Goal: Information Seeking & Learning: Find specific fact

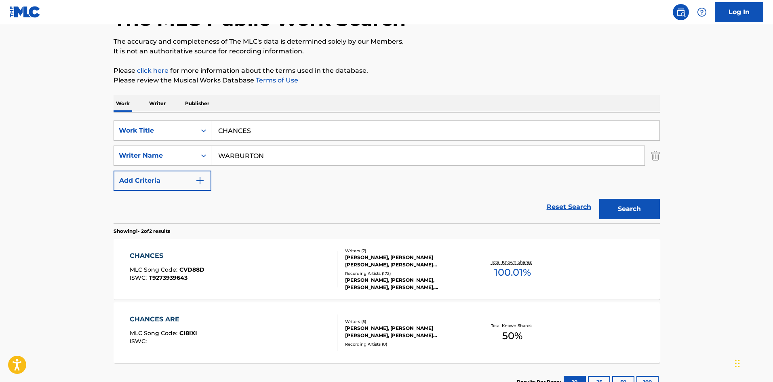
scroll to position [121, 0]
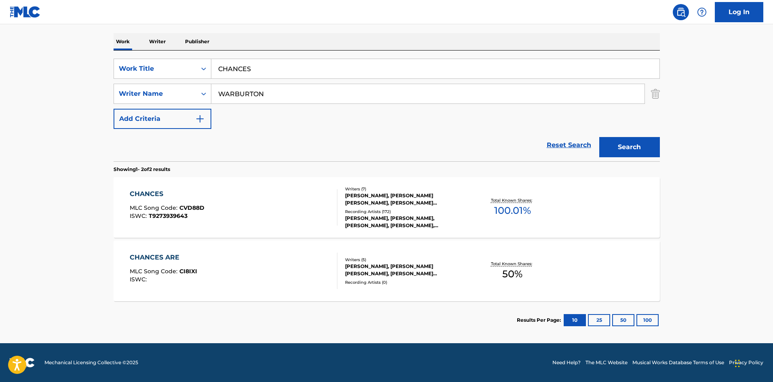
click at [142, 193] on div "CHANCES" at bounding box center [167, 194] width 75 height 10
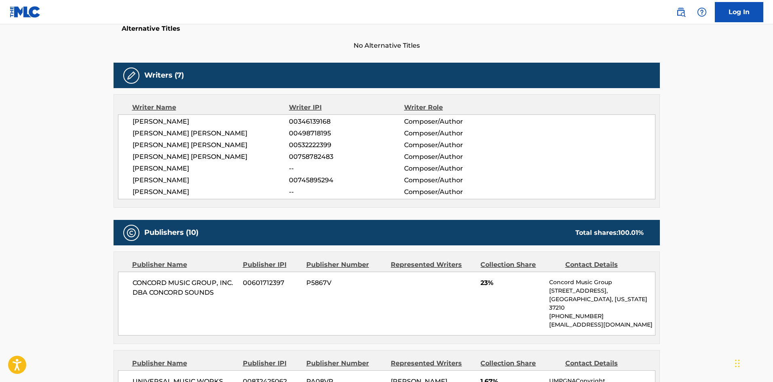
scroll to position [323, 0]
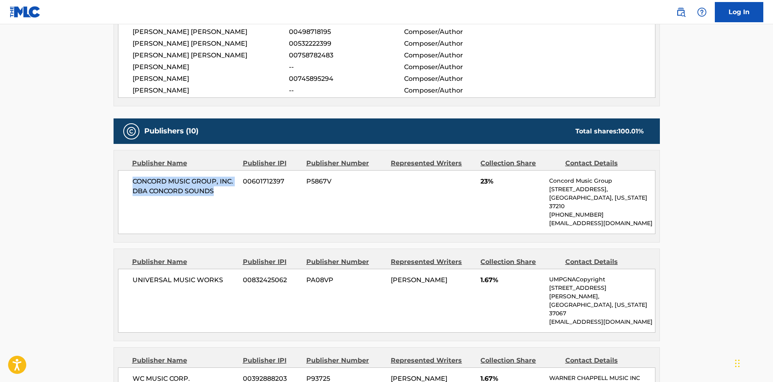
drag, startPoint x: 133, startPoint y: 179, endPoint x: 312, endPoint y: 13, distance: 244.1
click at [227, 192] on span "CONCORD MUSIC GROUP, INC. DBA CONCORD SOUNDS" at bounding box center [184, 186] width 105 height 19
copy span "CONCORD MUSIC GROUP, INC. DBA CONCORD SOUNDS"
drag, startPoint x: 478, startPoint y: 181, endPoint x: 483, endPoint y: 181, distance: 5.3
click at [483, 181] on div "CONCORD MUSIC GROUP, INC. DBA CONCORD SOUNDS 00601712397 P5867V 23% Concord Mus…" at bounding box center [386, 202] width 537 height 64
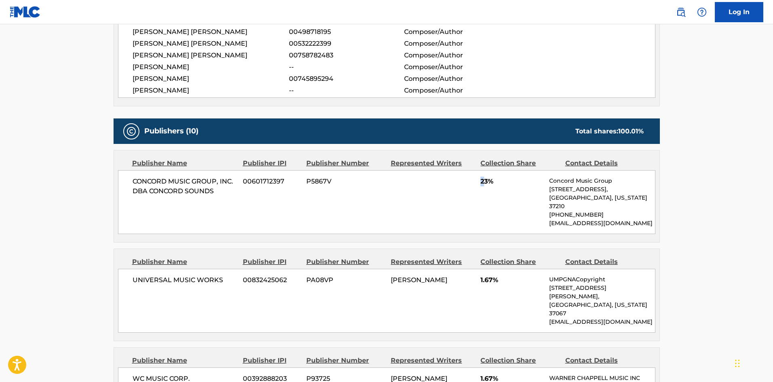
copy span "2"
click at [477, 181] on div "CONCORD MUSIC GROUP, INC. DBA CONCORD SOUNDS 00601712397 P5867V 23% Concord Mus…" at bounding box center [386, 202] width 537 height 64
drag, startPoint x: 480, startPoint y: 178, endPoint x: 488, endPoint y: 178, distance: 7.7
click at [488, 178] on div "CONCORD MUSIC GROUP, INC. DBA CONCORD SOUNDS 00601712397 P5867V 23% Concord Mus…" at bounding box center [386, 202] width 537 height 64
copy span "23"
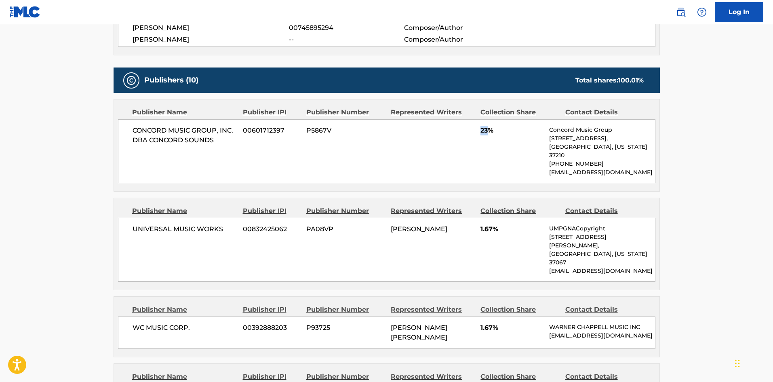
scroll to position [444, 0]
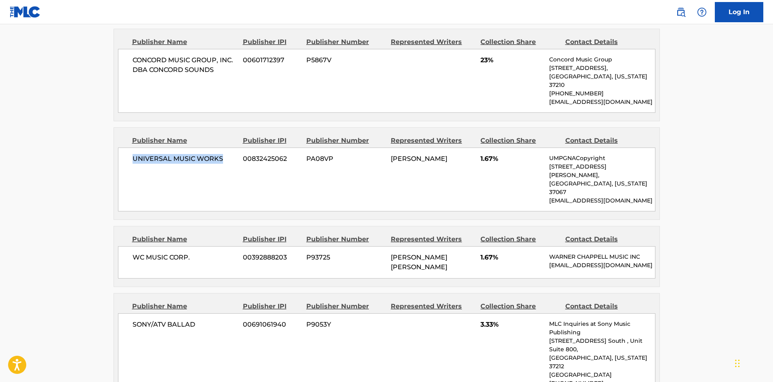
drag, startPoint x: 133, startPoint y: 151, endPoint x: 225, endPoint y: 154, distance: 91.7
click at [225, 154] on span "UNIVERSAL MUSIC WORKS" at bounding box center [184, 159] width 105 height 10
copy span "UNIVERSAL MUSIC WORKS"
drag, startPoint x: 477, startPoint y: 154, endPoint x: 494, endPoint y: 150, distance: 17.4
click at [494, 150] on div "UNIVERSAL MUSIC WORKS 00832425062 PA08VP [PERSON_NAME] 1.67% UMPGNACopyright [S…" at bounding box center [386, 179] width 537 height 64
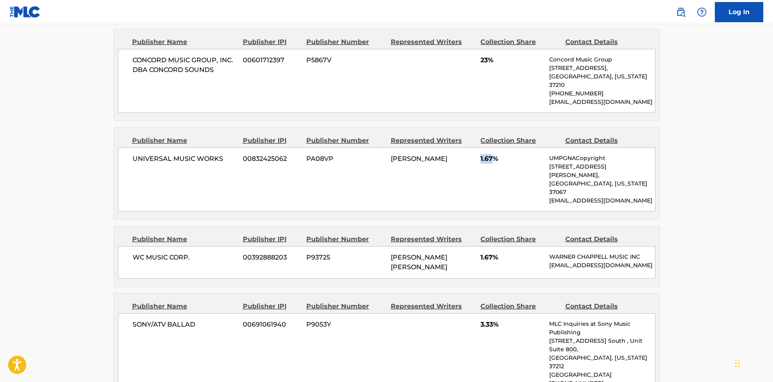
copy div "1.67"
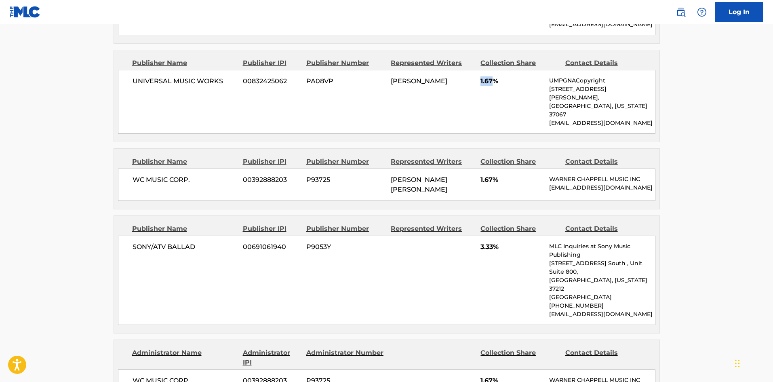
scroll to position [525, 0]
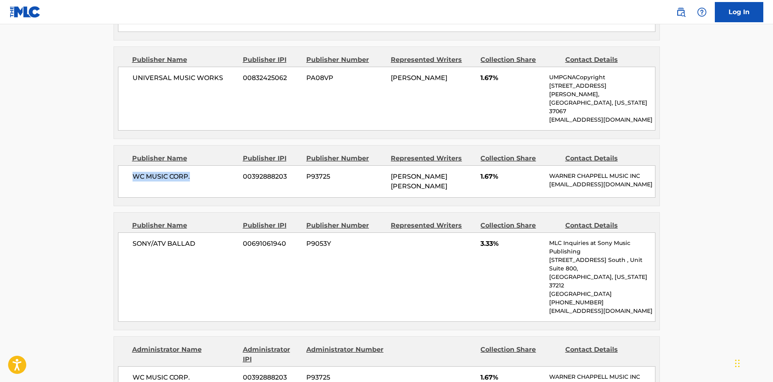
drag, startPoint x: 134, startPoint y: 150, endPoint x: 217, endPoint y: 151, distance: 82.8
click at [217, 172] on span "WC MUSIC CORP." at bounding box center [184, 177] width 105 height 10
copy span "WC MUSIC CORP."
drag, startPoint x: 483, startPoint y: 150, endPoint x: 492, endPoint y: 149, distance: 9.4
click at [492, 165] on div "WC MUSIC CORP. 00392888203 P93725 [PERSON_NAME] [PERSON_NAME] 1.67% [PERSON_NAM…" at bounding box center [386, 181] width 537 height 32
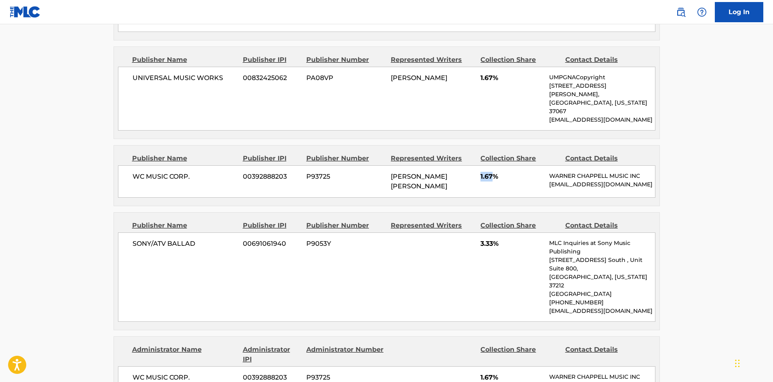
copy span "1.67"
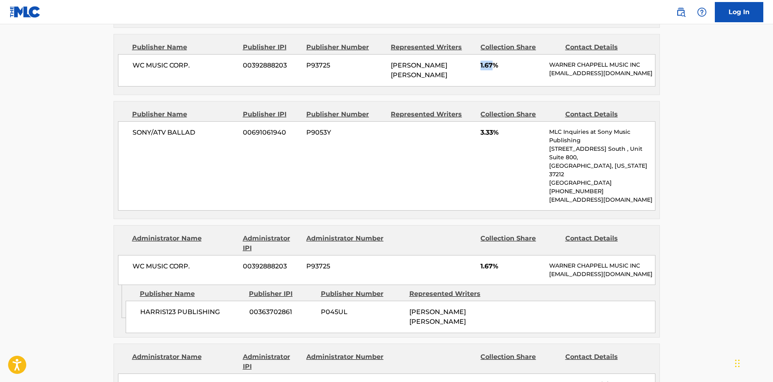
scroll to position [646, 0]
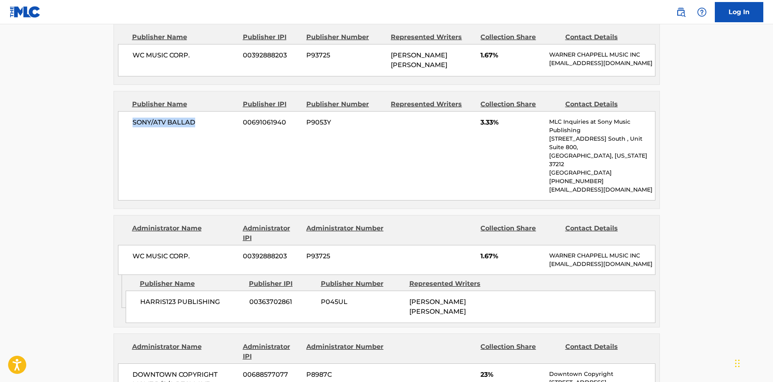
drag, startPoint x: 133, startPoint y: 103, endPoint x: 227, endPoint y: 103, distance: 93.7
click at [227, 118] on span "SONY/ATV BALLAD" at bounding box center [184, 123] width 105 height 10
copy span "SONY/ATV BALLAD"
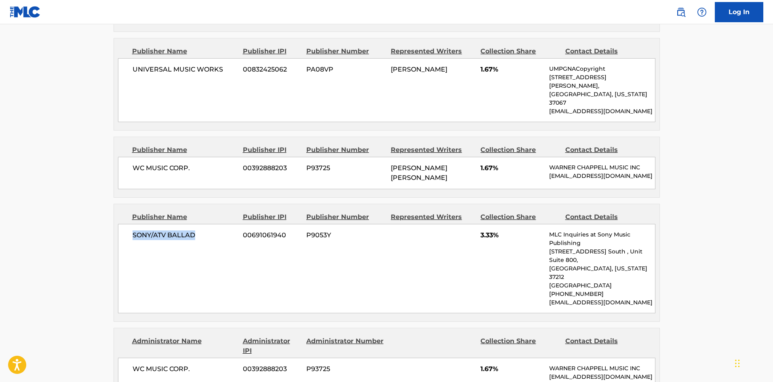
scroll to position [525, 0]
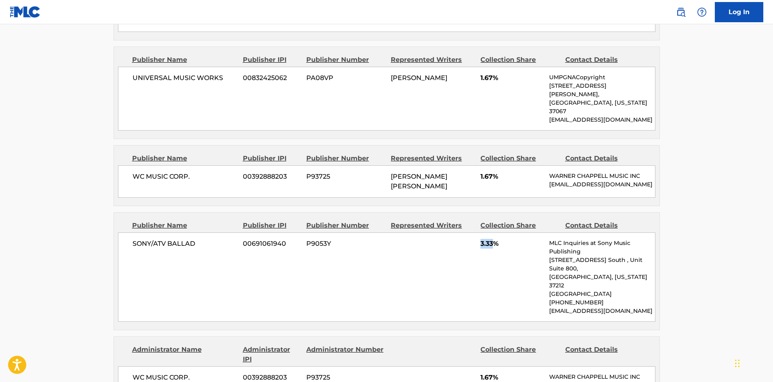
drag, startPoint x: 481, startPoint y: 225, endPoint x: 493, endPoint y: 227, distance: 12.8
click at [493, 239] on span "3.33%" at bounding box center [511, 244] width 63 height 10
copy span "3.33"
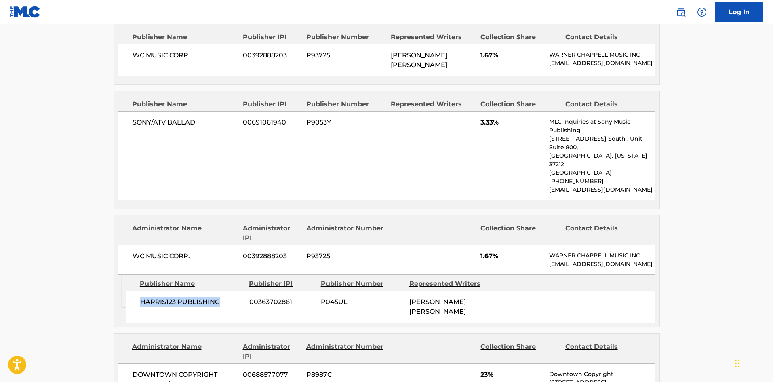
drag, startPoint x: 141, startPoint y: 275, endPoint x: 234, endPoint y: 270, distance: 93.1
click at [234, 297] on span "HARRIS123 PUBLISHING" at bounding box center [191, 302] width 103 height 10
copy span "HARRIS123 PUBLISHING"
drag, startPoint x: 479, startPoint y: 218, endPoint x: 492, endPoint y: 216, distance: 12.3
click at [492, 245] on div "WC MUSIC CORP. 00392888203 P93725 1.67% [PERSON_NAME] MUSIC INC [EMAIL_ADDRESS]…" at bounding box center [386, 260] width 537 height 30
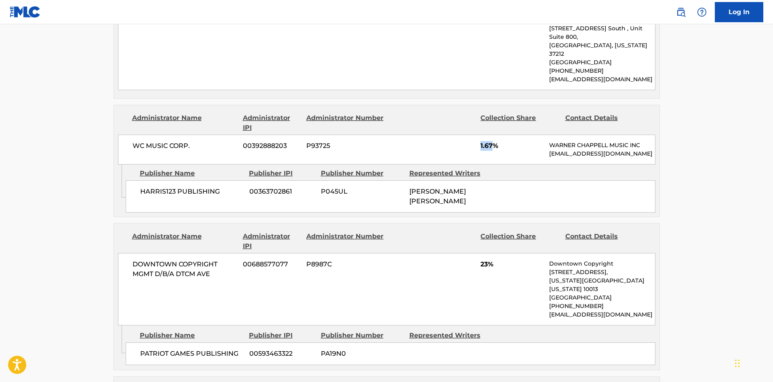
scroll to position [768, 0]
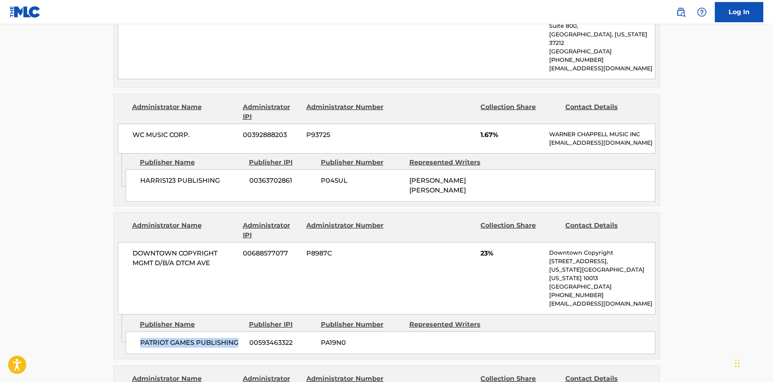
drag, startPoint x: 141, startPoint y: 306, endPoint x: 236, endPoint y: 301, distance: 95.5
click at [236, 338] on span "PATRIOT GAMES PUBLISHING" at bounding box center [191, 343] width 103 height 10
drag, startPoint x: 482, startPoint y: 227, endPoint x: 490, endPoint y: 225, distance: 8.6
click at [490, 248] on span "23%" at bounding box center [511, 253] width 63 height 10
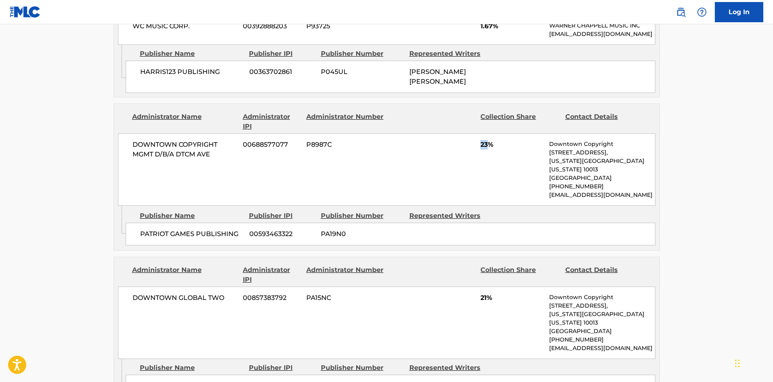
scroll to position [929, 0]
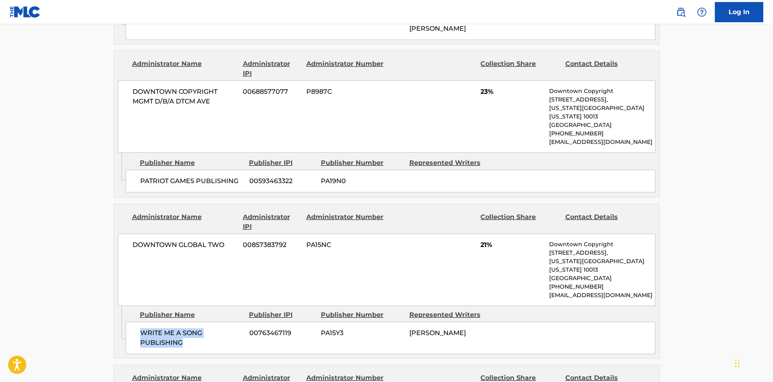
drag, startPoint x: 141, startPoint y: 288, endPoint x: 183, endPoint y: 298, distance: 42.8
click at [182, 328] on span "WRITE ME A SONG PUBLISHING" at bounding box center [191, 337] width 103 height 19
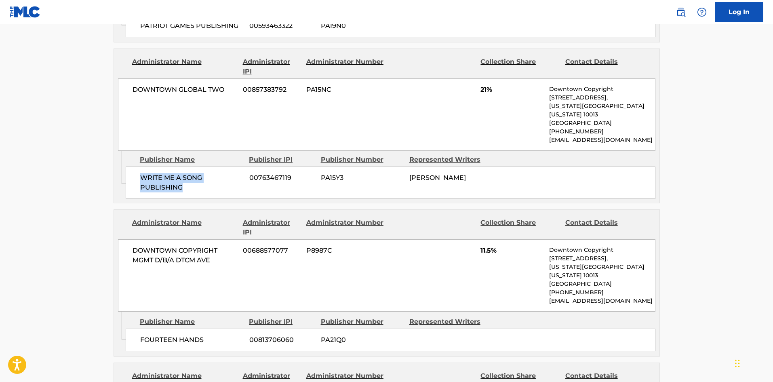
scroll to position [1091, 0]
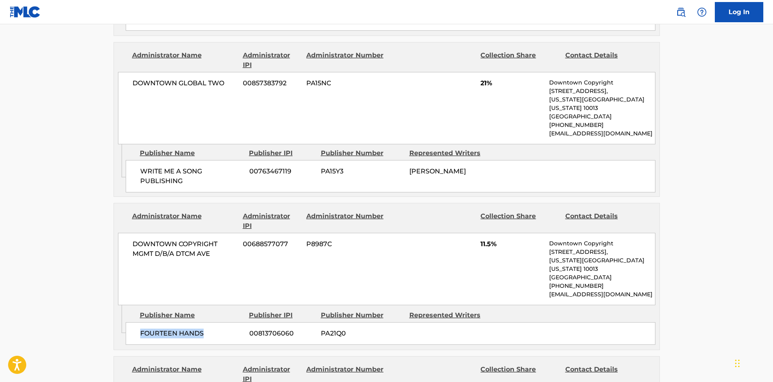
drag, startPoint x: 139, startPoint y: 279, endPoint x: 240, endPoint y: 269, distance: 101.9
click at [240, 322] on div "FOURTEEN HANDS 00813706060 PA21Q0" at bounding box center [391, 333] width 530 height 23
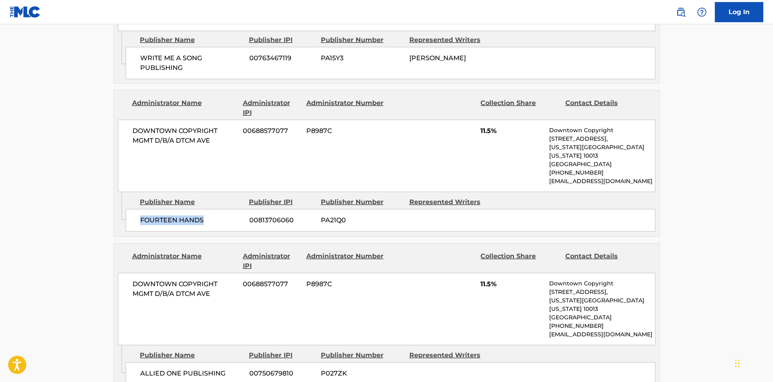
scroll to position [1212, 0]
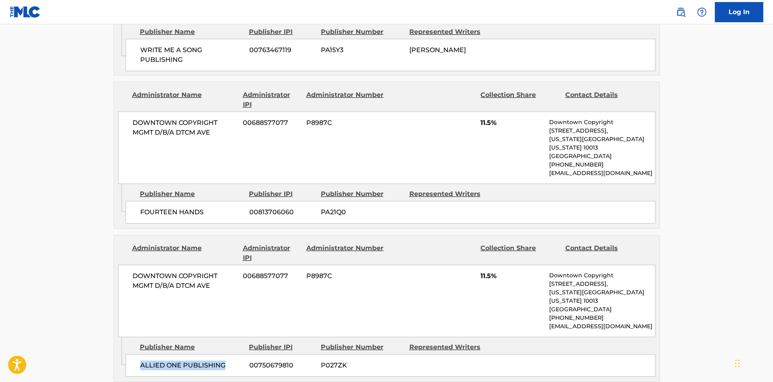
drag, startPoint x: 141, startPoint y: 305, endPoint x: 231, endPoint y: 301, distance: 90.2
click at [231, 360] on span "ALLIED ONE PUBLISHING" at bounding box center [191, 365] width 103 height 10
drag, startPoint x: 479, startPoint y: 226, endPoint x: 494, endPoint y: 225, distance: 15.0
click at [494, 265] on div "DOWNTOWN COPYRIGHT MGMT D/B/A DTCM AVE 00688577077 P8987C 11.5% Downtown Copyri…" at bounding box center [386, 301] width 537 height 72
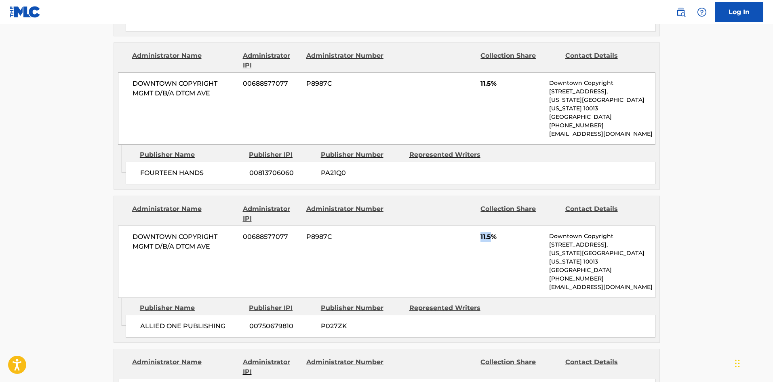
scroll to position [1373, 0]
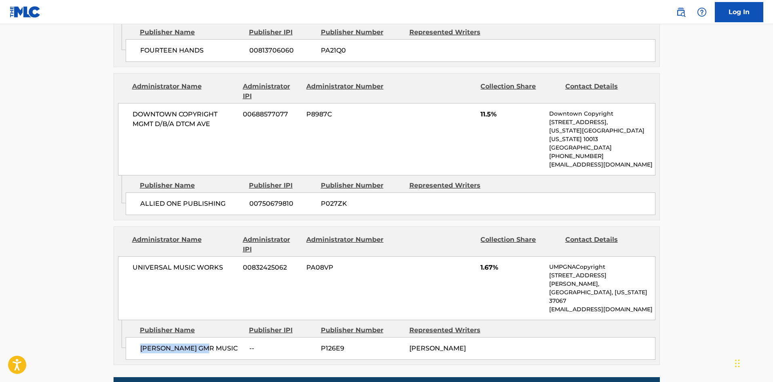
drag, startPoint x: 140, startPoint y: 271, endPoint x: 221, endPoint y: 271, distance: 81.2
click at [221, 343] on span "[PERSON_NAME] GMR MUSIC" at bounding box center [191, 348] width 103 height 10
drag, startPoint x: 479, startPoint y: 207, endPoint x: 493, endPoint y: 206, distance: 13.3
click at [493, 256] on div "UNIVERSAL MUSIC WORKS 00832425062 PA08VP 1.67% UMPGNACopyright [STREET_ADDRESS]…" at bounding box center [386, 288] width 537 height 64
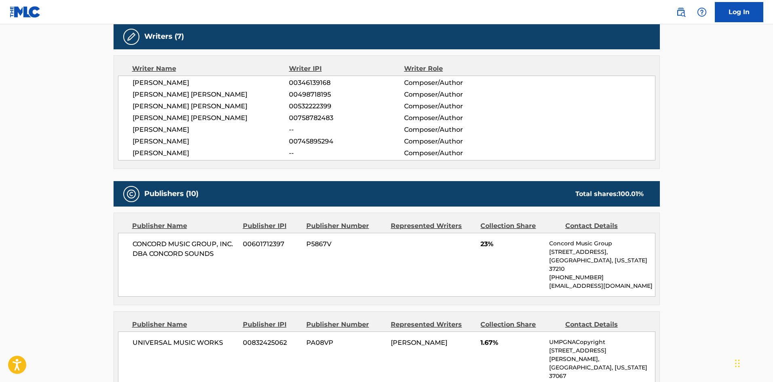
scroll to position [364, 0]
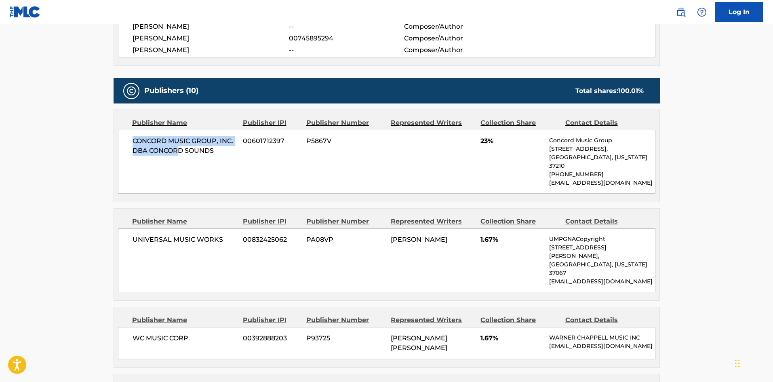
drag, startPoint x: 108, startPoint y: 141, endPoint x: 180, endPoint y: 178, distance: 81.5
drag, startPoint x: 148, startPoint y: 234, endPoint x: 222, endPoint y: 240, distance: 73.8
click at [220, 244] on div "UNIVERSAL MUSIC WORKS 00832425062 PA08VP [PERSON_NAME] 1.67% UMPGNACopyright [S…" at bounding box center [386, 260] width 537 height 64
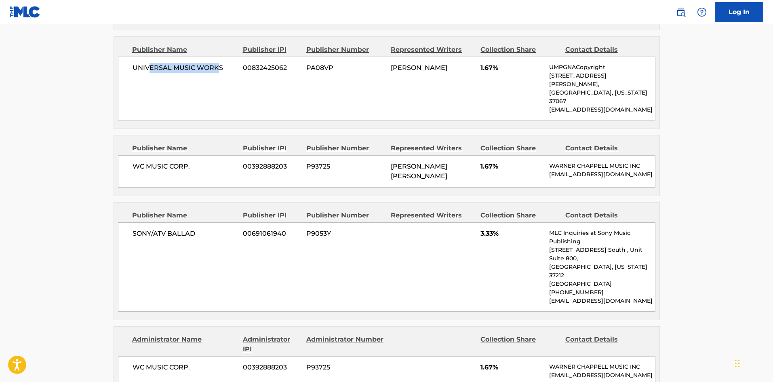
scroll to position [566, 0]
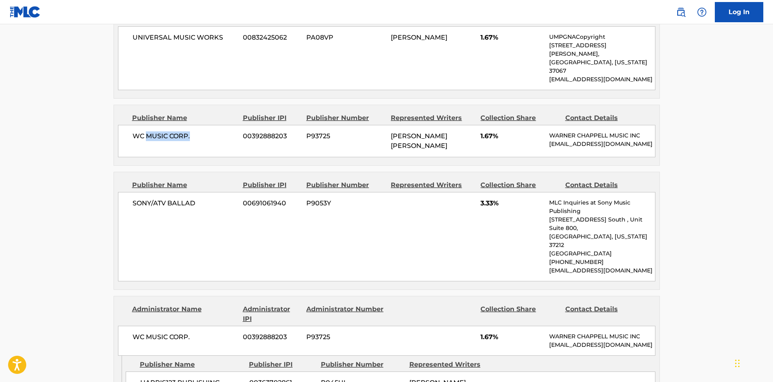
drag, startPoint x: 148, startPoint y: 114, endPoint x: 174, endPoint y: 160, distance: 53.5
click at [194, 125] on div "WC MUSIC CORP. 00392888203 P93725 [PERSON_NAME] [PERSON_NAME] 1.67% [PERSON_NAM…" at bounding box center [386, 141] width 537 height 32
drag, startPoint x: 140, startPoint y: 183, endPoint x: 198, endPoint y: 194, distance: 58.9
click at [198, 193] on div "SONY/ATV BALLAD 00691061940 P9053Y 3.33% MLC Inquiries at Sony Music Publishing…" at bounding box center [386, 236] width 537 height 89
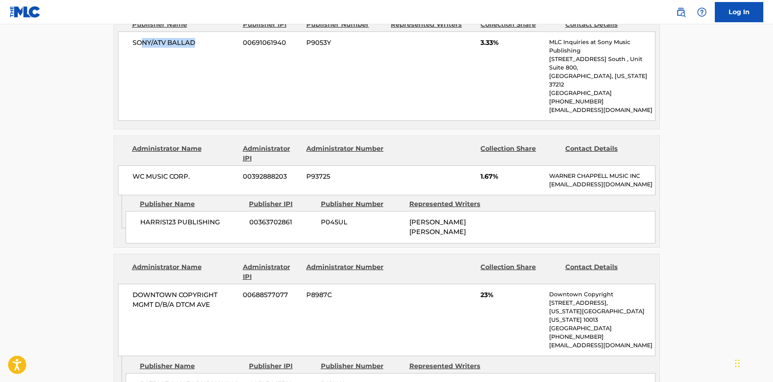
scroll to position [727, 0]
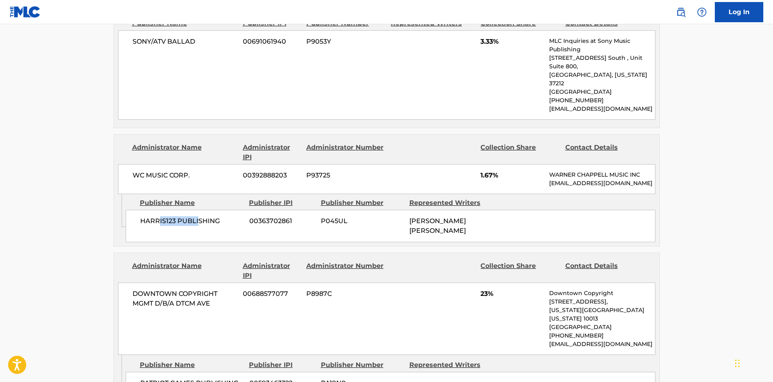
drag, startPoint x: 198, startPoint y: 195, endPoint x: 189, endPoint y: 213, distance: 19.9
click at [201, 210] on div "HARRIS123 PUBLISHING 00363702861 P045UL [PERSON_NAME] [PERSON_NAME]" at bounding box center [391, 226] width 530 height 32
drag, startPoint x: 158, startPoint y: 362, endPoint x: 250, endPoint y: 341, distance: 94.6
click at [233, 364] on div "Publishers (10) Total shares: 100.01 % Publisher Name Publisher IPI Publisher N…" at bounding box center [387, 362] width 546 height 1297
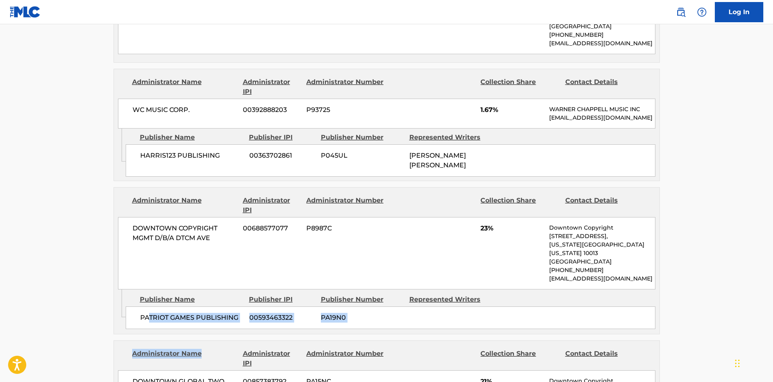
scroll to position [889, 0]
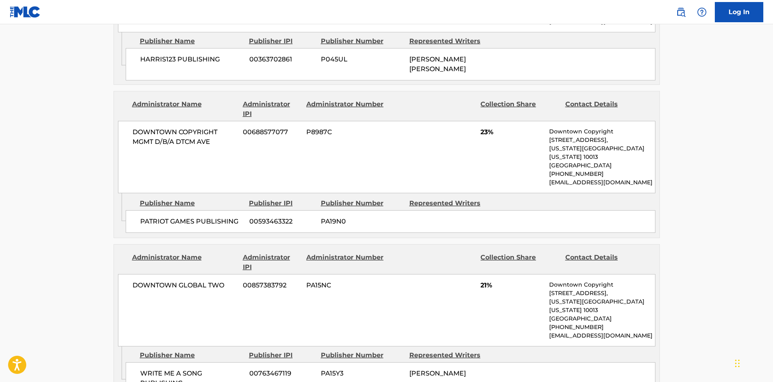
drag, startPoint x: 146, startPoint y: 253, endPoint x: 151, endPoint y: 296, distance: 43.5
click at [146, 274] on div "DOWNTOWN GLOBAL TWO 00857383792 PA15NC 21% Downtown Copyright [STREET_ADDRESS][…" at bounding box center [386, 310] width 537 height 72
drag, startPoint x: 151, startPoint y: 336, endPoint x: 212, endPoint y: 338, distance: 61.4
click at [208, 368] on span "WRITE ME A SONG PUBLISHING" at bounding box center [191, 377] width 103 height 19
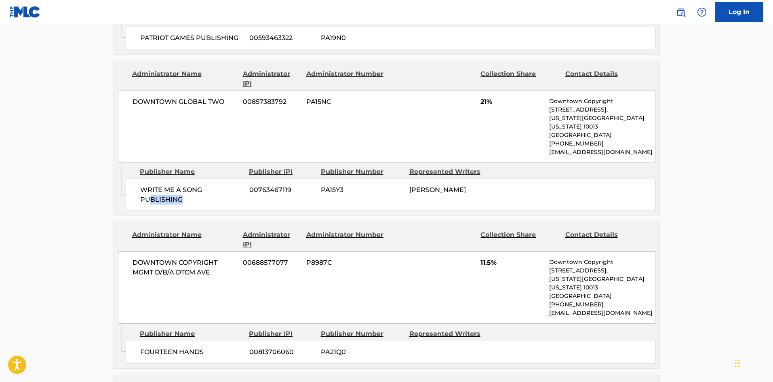
scroll to position [1091, 0]
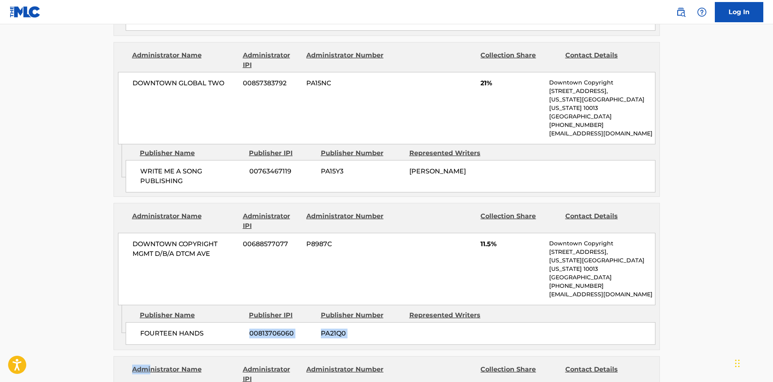
drag, startPoint x: 181, startPoint y: 294, endPoint x: 225, endPoint y: 296, distance: 43.3
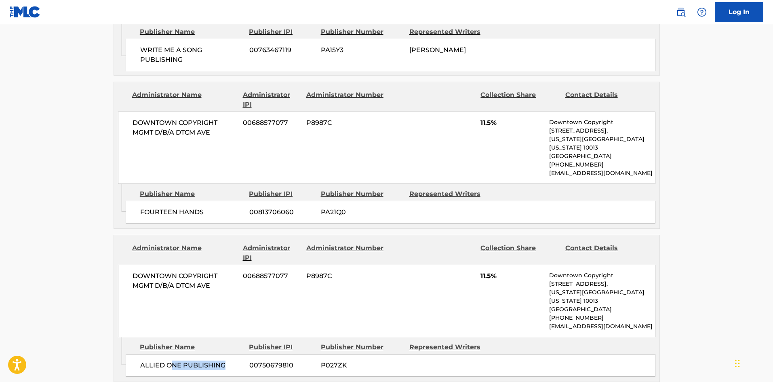
drag, startPoint x: 221, startPoint y: 308, endPoint x: 215, endPoint y: 304, distance: 6.9
click at [227, 354] on div "ALLIED ONE PUBLISHING 00750679810 P027ZK" at bounding box center [391, 365] width 530 height 23
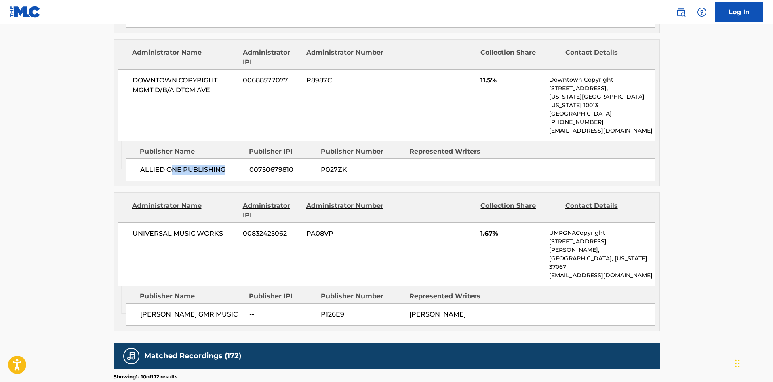
scroll to position [1414, 0]
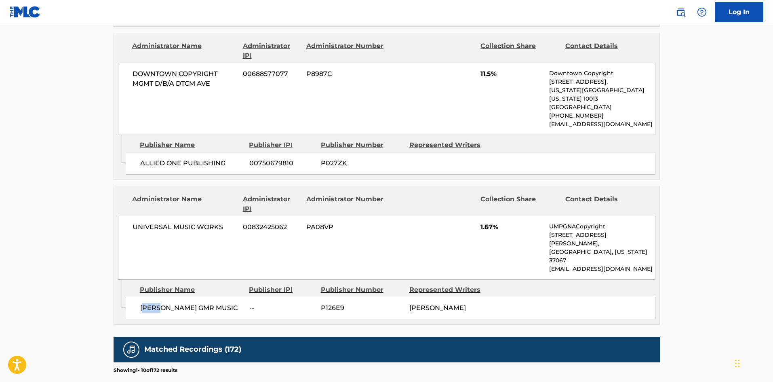
drag, startPoint x: 145, startPoint y: 221, endPoint x: 209, endPoint y: 204, distance: 66.5
click at [192, 297] on div "[PERSON_NAME] GMR MUSIC -- P126E9 [PERSON_NAME]" at bounding box center [391, 308] width 530 height 23
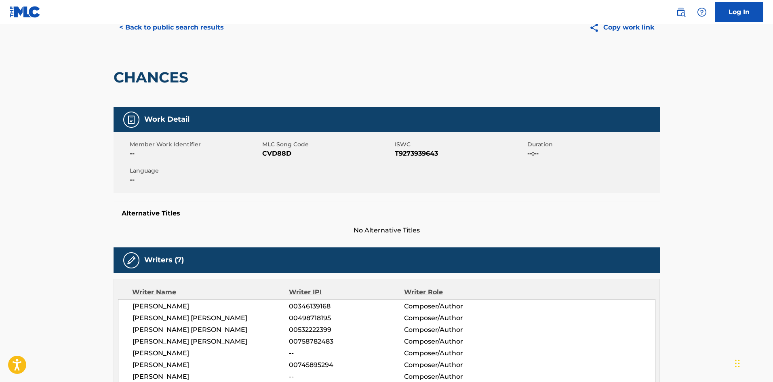
scroll to position [0, 0]
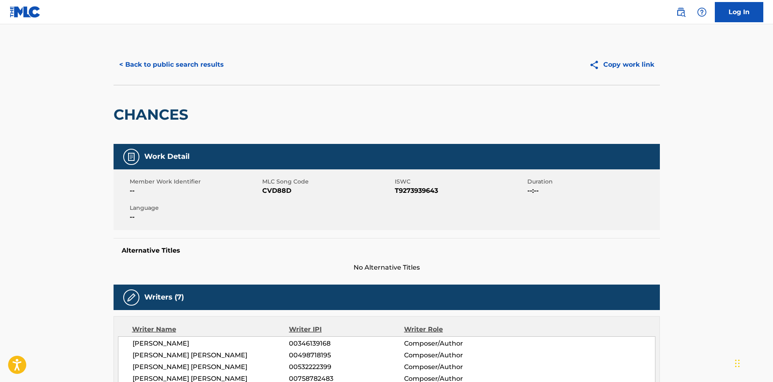
click at [187, 52] on div "< Back to public search results Copy work link" at bounding box center [387, 64] width 546 height 40
click at [188, 62] on button "< Back to public search results" at bounding box center [172, 65] width 116 height 20
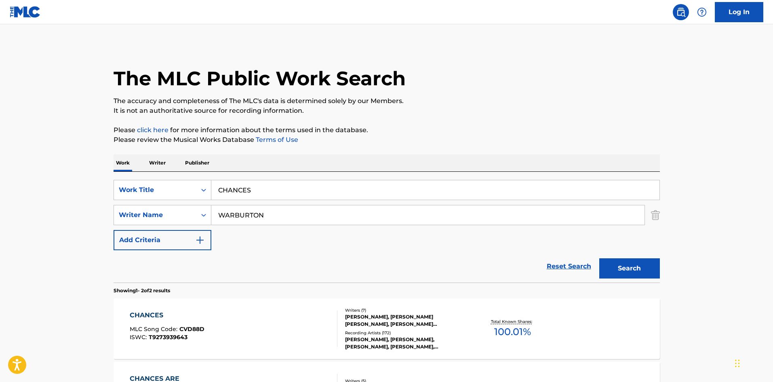
scroll to position [75, 0]
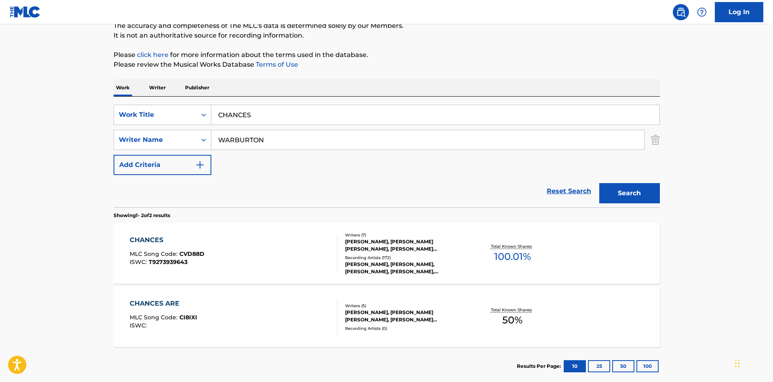
drag, startPoint x: 284, startPoint y: 109, endPoint x: 39, endPoint y: 107, distance: 245.2
click at [38, 108] on main "The MLC Public Work Search The accuracy and completeness of The MLC's data is d…" at bounding box center [386, 169] width 773 height 440
paste input "TEAU"
type input "CHATEAU"
click at [297, 87] on div "Work Writer Publisher" at bounding box center [387, 87] width 546 height 17
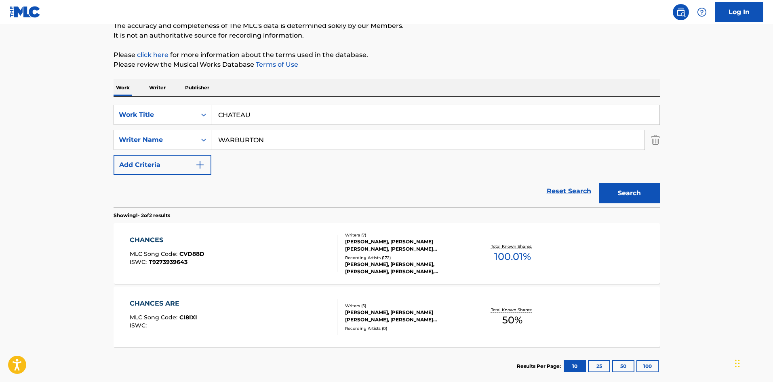
drag, startPoint x: 265, startPoint y: 138, endPoint x: 6, endPoint y: 160, distance: 260.3
click at [0, 171] on main "The MLC Public Work Search The accuracy and completeness of The MLC's data is d…" at bounding box center [386, 169] width 773 height 440
paste input "[PERSON_NAME]"
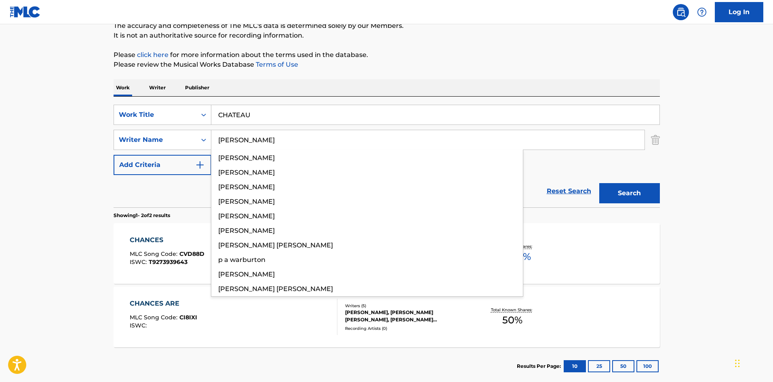
type input "[PERSON_NAME]"
click at [624, 189] on button "Search" at bounding box center [629, 193] width 61 height 20
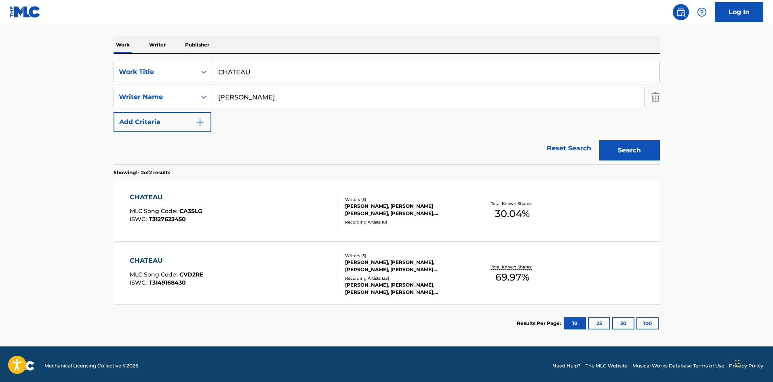
scroll to position [121, 0]
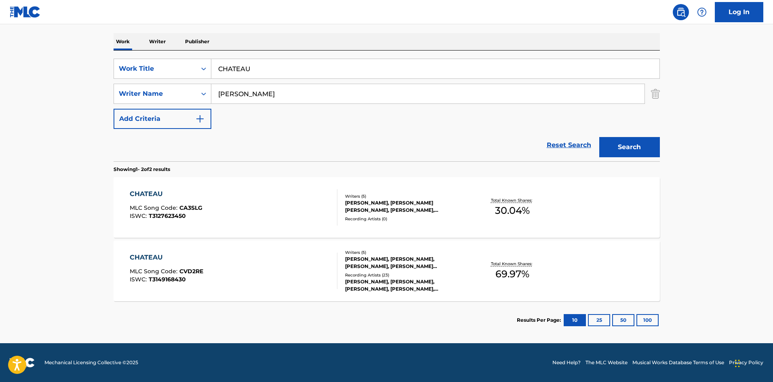
click at [141, 258] on div "CHATEAU" at bounding box center [167, 257] width 74 height 10
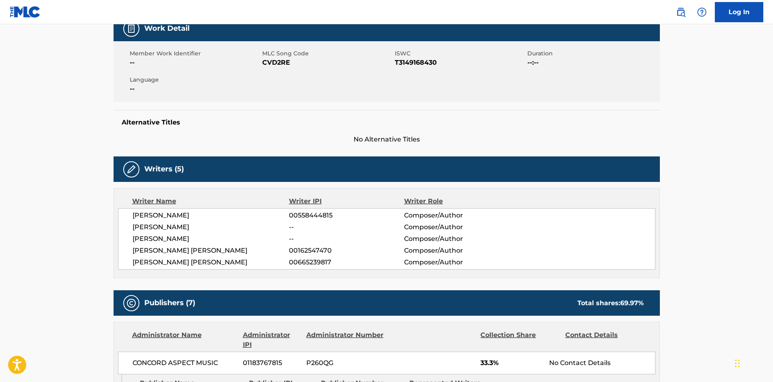
scroll to position [323, 0]
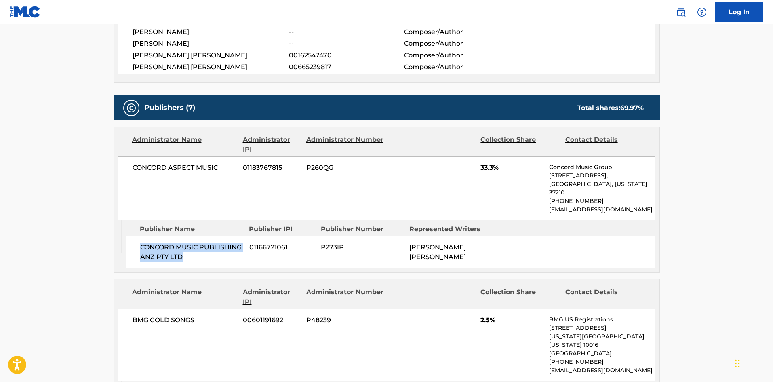
drag, startPoint x: 139, startPoint y: 238, endPoint x: 208, endPoint y: 251, distance: 70.0
click at [208, 251] on div "CONCORD MUSIC PUBLISHING ANZ PTY LTD 01166721061 P273IP [PERSON_NAME] [PERSON_N…" at bounding box center [391, 252] width 530 height 32
drag, startPoint x: 481, startPoint y: 168, endPoint x: 494, endPoint y: 165, distance: 13.5
click at [494, 165] on span "33.3%" at bounding box center [511, 168] width 63 height 10
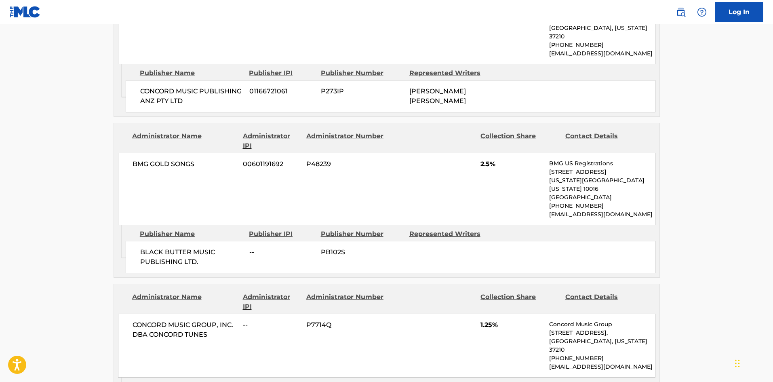
scroll to position [485, 0]
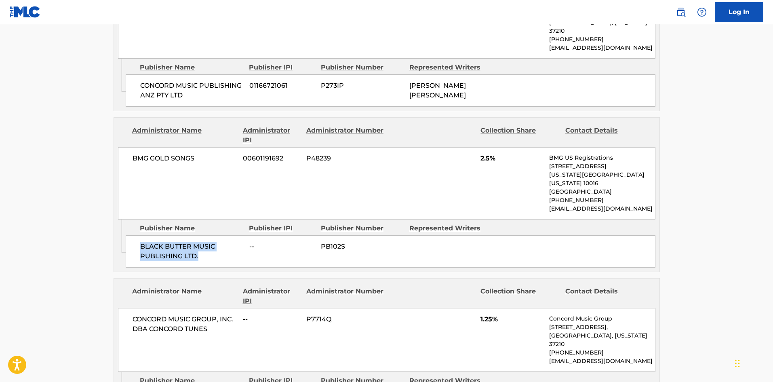
drag, startPoint x: 142, startPoint y: 230, endPoint x: 213, endPoint y: 240, distance: 72.2
click at [213, 242] on span "BLACK BUTTER MUSIC PUBLISHING LTD." at bounding box center [191, 251] width 103 height 19
drag, startPoint x: 479, startPoint y: 149, endPoint x: 491, endPoint y: 146, distance: 12.5
click at [491, 147] on div "BMG GOLD SONGS 00601191692 P48239 2.5% BMG US Registrations [STREET_ADDRESS][US…" at bounding box center [386, 183] width 537 height 72
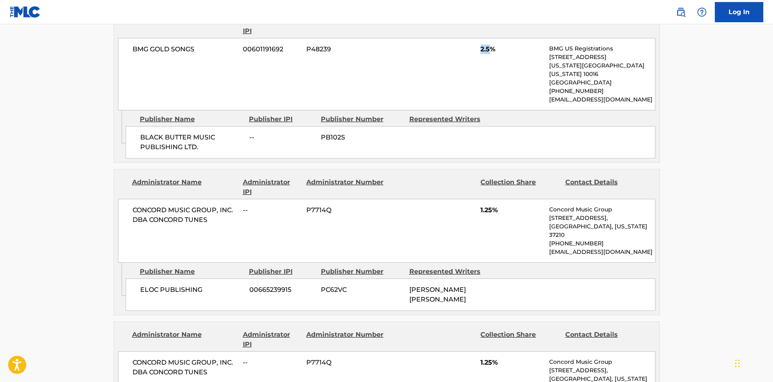
scroll to position [606, 0]
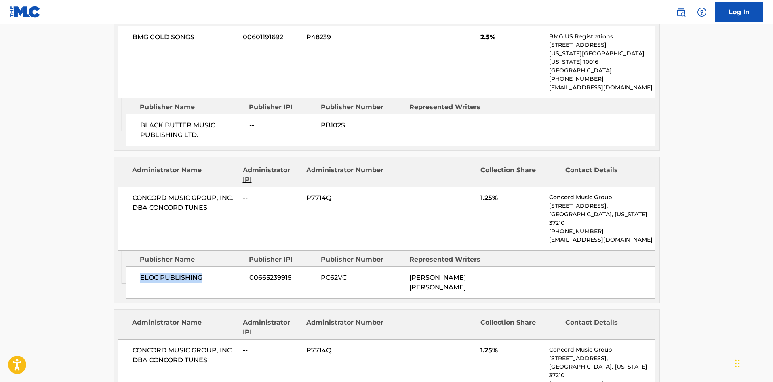
drag, startPoint x: 141, startPoint y: 249, endPoint x: 309, endPoint y: 19, distance: 285.0
click at [229, 273] on span "ELOC PUBLISHING" at bounding box center [191, 278] width 103 height 10
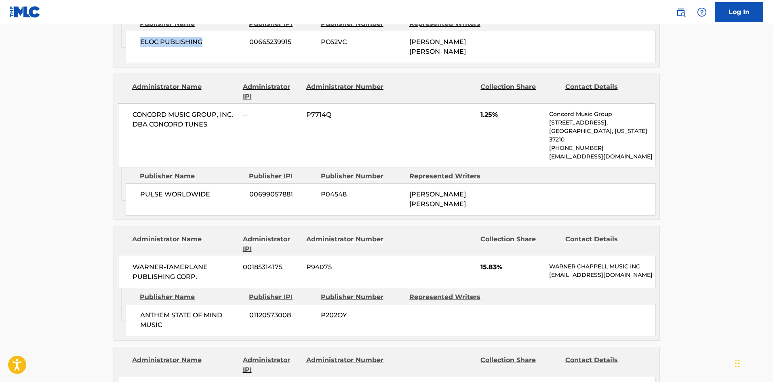
scroll to position [848, 0]
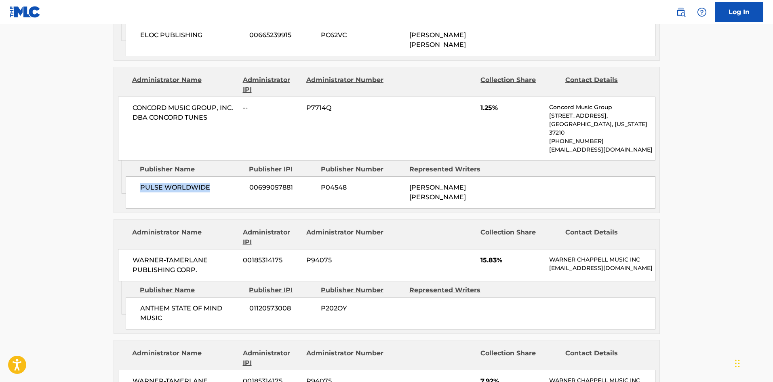
drag, startPoint x: 137, startPoint y: 154, endPoint x: 242, endPoint y: 152, distance: 105.0
click at [242, 176] on div "PULSE WORLDWIDE 00699057881 P04548 [PERSON_NAME] [PERSON_NAME]" at bounding box center [391, 192] width 530 height 32
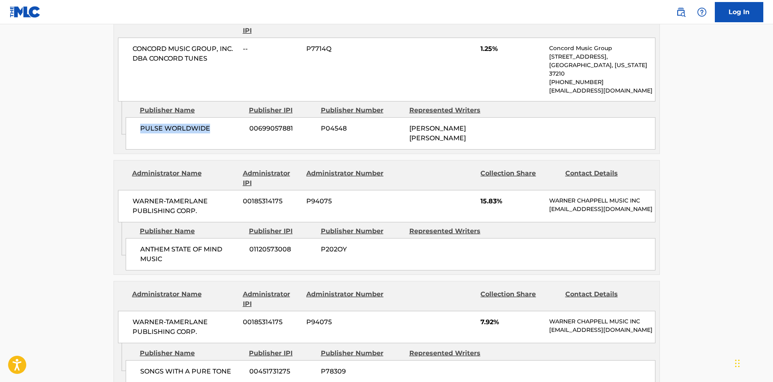
scroll to position [929, 0]
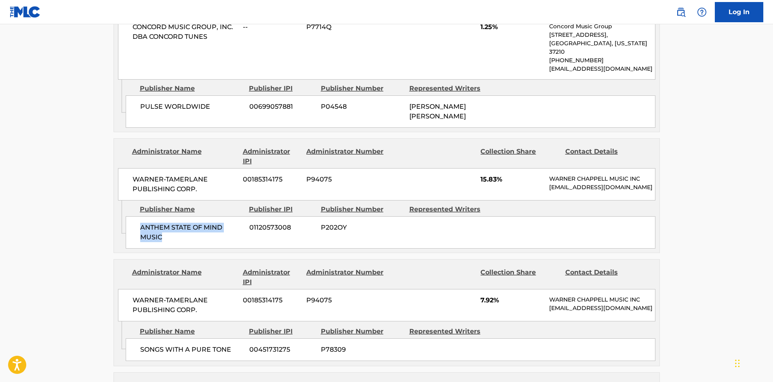
drag, startPoint x: 141, startPoint y: 201, endPoint x: 189, endPoint y: 208, distance: 49.1
click at [189, 223] on span "ANTHEM STATE OF MIND MUSIC" at bounding box center [191, 232] width 103 height 19
drag, startPoint x: 479, startPoint y: 145, endPoint x: 496, endPoint y: 141, distance: 17.4
click at [496, 168] on div "WARNER-[PERSON_NAME] PUBLISHING CORP. 00185314175 P94075 15.83% [PERSON_NAME] M…" at bounding box center [386, 184] width 537 height 32
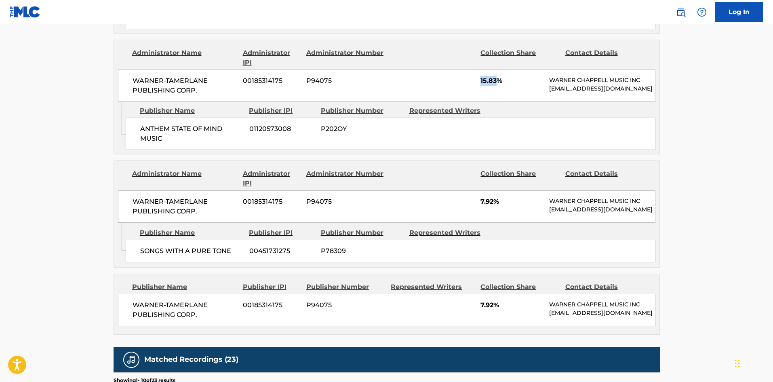
scroll to position [1050, 0]
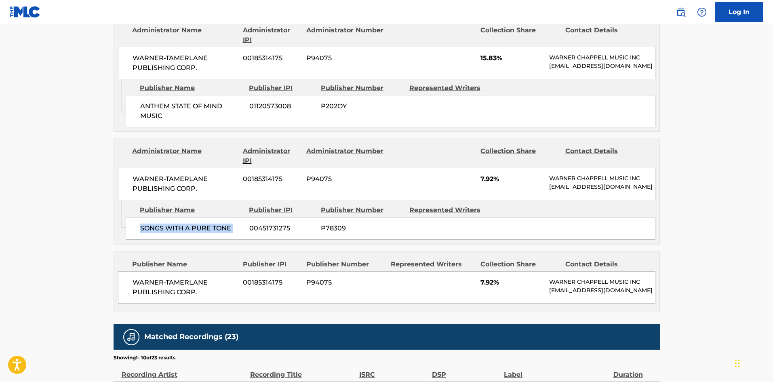
drag, startPoint x: 140, startPoint y: 210, endPoint x: 246, endPoint y: 203, distance: 106.4
click at [246, 217] on div "SONGS WITH A PURE TONE 00451731275 P78309" at bounding box center [391, 228] width 530 height 23
drag, startPoint x: 479, startPoint y: 154, endPoint x: 495, endPoint y: 151, distance: 16.8
click at [495, 168] on div "WARNER-[PERSON_NAME] PUBLISHING CORP. 00185314175 P94075 7.92% [PERSON_NAME] MU…" at bounding box center [386, 184] width 537 height 32
drag, startPoint x: 131, startPoint y: 258, endPoint x: 201, endPoint y: 279, distance: 72.9
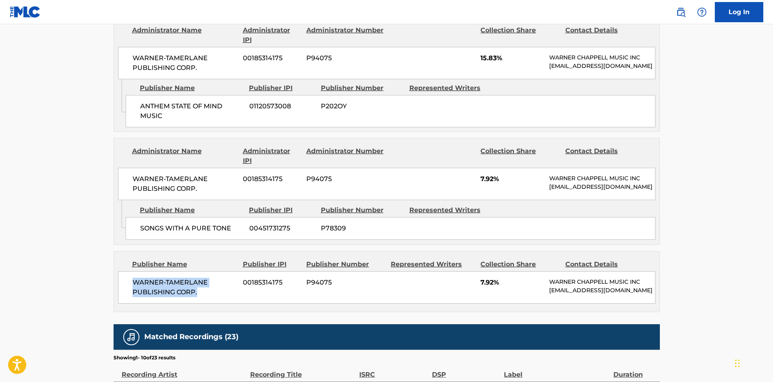
click at [201, 279] on div "WARNER-[PERSON_NAME] PUBLISHING CORP. 00185314175 P94075 7.92% [PERSON_NAME] MU…" at bounding box center [386, 287] width 537 height 32
drag, startPoint x: 479, startPoint y: 260, endPoint x: 494, endPoint y: 259, distance: 15.4
click at [494, 271] on div "WARNER-[PERSON_NAME] PUBLISHING CORP. 00185314175 P94075 7.92% [PERSON_NAME] MU…" at bounding box center [386, 287] width 537 height 32
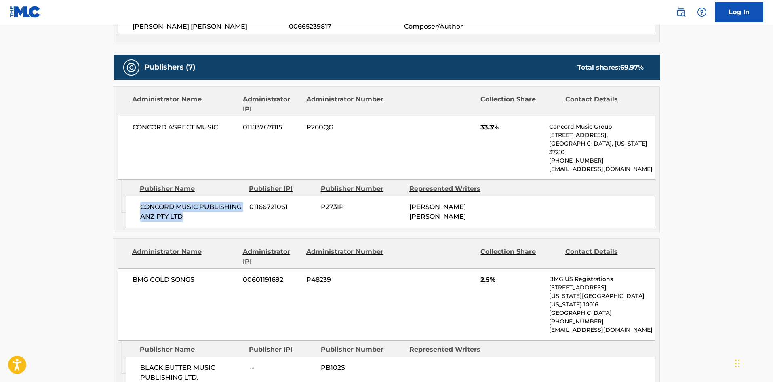
drag, startPoint x: 136, startPoint y: 196, endPoint x: 204, endPoint y: 222, distance: 72.4
click at [206, 218] on div "CONCORD MUSIC PUBLISHING ANZ PTY LTD 01166721061 P273IP [PERSON_NAME] [PERSON_N…" at bounding box center [391, 212] width 530 height 32
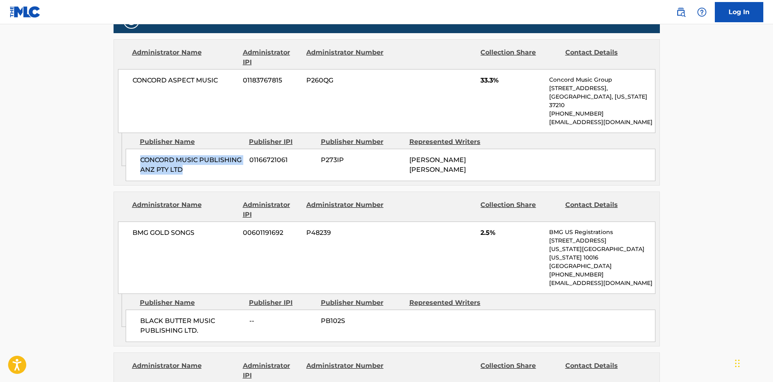
scroll to position [485, 0]
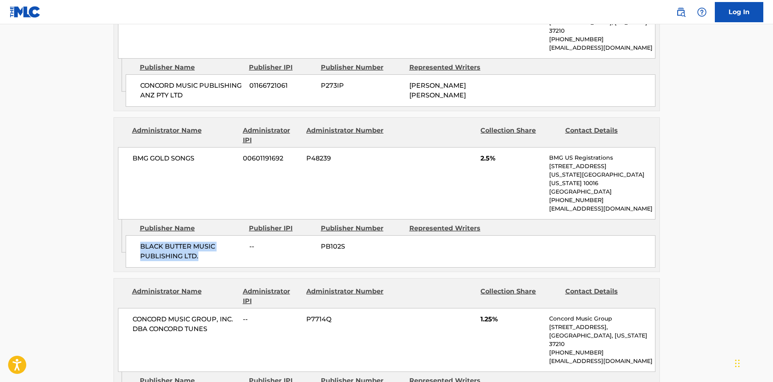
drag, startPoint x: 136, startPoint y: 231, endPoint x: 199, endPoint y: 246, distance: 64.8
click at [200, 245] on div "BLACK BUTTER MUSIC PUBLISHING LTD. -- PB102S" at bounding box center [391, 251] width 530 height 32
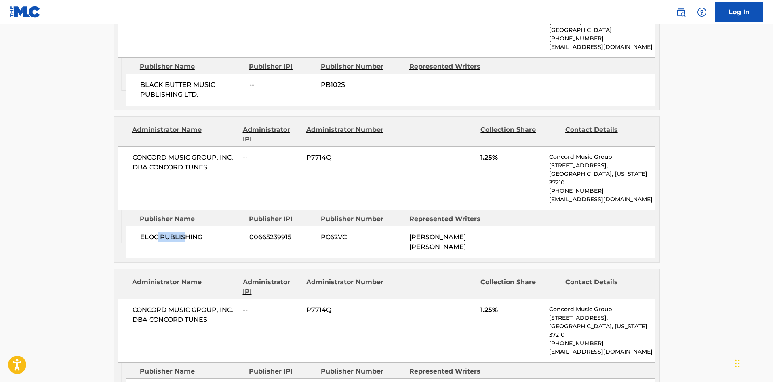
drag, startPoint x: 156, startPoint y: 215, endPoint x: 187, endPoint y: 218, distance: 31.2
click at [187, 226] on div "ELOC PUBLISHING 00665239915 PC62VC [PERSON_NAME] [PERSON_NAME]" at bounding box center [391, 242] width 530 height 32
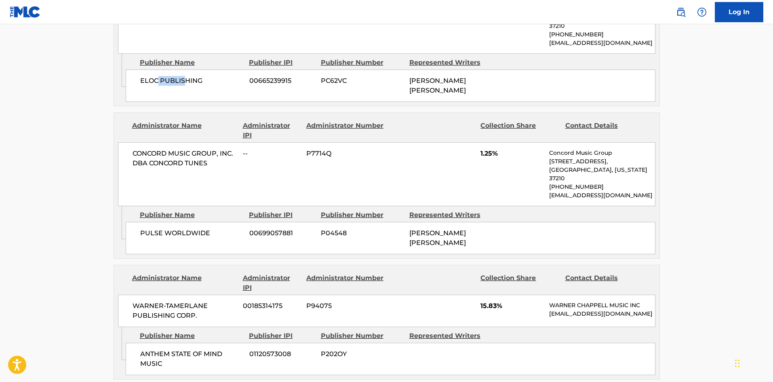
scroll to position [808, 0]
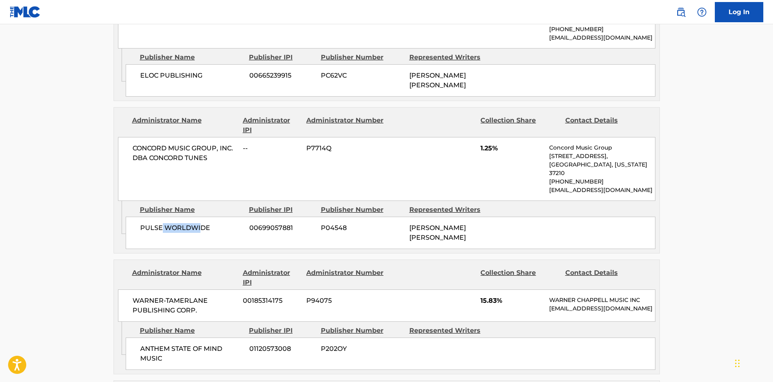
drag, startPoint x: 170, startPoint y: 189, endPoint x: 181, endPoint y: 221, distance: 33.2
click at [200, 217] on div "PULSE WORLDWIDE 00699057881 P04548 [PERSON_NAME] [PERSON_NAME]" at bounding box center [391, 233] width 530 height 32
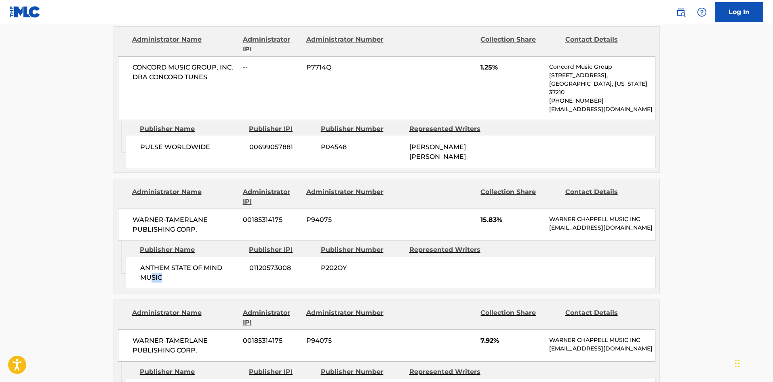
drag, startPoint x: 162, startPoint y: 244, endPoint x: 187, endPoint y: 254, distance: 27.9
click at [187, 257] on div "ANTHEM STATE OF MIND MUSIC 01120573008 P202OY" at bounding box center [391, 273] width 530 height 32
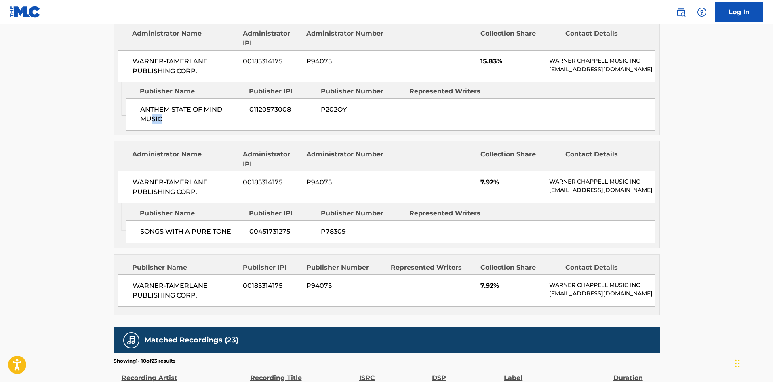
scroll to position [1050, 0]
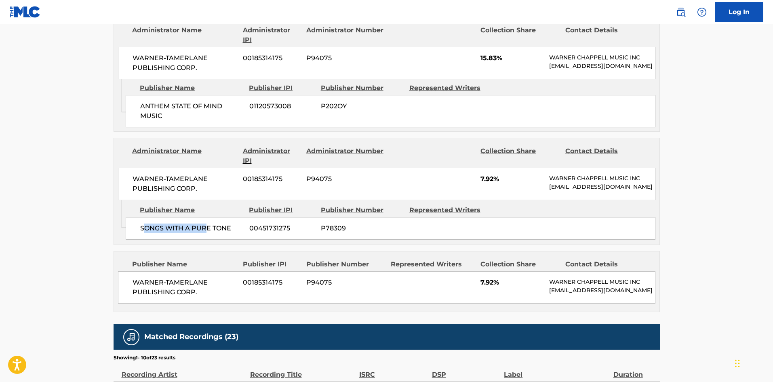
drag, startPoint x: 142, startPoint y: 197, endPoint x: 160, endPoint y: 259, distance: 64.4
click at [205, 218] on div "Publisher Name Publisher IPI Publisher Number Represented Writers SONGS WITH A …" at bounding box center [393, 220] width 534 height 40
drag, startPoint x: 133, startPoint y: 278, endPoint x: 227, endPoint y: 253, distance: 96.9
click at [206, 271] on div "WARNER-[PERSON_NAME] PUBLISHING CORP. 00185314175 P94075 7.92% [PERSON_NAME] MU…" at bounding box center [386, 287] width 537 height 32
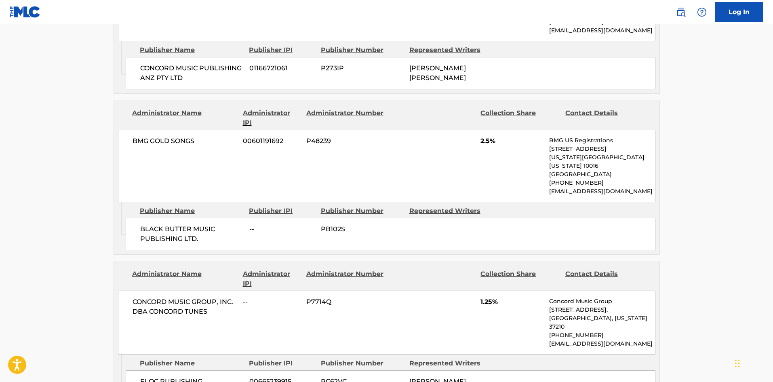
scroll to position [323, 0]
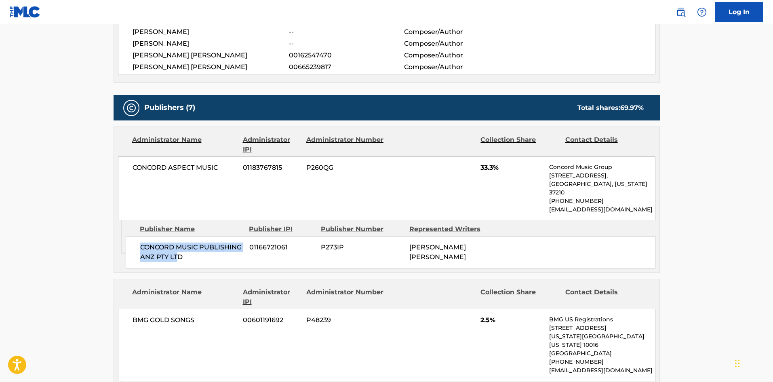
drag, startPoint x: 139, startPoint y: 242, endPoint x: 179, endPoint y: 252, distance: 41.3
click at [178, 252] on div "CONCORD MUSIC PUBLISHING ANZ PTY LTD 01166721061 P273IP [PERSON_NAME] [PERSON_N…" at bounding box center [391, 252] width 530 height 32
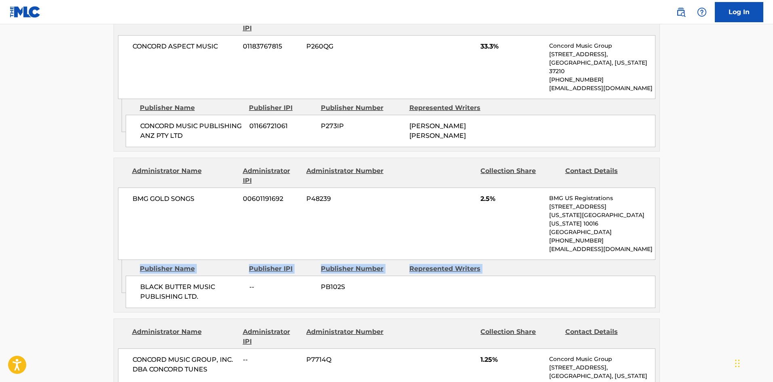
drag, startPoint x: 138, startPoint y: 254, endPoint x: 142, endPoint y: 261, distance: 7.3
click at [142, 261] on div "Publisher Name Publisher IPI Publisher Number Represented Writers BLACK BUTTER …" at bounding box center [393, 284] width 534 height 48
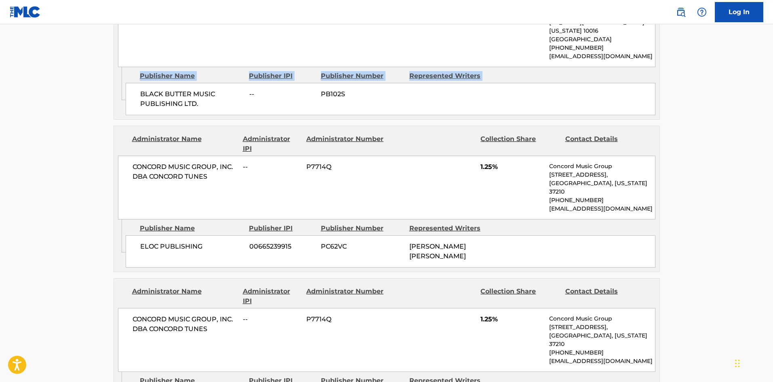
scroll to position [646, 0]
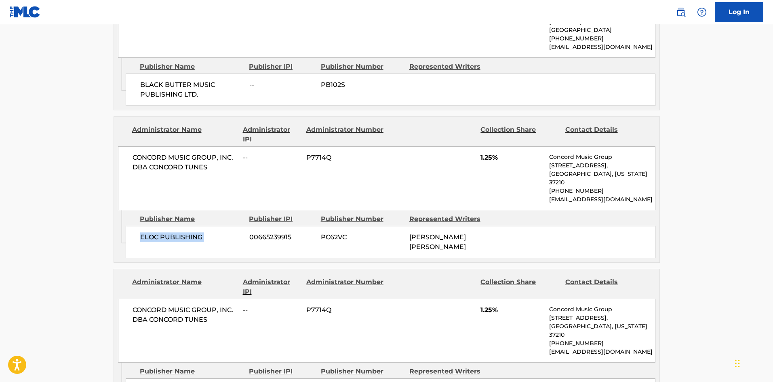
drag, startPoint x: 137, startPoint y: 212, endPoint x: 250, endPoint y: 219, distance: 113.7
click at [250, 226] on div "ELOC PUBLISHING 00665239915 PC62VC [PERSON_NAME] [PERSON_NAME]" at bounding box center [391, 242] width 530 height 32
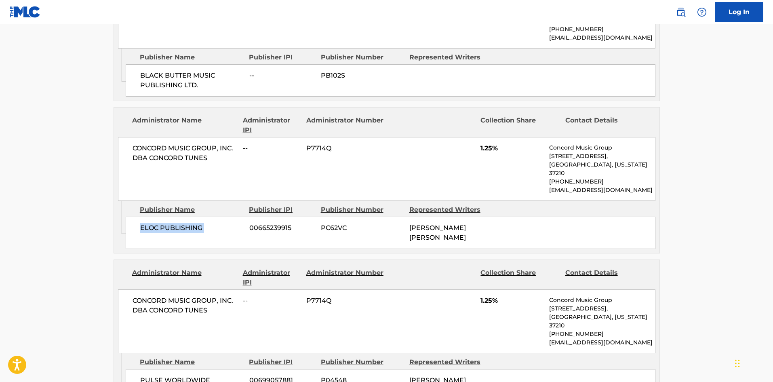
scroll to position [768, 0]
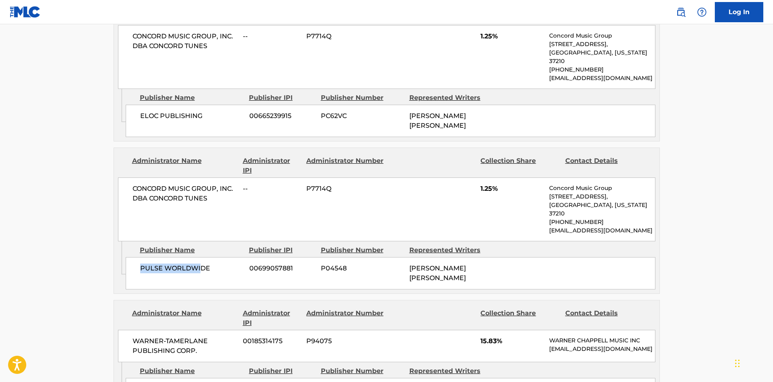
drag, startPoint x: 144, startPoint y: 233, endPoint x: 198, endPoint y: 241, distance: 55.1
click at [198, 257] on div "PULSE WORLDWIDE 00699057881 P04548 [PERSON_NAME] [PERSON_NAME]" at bounding box center [391, 273] width 530 height 32
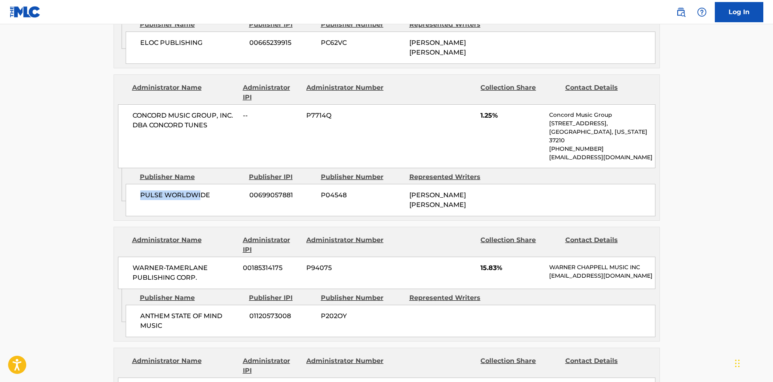
scroll to position [929, 0]
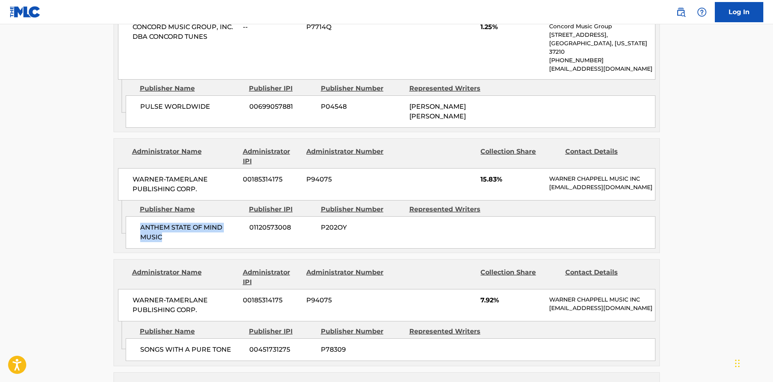
drag, startPoint x: 136, startPoint y: 203, endPoint x: 181, endPoint y: 225, distance: 50.4
click at [181, 223] on div "Admin Original Publisher Connecting Line Publisher Name Publisher IPI Publisher…" at bounding box center [386, 226] width 545 height 52
drag, startPoint x: 140, startPoint y: 334, endPoint x: 209, endPoint y: 315, distance: 71.5
click at [207, 338] on div "SONGS WITH A PURE TONE 00451731275 P78309" at bounding box center [391, 349] width 530 height 23
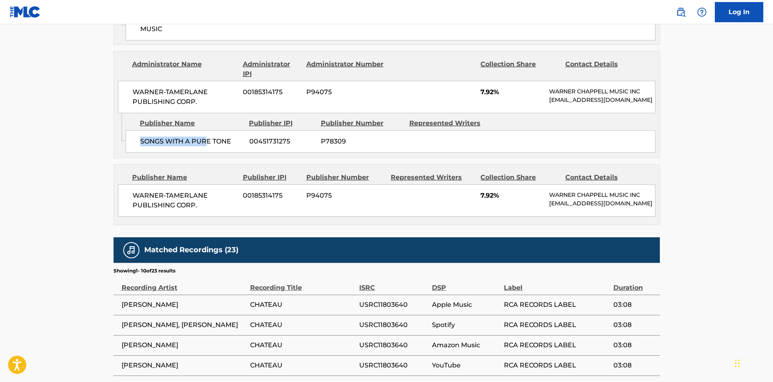
scroll to position [1171, 0]
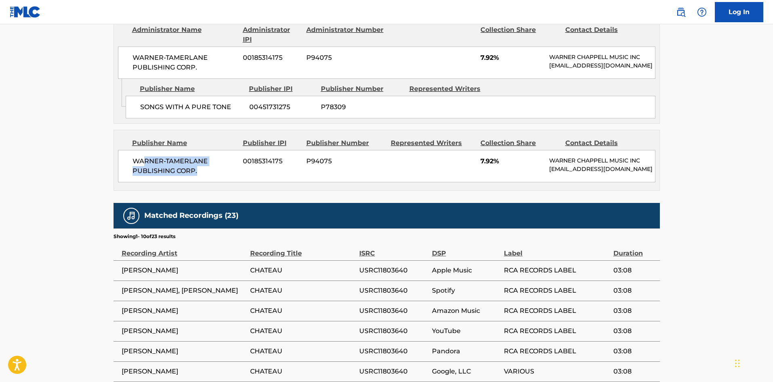
drag, startPoint x: 142, startPoint y: 133, endPoint x: 210, endPoint y: 143, distance: 68.7
click at [209, 150] on div "WARNER-[PERSON_NAME] PUBLISHING CORP. 00185314175 P94075 7.92% [PERSON_NAME] MU…" at bounding box center [386, 166] width 537 height 32
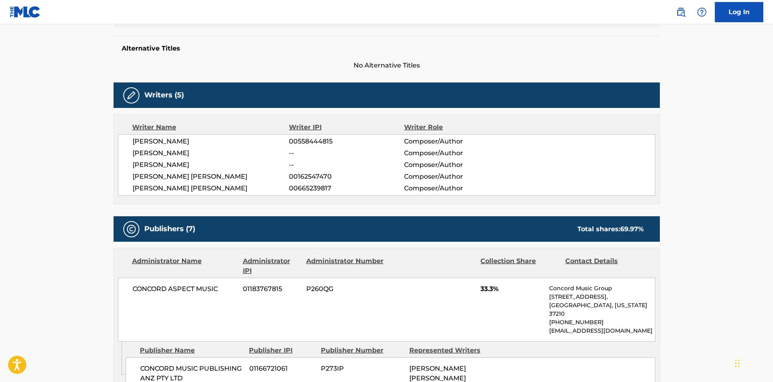
scroll to position [0, 0]
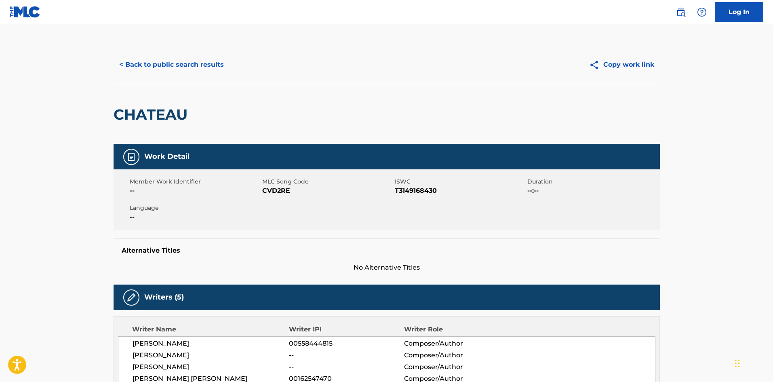
click at [177, 74] on button "< Back to public search results" at bounding box center [172, 65] width 116 height 20
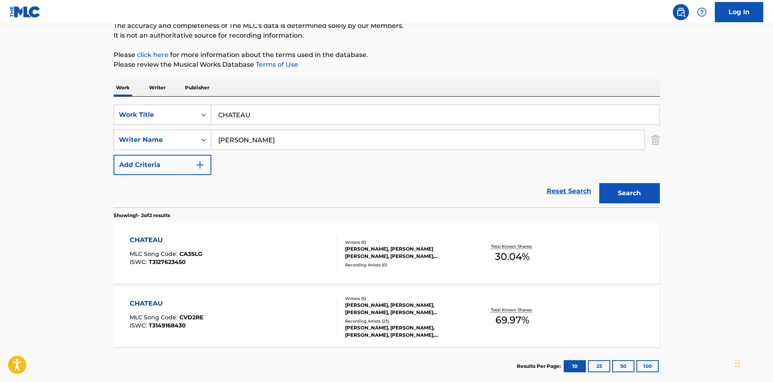
drag, startPoint x: 295, startPoint y: 117, endPoint x: 2, endPoint y: 110, distance: 293.3
click at [0, 119] on main "The MLC Public Work Search The accuracy and completeness of The MLC's data is d…" at bounding box center [386, 169] width 773 height 440
paste input "DOWNPOUR"
type input "DOWNPOUR"
click at [337, 63] on p "Please review the Musical Works Database Terms of Use" at bounding box center [387, 65] width 546 height 10
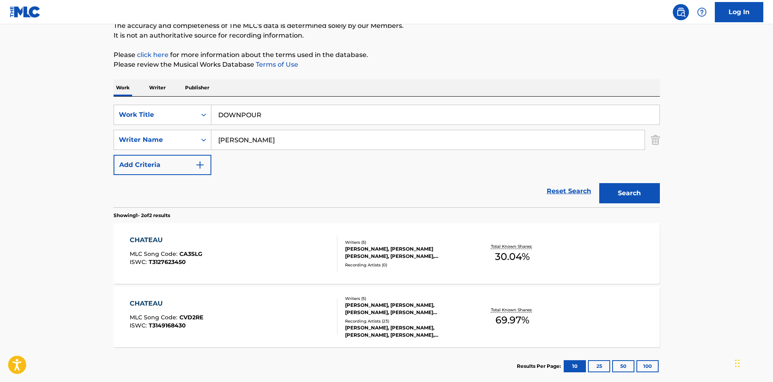
drag, startPoint x: 298, startPoint y: 149, endPoint x: 132, endPoint y: 150, distance: 165.6
click at [132, 150] on div "SearchWithCriteria8baf8954-4b75-4357-a0b7-129bcfc10bad Work Title DOWNPOUR Sear…" at bounding box center [387, 140] width 546 height 70
paste input "[PERSON_NAME]"
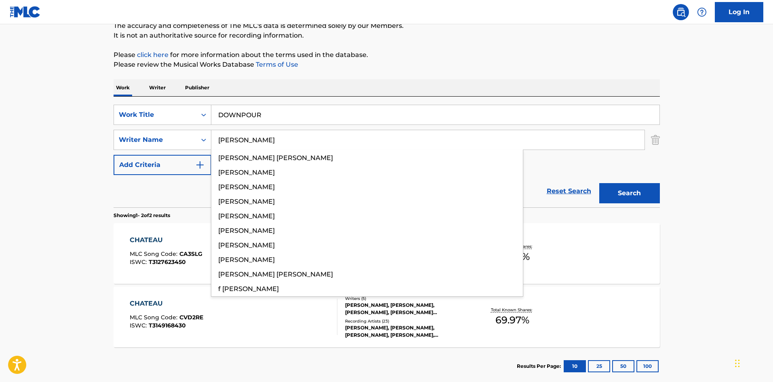
type input "[PERSON_NAME]"
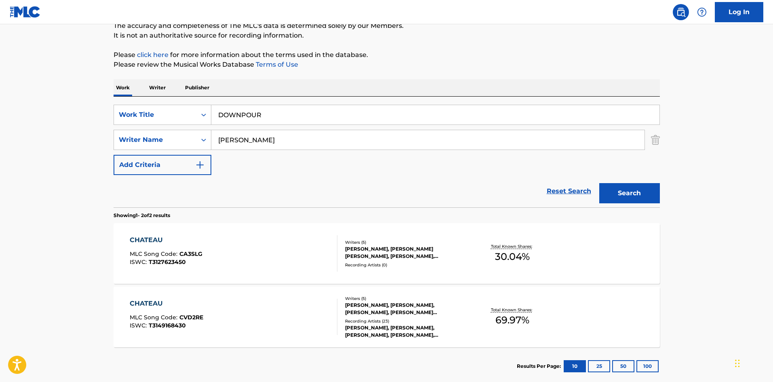
click at [631, 191] on button "Search" at bounding box center [629, 193] width 61 height 20
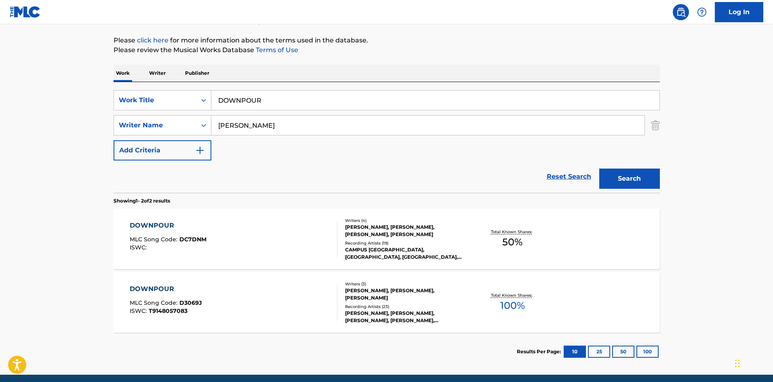
scroll to position [121, 0]
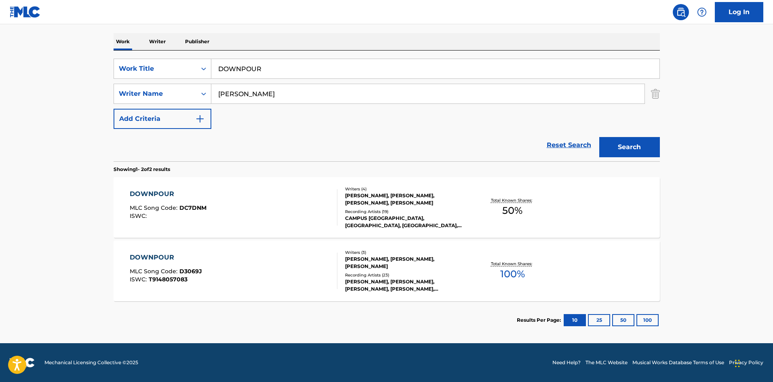
click at [157, 259] on div "DOWNPOUR" at bounding box center [166, 257] width 72 height 10
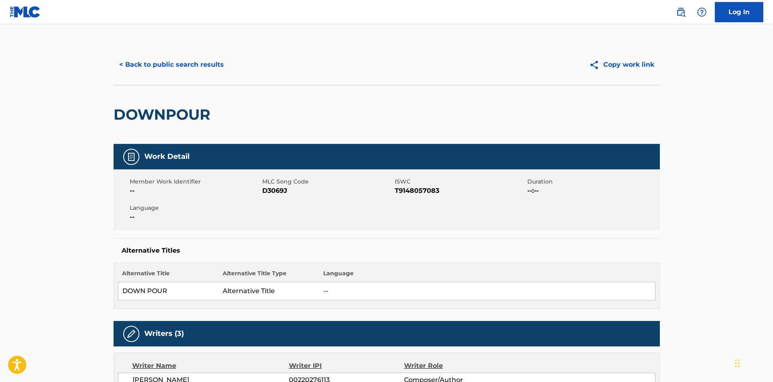
scroll to position [283, 0]
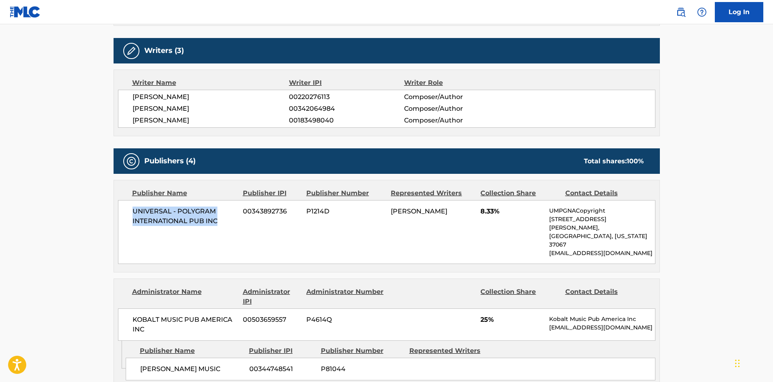
drag, startPoint x: 134, startPoint y: 211, endPoint x: 233, endPoint y: 232, distance: 101.3
click at [233, 232] on div "UNIVERSAL - POLYGRAM INTERNATIONAL PUB INC 00343892736 P1214D [PERSON_NAME] 8.3…" at bounding box center [386, 232] width 537 height 64
drag, startPoint x: 479, startPoint y: 210, endPoint x: 493, endPoint y: 211, distance: 13.8
click at [495, 212] on div "UNIVERSAL - POLYGRAM INTERNATIONAL PUB INC 00343892736 P1214D [PERSON_NAME] 8.3…" at bounding box center [386, 232] width 537 height 64
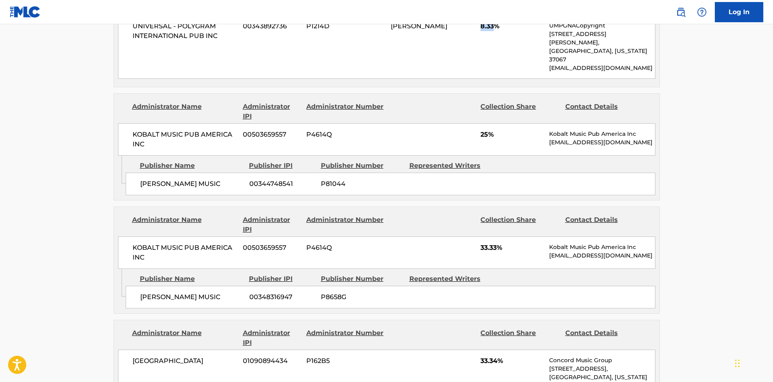
scroll to position [485, 0]
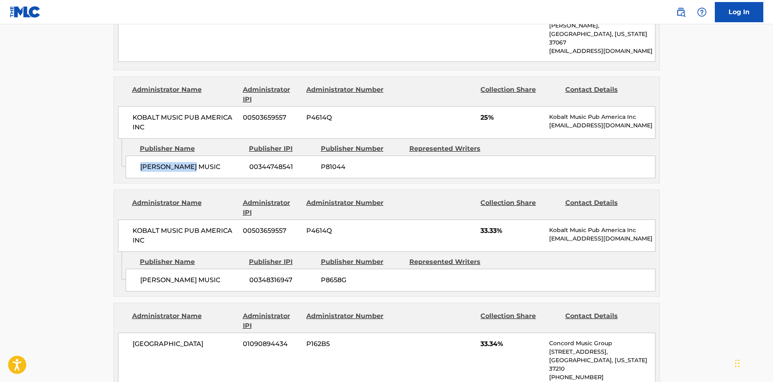
drag, startPoint x: 138, startPoint y: 149, endPoint x: 205, endPoint y: 145, distance: 67.6
click at [205, 156] on div "[PERSON_NAME] MUSIC 00344748541 P81044" at bounding box center [391, 167] width 530 height 23
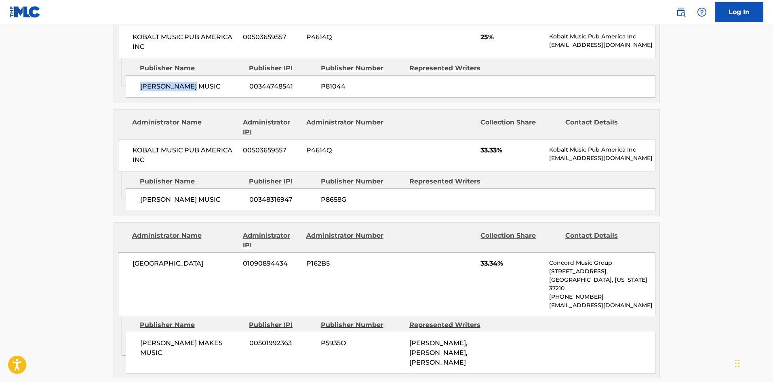
scroll to position [566, 0]
drag, startPoint x: 137, startPoint y: 182, endPoint x: 226, endPoint y: 180, distance: 88.5
click at [226, 188] on div "[PERSON_NAME] MUSIC 00348316947 P8658G" at bounding box center [391, 199] width 530 height 23
drag, startPoint x: 481, startPoint y: 130, endPoint x: 446, endPoint y: 88, distance: 55.1
click at [499, 145] on span "33.33%" at bounding box center [511, 150] width 63 height 10
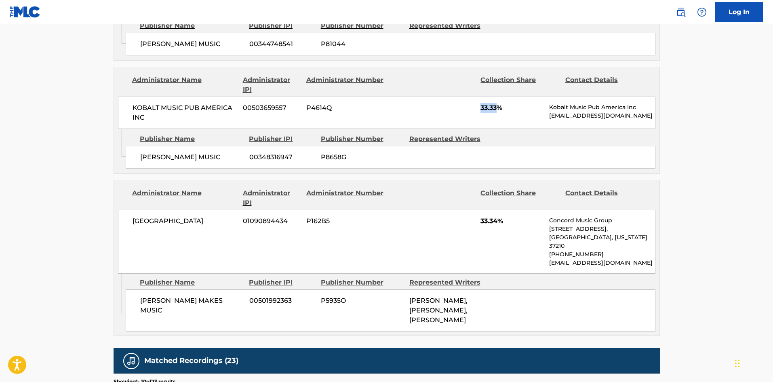
scroll to position [646, 0]
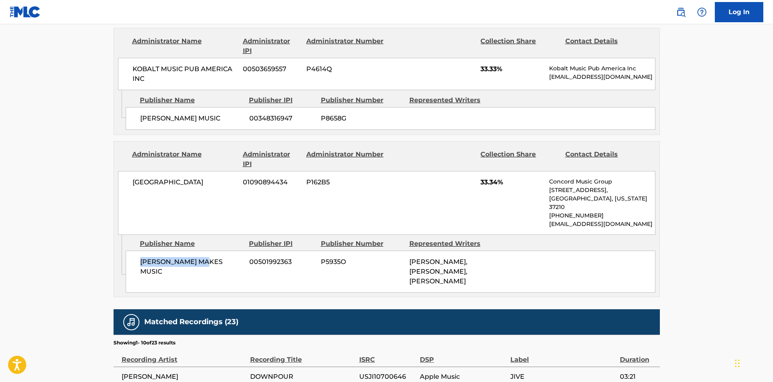
drag, startPoint x: 135, startPoint y: 238, endPoint x: 223, endPoint y: 233, distance: 89.0
click at [223, 250] on div "[PERSON_NAME] MAKES MUSIC 00501992363 P5935O [PERSON_NAME], [PERSON_NAME], [PER…" at bounding box center [391, 271] width 530 height 42
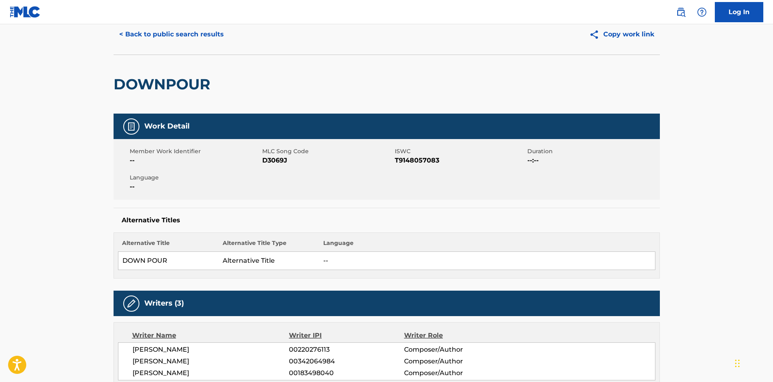
scroll to position [0, 0]
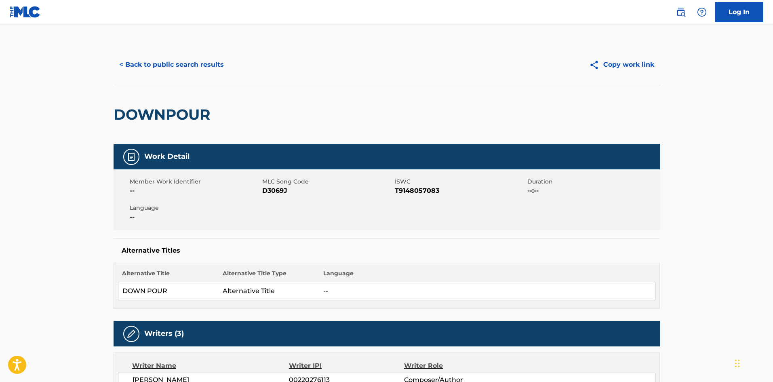
click at [179, 59] on button "< Back to public search results" at bounding box center [172, 65] width 116 height 20
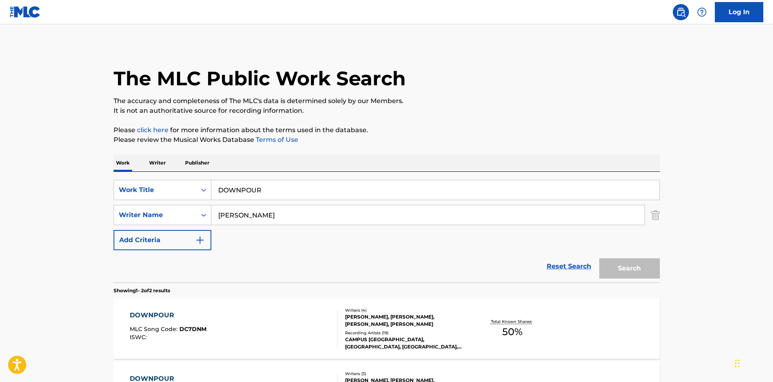
scroll to position [75, 0]
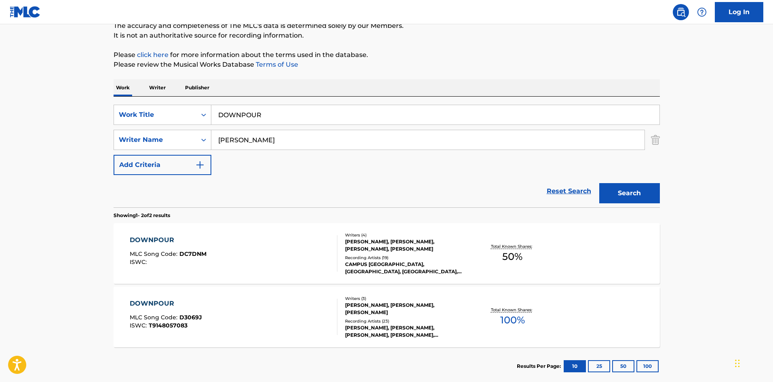
drag, startPoint x: 278, startPoint y: 115, endPoint x: 1, endPoint y: 56, distance: 283.6
click at [0, 57] on main "The MLC Public Work Search The accuracy and completeness of The MLC's data is d…" at bounding box center [386, 169] width 773 height 440
paste input "ROWNING"
type input "DROWNING"
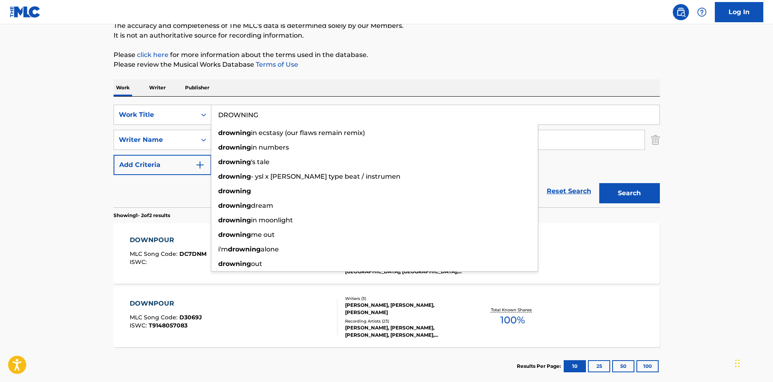
click at [396, 46] on div "The MLC Public Work Search The accuracy and completeness of The MLC's data is d…" at bounding box center [387, 177] width 566 height 416
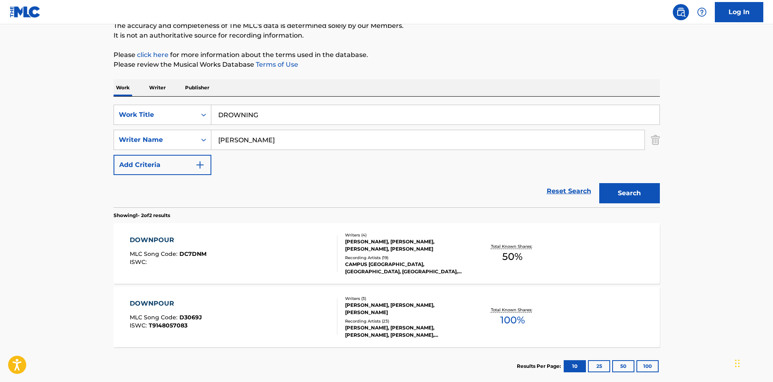
drag, startPoint x: 275, startPoint y: 143, endPoint x: 2, endPoint y: 136, distance: 272.8
click at [0, 141] on main "The MLC Public Work Search The accuracy and completeness of The MLC's data is d…" at bounding box center [386, 169] width 773 height 440
paste input "ARLSSON"
type input "[PERSON_NAME]"
click at [627, 190] on button "Search" at bounding box center [629, 193] width 61 height 20
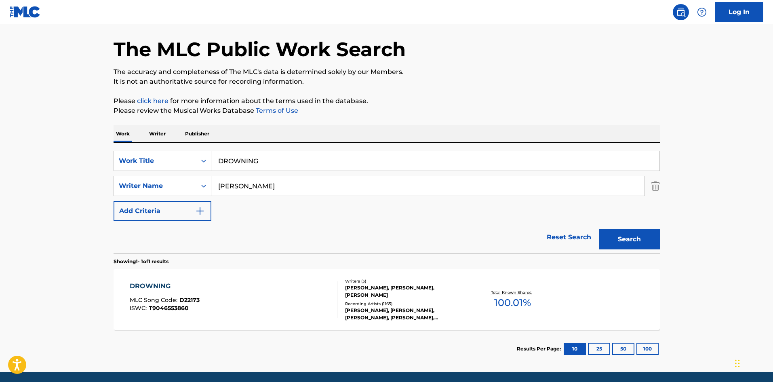
scroll to position [58, 0]
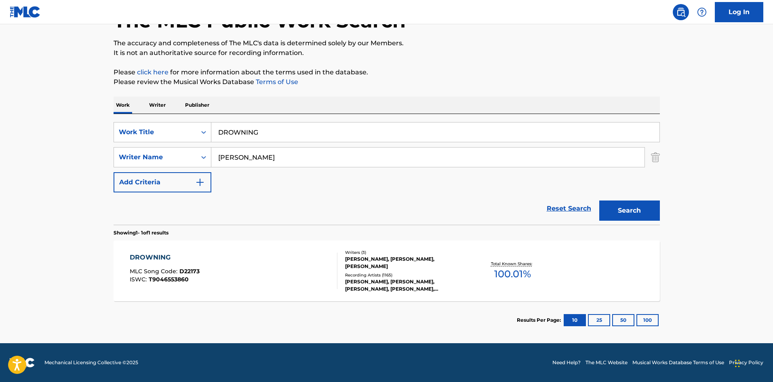
click at [159, 257] on div "DROWNING" at bounding box center [165, 257] width 70 height 10
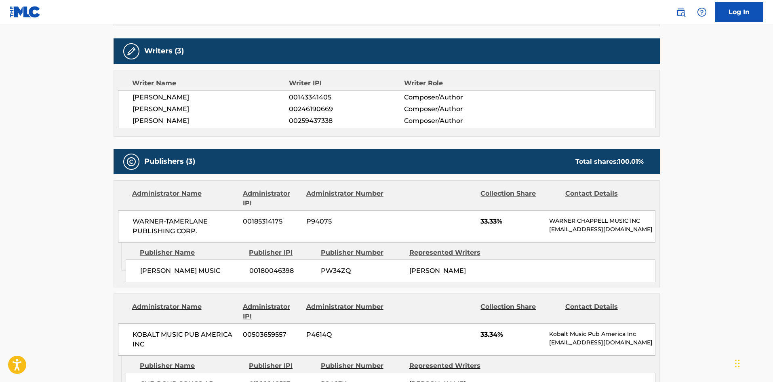
scroll to position [404, 0]
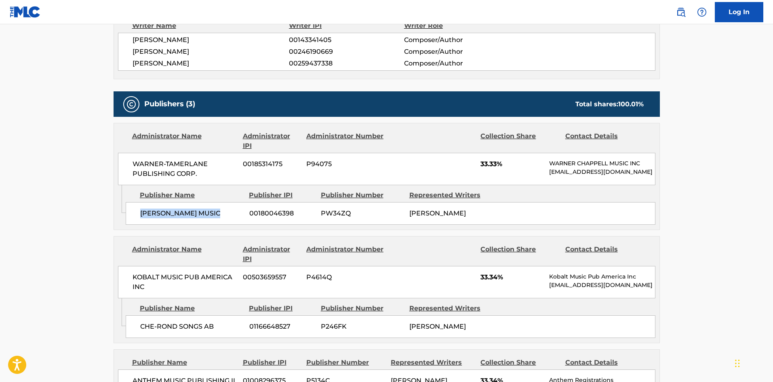
drag, startPoint x: 139, startPoint y: 222, endPoint x: 236, endPoint y: 220, distance: 96.6
click at [236, 220] on div "[PERSON_NAME] MUSIC 00180046398 PW34ZQ [PERSON_NAME]" at bounding box center [391, 213] width 530 height 23
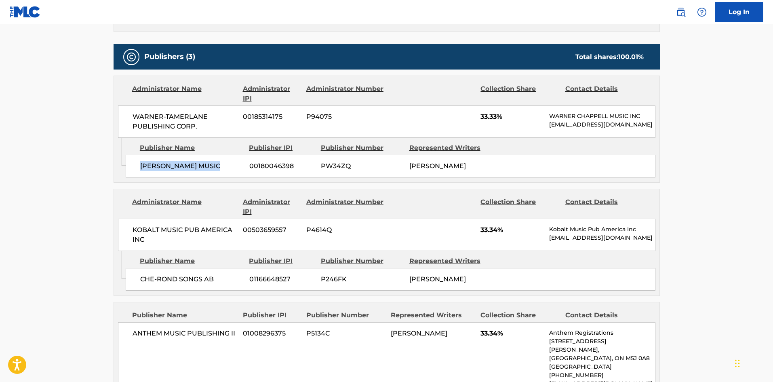
scroll to position [566, 0]
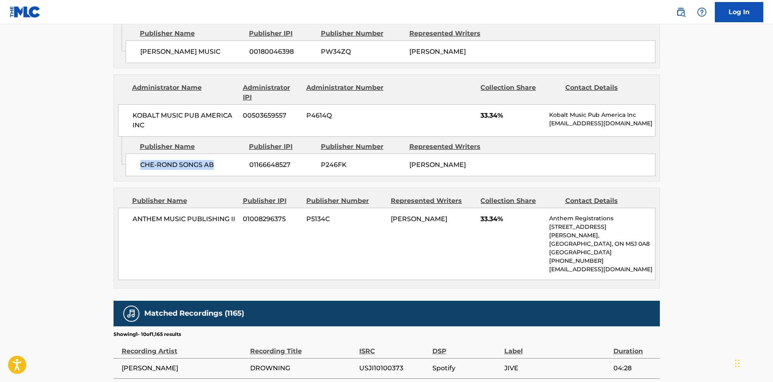
drag, startPoint x: 140, startPoint y: 171, endPoint x: 238, endPoint y: 167, distance: 98.2
click at [238, 167] on span "CHE-ROND SONGS AB" at bounding box center [191, 165] width 103 height 10
drag, startPoint x: 482, startPoint y: 123, endPoint x: 498, endPoint y: 123, distance: 17.0
click at [498, 120] on span "33.34%" at bounding box center [511, 116] width 63 height 10
drag, startPoint x: 131, startPoint y: 232, endPoint x: 236, endPoint y: 232, distance: 105.4
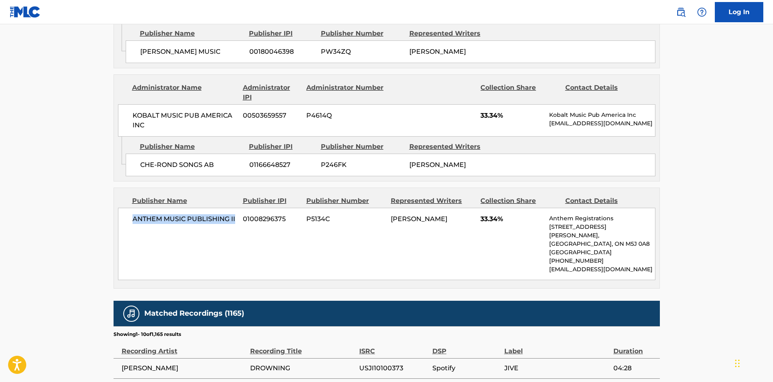
click at [236, 232] on div "ANTHEM MUSIC PUBLISHING II 01008296375 P5134C [PERSON_NAME] 33.34% Anthem Regis…" at bounding box center [386, 244] width 537 height 72
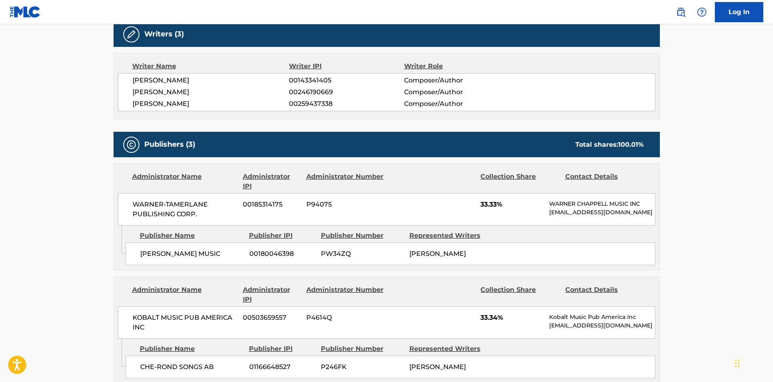
scroll to position [525, 0]
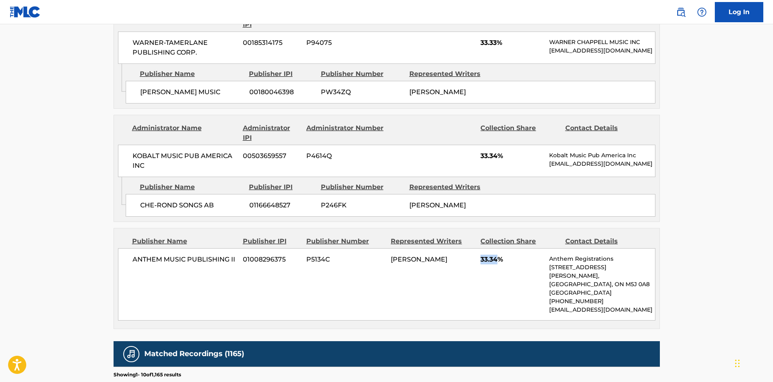
drag, startPoint x: 480, startPoint y: 271, endPoint x: 497, endPoint y: 272, distance: 17.0
click at [497, 264] on span "33.34%" at bounding box center [511, 259] width 63 height 10
drag, startPoint x: 147, startPoint y: 286, endPoint x: 172, endPoint y: 277, distance: 27.3
click at [171, 278] on div "ANTHEM MUSIC PUBLISHING II 01008296375 P5134C [PERSON_NAME] 33.34% Anthem Regis…" at bounding box center [386, 284] width 537 height 72
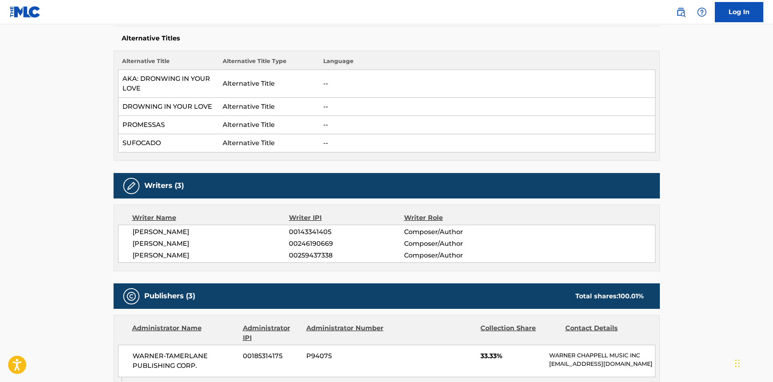
scroll to position [0, 0]
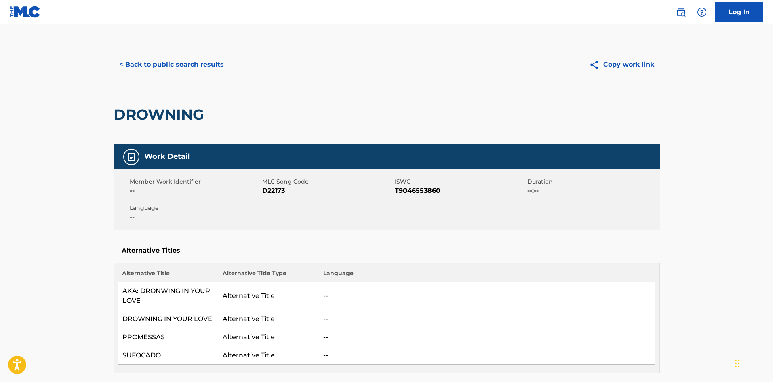
click at [196, 70] on button "< Back to public search results" at bounding box center [172, 65] width 116 height 20
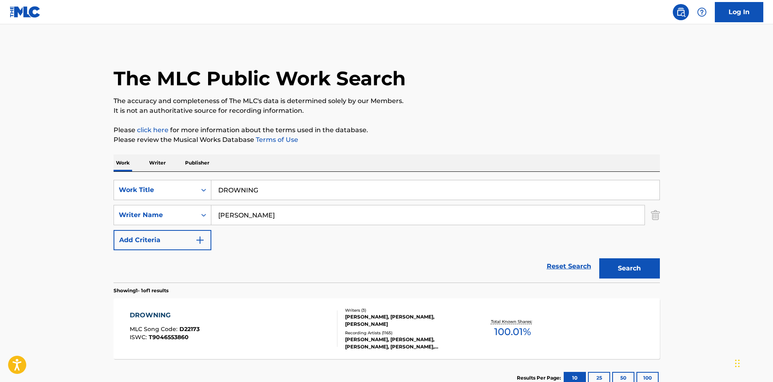
drag, startPoint x: 290, startPoint y: 182, endPoint x: 0, endPoint y: 194, distance: 290.3
click at [0, 197] on main "The MLC Public Work Search The accuracy and completeness of The MLC's data is d…" at bounding box center [386, 212] width 773 height 376
paste input "EVERYTHING BUT MINE"
type input "EVERYTHING BUT MINE"
drag, startPoint x: 359, startPoint y: 146, endPoint x: 330, endPoint y: 186, distance: 49.4
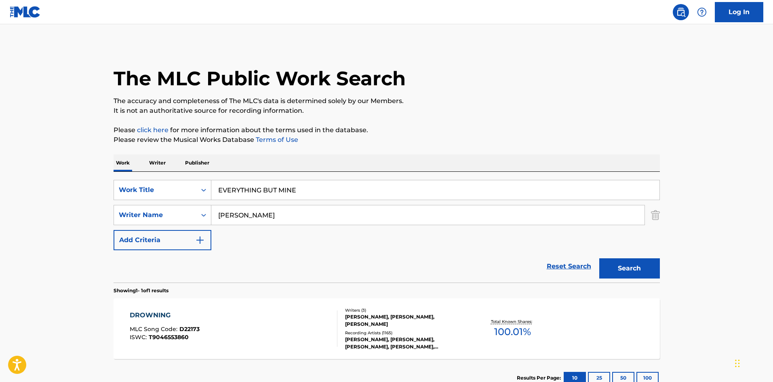
click at [358, 146] on div "The MLC Public Work Search The accuracy and completeness of The MLC's data is d…" at bounding box center [387, 220] width 566 height 352
drag, startPoint x: 305, startPoint y: 212, endPoint x: 0, endPoint y: 228, distance: 305.0
click at [0, 231] on main "The MLC Public Work Search The accuracy and completeness of The MLC's data is d…" at bounding box center [386, 212] width 773 height 376
paste input "[PERSON_NAME]"
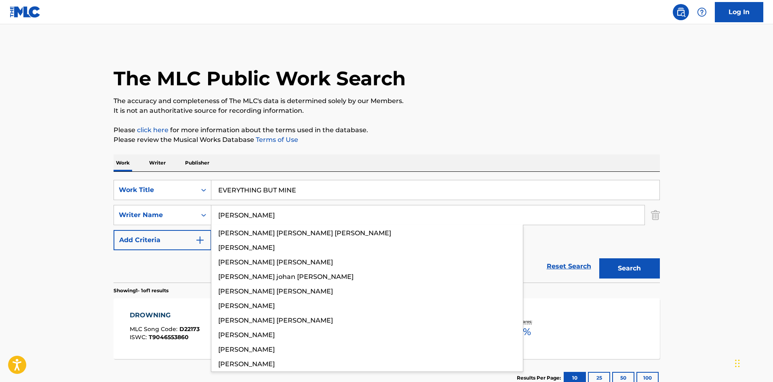
type input "[PERSON_NAME]"
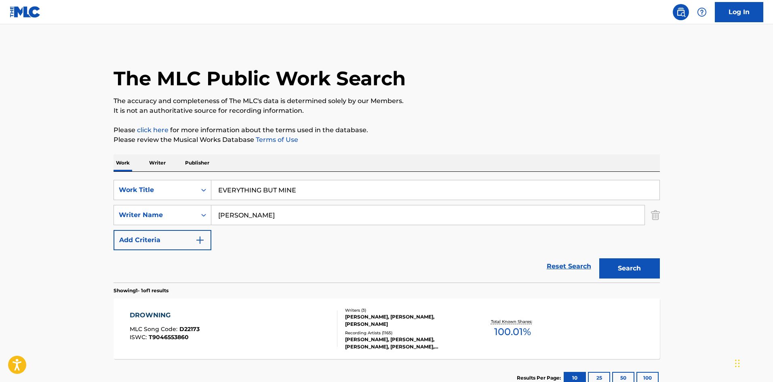
click at [630, 269] on button "Search" at bounding box center [629, 268] width 61 height 20
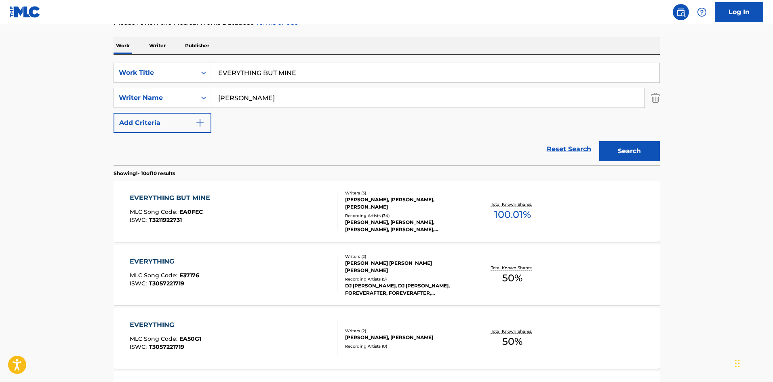
scroll to position [121, 0]
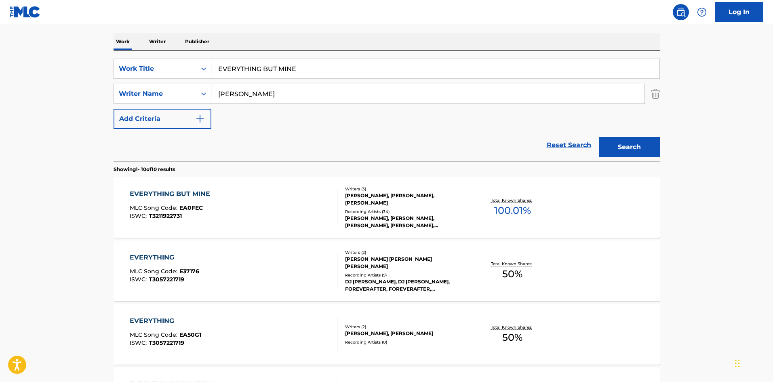
click at [184, 194] on div "EVERYTHING BUT MINE" at bounding box center [172, 194] width 84 height 10
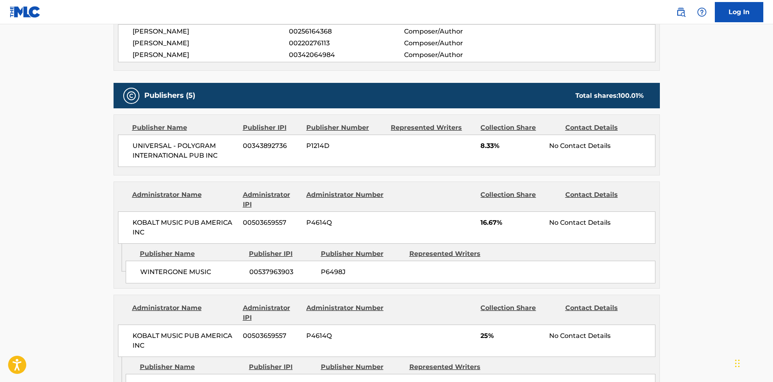
scroll to position [323, 0]
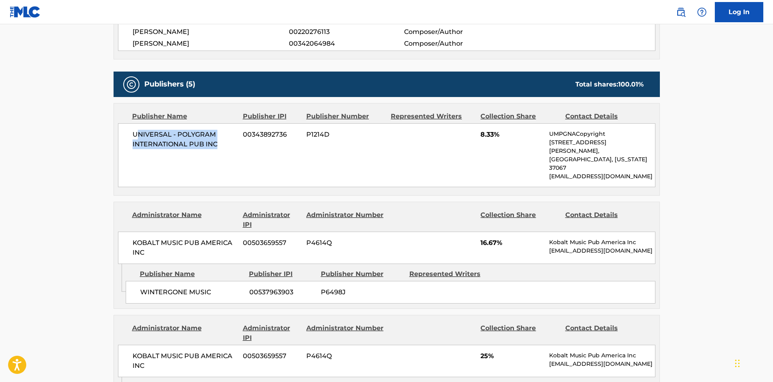
drag, startPoint x: 135, startPoint y: 136, endPoint x: 189, endPoint y: 148, distance: 55.2
click at [244, 148] on div "UNIVERSAL - POLYGRAM INTERNATIONAL PUB INC 00343892736 P1214D 8.33% UMPGNACopyr…" at bounding box center [386, 155] width 537 height 64
click at [137, 133] on span "UNIVERSAL - POLYGRAM INTERNATIONAL PUB INC" at bounding box center [184, 139] width 105 height 19
click at [133, 135] on span "UNIVERSAL - POLYGRAM INTERNATIONAL PUB INC" at bounding box center [184, 139] width 105 height 19
drag, startPoint x: 133, startPoint y: 133, endPoint x: 223, endPoint y: 146, distance: 91.0
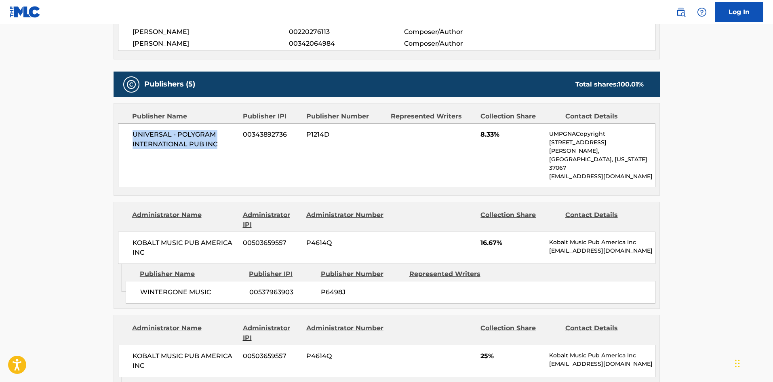
click at [223, 146] on span "UNIVERSAL - POLYGRAM INTERNATIONAL PUB INC" at bounding box center [184, 139] width 105 height 19
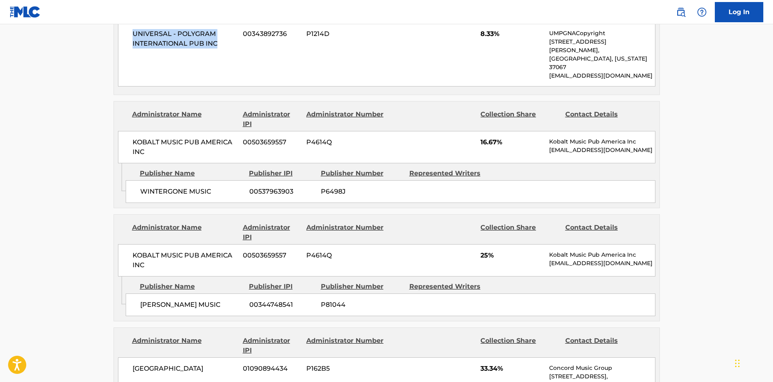
scroll to position [444, 0]
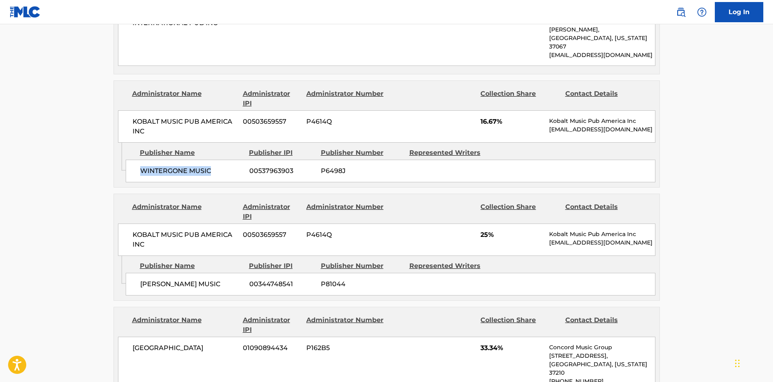
drag, startPoint x: 141, startPoint y: 151, endPoint x: 231, endPoint y: 149, distance: 90.5
click at [231, 166] on span "WINTERGONE MUSIC" at bounding box center [191, 171] width 103 height 10
drag, startPoint x: 138, startPoint y: 267, endPoint x: 227, endPoint y: 262, distance: 89.0
click at [227, 273] on div "[PERSON_NAME] MUSIC 00344748541 P81044" at bounding box center [391, 284] width 530 height 23
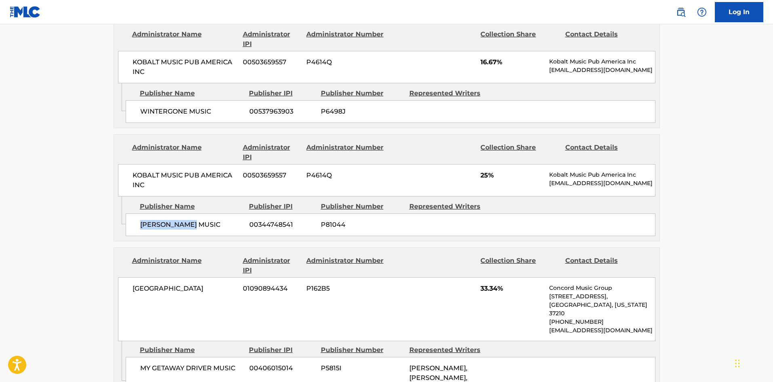
scroll to position [566, 0]
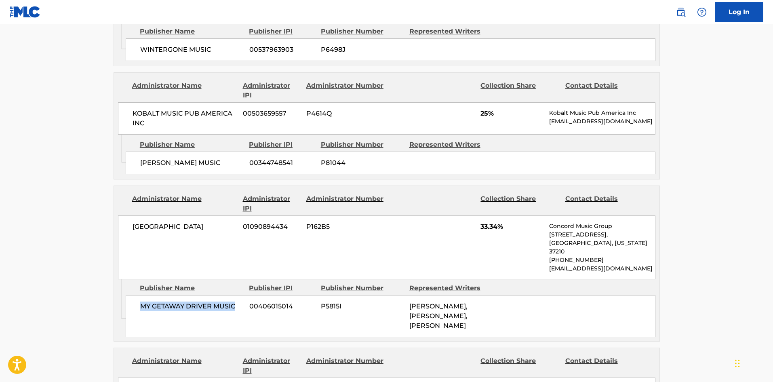
drag, startPoint x: 140, startPoint y: 280, endPoint x: 244, endPoint y: 273, distance: 104.0
click at [244, 295] on div "MY GETAWAY DRIVER MUSIC 00406015014 P5815I [PERSON_NAME], [PERSON_NAME], [PERSO…" at bounding box center [391, 316] width 530 height 42
drag, startPoint x: 480, startPoint y: 209, endPoint x: 500, endPoint y: 209, distance: 20.6
click at [500, 215] on div "CONCORD BOULEVARD 01090894434 P162B5 33.34% Concord Music Group [STREET_ADDRESS…" at bounding box center [386, 247] width 537 height 64
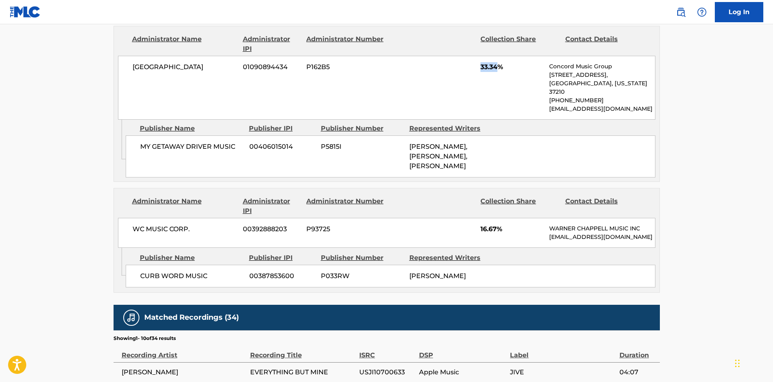
scroll to position [768, 0]
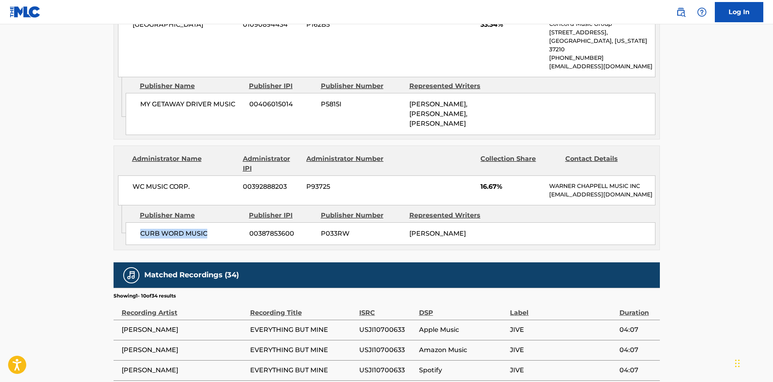
drag, startPoint x: 141, startPoint y: 229, endPoint x: 231, endPoint y: 222, distance: 89.6
click at [231, 229] on span "CURB WORD MUSIC" at bounding box center [191, 234] width 103 height 10
drag, startPoint x: 479, startPoint y: 172, endPoint x: 496, endPoint y: 170, distance: 16.3
click at [496, 175] on div "WC MUSIC CORP. 00392888203 P93725 16.67% [PERSON_NAME] MUSIC INC [EMAIL_ADDRESS…" at bounding box center [386, 190] width 537 height 30
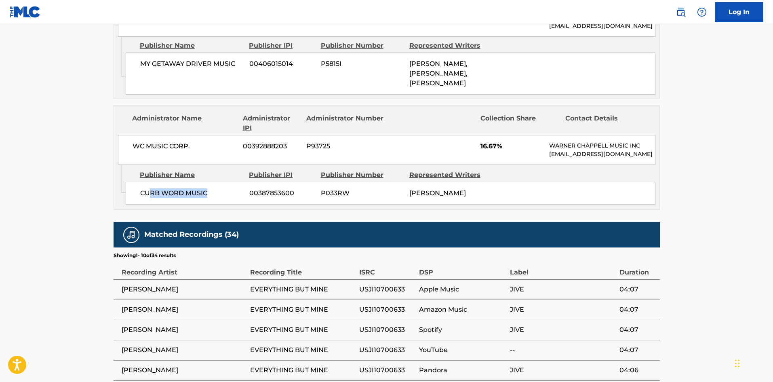
drag, startPoint x: 149, startPoint y: 185, endPoint x: 215, endPoint y: 185, distance: 65.8
click at [215, 188] on span "CURB WORD MUSIC" at bounding box center [191, 193] width 103 height 10
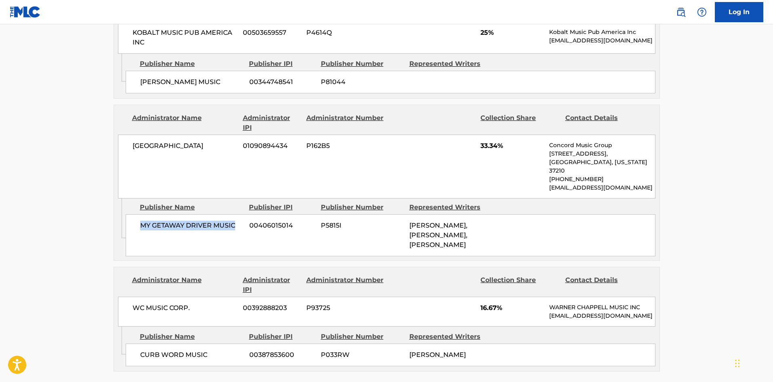
drag, startPoint x: 142, startPoint y: 207, endPoint x: 227, endPoint y: 202, distance: 85.0
click at [235, 214] on div "MY GETAWAY DRIVER MUSIC 00406015014 P5815I [PERSON_NAME], [PERSON_NAME], [PERSO…" at bounding box center [391, 235] width 530 height 42
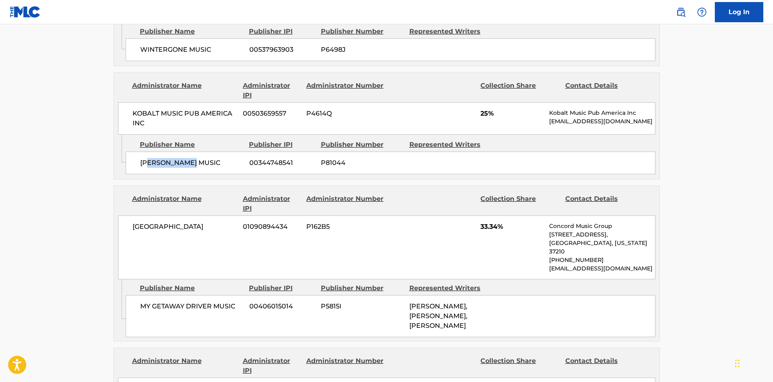
drag, startPoint x: 152, startPoint y: 139, endPoint x: 204, endPoint y: 144, distance: 52.8
click at [204, 151] on div "[PERSON_NAME] MUSIC 00344748541 P81044" at bounding box center [391, 162] width 530 height 23
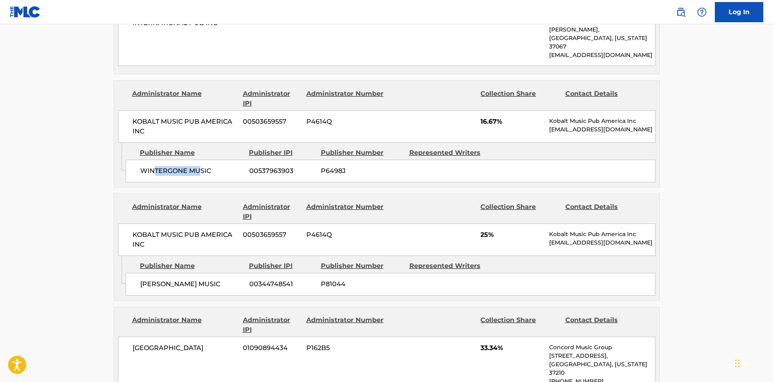
drag, startPoint x: 152, startPoint y: 149, endPoint x: 200, endPoint y: 152, distance: 47.3
click at [200, 166] on span "WINTERGONE MUSIC" at bounding box center [191, 171] width 103 height 10
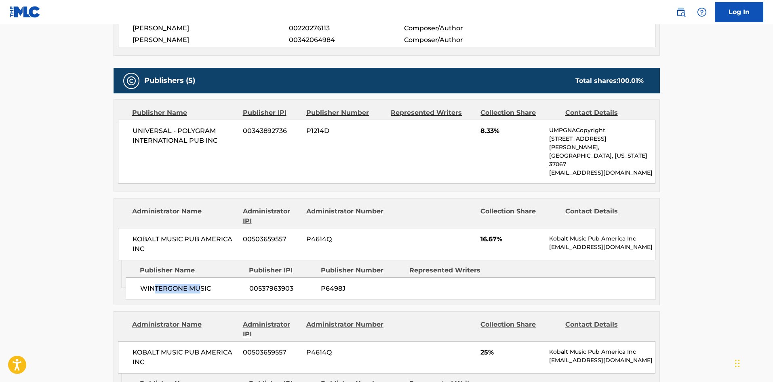
scroll to position [323, 0]
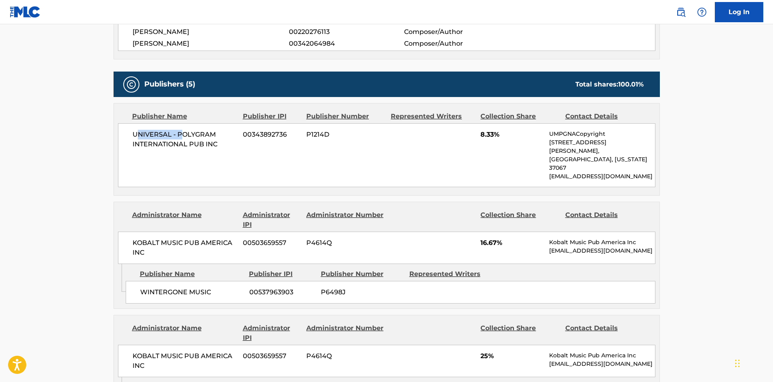
drag, startPoint x: 138, startPoint y: 135, endPoint x: 237, endPoint y: 10, distance: 159.3
click at [206, 136] on span "UNIVERSAL - POLYGRAM INTERNATIONAL PUB INC" at bounding box center [184, 139] width 105 height 19
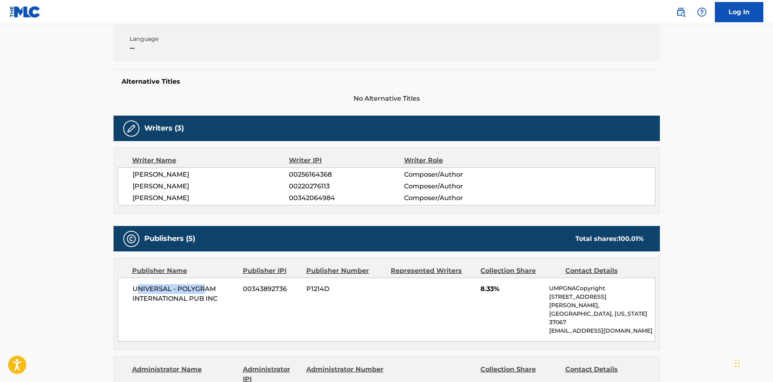
scroll to position [81, 0]
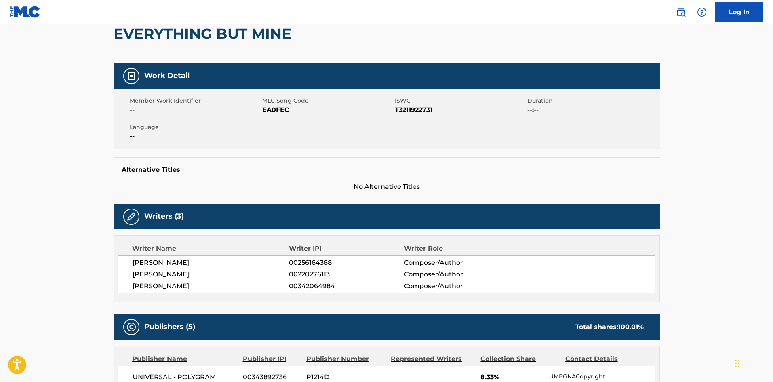
click at [349, 62] on div "EVERYTHING BUT MINE" at bounding box center [387, 33] width 546 height 59
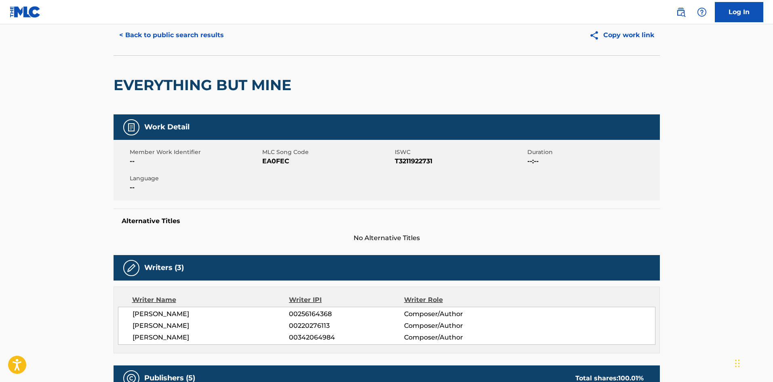
scroll to position [0, 0]
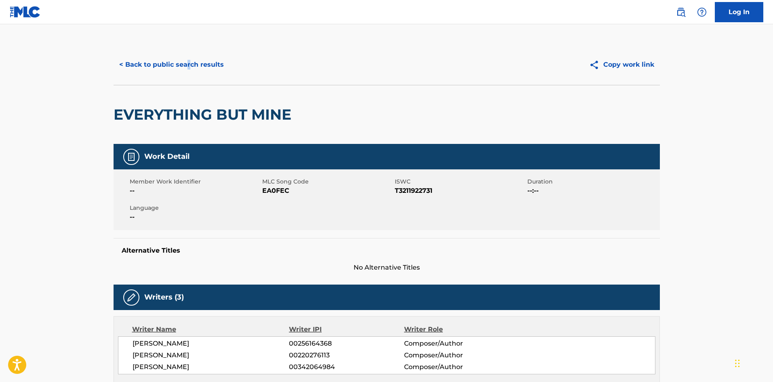
click at [185, 52] on div "< Back to public search results Copy work link" at bounding box center [387, 64] width 546 height 40
click at [185, 54] on div "< Back to public search results Copy work link" at bounding box center [387, 64] width 546 height 40
click at [185, 57] on button "< Back to public search results" at bounding box center [172, 65] width 116 height 20
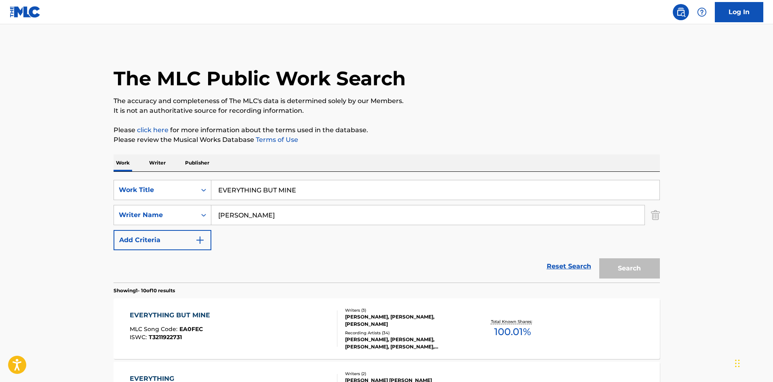
scroll to position [121, 0]
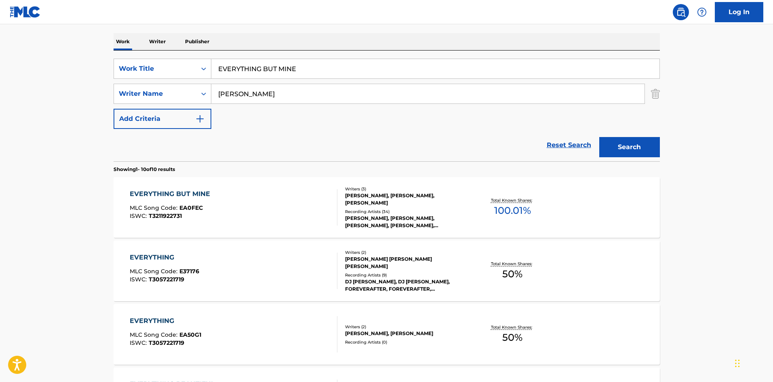
drag, startPoint x: 196, startPoint y: 66, endPoint x: 35, endPoint y: 5, distance: 172.5
click at [6, 19] on div "Log In The MLC Public Work Search The accuracy and completeness of The MLC's da…" at bounding box center [386, 384] width 773 height 1010
paste input "Feels Like Home"
type input "Feels Like Home"
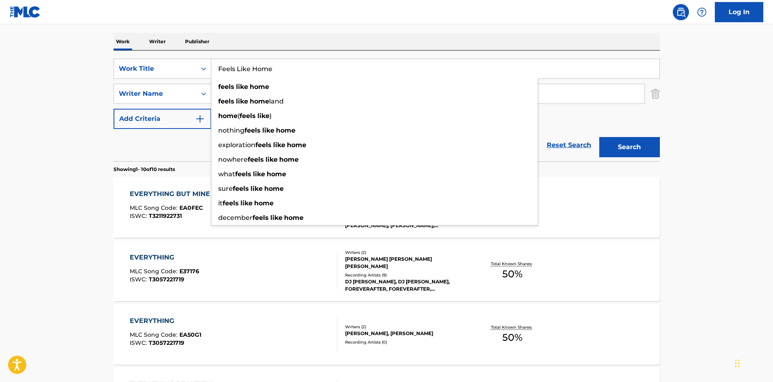
drag, startPoint x: 344, startPoint y: 24, endPoint x: 337, endPoint y: 43, distance: 20.3
click at [344, 24] on div "The MLC Public Work Search The accuracy and completeness of The MLC's data is d…" at bounding box center [387, 384] width 566 height 923
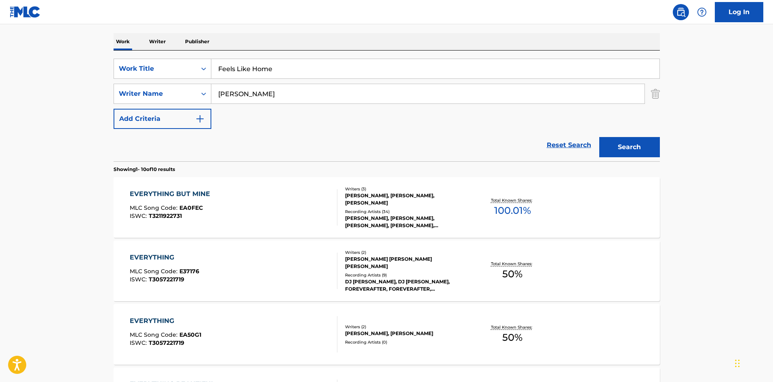
drag, startPoint x: 290, startPoint y: 89, endPoint x: 1, endPoint y: 95, distance: 289.3
click at [0, 95] on main "The MLC Public Work Search The accuracy and completeness of The MLC's data is d…" at bounding box center [386, 376] width 773 height 947
paste input "[PERSON_NAME]"
type input "[PERSON_NAME]"
click at [628, 152] on button "Search" at bounding box center [629, 147] width 61 height 20
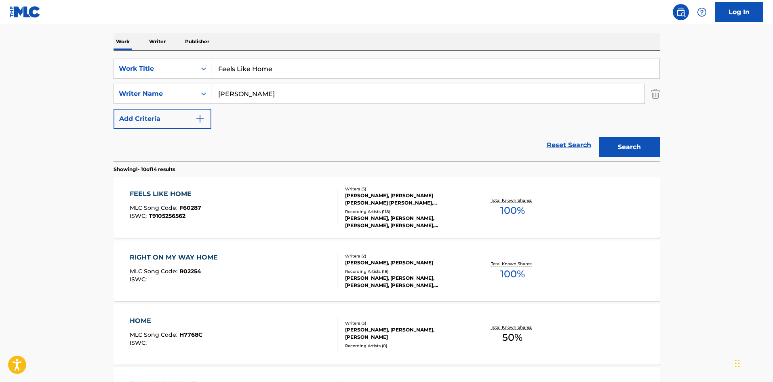
click at [176, 197] on div "FEELS LIKE HOME" at bounding box center [165, 194] width 71 height 10
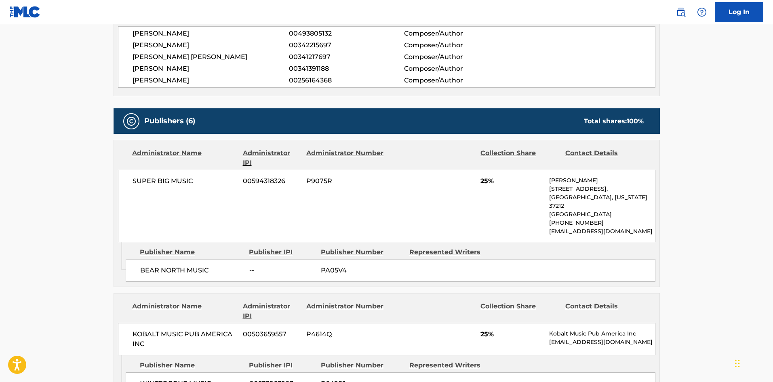
scroll to position [364, 0]
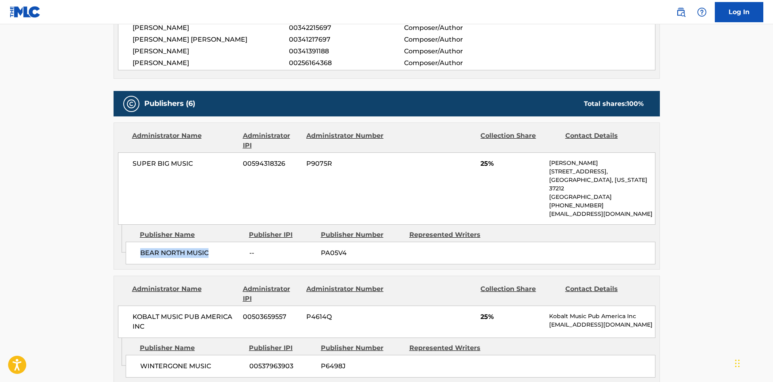
drag, startPoint x: 139, startPoint y: 244, endPoint x: 346, endPoint y: 8, distance: 314.0
click at [221, 242] on div "BEAR NORTH MUSIC -- PA05V4" at bounding box center [391, 253] width 530 height 23
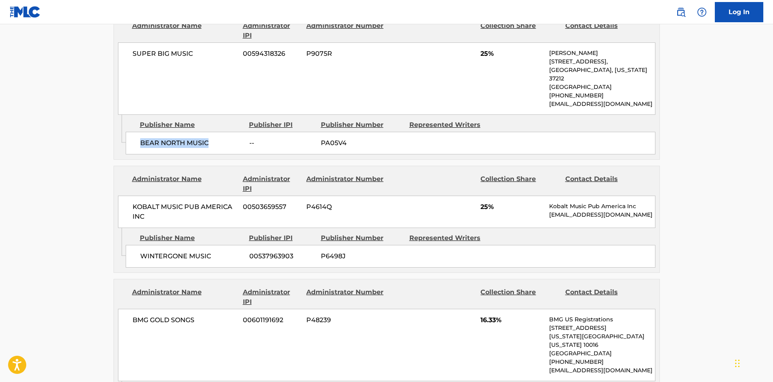
scroll to position [485, 0]
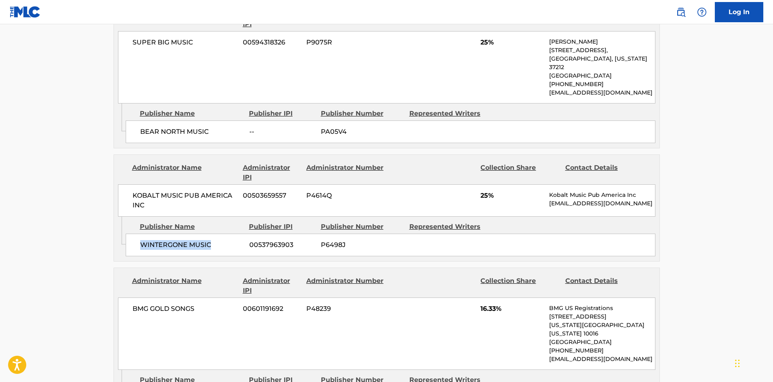
drag, startPoint x: 139, startPoint y: 237, endPoint x: 232, endPoint y: 231, distance: 93.5
click at [232, 233] on div "WINTERGONE MUSIC 00537963903 P6498J" at bounding box center [391, 244] width 530 height 23
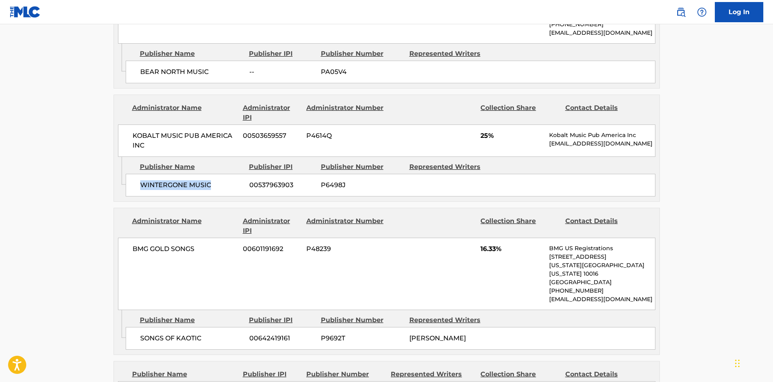
scroll to position [646, 0]
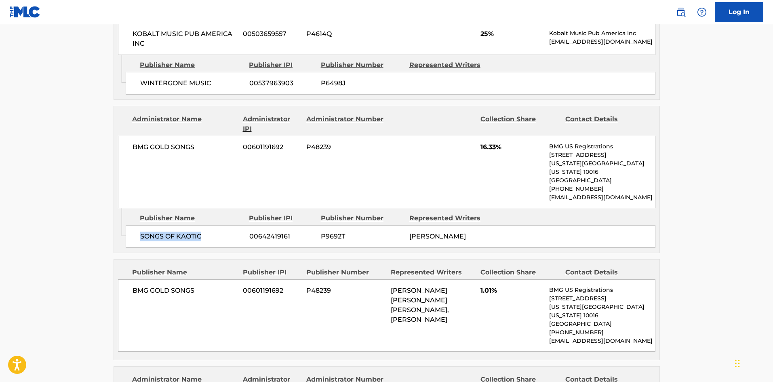
drag, startPoint x: 139, startPoint y: 219, endPoint x: 220, endPoint y: 218, distance: 81.2
click at [220, 225] on div "SONGS OF KAOTIC 00642419161 P9692T [PERSON_NAME]" at bounding box center [391, 236] width 530 height 23
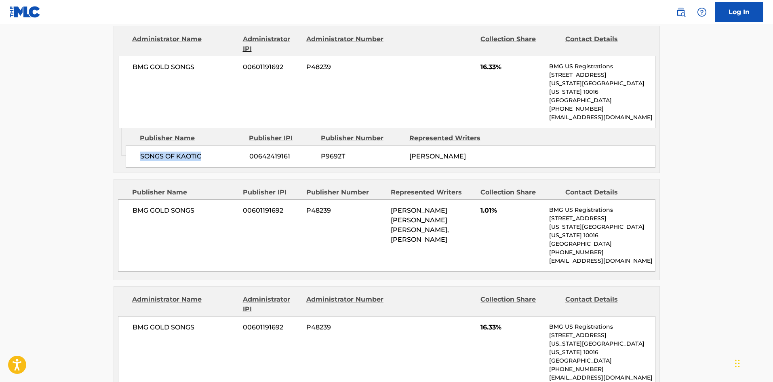
scroll to position [808, 0]
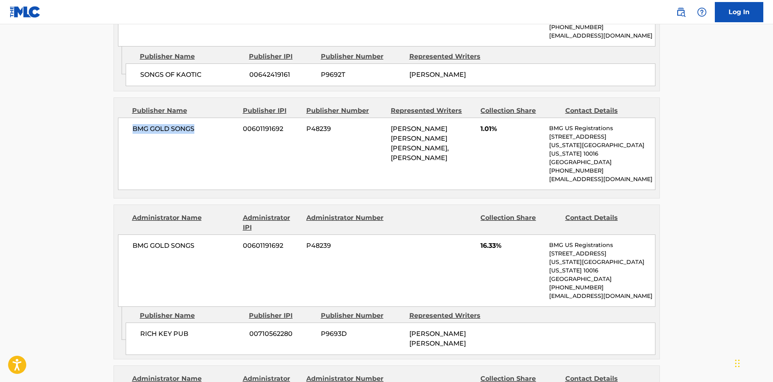
drag, startPoint x: 124, startPoint y: 106, endPoint x: 205, endPoint y: 112, distance: 81.4
click at [205, 118] on div "BMG GOLD SONGS 00601191692 P48239 [PERSON_NAME] [PERSON_NAME] [PERSON_NAME], [P…" at bounding box center [386, 154] width 537 height 72
drag, startPoint x: 142, startPoint y: 301, endPoint x: 209, endPoint y: 297, distance: 67.2
click at [209, 329] on span "RICH KEY PUB" at bounding box center [191, 334] width 103 height 10
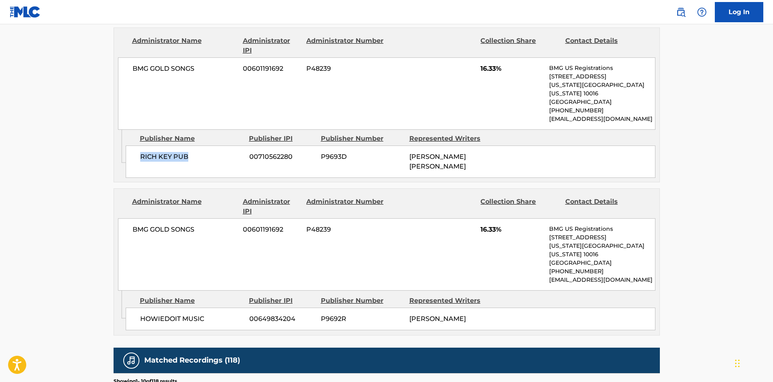
scroll to position [1010, 0]
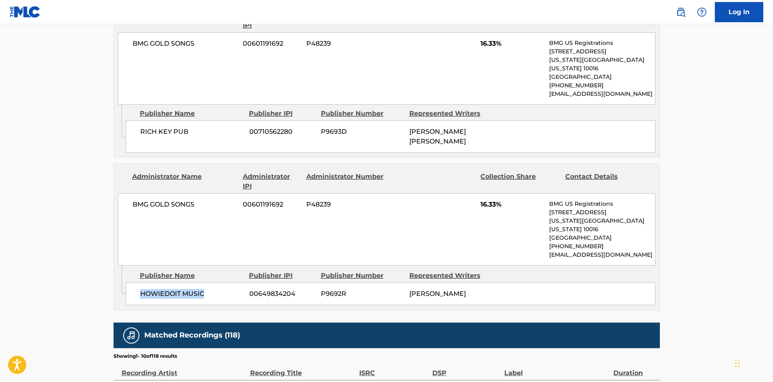
drag, startPoint x: 138, startPoint y: 251, endPoint x: 222, endPoint y: 250, distance: 84.4
click at [222, 282] on div "HOWIEDOIT MUSIC 00649834204 P9692R [PERSON_NAME]" at bounding box center [391, 293] width 530 height 23
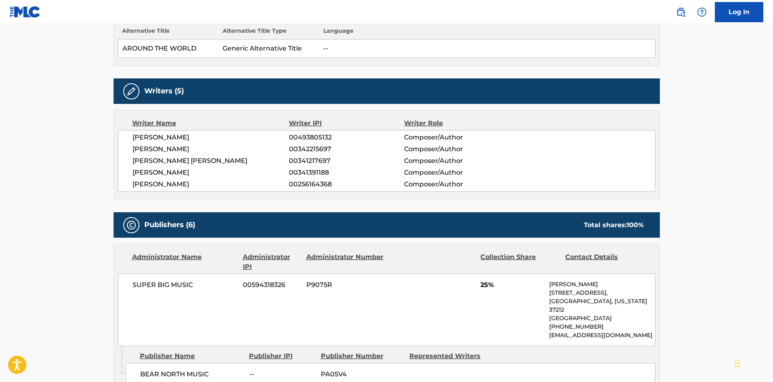
scroll to position [0, 0]
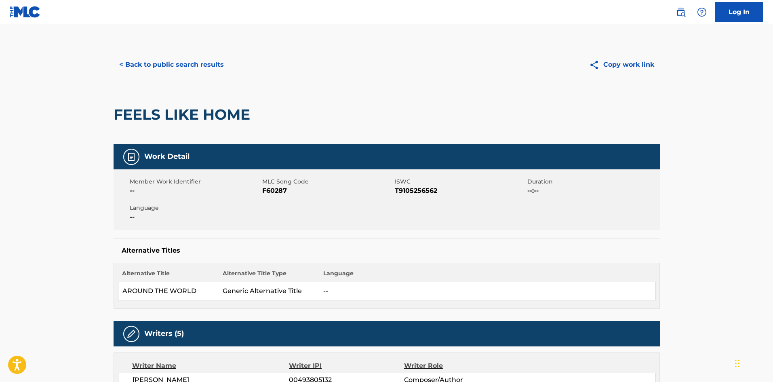
click at [190, 65] on button "< Back to public search results" at bounding box center [172, 65] width 116 height 20
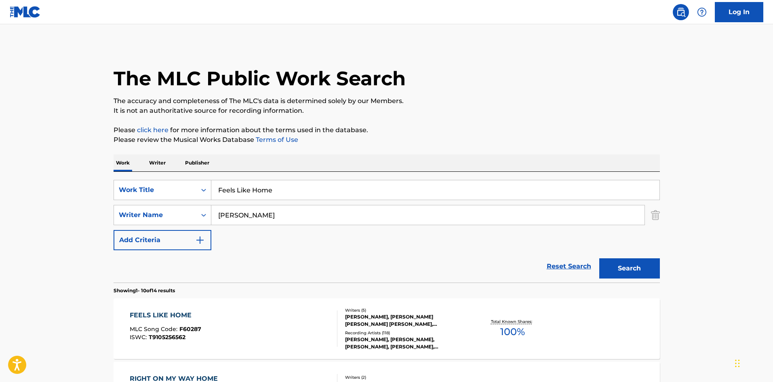
scroll to position [121, 0]
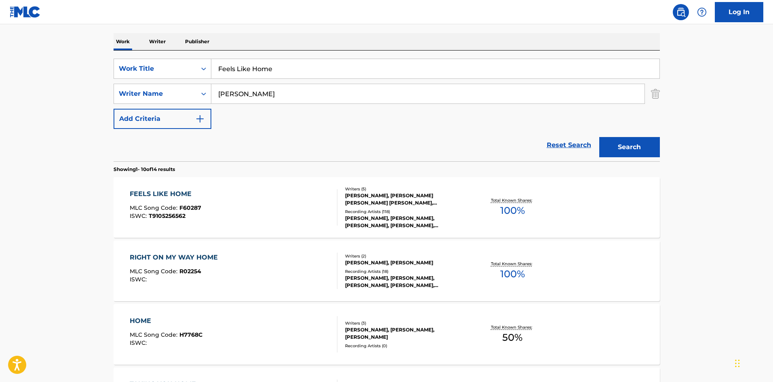
drag, startPoint x: 299, startPoint y: 67, endPoint x: 80, endPoint y: 1, distance: 228.7
click at [0, 46] on main "The MLC Public Work Search The accuracy and completeness of The MLC's data is d…" at bounding box center [386, 378] width 773 height 951
paste input "GET ANOTHER BOYFRIEND"
type input "GET ANOTHER BOYFRIEND"
click at [292, 46] on div "Work Writer Publisher" at bounding box center [387, 41] width 546 height 17
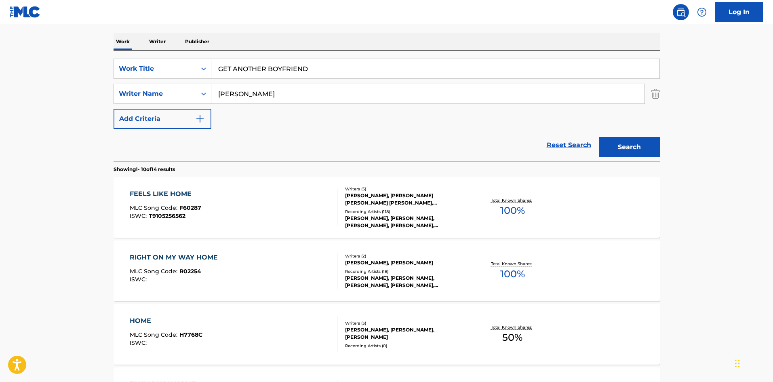
drag, startPoint x: 269, startPoint y: 93, endPoint x: 0, endPoint y: 82, distance: 269.2
click at [25, 89] on main "The MLC Public Work Search The accuracy and completeness of The MLC's data is d…" at bounding box center [386, 378] width 773 height 951
paste input "[PERSON_NAME]"
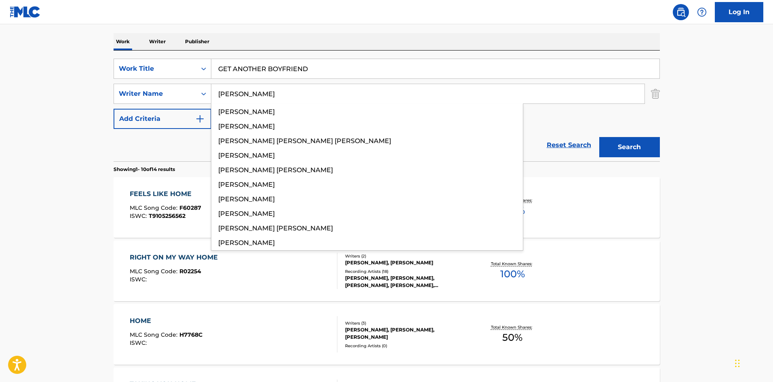
type input "[PERSON_NAME]"
click at [631, 148] on button "Search" at bounding box center [629, 147] width 61 height 20
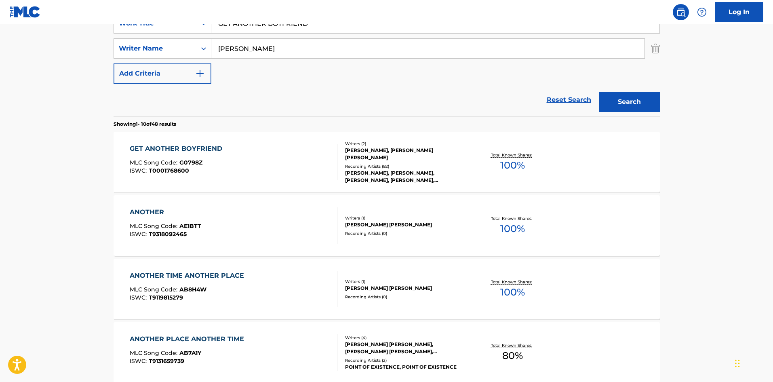
scroll to position [162, 0]
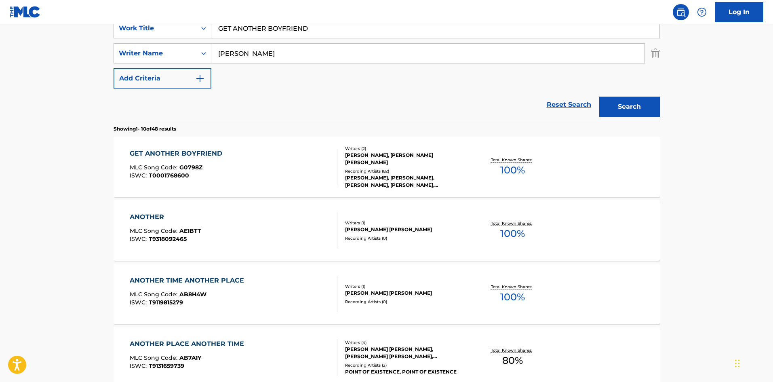
click at [181, 155] on div "GET ANOTHER BOYFRIEND" at bounding box center [178, 154] width 97 height 10
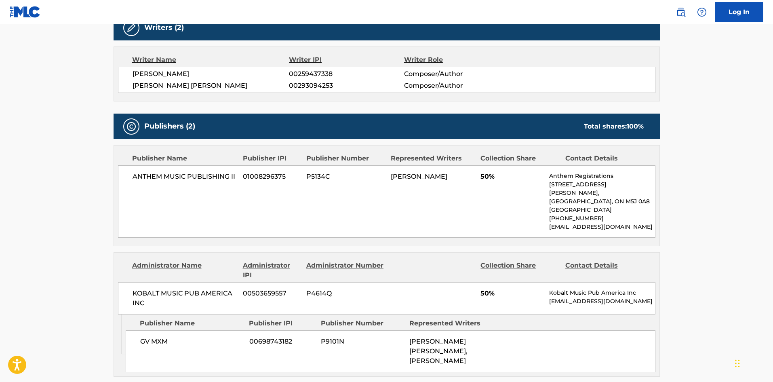
scroll to position [283, 0]
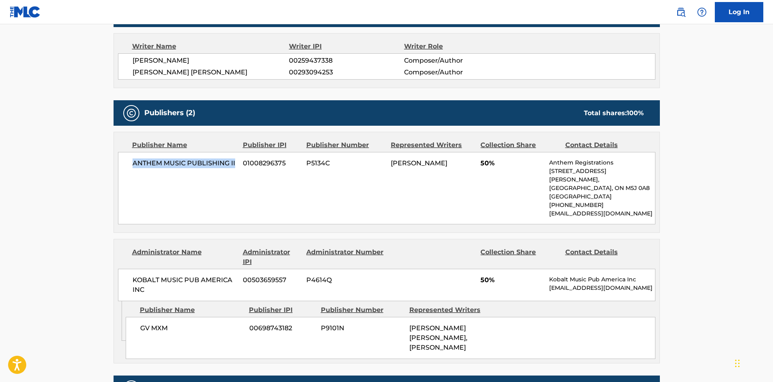
drag, startPoint x: 132, startPoint y: 163, endPoint x: 236, endPoint y: 157, distance: 103.6
click at [236, 157] on div "ANTHEM MUSIC PUBLISHING II 01008296375 P5134C [PERSON_NAME] 50% Anthem Registra…" at bounding box center [386, 188] width 537 height 72
drag, startPoint x: 483, startPoint y: 168, endPoint x: 490, endPoint y: 164, distance: 8.1
click at [490, 164] on span "50%" at bounding box center [511, 163] width 63 height 10
drag, startPoint x: 481, startPoint y: 162, endPoint x: 491, endPoint y: 160, distance: 10.8
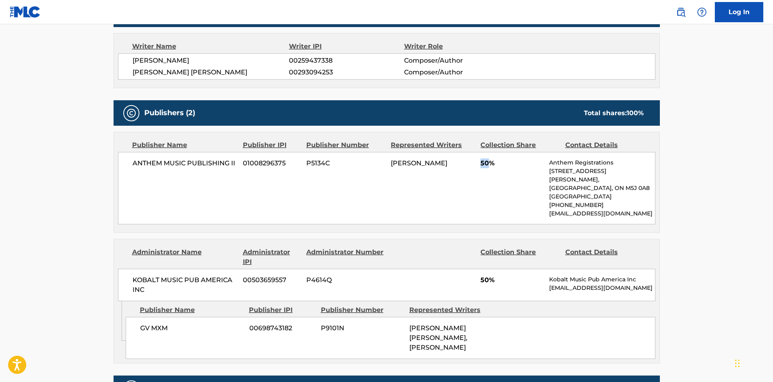
click at [491, 160] on span "50%" at bounding box center [511, 163] width 63 height 10
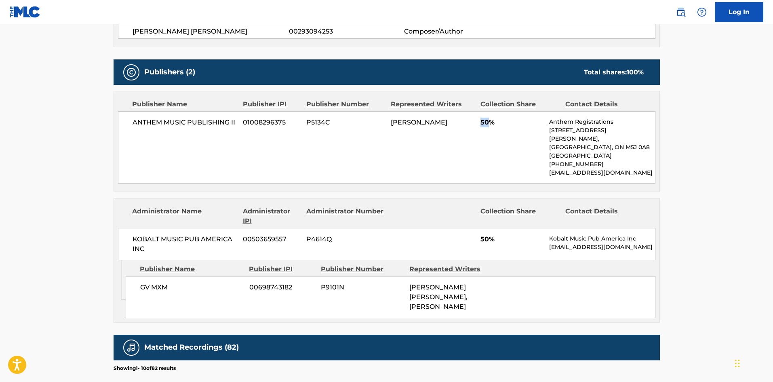
scroll to position [404, 0]
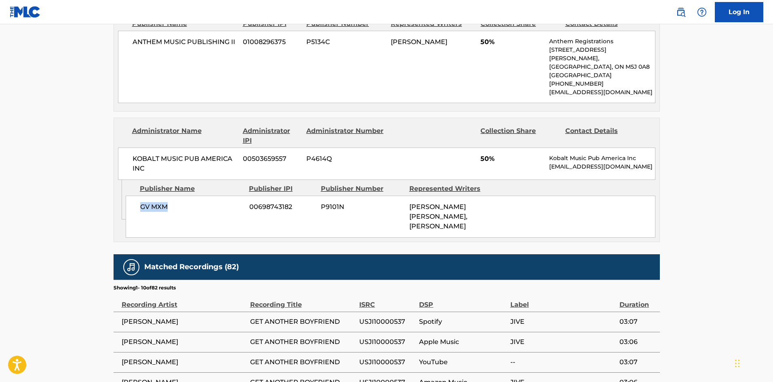
drag, startPoint x: 141, startPoint y: 220, endPoint x: 183, endPoint y: 218, distance: 41.3
click at [183, 212] on span "GV MXM" at bounding box center [191, 207] width 103 height 10
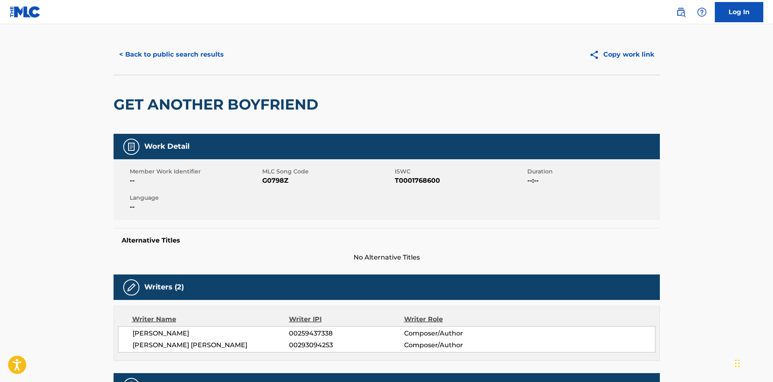
scroll to position [0, 0]
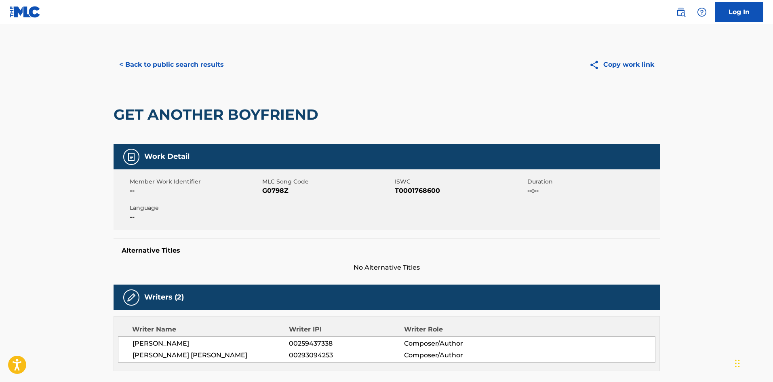
click at [206, 56] on button "< Back to public search results" at bounding box center [172, 65] width 116 height 20
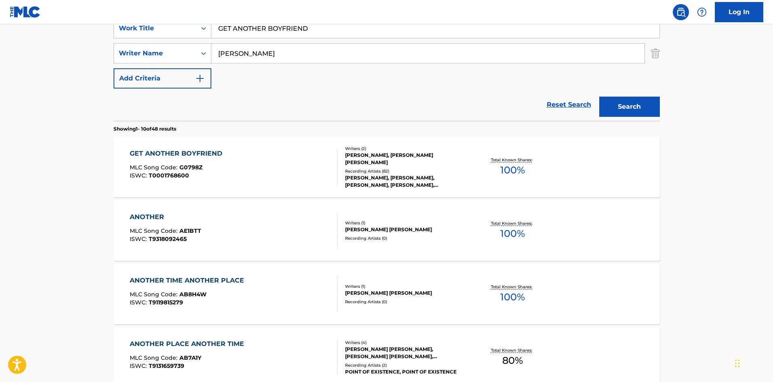
drag, startPoint x: 334, startPoint y: 24, endPoint x: 17, endPoint y: 4, distance: 318.2
click at [0, 19] on div "Log In The MLC Public Work Search The accuracy and completeness of The MLC's da…" at bounding box center [386, 345] width 773 height 1014
paste input "DOWN (YOU'RE THE ONE FOR ME)"
type input "GET DOWN (YOU'RE THE ONE FOR ME)"
drag, startPoint x: 300, startPoint y: 57, endPoint x: 1, endPoint y: 55, distance: 298.5
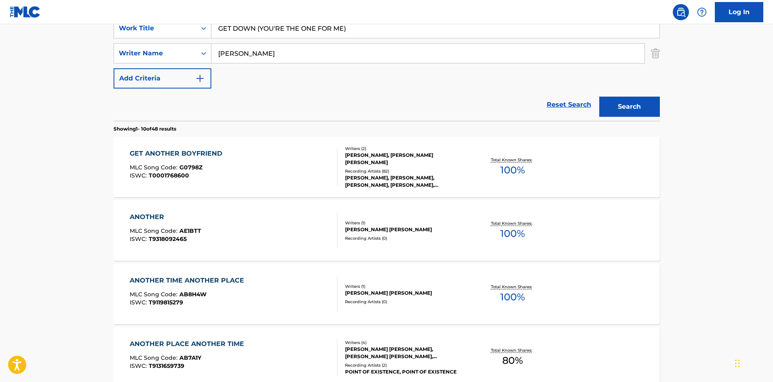
click at [0, 56] on main "The MLC Public Work Search The accuracy and completeness of The MLC's data is d…" at bounding box center [386, 338] width 773 height 951
paste input "COTTURA"
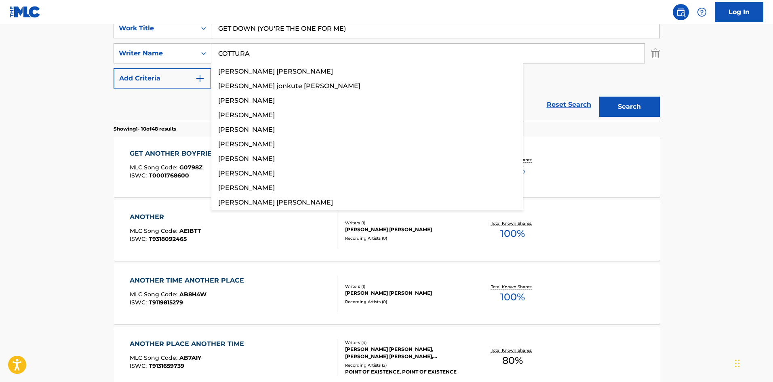
type input "COTTURA"
click at [647, 101] on button "Search" at bounding box center [629, 107] width 61 height 20
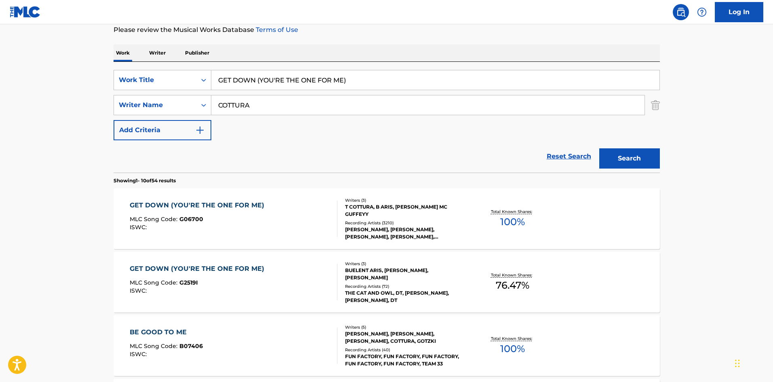
scroll to position [121, 0]
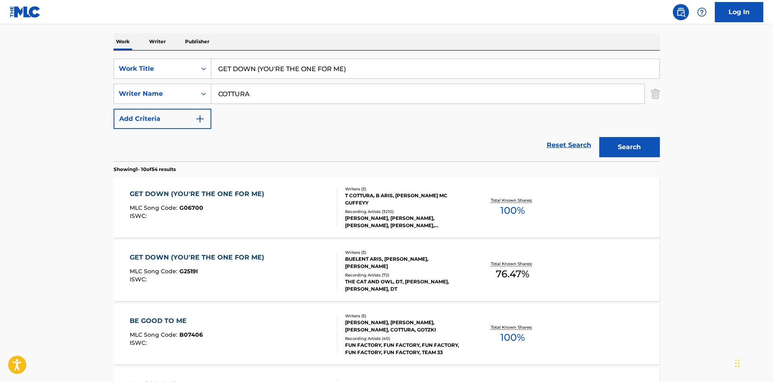
click at [199, 196] on div "GET DOWN (YOU'RE THE ONE FOR ME)" at bounding box center [199, 194] width 139 height 10
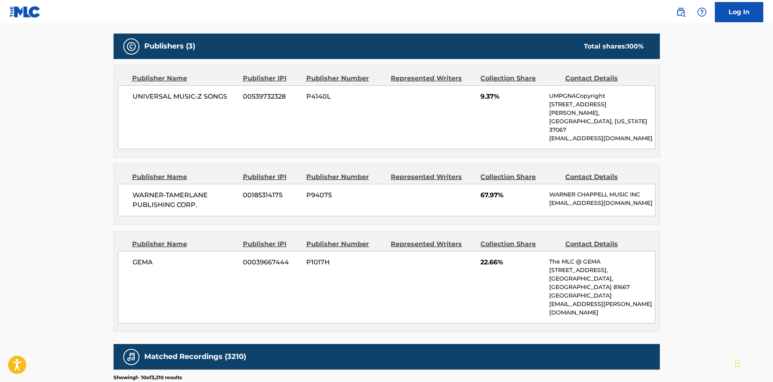
scroll to position [404, 0]
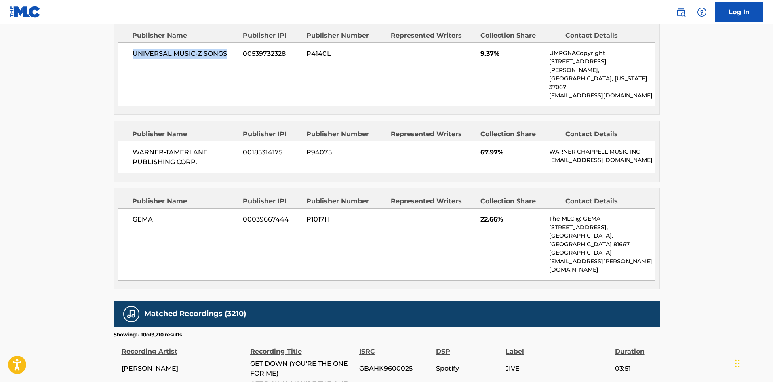
drag, startPoint x: 132, startPoint y: 51, endPoint x: 229, endPoint y: 46, distance: 97.1
click at [229, 46] on div "UNIVERSAL MUSIC-Z SONGS 00539732328 P4140L 9.37% UMPGNACopyright [STREET_ADDRES…" at bounding box center [386, 74] width 537 height 64
drag, startPoint x: 137, startPoint y: 134, endPoint x: 225, endPoint y: 159, distance: 92.3
click at [225, 159] on div "WARNER-[PERSON_NAME] PUBLISHING CORP. 00185314175 P94075 67.97% [PERSON_NAME] M…" at bounding box center [386, 157] width 537 height 32
drag, startPoint x: 138, startPoint y: 211, endPoint x: 179, endPoint y: 210, distance: 41.6
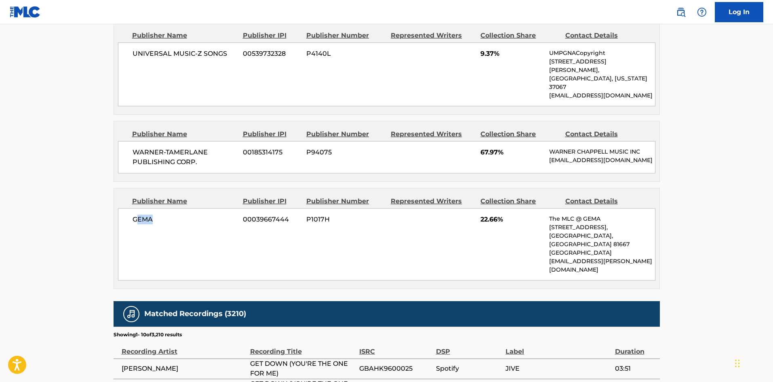
click at [179, 214] on span "GEMA" at bounding box center [184, 219] width 105 height 10
click at [61, 124] on main "< Back to public search results Copy work link GET DOWN (YOU'RE THE ONE FOR ME)…" at bounding box center [386, 115] width 773 height 991
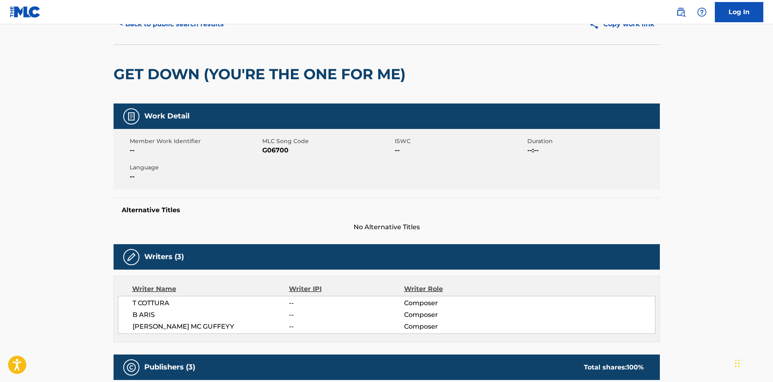
scroll to position [0, 0]
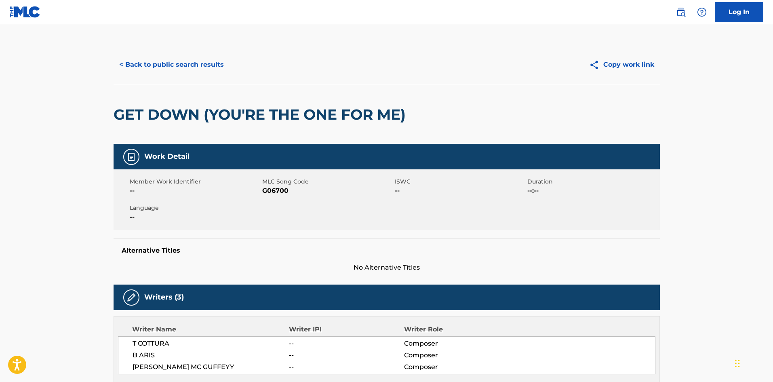
click at [192, 55] on button "< Back to public search results" at bounding box center [172, 65] width 116 height 20
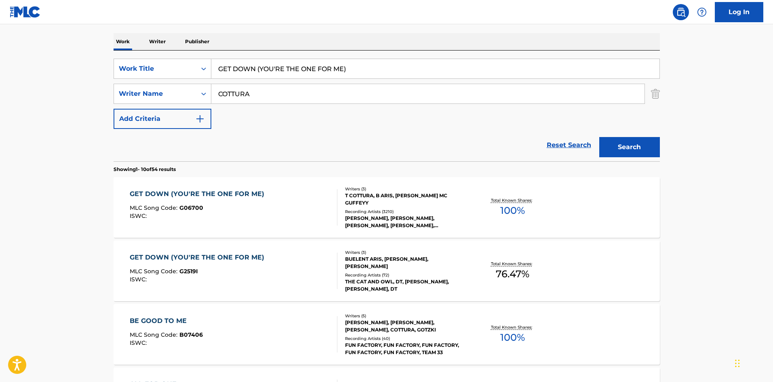
drag, startPoint x: 107, startPoint y: 84, endPoint x: 7, endPoint y: 78, distance: 100.8
click at [7, 78] on main "The MLC Public Work Search The accuracy and completeness of The MLC's data is d…" at bounding box center [386, 378] width 773 height 951
paste input "IF I KNEW THEN"
type input "IF I KNEW THEN"
drag, startPoint x: 311, startPoint y: 34, endPoint x: 300, endPoint y: 73, distance: 41.0
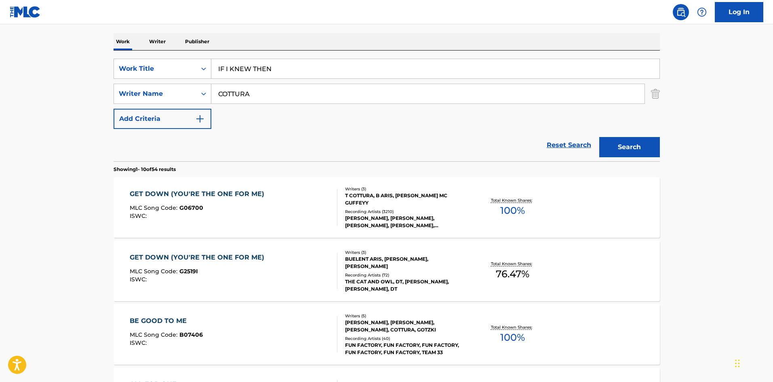
click at [311, 38] on div "Work Writer Publisher" at bounding box center [387, 41] width 546 height 17
drag, startPoint x: 288, startPoint y: 92, endPoint x: 0, endPoint y: 123, distance: 289.7
click at [0, 123] on main "The MLC Public Work Search The accuracy and completeness of The MLC's data is d…" at bounding box center [386, 378] width 773 height 951
paste input "[PERSON_NAME]"
type input "[PERSON_NAME]"
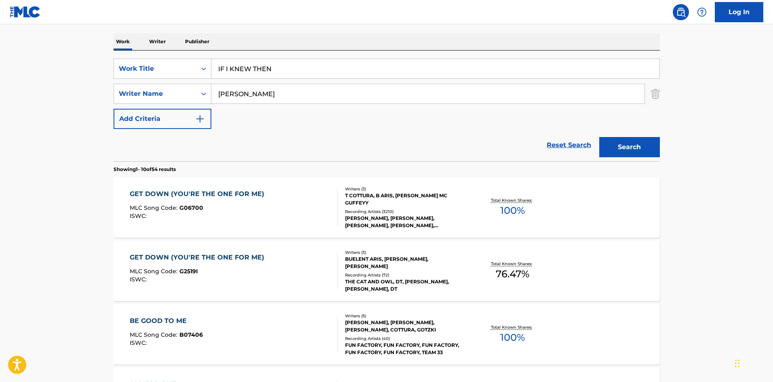
click at [624, 149] on button "Search" at bounding box center [629, 147] width 61 height 20
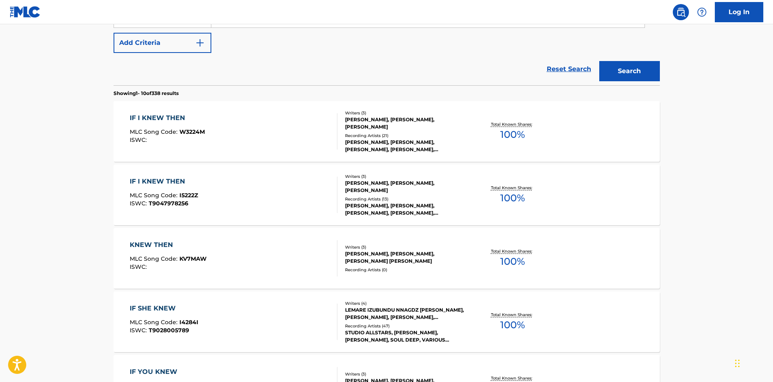
scroll to position [202, 0]
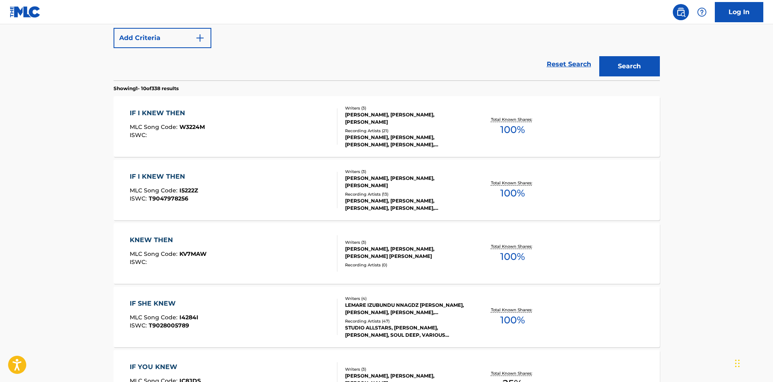
click at [160, 174] on div "IF I KNEW THEN" at bounding box center [164, 177] width 68 height 10
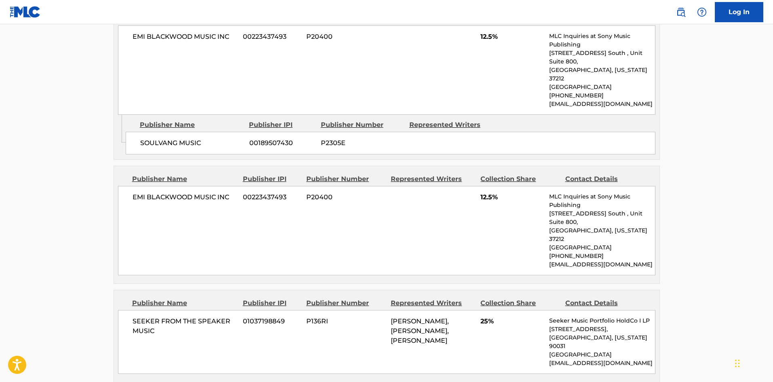
scroll to position [485, 0]
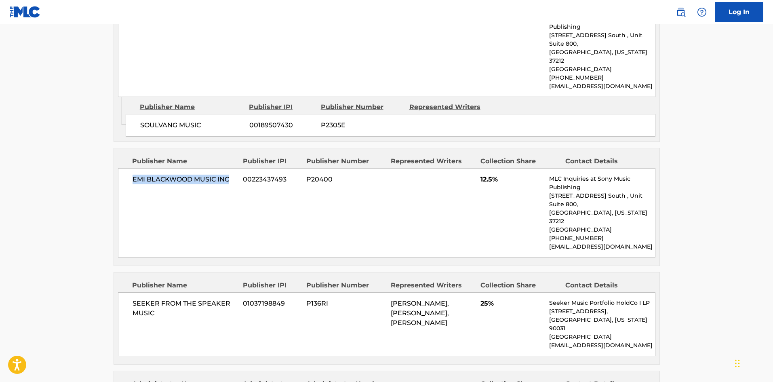
drag, startPoint x: 129, startPoint y: 163, endPoint x: 240, endPoint y: 157, distance: 110.8
click at [240, 168] on div "EMI [PERSON_NAME] MUSIC INC 00223437493 P20400 12.5% MLC Inquiries at Sony Musi…" at bounding box center [386, 212] width 537 height 89
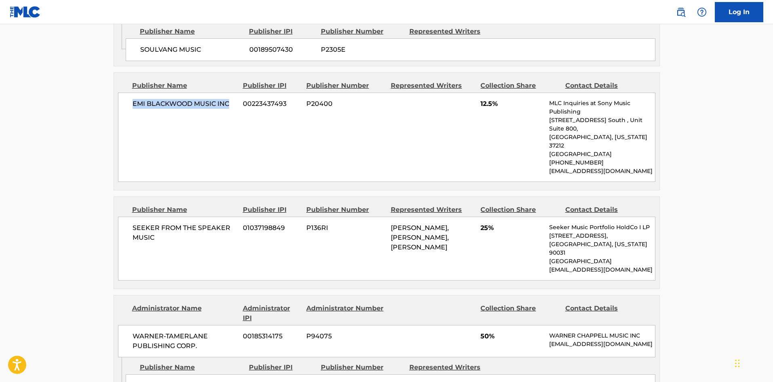
scroll to position [606, 0]
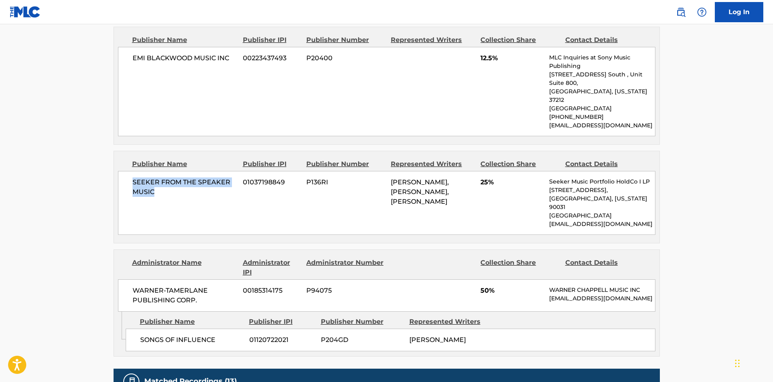
drag, startPoint x: 126, startPoint y: 145, endPoint x: 181, endPoint y: 154, distance: 55.5
click at [181, 171] on div "SEEKER FROM THE SPEAKER MUSIC 01037198849 P136RI [PERSON_NAME], [PERSON_NAME], …" at bounding box center [386, 203] width 537 height 64
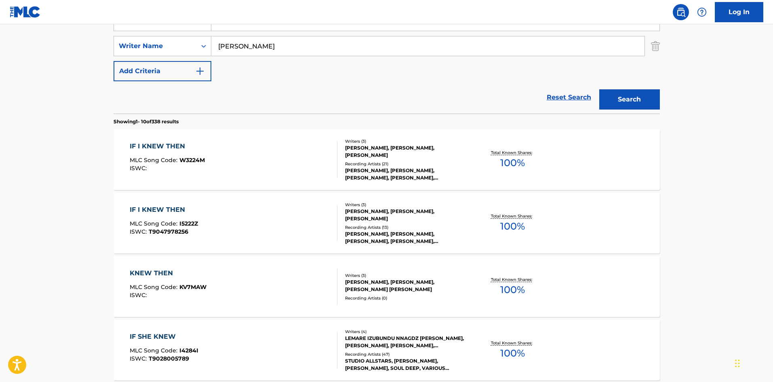
scroll to position [127, 0]
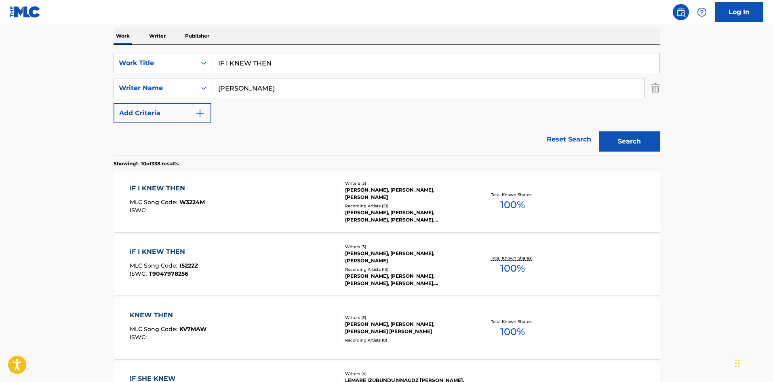
click at [175, 190] on div "IF I KNEW THEN" at bounding box center [167, 188] width 75 height 10
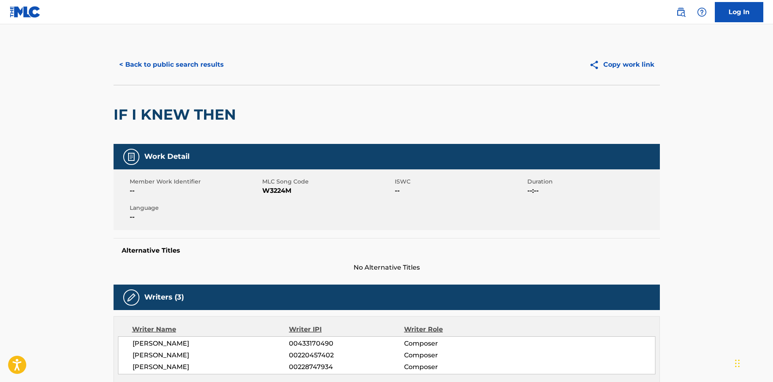
click at [174, 57] on button "< Back to public search results" at bounding box center [172, 65] width 116 height 20
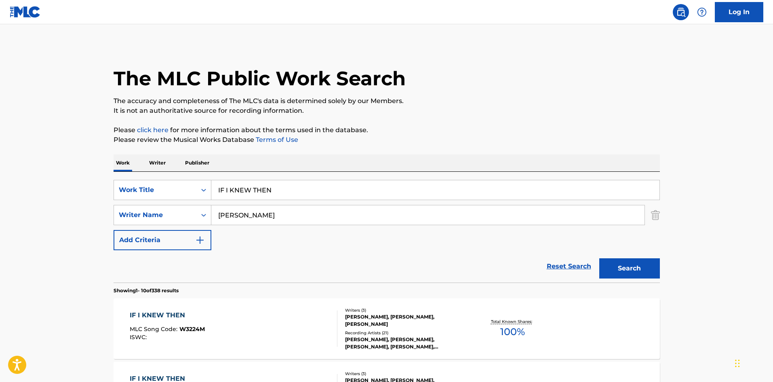
scroll to position [127, 0]
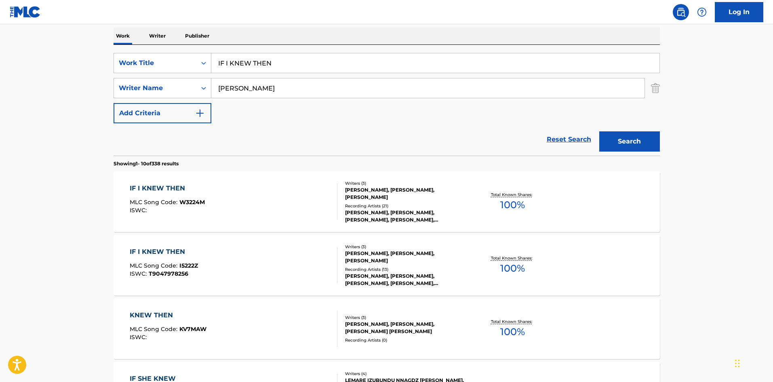
drag, startPoint x: 335, startPoint y: 55, endPoint x: 23, endPoint y: 1, distance: 316.8
click at [0, 48] on main "The MLC Public Work Search The accuracy and completeness of The MLC's data is d…" at bounding box center [386, 372] width 773 height 951
paste input "N A WORLD LIKE THIS"
type input "IN A WORLD LIKE THIS"
click at [322, 30] on div "Work Writer Publisher" at bounding box center [387, 35] width 546 height 17
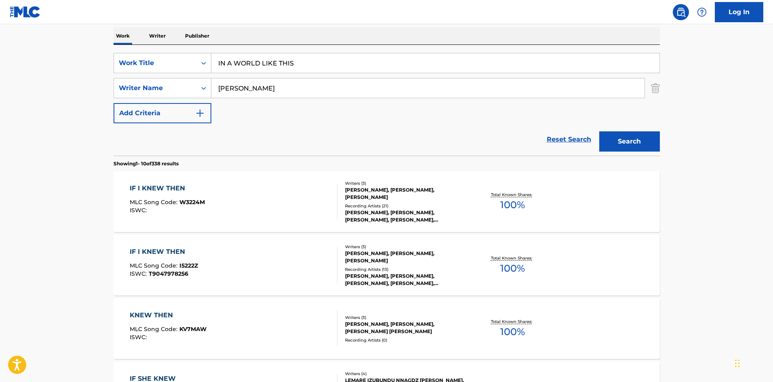
drag, startPoint x: 300, startPoint y: 91, endPoint x: 141, endPoint y: 30, distance: 170.8
click at [0, 102] on main "The MLC Public Work Search The accuracy and completeness of The MLC's data is d…" at bounding box center [386, 372] width 773 height 951
paste input "[PERSON_NAME]"
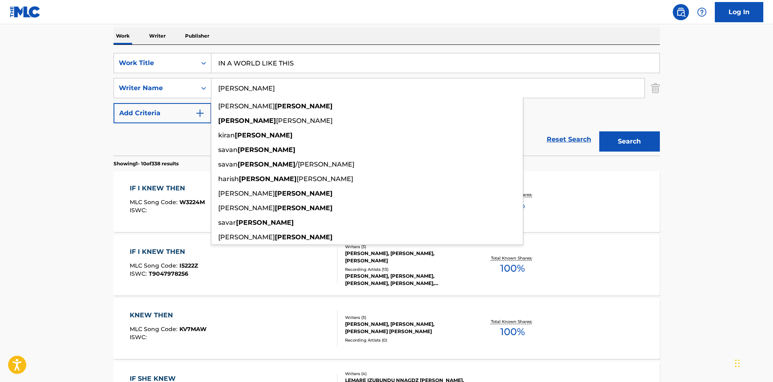
type input "[PERSON_NAME]"
click at [627, 139] on button "Search" at bounding box center [629, 141] width 61 height 20
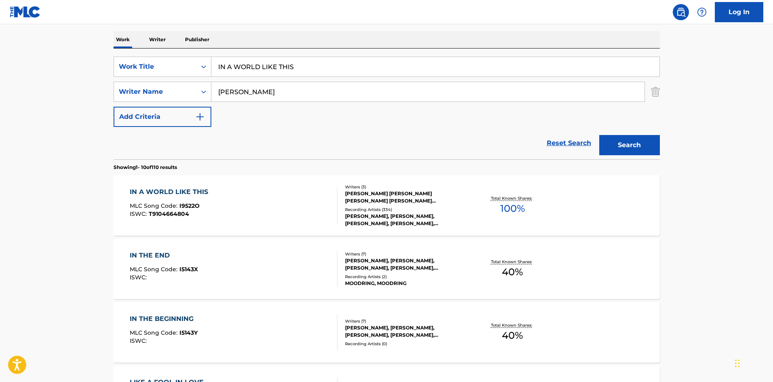
scroll to position [121, 0]
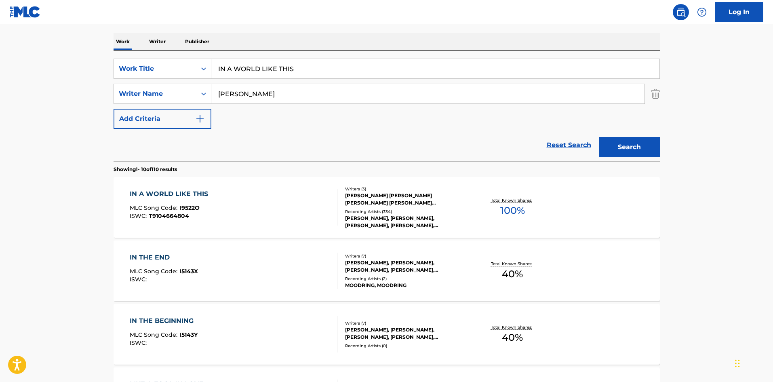
click at [189, 193] on div "IN A WORLD LIKE THIS" at bounding box center [171, 194] width 82 height 10
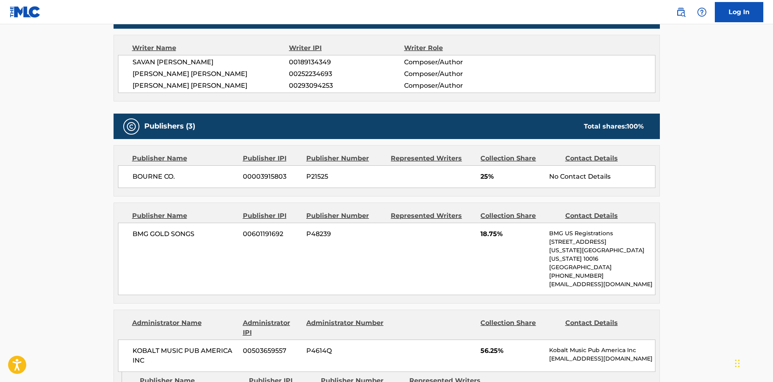
scroll to position [242, 0]
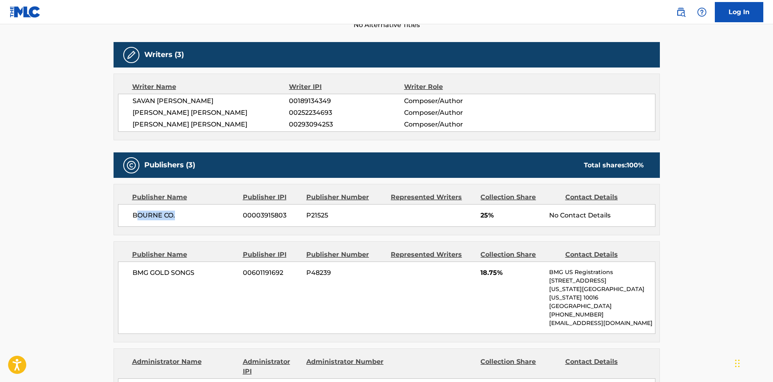
drag, startPoint x: 136, startPoint y: 215, endPoint x: 197, endPoint y: 210, distance: 61.3
click at [200, 208] on div "BOURNE CO. [PHONE_NUMBER] P21525 25% No Contact Details" at bounding box center [386, 215] width 537 height 23
click at [148, 225] on div "BOURNE CO. [PHONE_NUMBER] P21525 25% No Contact Details" at bounding box center [386, 215] width 537 height 23
drag, startPoint x: 132, startPoint y: 214, endPoint x: 291, endPoint y: 12, distance: 257.2
click at [201, 216] on span "BOURNE CO." at bounding box center [184, 215] width 105 height 10
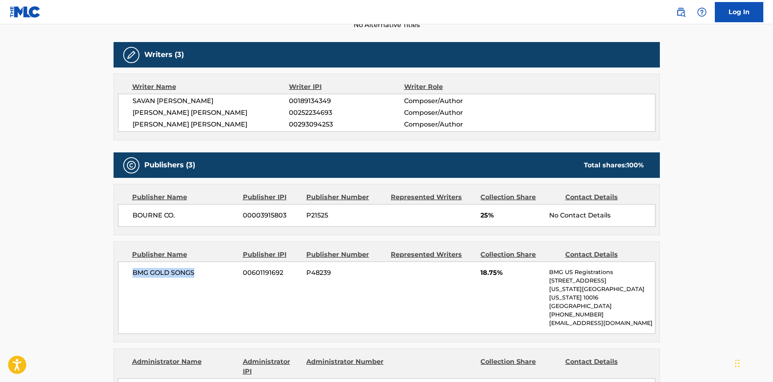
drag, startPoint x: 131, startPoint y: 275, endPoint x: 221, endPoint y: 274, distance: 89.7
click at [221, 274] on div "BMG GOLD SONGS 00601191692 P48239 18.75% BMG US Registrations [STREET_ADDRESS][…" at bounding box center [386, 297] width 537 height 72
drag, startPoint x: 479, startPoint y: 276, endPoint x: 499, endPoint y: 276, distance: 19.8
click at [499, 276] on div "BMG GOLD SONGS 00601191692 P48239 18.75% BMG US Registrations [STREET_ADDRESS][…" at bounding box center [386, 297] width 537 height 72
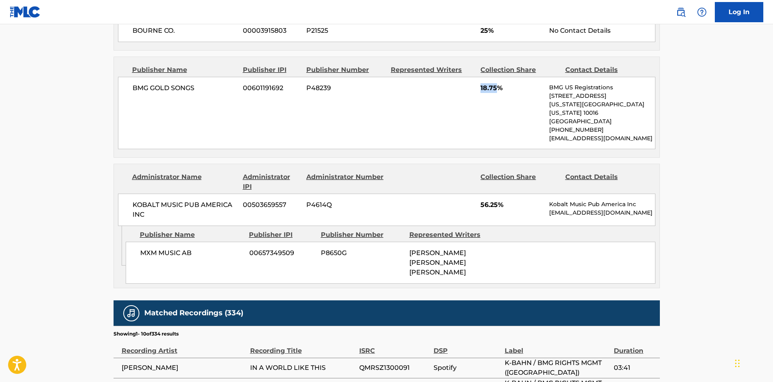
scroll to position [444, 0]
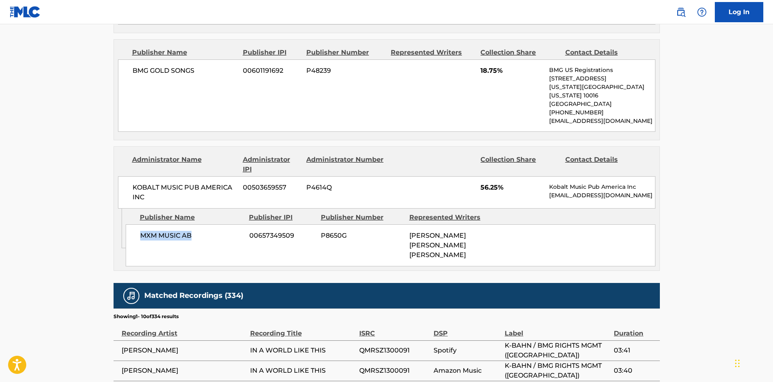
drag, startPoint x: 140, startPoint y: 228, endPoint x: 220, endPoint y: 226, distance: 79.6
click at [220, 231] on span "MXM MUSIC AB" at bounding box center [191, 236] width 103 height 10
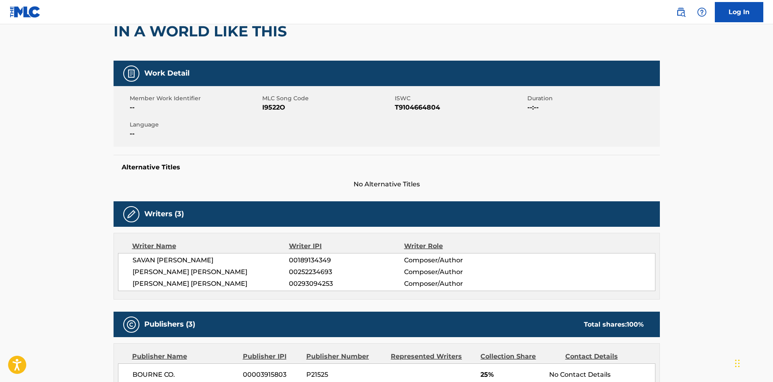
scroll to position [0, 0]
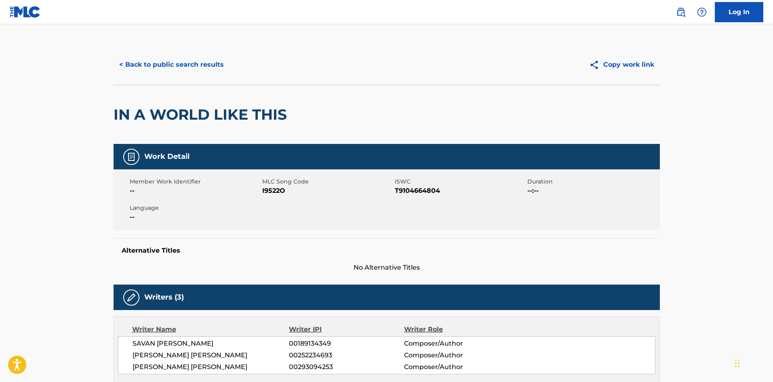
click at [189, 57] on button "< Back to public search results" at bounding box center [172, 65] width 116 height 20
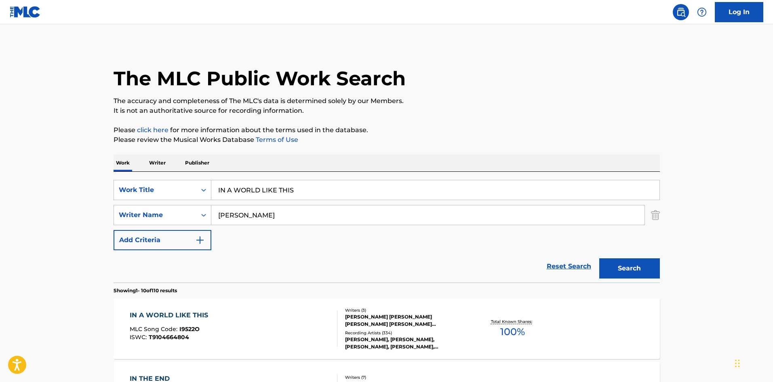
scroll to position [121, 0]
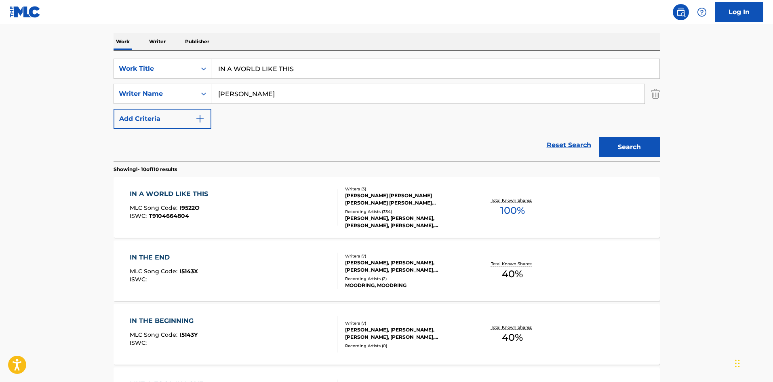
drag, startPoint x: 323, startPoint y: 71, endPoint x: 73, endPoint y: 24, distance: 254.5
click at [0, 59] on main "The MLC Public Work Search The accuracy and completeness of The MLC's data is d…" at bounding box center [386, 378] width 773 height 951
paste input "PIECE"
type input "IN PIECES"
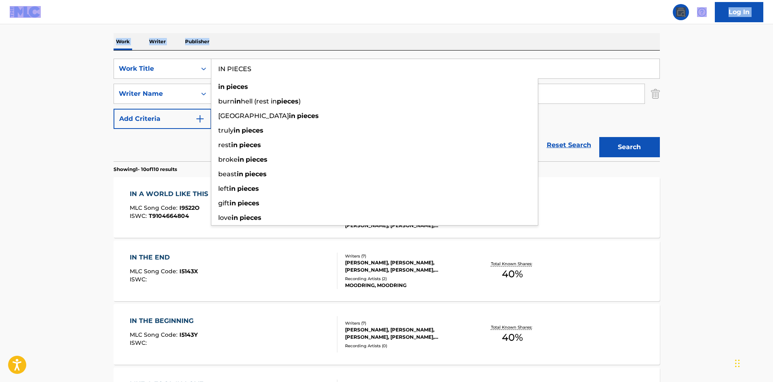
click at [292, 24] on div "Log In The MLC Public Work Search The accuracy and completeness of The MLC's da…" at bounding box center [386, 386] width 773 height 1014
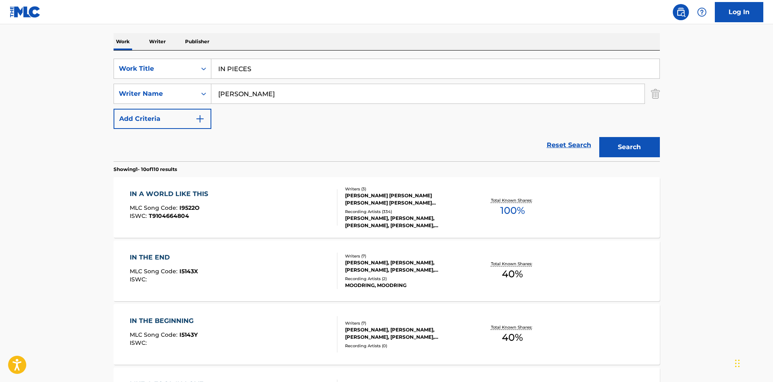
drag, startPoint x: 275, startPoint y: 88, endPoint x: 0, endPoint y: 116, distance: 276.1
click at [0, 116] on main "The MLC Public Work Search The accuracy and completeness of The MLC's data is d…" at bounding box center [386, 378] width 773 height 951
paste input "[PERSON_NAME]"
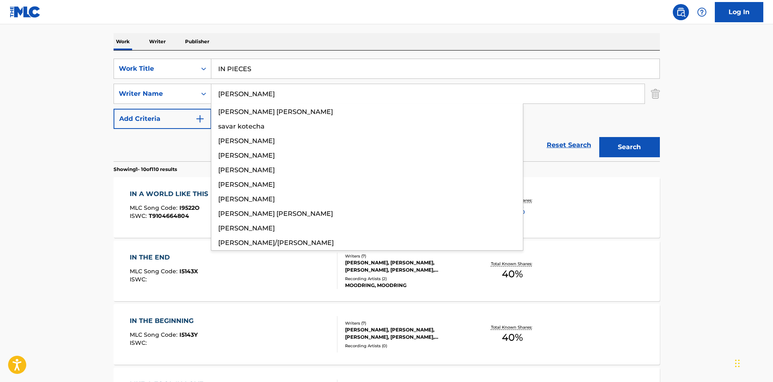
type input "[PERSON_NAME]"
click at [648, 149] on button "Search" at bounding box center [629, 147] width 61 height 20
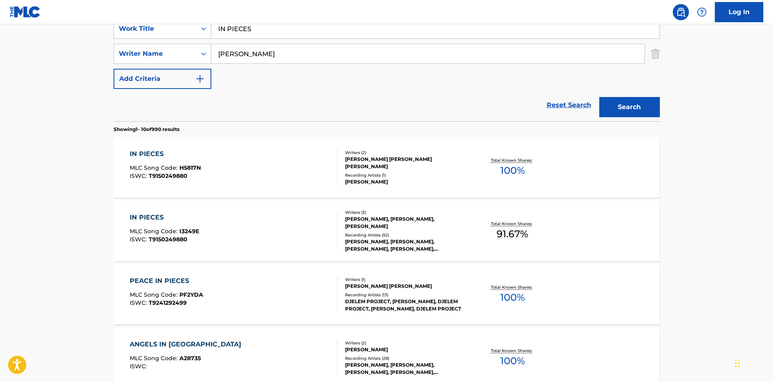
scroll to position [162, 0]
click at [164, 151] on div "IN PIECES" at bounding box center [165, 154] width 71 height 10
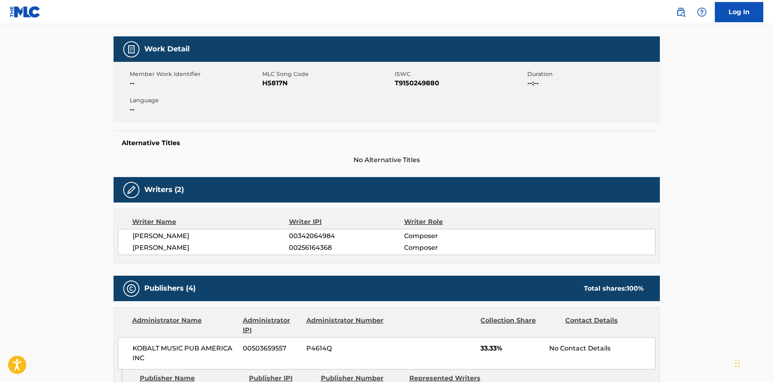
scroll to position [323, 0]
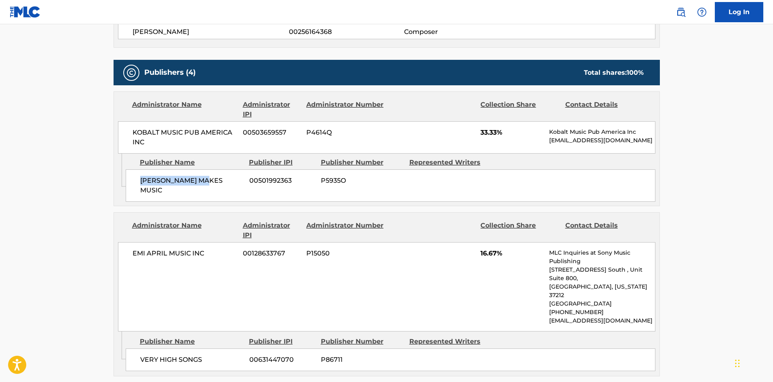
drag, startPoint x: 140, startPoint y: 186, endPoint x: 223, endPoint y: 16, distance: 189.5
click at [222, 176] on div "[PERSON_NAME] MAKES MUSIC 00501992363 P5935O" at bounding box center [391, 185] width 530 height 32
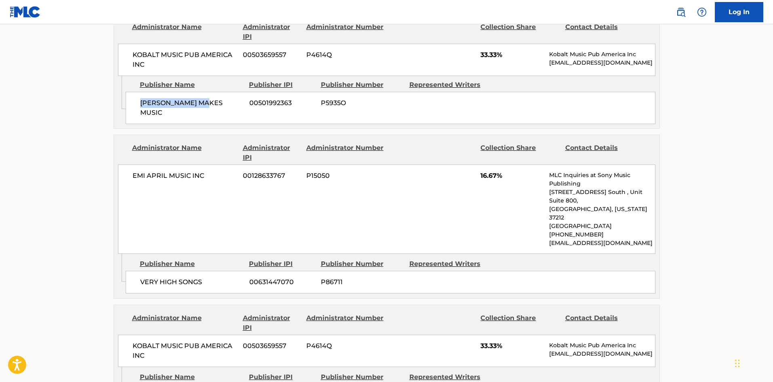
scroll to position [404, 0]
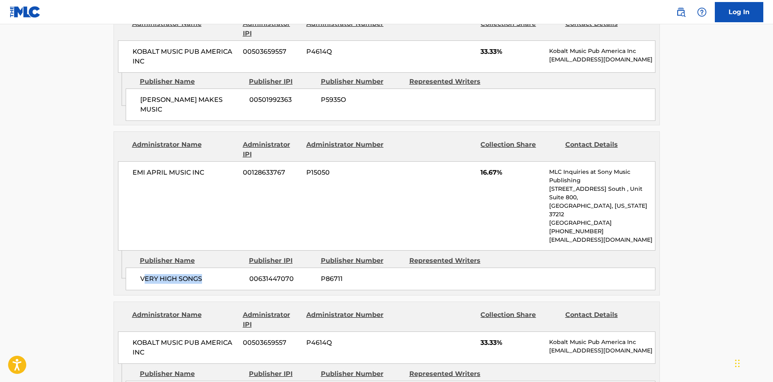
drag, startPoint x: 144, startPoint y: 256, endPoint x: 229, endPoint y: 242, distance: 85.5
click at [229, 267] on div "VERY HIGH SONGS 00631447070 P86711" at bounding box center [391, 278] width 530 height 23
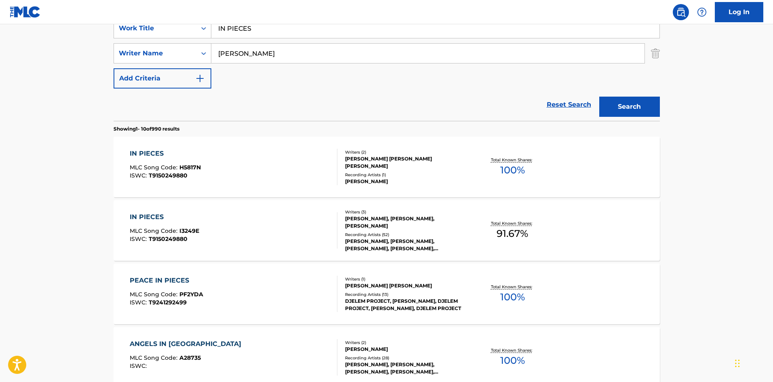
click at [152, 221] on div "IN PIECES" at bounding box center [164, 217] width 69 height 10
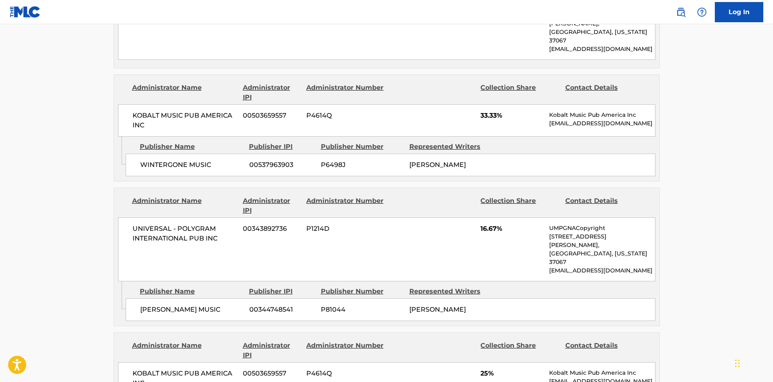
scroll to position [566, 0]
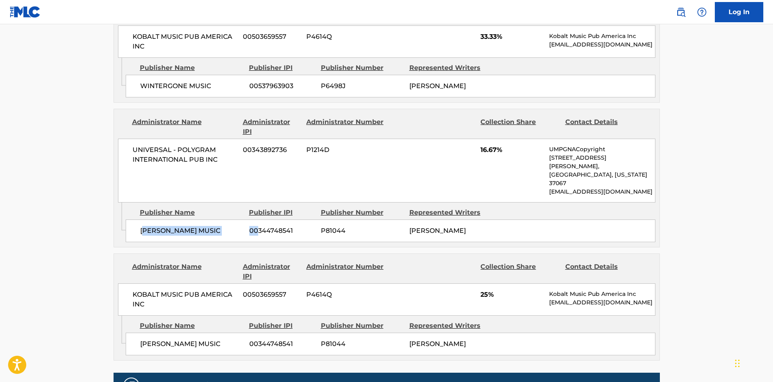
drag, startPoint x: 143, startPoint y: 205, endPoint x: 259, endPoint y: 200, distance: 115.6
click at [259, 219] on div "[PERSON_NAME] MUSIC 00344748541 P81044 [PERSON_NAME]" at bounding box center [391, 230] width 530 height 23
drag, startPoint x: 144, startPoint y: 302, endPoint x: 200, endPoint y: 293, distance: 56.9
click at [195, 332] on div "[PERSON_NAME] MUSIC 00344748541 P81044 [PERSON_NAME]" at bounding box center [391, 343] width 530 height 23
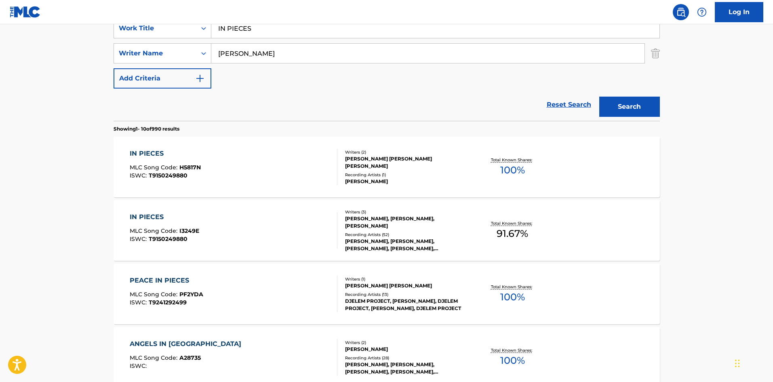
click at [147, 151] on div "IN PIECES" at bounding box center [165, 154] width 71 height 10
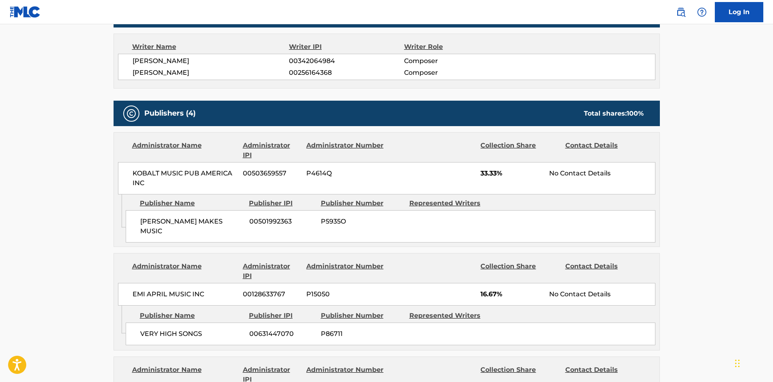
scroll to position [283, 0]
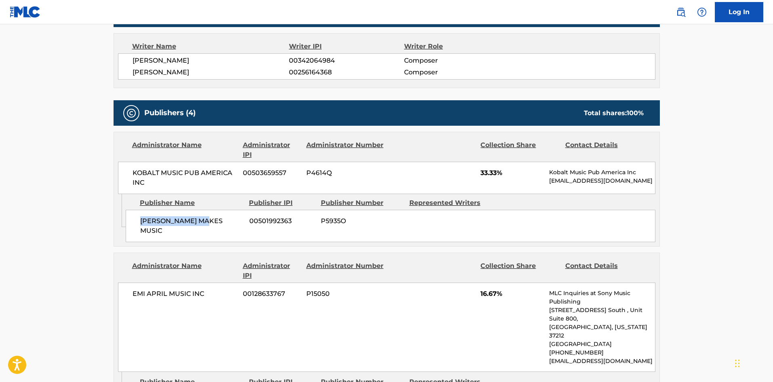
drag, startPoint x: 142, startPoint y: 223, endPoint x: 213, endPoint y: 223, distance: 71.1
click at [213, 223] on span "[PERSON_NAME] MAKES MUSIC" at bounding box center [191, 225] width 103 height 19
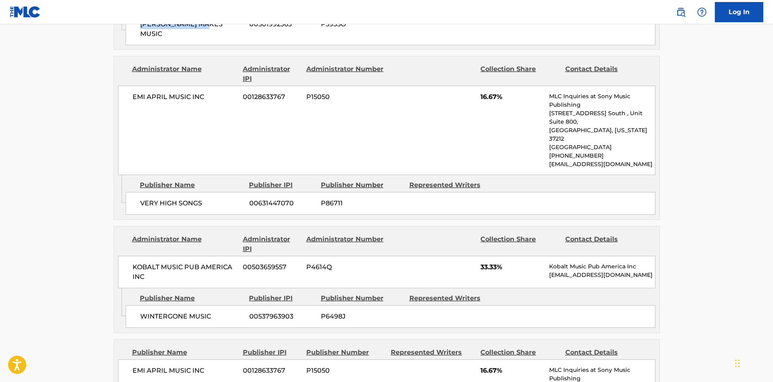
scroll to position [485, 0]
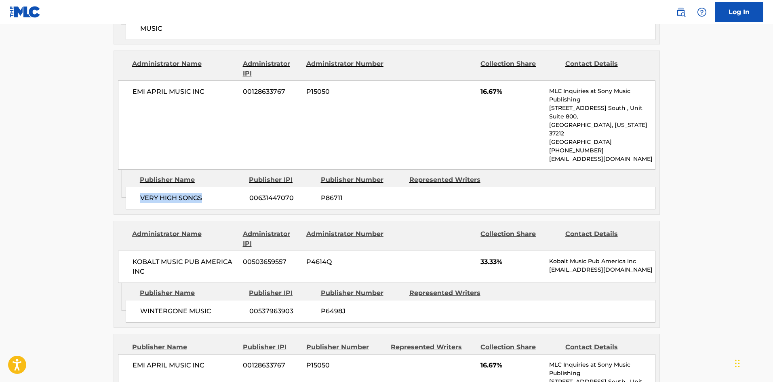
drag, startPoint x: 137, startPoint y: 173, endPoint x: 212, endPoint y: 180, distance: 75.4
click at [212, 187] on div "VERY HIGH SONGS 00631447070 P86711" at bounding box center [391, 198] width 530 height 23
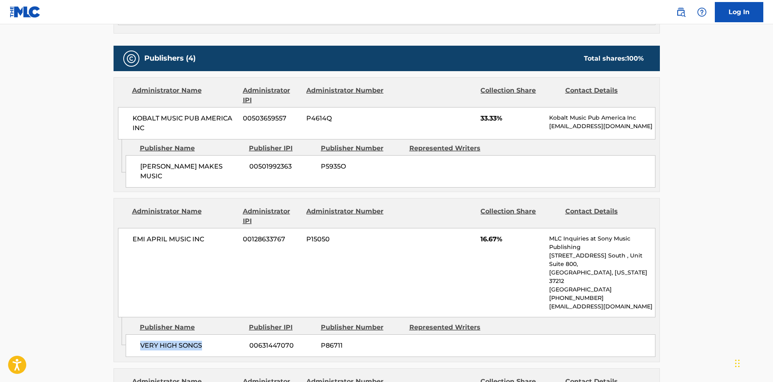
scroll to position [323, 0]
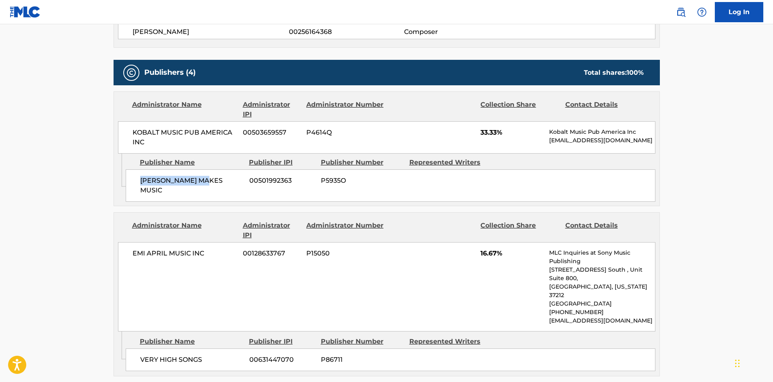
drag, startPoint x: 140, startPoint y: 185, endPoint x: 216, endPoint y: 183, distance: 76.4
click at [216, 183] on span "[PERSON_NAME] MAKES MUSIC" at bounding box center [191, 185] width 103 height 19
drag, startPoint x: 480, startPoint y: 133, endPoint x: 496, endPoint y: 129, distance: 16.6
click at [496, 129] on div "KOBALT MUSIC PUB AMERICA INC 00503659557 P4614Q 33.33% Kobalt Music Pub America…" at bounding box center [386, 137] width 537 height 32
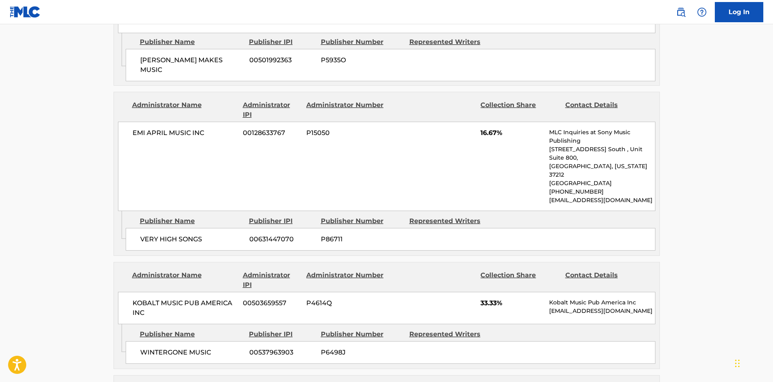
scroll to position [444, 0]
drag, startPoint x: 139, startPoint y: 215, endPoint x: 238, endPoint y: 212, distance: 99.0
click at [238, 227] on div "VERY HIGH SONGS 00631447070 P86711" at bounding box center [391, 238] width 530 height 23
drag, startPoint x: 478, startPoint y: 122, endPoint x: 498, endPoint y: 126, distance: 20.6
click at [498, 126] on div "EMI APRIL MUSIC INC 00128633767 P15050 16.67% MLC Inquiries at Sony Music Publi…" at bounding box center [386, 165] width 537 height 89
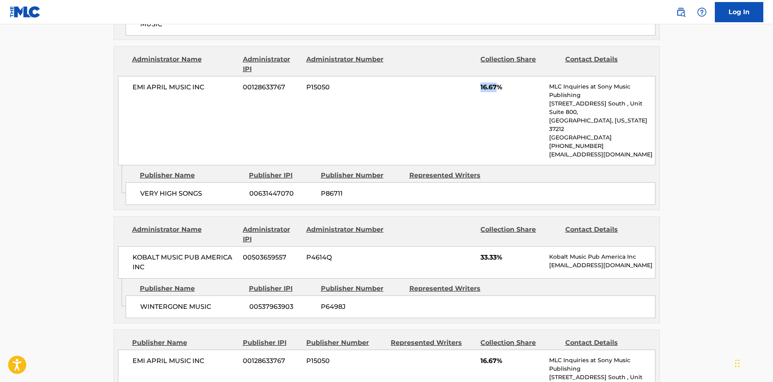
scroll to position [525, 0]
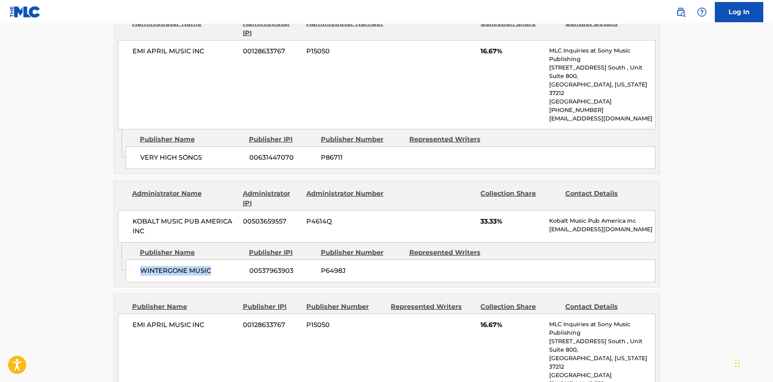
drag, startPoint x: 141, startPoint y: 248, endPoint x: 227, endPoint y: 245, distance: 86.5
click at [227, 266] on span "WINTERGONE MUSIC" at bounding box center [191, 271] width 103 height 10
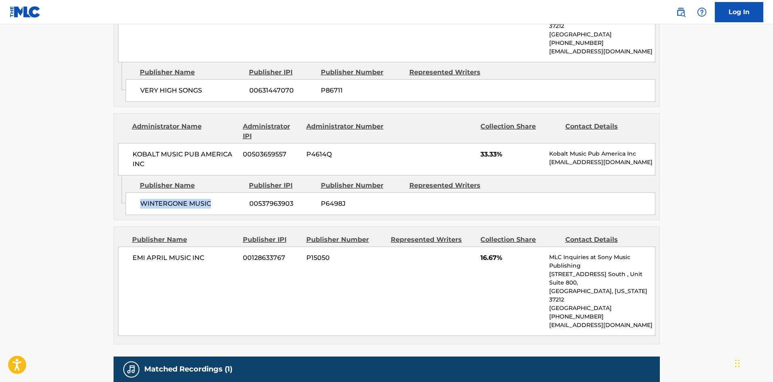
scroll to position [654, 0]
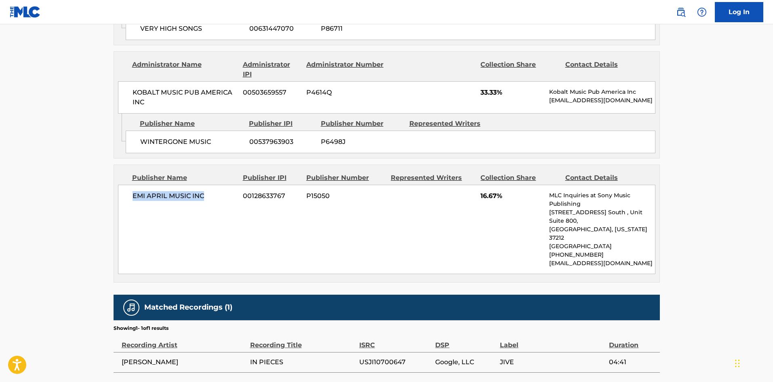
drag, startPoint x: 131, startPoint y: 175, endPoint x: 219, endPoint y: 173, distance: 87.7
click at [219, 185] on div "EMI APRIL MUSIC INC 00128633767 P15050 16.67% MLC Inquiries at Sony Music Publi…" at bounding box center [386, 229] width 537 height 89
drag, startPoint x: 478, startPoint y: 170, endPoint x: 495, endPoint y: 169, distance: 17.0
click at [495, 185] on div "EMI APRIL MUSIC INC 00128633767 P15050 16.67% MLC Inquiries at Sony Music Publi…" at bounding box center [386, 229] width 537 height 89
drag, startPoint x: 153, startPoint y: 120, endPoint x: 210, endPoint y: 117, distance: 56.6
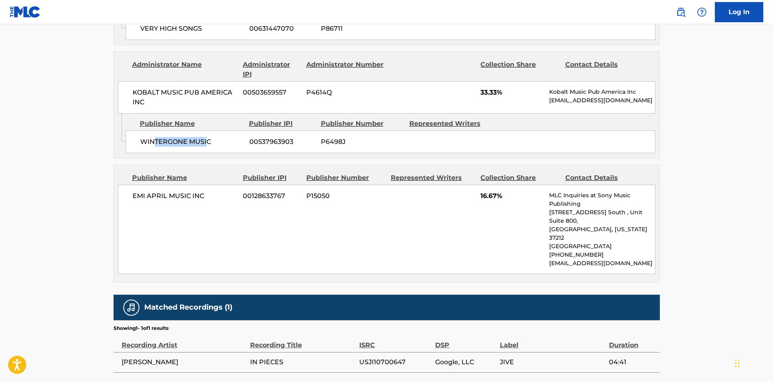
click at [208, 137] on span "WINTERGONE MUSIC" at bounding box center [191, 142] width 103 height 10
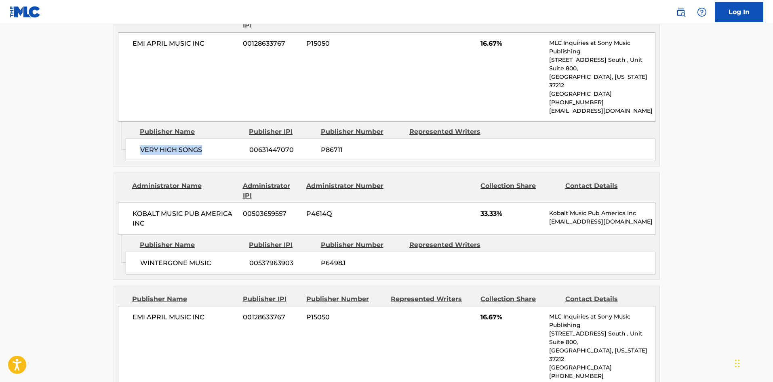
drag, startPoint x: 141, startPoint y: 125, endPoint x: 205, endPoint y: 122, distance: 63.5
click at [204, 139] on div "VERY HIGH SONGS 00631447070 P86711" at bounding box center [391, 150] width 530 height 23
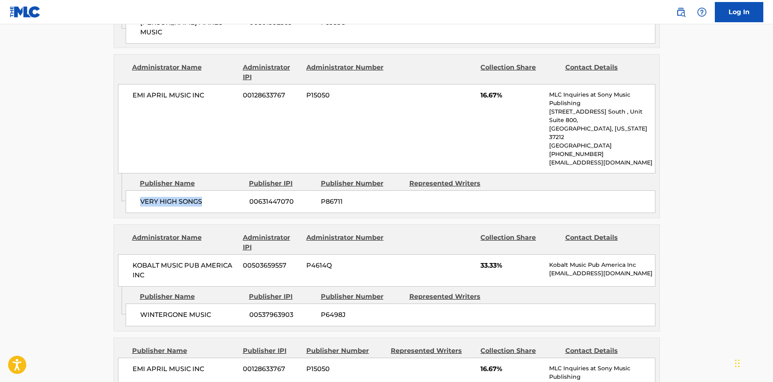
scroll to position [412, 0]
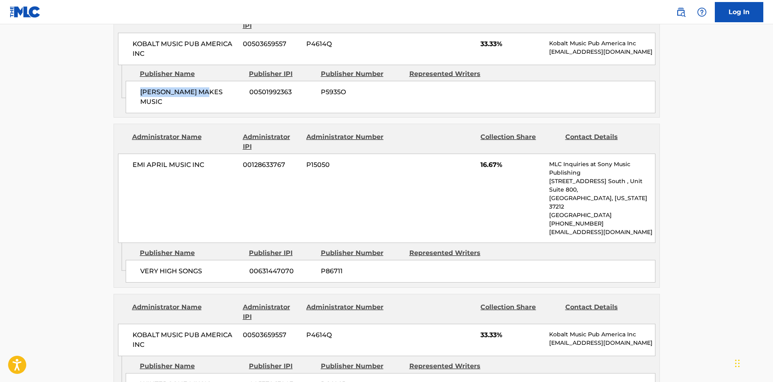
drag, startPoint x: 142, startPoint y: 100, endPoint x: 211, endPoint y: 101, distance: 68.7
click at [213, 101] on div "[PERSON_NAME] MAKES MUSIC 00501992363 P5935O" at bounding box center [391, 97] width 530 height 32
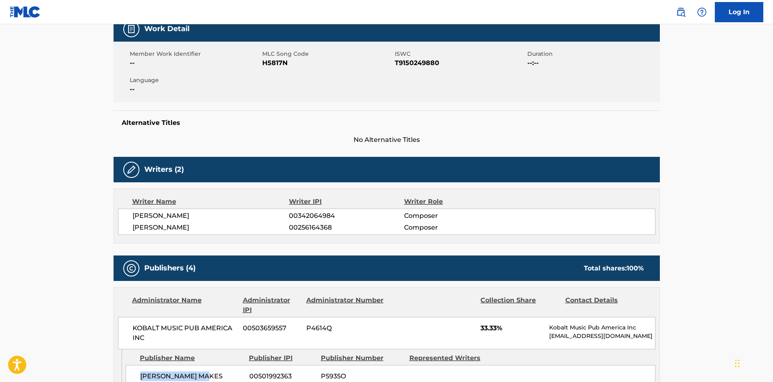
scroll to position [0, 0]
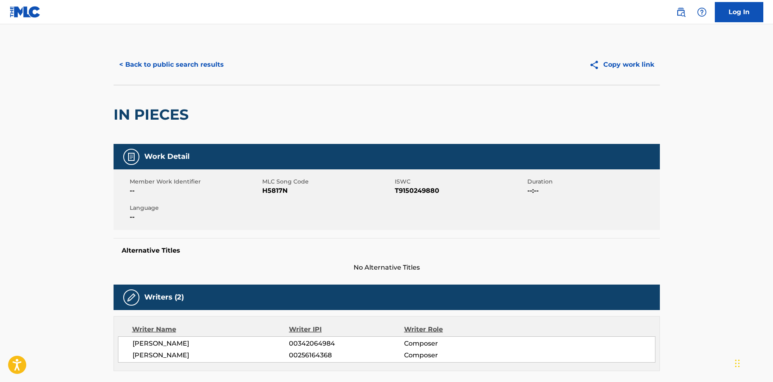
drag, startPoint x: 204, startPoint y: 56, endPoint x: 199, endPoint y: 61, distance: 7.1
click at [199, 61] on button "< Back to public search results" at bounding box center [172, 65] width 116 height 20
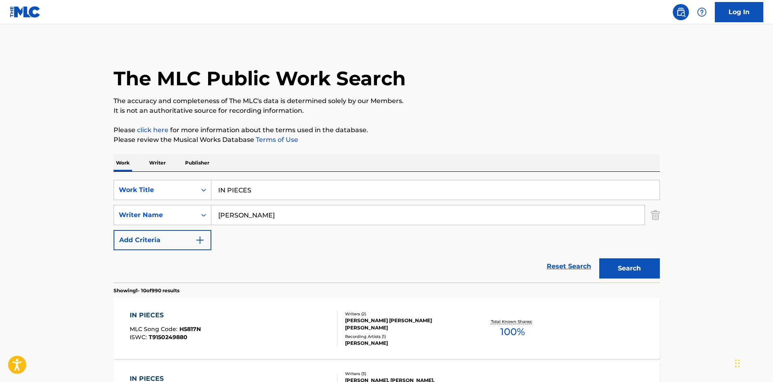
scroll to position [162, 0]
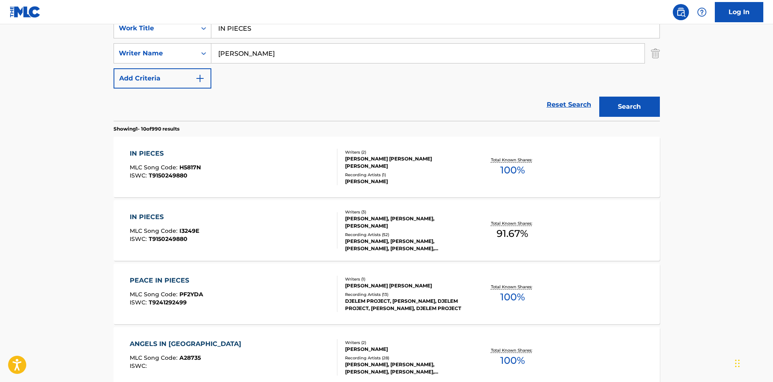
drag, startPoint x: 277, startPoint y: 32, endPoint x: 76, endPoint y: 10, distance: 202.4
click at [102, 31] on main "The MLC Public Work Search The accuracy and completeness of The MLC's data is d…" at bounding box center [386, 338] width 773 height 951
paste input "COMPLETE"
type input "INCOMPLETE"
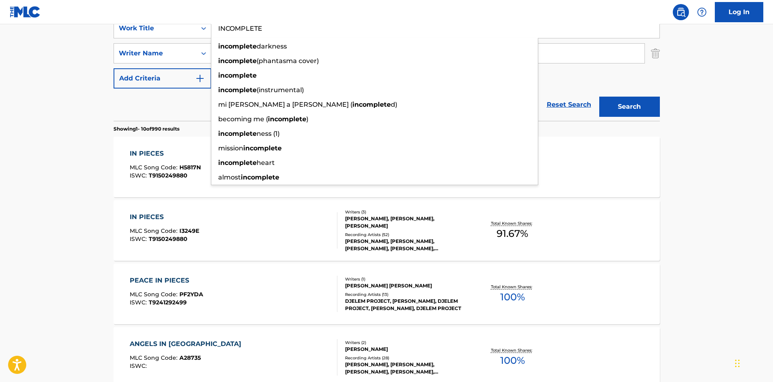
click at [602, 82] on div "SearchWithCriteria8baf8954-4b75-4357-a0b7-129bcfc10bad Work Title INCOMPLETE in…" at bounding box center [387, 53] width 546 height 70
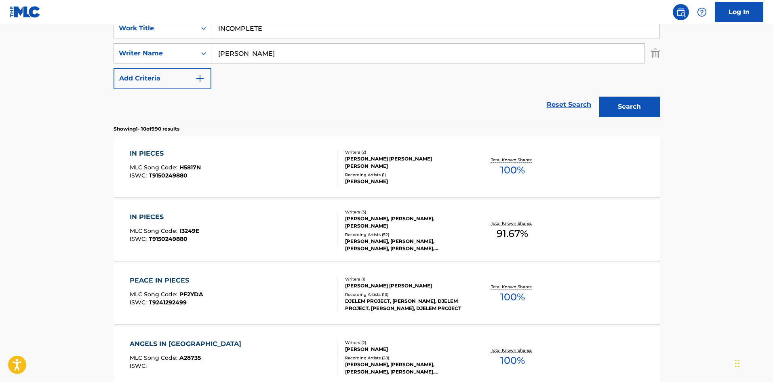
drag, startPoint x: 419, startPoint y: 54, endPoint x: 0, endPoint y: 71, distance: 419.7
click at [36, 71] on main "The MLC Public Work Search The accuracy and completeness of The MLC's data is d…" at bounding box center [386, 338] width 773 height 951
paste input "[PERSON_NAME]"
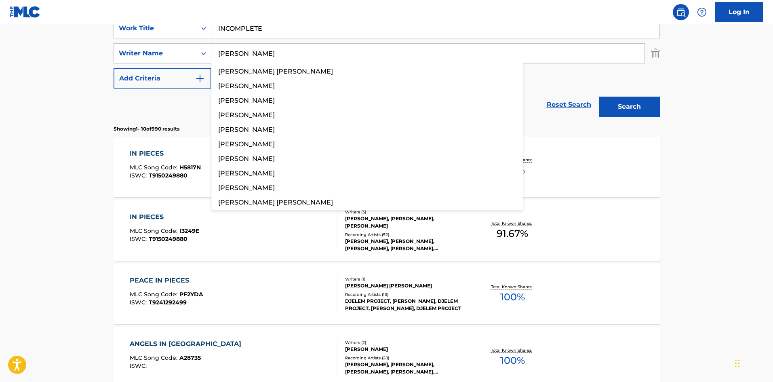
type input "[PERSON_NAME]"
click at [631, 105] on button "Search" at bounding box center [629, 107] width 61 height 20
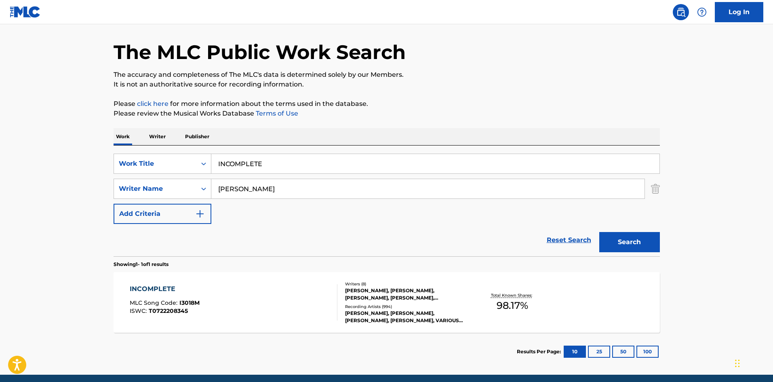
scroll to position [58, 0]
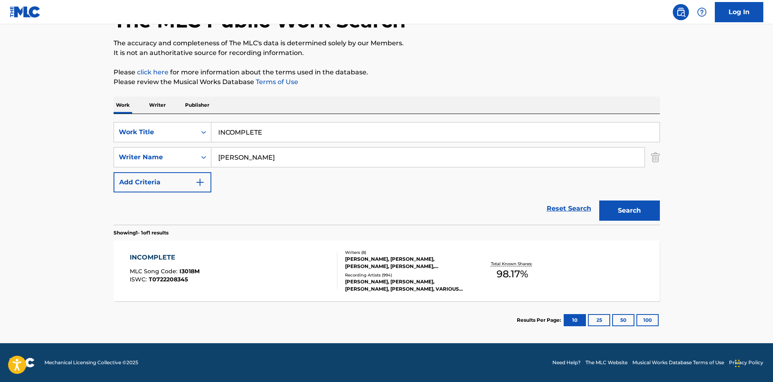
click at [154, 258] on div "INCOMPLETE" at bounding box center [165, 257] width 70 height 10
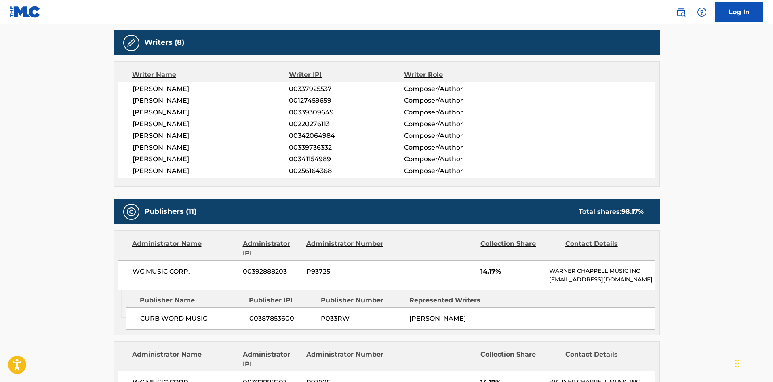
scroll to position [444, 0]
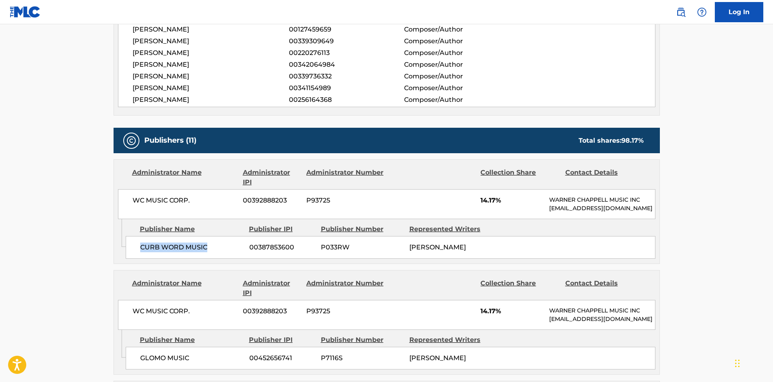
drag, startPoint x: 141, startPoint y: 256, endPoint x: 241, endPoint y: 255, distance: 100.2
click at [241, 252] on span "CURB WORD MUSIC" at bounding box center [191, 247] width 103 height 10
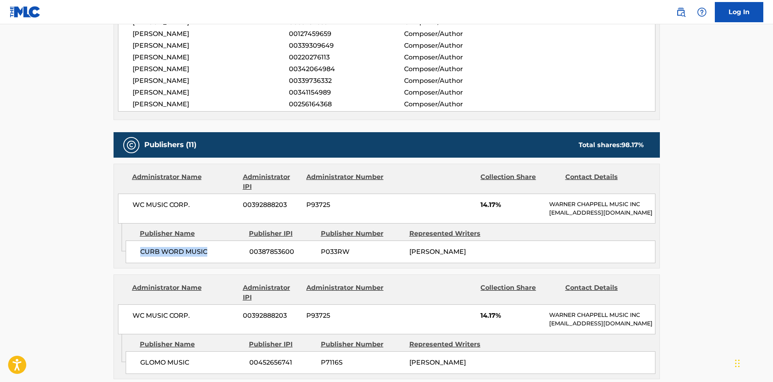
scroll to position [525, 0]
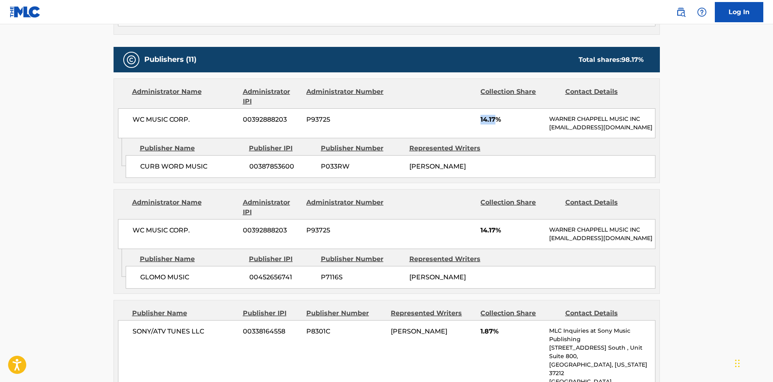
drag, startPoint x: 479, startPoint y: 119, endPoint x: 495, endPoint y: 116, distance: 16.5
click at [495, 116] on div "WC MUSIC CORP. 00392888203 P93725 14.17% [PERSON_NAME] MUSIC INC [EMAIL_ADDRESS…" at bounding box center [386, 123] width 537 height 30
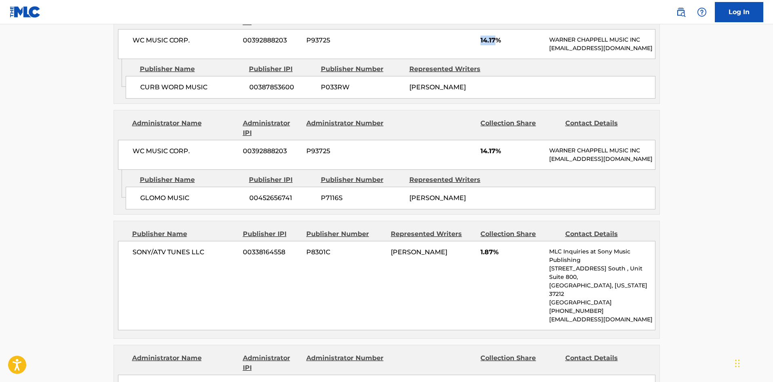
scroll to position [606, 0]
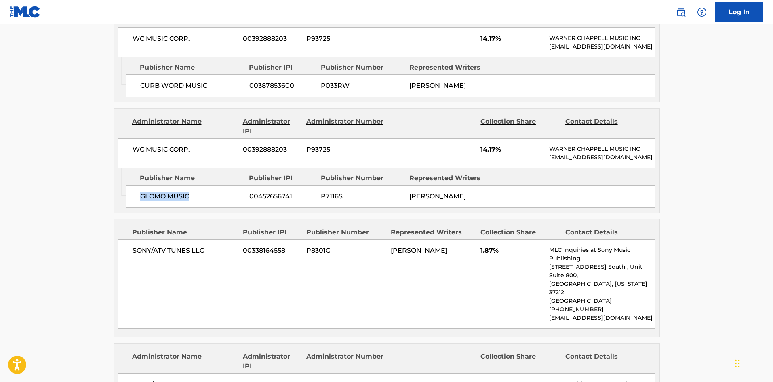
drag, startPoint x: 139, startPoint y: 213, endPoint x: 203, endPoint y: 209, distance: 64.0
click at [203, 208] on div "GLOMO MUSIC 00452656741 P7116S [PERSON_NAME]" at bounding box center [391, 196] width 530 height 23
drag, startPoint x: 478, startPoint y: 158, endPoint x: 496, endPoint y: 159, distance: 17.8
click at [496, 159] on div "WC MUSIC CORP. 00392888203 P93725 14.17% [PERSON_NAME] MUSIC INC [EMAIL_ADDRESS…" at bounding box center [386, 153] width 537 height 30
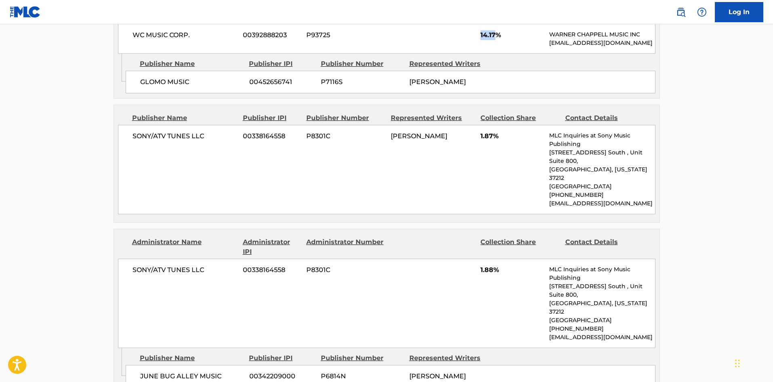
scroll to position [646, 0]
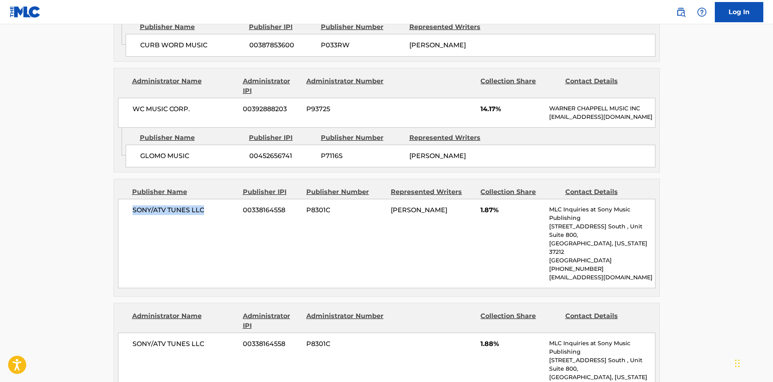
drag, startPoint x: 134, startPoint y: 228, endPoint x: 225, endPoint y: 223, distance: 91.4
click at [225, 215] on span "SONY/ATV TUNES LLC" at bounding box center [184, 210] width 105 height 10
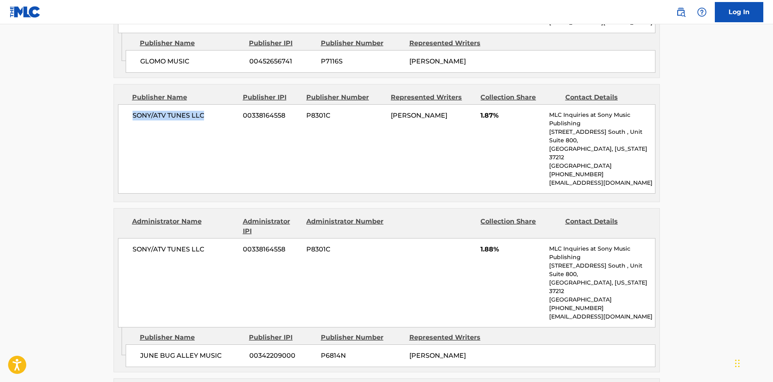
scroll to position [768, 0]
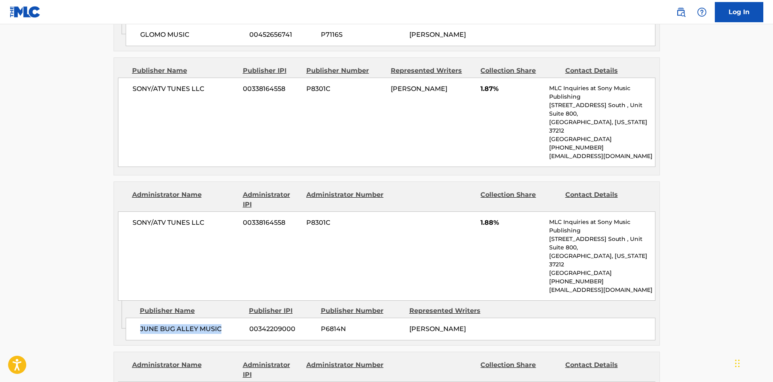
drag, startPoint x: 140, startPoint y: 313, endPoint x: 228, endPoint y: 305, distance: 88.4
click at [228, 318] on div "JUNE BUG ALLEY MUSIC 00342209000 P6814N [PERSON_NAME]" at bounding box center [391, 329] width 530 height 23
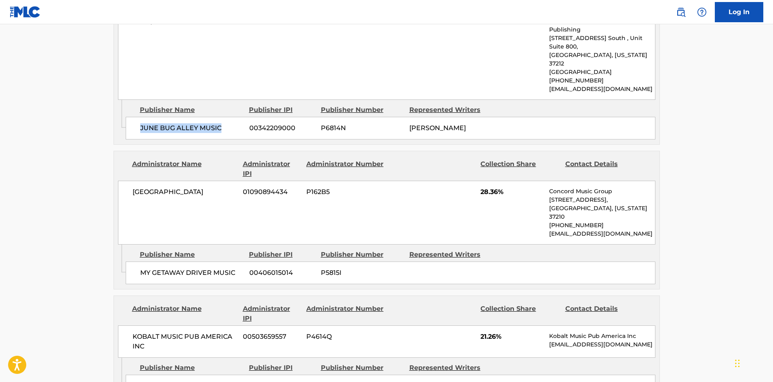
scroll to position [969, 0]
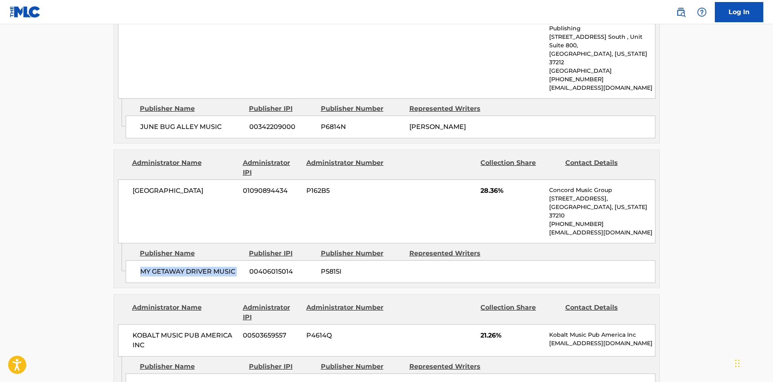
drag, startPoint x: 143, startPoint y: 246, endPoint x: 247, endPoint y: 239, distance: 104.4
click at [247, 260] on div "MY GETAWAY DRIVER MUSIC 00406015014 P5815I" at bounding box center [391, 271] width 530 height 23
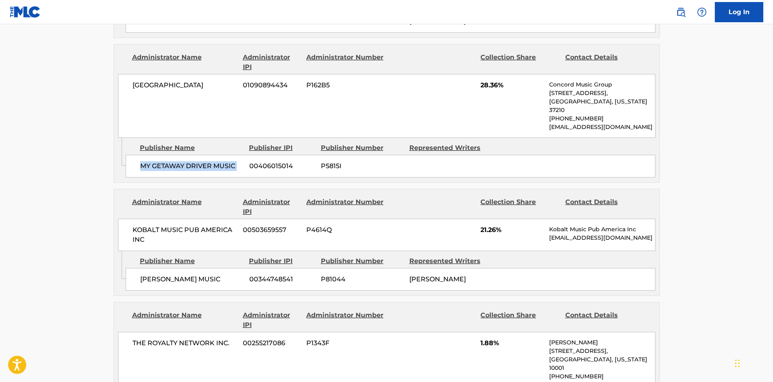
scroll to position [1050, 0]
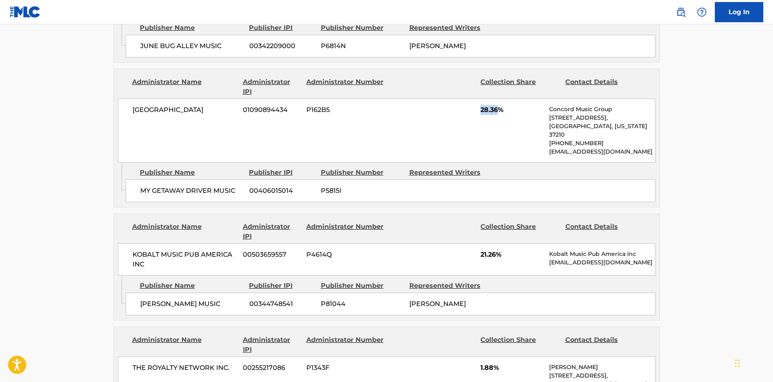
drag, startPoint x: 481, startPoint y: 91, endPoint x: 499, endPoint y: 91, distance: 18.2
click at [499, 105] on span "28.36%" at bounding box center [511, 110] width 63 height 10
drag, startPoint x: 138, startPoint y: 282, endPoint x: 238, endPoint y: 281, distance: 99.8
click at [238, 292] on div "[PERSON_NAME] MUSIC 00344748541 P81044 [PERSON_NAME]" at bounding box center [391, 303] width 530 height 23
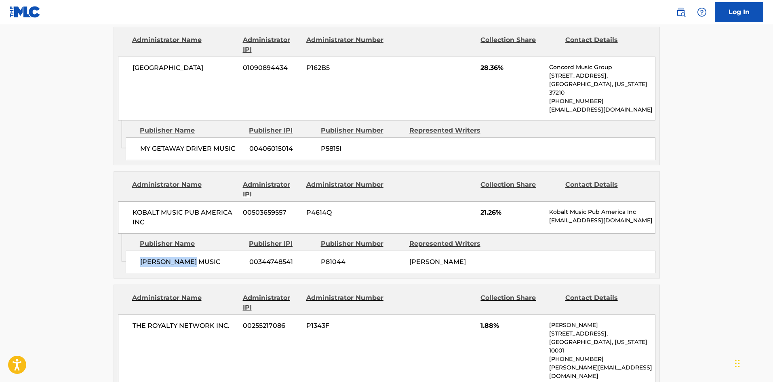
scroll to position [1212, 0]
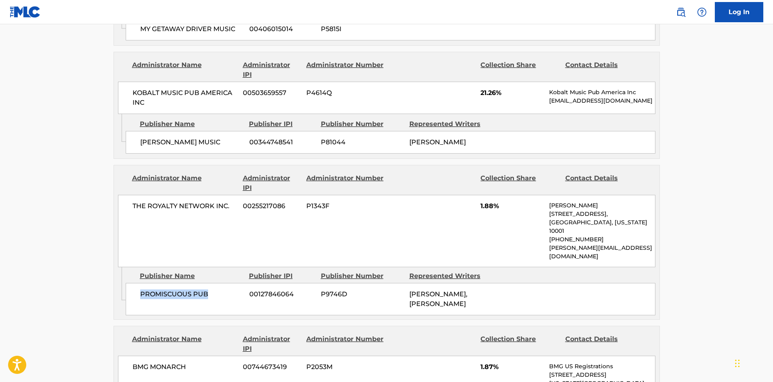
drag, startPoint x: 141, startPoint y: 252, endPoint x: 229, endPoint y: 247, distance: 88.6
click at [229, 283] on div "PROMISCUOUS PUB 00127846064 P9746D [PERSON_NAME], [PERSON_NAME]" at bounding box center [391, 299] width 530 height 32
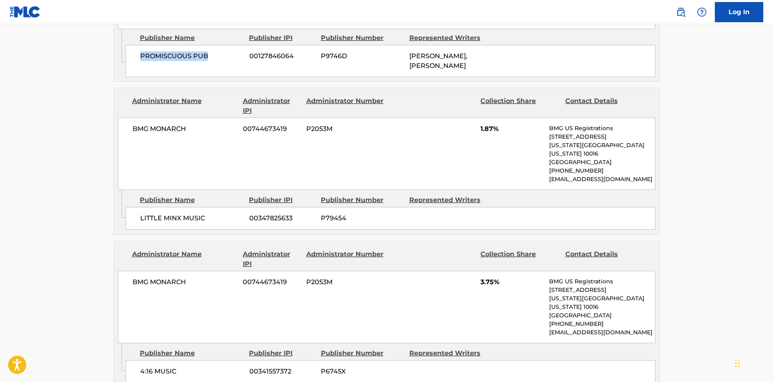
scroll to position [1454, 0]
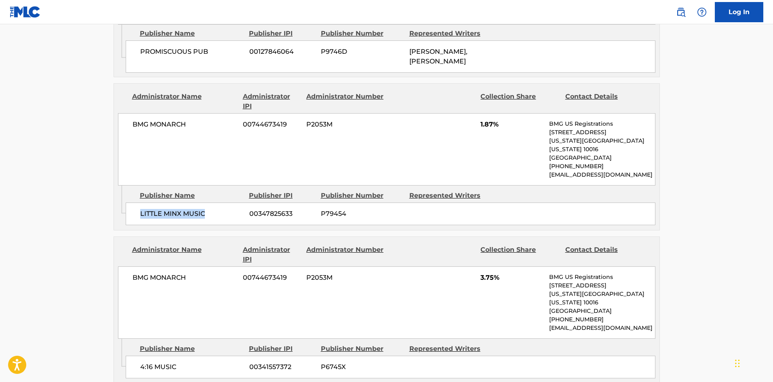
drag, startPoint x: 139, startPoint y: 168, endPoint x: 233, endPoint y: 165, distance: 94.2
click at [233, 202] on div "LITTLE MINX MUSIC 00347825633 P79454" at bounding box center [391, 213] width 530 height 23
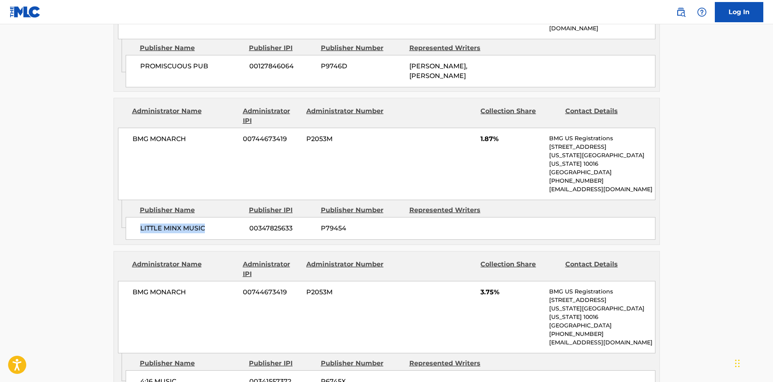
scroll to position [1414, 0]
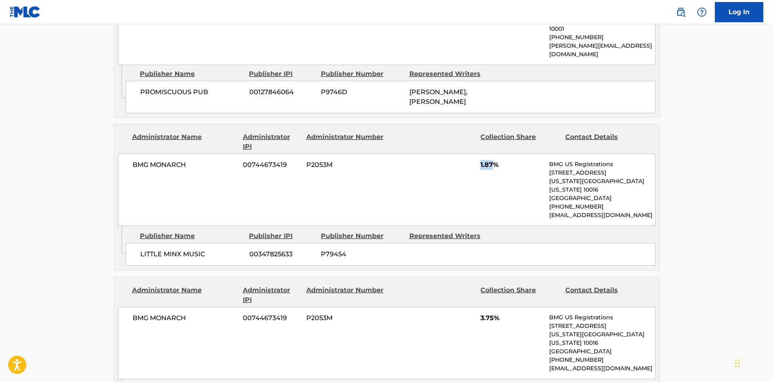
drag, startPoint x: 478, startPoint y: 120, endPoint x: 491, endPoint y: 118, distance: 13.0
click at [491, 154] on div "BMG MONARCH 00744673419 P2053M 1.87% BMG US Registrations [STREET_ADDRESS][US_S…" at bounding box center [386, 190] width 537 height 72
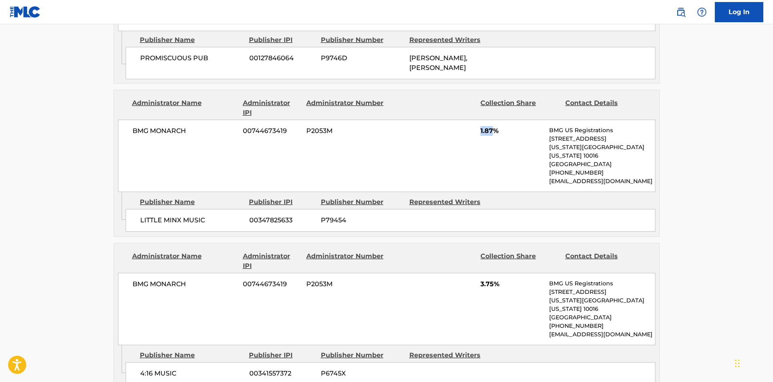
scroll to position [1495, 0]
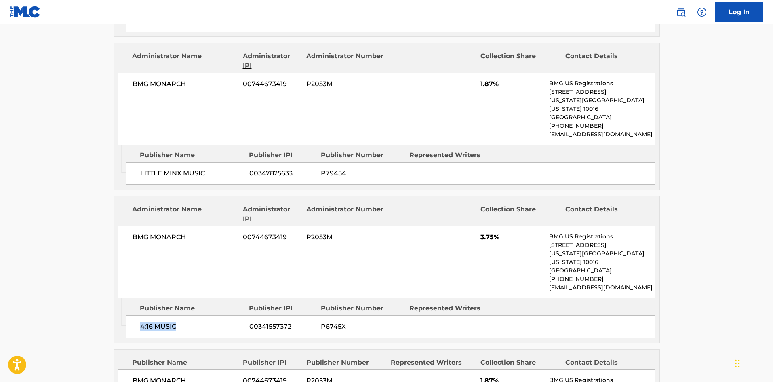
drag, startPoint x: 141, startPoint y: 266, endPoint x: 194, endPoint y: 257, distance: 53.6
click at [194, 315] on div "4:16 MUSIC 00341557372 P6745X" at bounding box center [391, 326] width 530 height 23
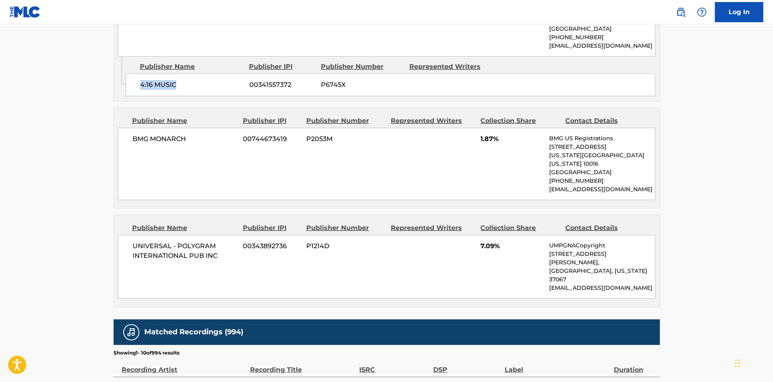
scroll to position [1737, 0]
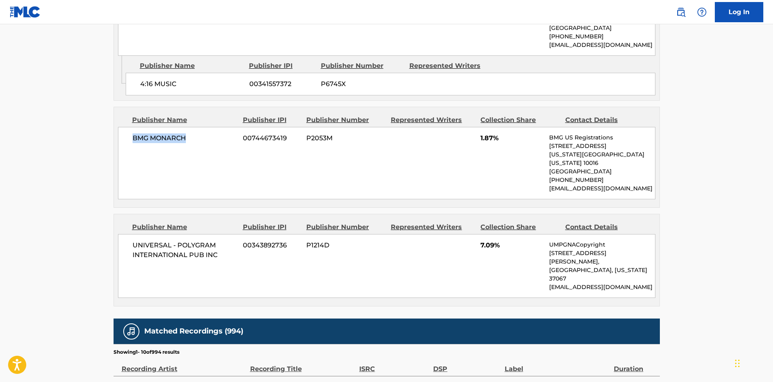
drag, startPoint x: 132, startPoint y: 85, endPoint x: 216, endPoint y: 78, distance: 83.9
click at [216, 127] on div "BMG MONARCH 00744673419 P2053M 1.87% BMG US Registrations [STREET_ADDRESS][US_S…" at bounding box center [386, 163] width 537 height 72
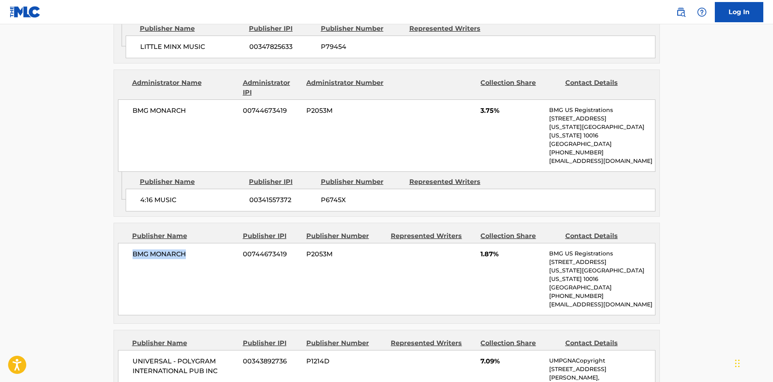
scroll to position [1575, 0]
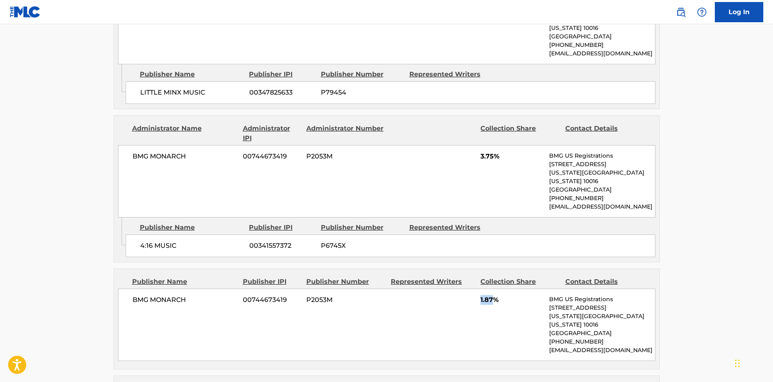
drag, startPoint x: 480, startPoint y: 240, endPoint x: 492, endPoint y: 238, distance: 12.7
click at [492, 288] on div "BMG MONARCH 00744673419 P2053M 1.87% BMG US Registrations [STREET_ADDRESS][US_S…" at bounding box center [386, 324] width 537 height 72
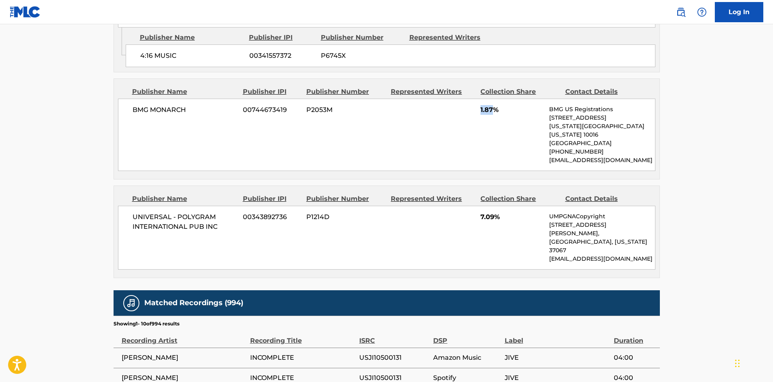
scroll to position [1777, 0]
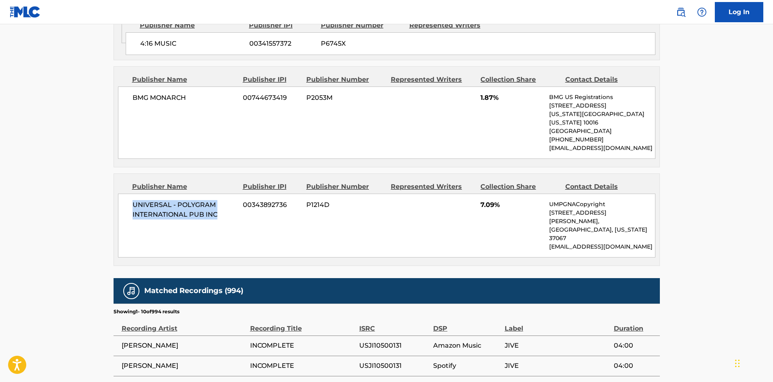
drag, startPoint x: 133, startPoint y: 135, endPoint x: 226, endPoint y: 154, distance: 94.4
click at [226, 193] on div "UNIVERSAL - POLYGRAM INTERNATIONAL PUB INC 00343892736 P1214D 7.09% UMPGNACopyr…" at bounding box center [386, 225] width 537 height 64
click at [483, 200] on span "7.09%" at bounding box center [511, 205] width 63 height 10
drag, startPoint x: 481, startPoint y: 139, endPoint x: 496, endPoint y: 140, distance: 15.4
click at [496, 200] on span "7.09%" at bounding box center [511, 205] width 63 height 10
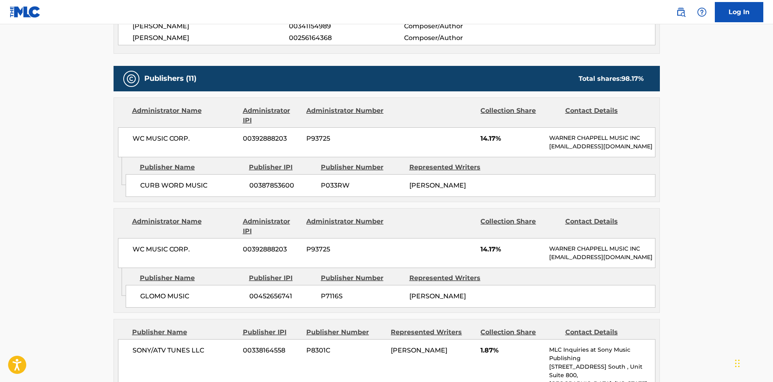
scroll to position [525, 0]
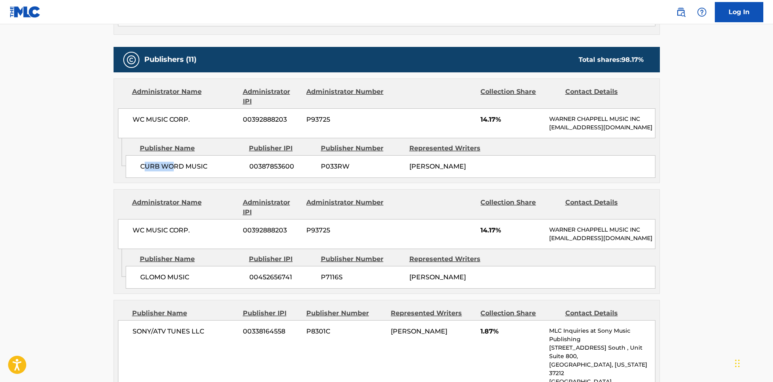
drag, startPoint x: 147, startPoint y: 172, endPoint x: 175, endPoint y: 173, distance: 27.9
click at [175, 171] on span "CURB WORD MUSIC" at bounding box center [191, 167] width 103 height 10
drag, startPoint x: 147, startPoint y: 305, endPoint x: 158, endPoint y: 295, distance: 14.3
click at [156, 288] on div "GLOMO MUSIC 00452656741 P7116S [PERSON_NAME]" at bounding box center [391, 277] width 530 height 23
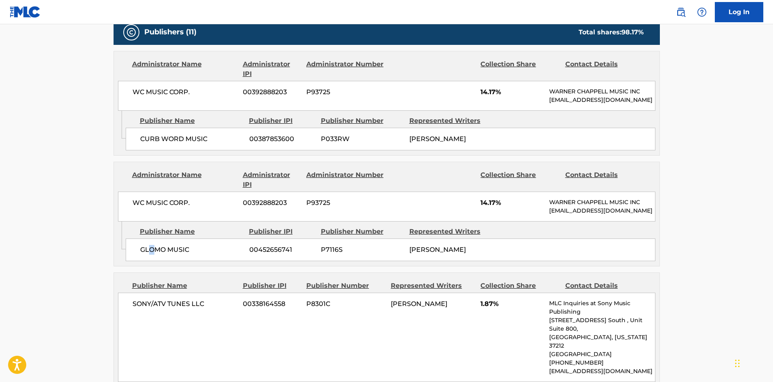
scroll to position [566, 0]
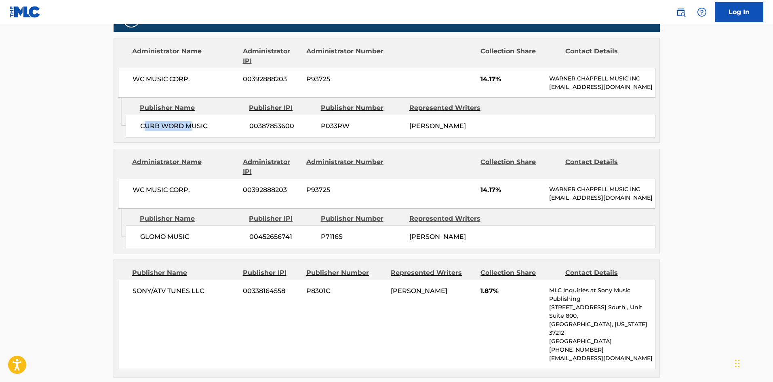
drag, startPoint x: 145, startPoint y: 132, endPoint x: 189, endPoint y: 140, distance: 44.0
click at [189, 137] on div "CURB WORD MUSIC 00387853600 P033RW [PERSON_NAME]" at bounding box center [391, 126] width 530 height 23
drag, startPoint x: 169, startPoint y: 256, endPoint x: 183, endPoint y: 256, distance: 14.1
click at [183, 242] on span "GLOMO MUSIC" at bounding box center [191, 237] width 103 height 10
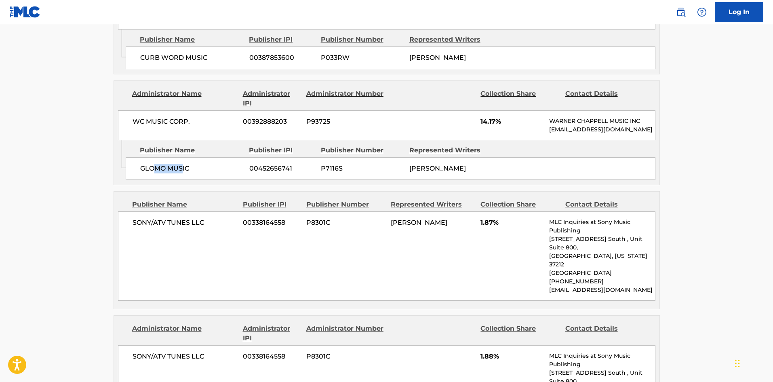
scroll to position [727, 0]
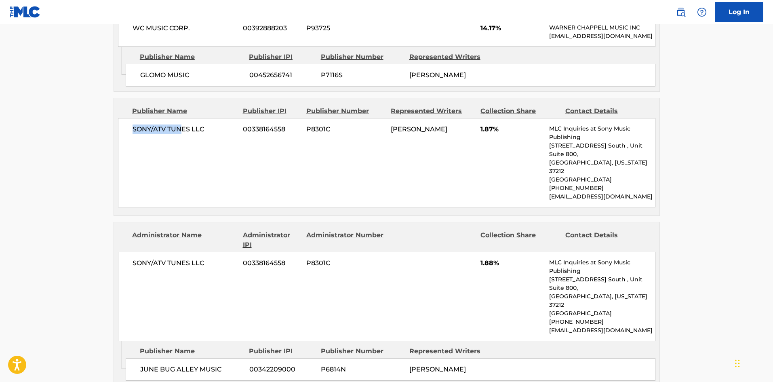
drag, startPoint x: 140, startPoint y: 158, endPoint x: 181, endPoint y: 156, distance: 41.7
click at [181, 156] on div "SONY/ATV TUNES LLC 00338164558 P8301C [PERSON_NAME] 1.87% MLC Inquiries at Sony…" at bounding box center [386, 162] width 537 height 89
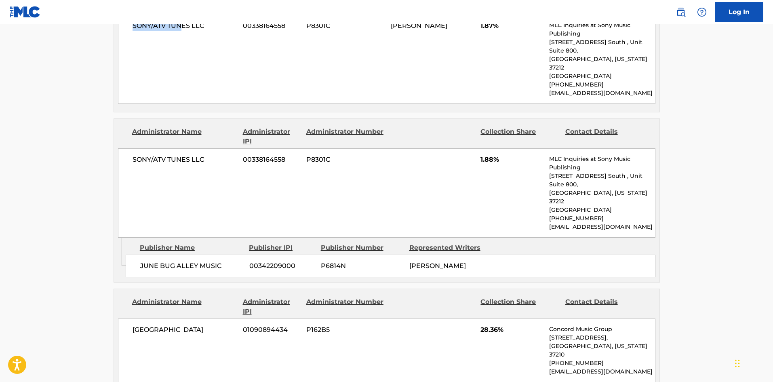
scroll to position [848, 0]
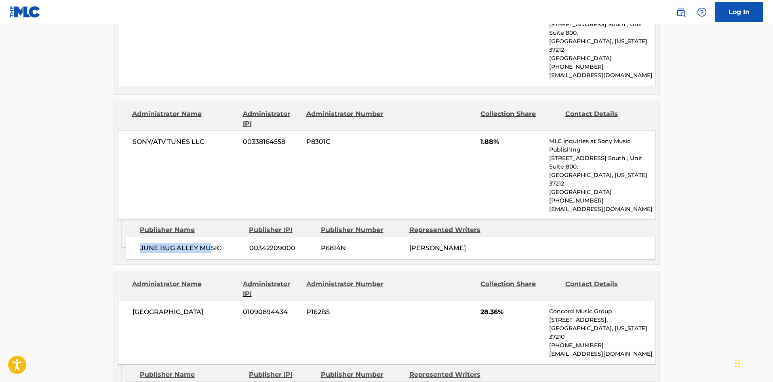
drag, startPoint x: 141, startPoint y: 234, endPoint x: 209, endPoint y: 234, distance: 67.9
click at [209, 243] on span "JUNE BUG ALLEY MUSIC" at bounding box center [191, 248] width 103 height 10
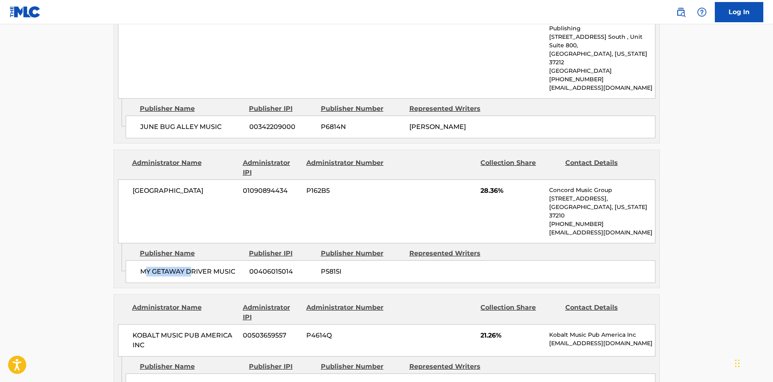
drag, startPoint x: 147, startPoint y: 243, endPoint x: 191, endPoint y: 246, distance: 43.3
click at [191, 267] on span "MY GETAWAY DRIVER MUSIC" at bounding box center [191, 272] width 103 height 10
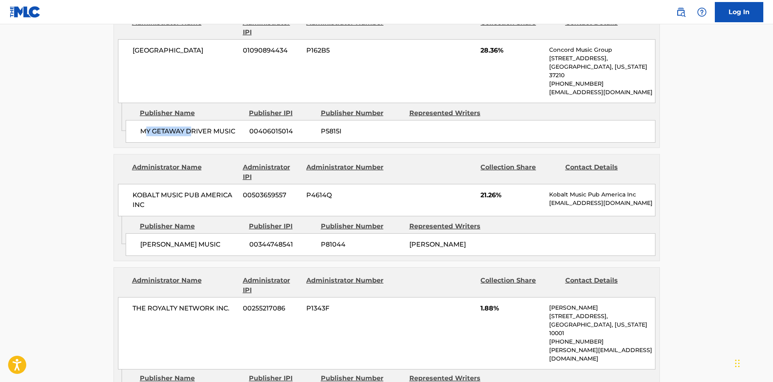
scroll to position [1131, 0]
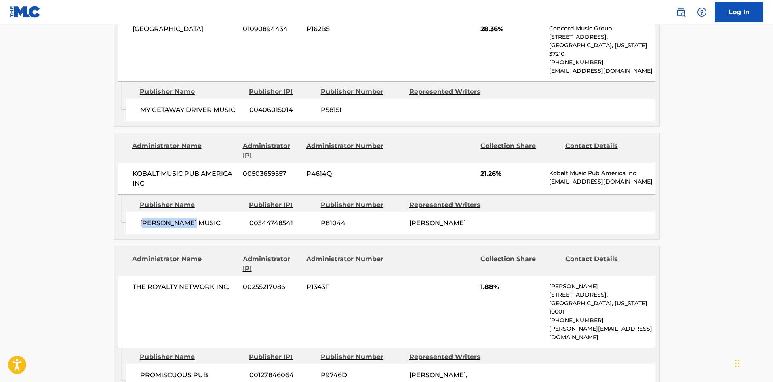
drag, startPoint x: 145, startPoint y: 196, endPoint x: 205, endPoint y: 203, distance: 60.9
click at [205, 212] on div "[PERSON_NAME] MUSIC 00344748541 P81044 [PERSON_NAME]" at bounding box center [391, 223] width 530 height 23
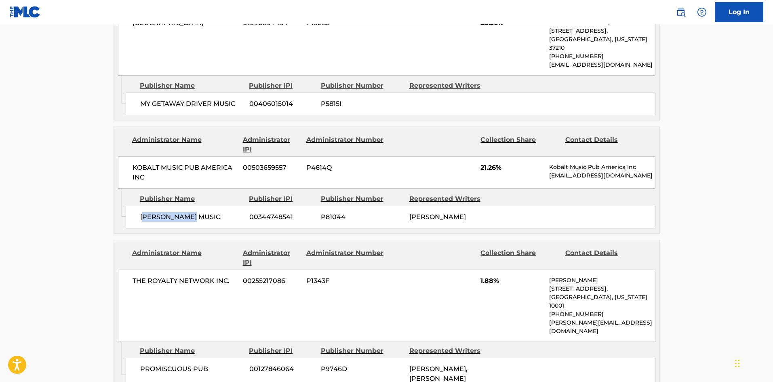
scroll to position [1252, 0]
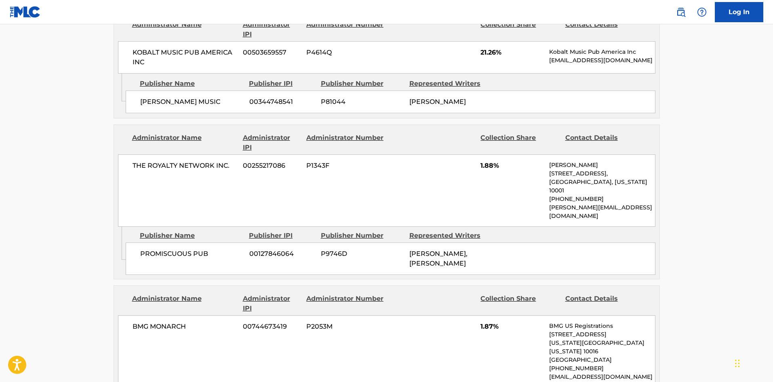
click at [163, 249] on span "PROMISCUOUS PUB" at bounding box center [191, 254] width 103 height 10
drag, startPoint x: 168, startPoint y: 210, endPoint x: 201, endPoint y: 216, distance: 33.3
click at [203, 242] on div "PROMISCUOUS PUB 00127846064 P9746D [PERSON_NAME], [PERSON_NAME]" at bounding box center [391, 258] width 530 height 32
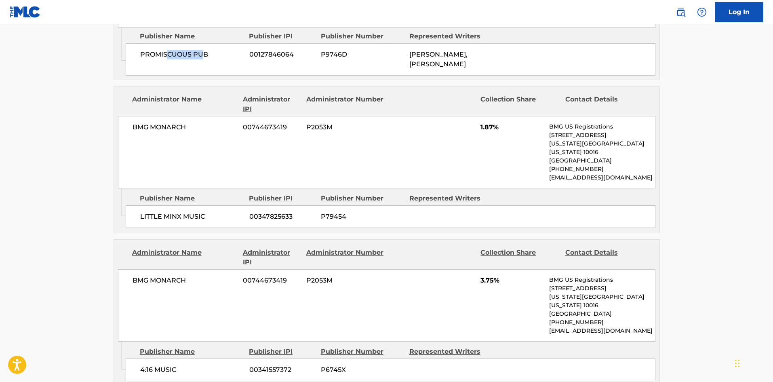
scroll to position [1454, 0]
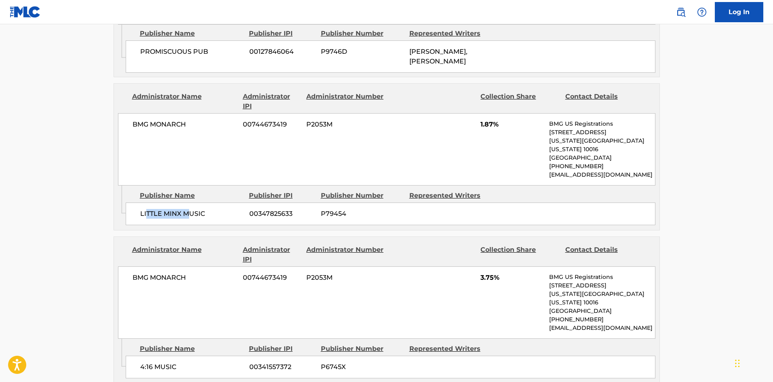
drag, startPoint x: 147, startPoint y: 161, endPoint x: 189, endPoint y: 168, distance: 42.7
click at [189, 202] on div "LITTLE MINX MUSIC 00347825633 P79454" at bounding box center [391, 213] width 530 height 23
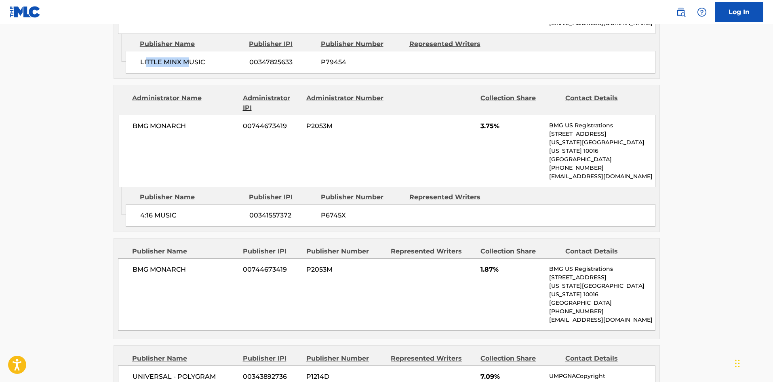
scroll to position [1616, 0]
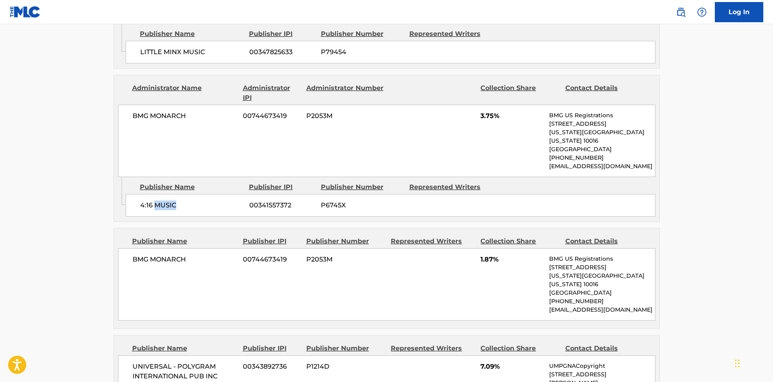
drag, startPoint x: 154, startPoint y: 144, endPoint x: 118, endPoint y: 252, distance: 114.5
click at [182, 194] on div "4:16 MUSIC 00341557372 P6745X" at bounding box center [391, 205] width 530 height 23
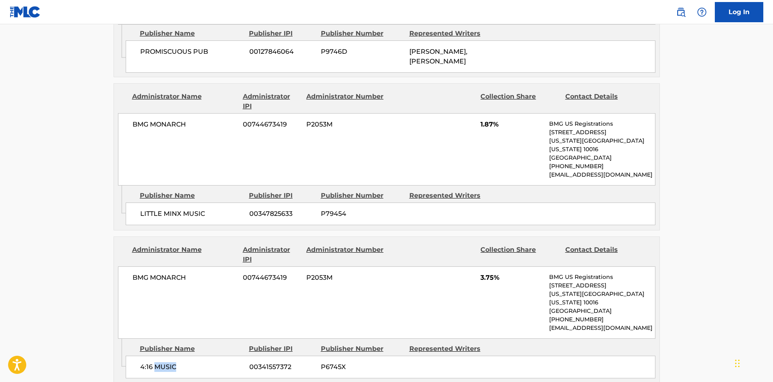
scroll to position [1697, 0]
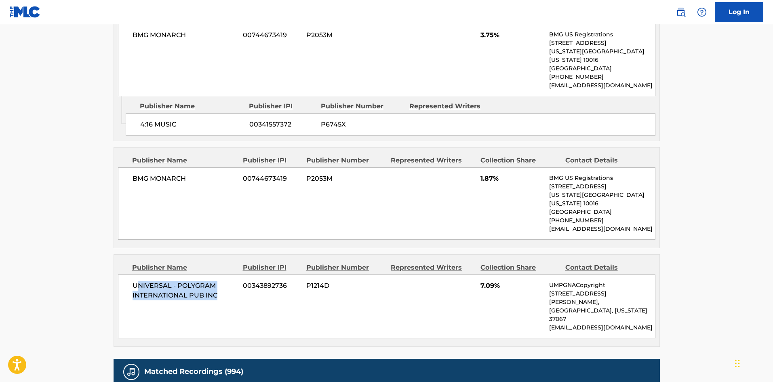
drag, startPoint x: 139, startPoint y: 214, endPoint x: 223, endPoint y: 231, distance: 84.9
click at [223, 281] on span "UNIVERSAL - POLYGRAM INTERNATIONAL PUB INC" at bounding box center [184, 290] width 105 height 19
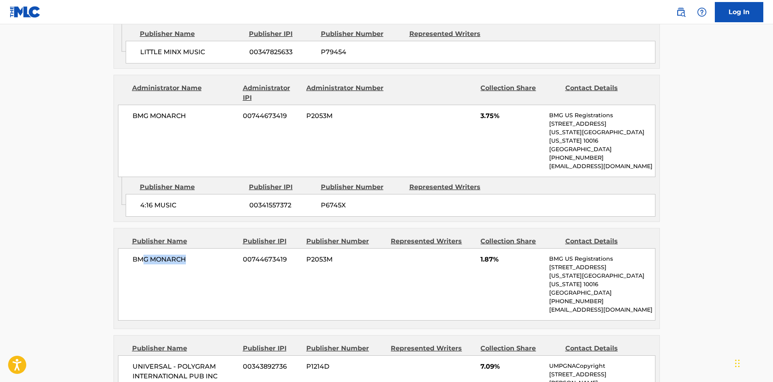
drag, startPoint x: 143, startPoint y: 200, endPoint x: 195, endPoint y: 198, distance: 51.3
click at [196, 248] on div "BMG MONARCH 00744673419 P2053M 1.87% BMG US Registrations [STREET_ADDRESS][US_S…" at bounding box center [386, 284] width 537 height 72
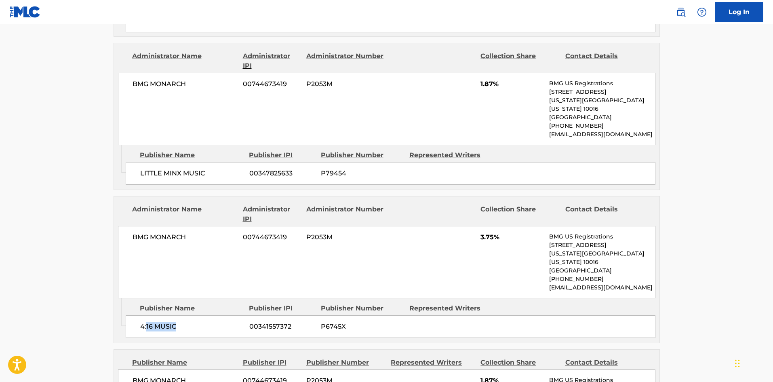
drag, startPoint x: 148, startPoint y: 266, endPoint x: 175, endPoint y: 187, distance: 82.8
click at [182, 322] on span "4:16 MUSIC" at bounding box center [191, 327] width 103 height 10
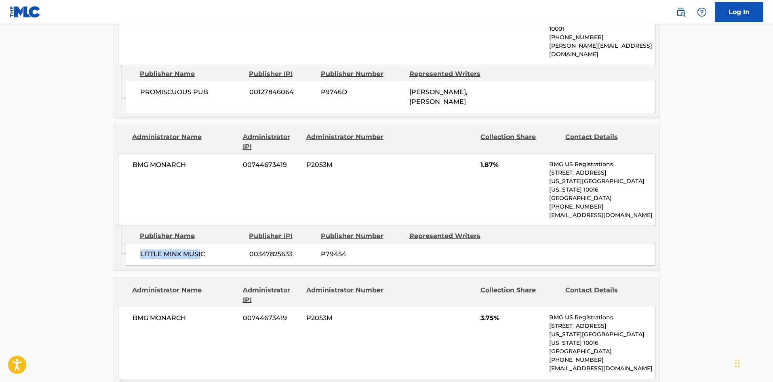
drag, startPoint x: 142, startPoint y: 208, endPoint x: 205, endPoint y: 213, distance: 63.2
click at [205, 243] on div "LITTLE MINX MUSIC 00347825633 P79454" at bounding box center [391, 254] width 530 height 23
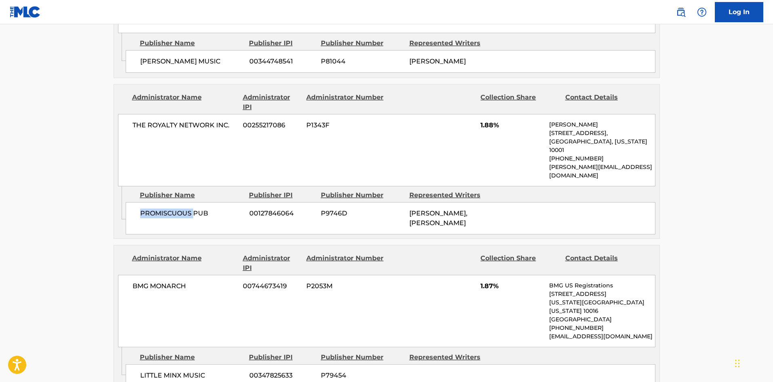
drag, startPoint x: 142, startPoint y: 170, endPoint x: 204, endPoint y: 167, distance: 62.7
click at [198, 208] on span "PROMISCUOUS PUB" at bounding box center [191, 213] width 103 height 10
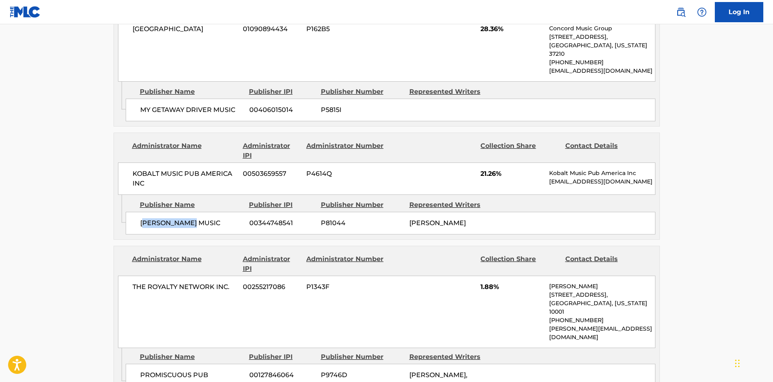
drag, startPoint x: 147, startPoint y: 202, endPoint x: 209, endPoint y: 206, distance: 61.9
click at [208, 212] on div "[PERSON_NAME] MUSIC 00344748541 P81044 [PERSON_NAME]" at bounding box center [391, 223] width 530 height 23
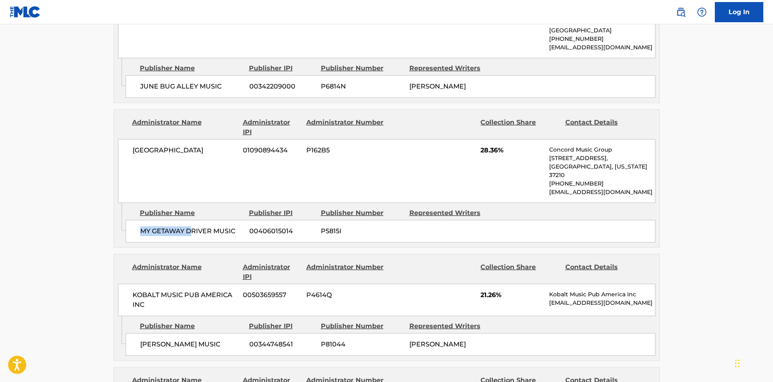
drag, startPoint x: 145, startPoint y: 202, endPoint x: 197, endPoint y: 205, distance: 51.8
click at [192, 220] on div "MY GETAWAY DRIVER MUSIC 00406015014 P5815I" at bounding box center [391, 231] width 530 height 23
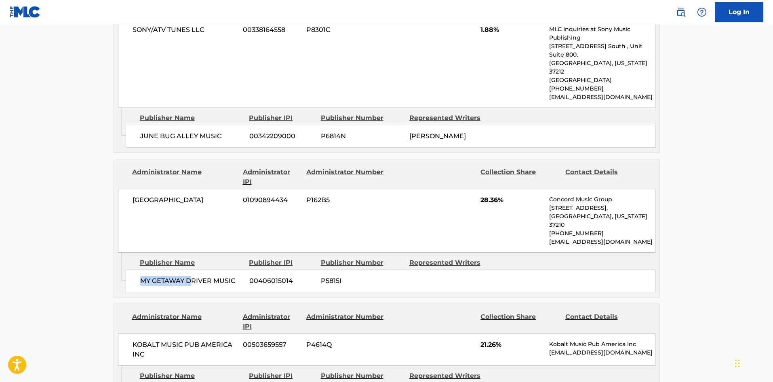
scroll to position [889, 0]
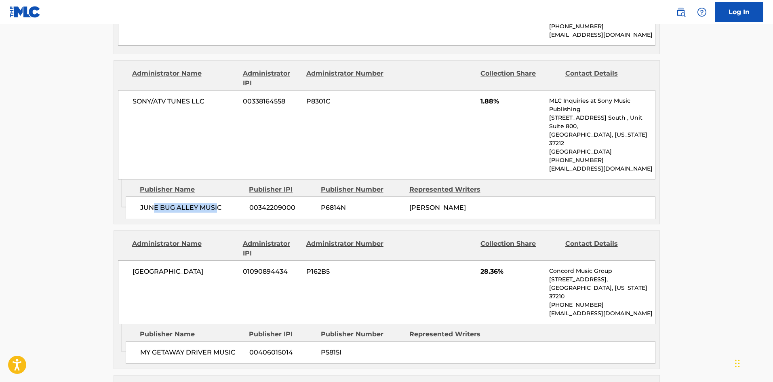
drag, startPoint x: 154, startPoint y: 188, endPoint x: 216, endPoint y: 203, distance: 64.4
click at [216, 203] on div "Admin Original Publisher Connecting Line Publisher Name Publisher IPI Publisher…" at bounding box center [386, 201] width 545 height 44
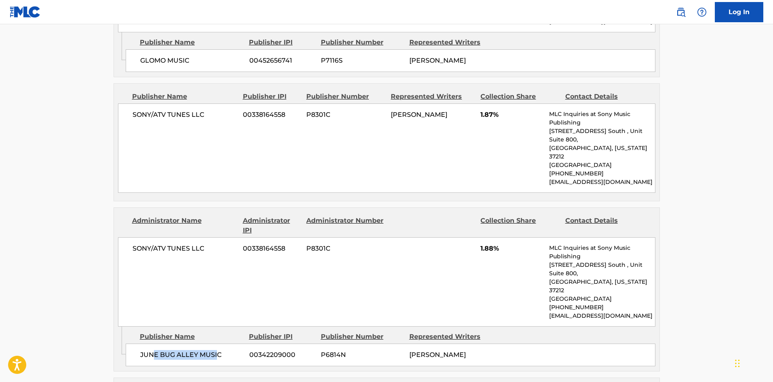
scroll to position [727, 0]
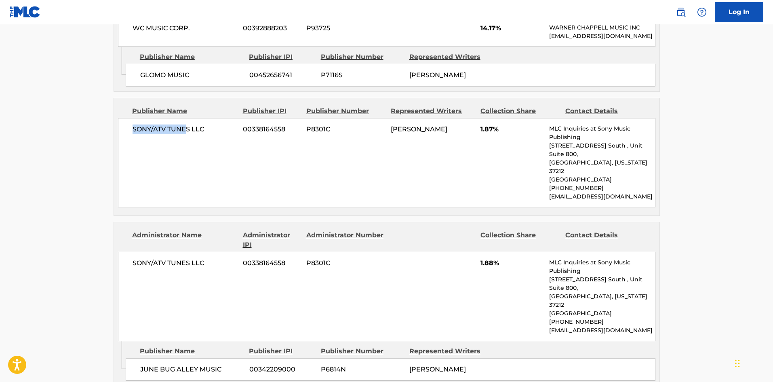
drag, startPoint x: 151, startPoint y: 144, endPoint x: 187, endPoint y: 153, distance: 37.0
click at [187, 153] on div "SONY/ATV TUNES LLC 00338164558 P8301C [PERSON_NAME] 1.87% MLC Inquiries at Sony…" at bounding box center [386, 162] width 537 height 89
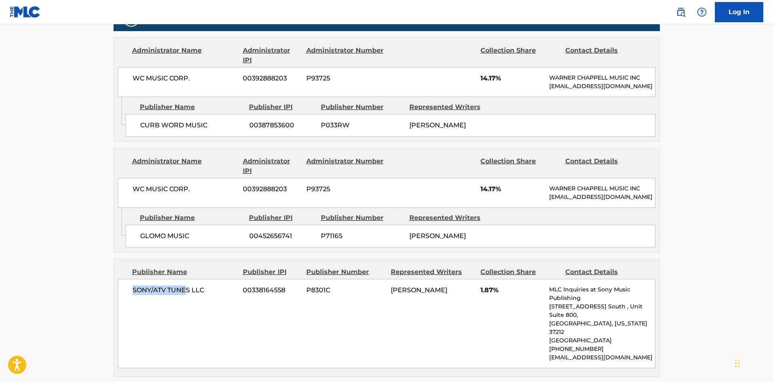
scroll to position [566, 0]
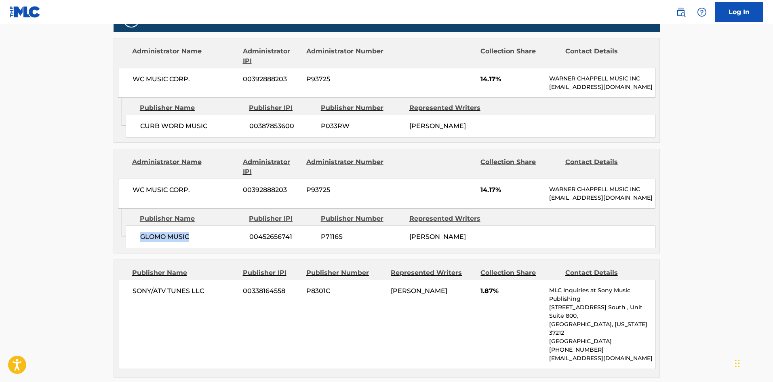
drag, startPoint x: 142, startPoint y: 251, endPoint x: 178, endPoint y: 210, distance: 55.0
click at [196, 242] on span "GLOMO MUSIC" at bounding box center [191, 237] width 103 height 10
drag, startPoint x: 147, startPoint y: 125, endPoint x: 209, endPoint y: 145, distance: 64.8
click at [209, 137] on div "CURB WORD MUSIC 00387853600 P033RW [PERSON_NAME]" at bounding box center [391, 126] width 530 height 23
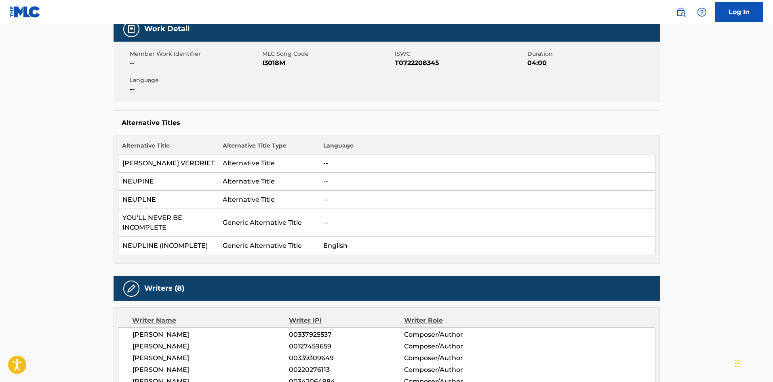
scroll to position [0, 0]
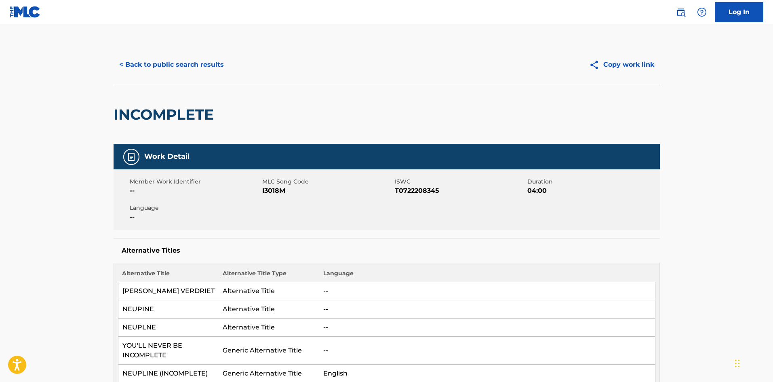
click at [171, 69] on button "< Back to public search results" at bounding box center [172, 65] width 116 height 20
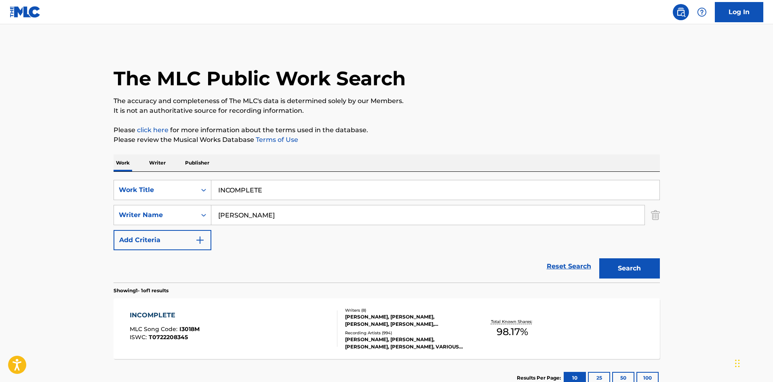
scroll to position [12, 0]
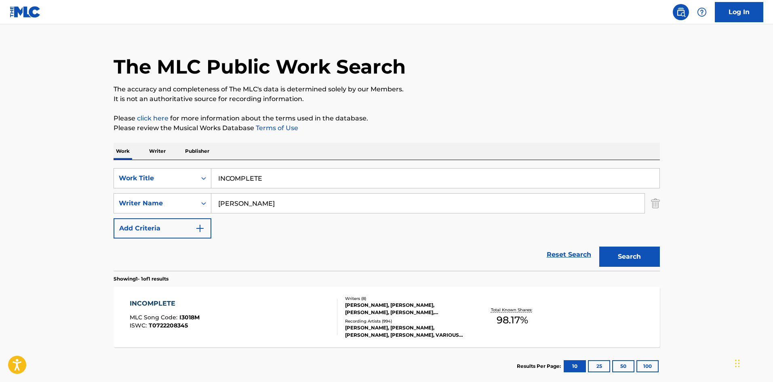
drag, startPoint x: 303, startPoint y: 183, endPoint x: 4, endPoint y: 156, distance: 300.5
click at [0, 161] on main "The MLC Public Work Search The accuracy and completeness of The MLC's data is d…" at bounding box center [386, 201] width 773 height 376
paste input "NSOLABL"
type input "INCONSOLABLE"
click at [352, 80] on div "The MLC Public Work Search" at bounding box center [387, 62] width 546 height 59
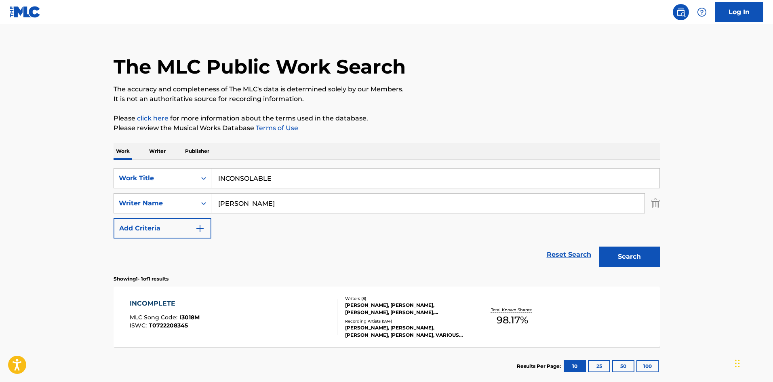
drag, startPoint x: 273, startPoint y: 205, endPoint x: 11, endPoint y: 176, distance: 263.4
click at [0, 183] on main "The MLC Public Work Search The accuracy and completeness of The MLC's data is d…" at bounding box center [386, 201] width 773 height 376
paste input "[PERSON_NAME]"
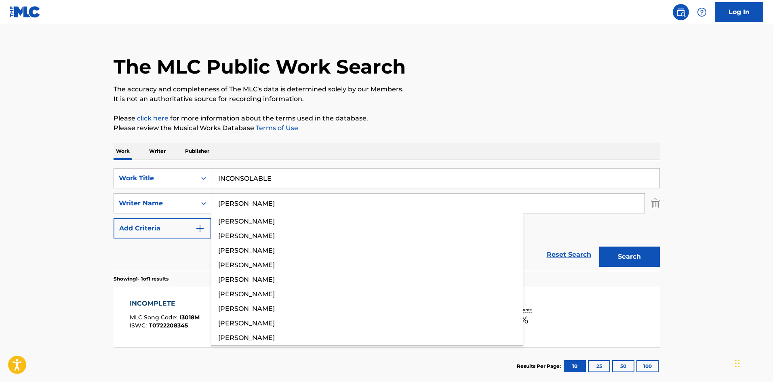
type input "[PERSON_NAME]"
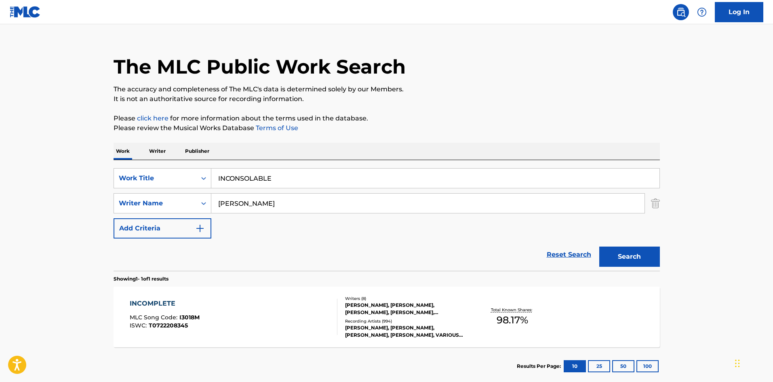
click at [630, 255] on button "Search" at bounding box center [629, 256] width 61 height 20
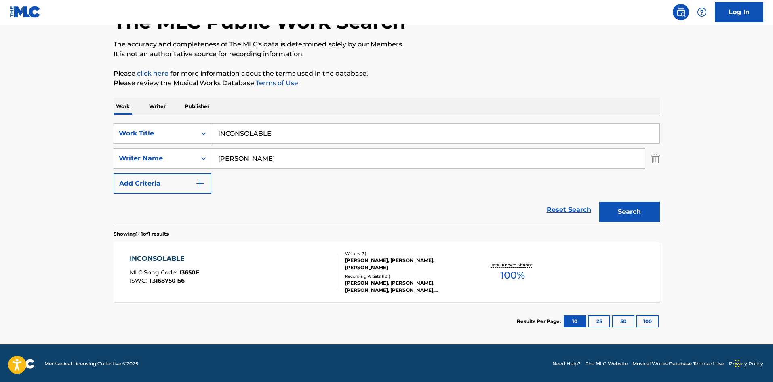
scroll to position [58, 0]
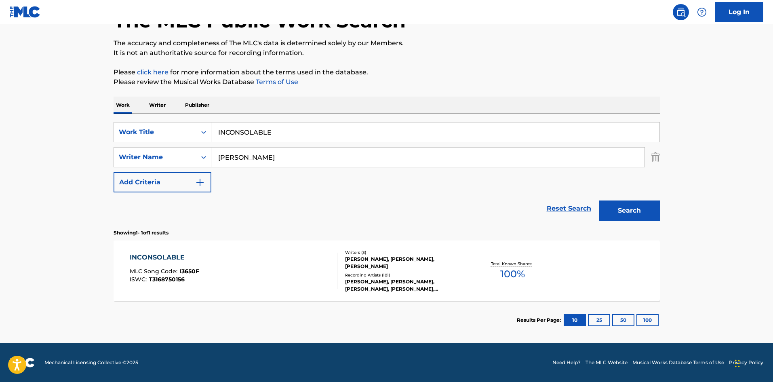
click at [166, 254] on div "INCONSOLABLE" at bounding box center [164, 257] width 69 height 10
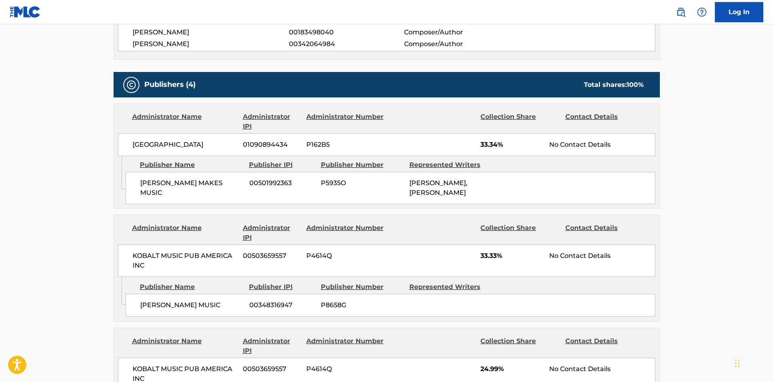
scroll to position [323, 0]
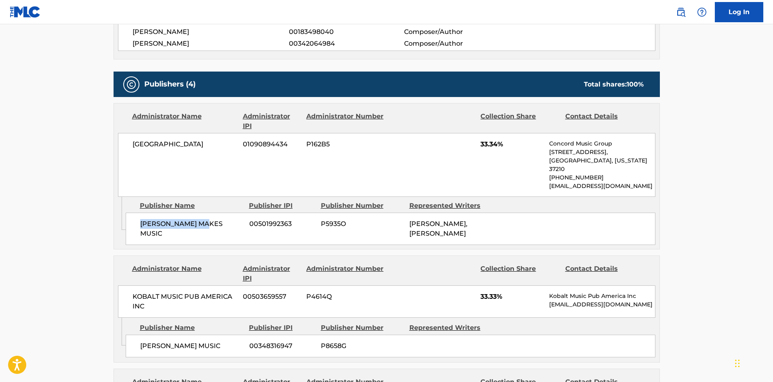
drag, startPoint x: 138, startPoint y: 215, endPoint x: 213, endPoint y: 210, distance: 75.3
click at [213, 212] on div "[PERSON_NAME] MAKES MUSIC 00501992363 P5935O [PERSON_NAME], [PERSON_NAME]" at bounding box center [391, 228] width 530 height 32
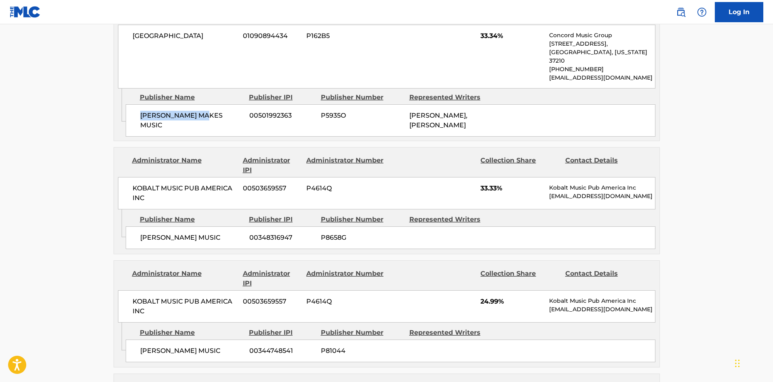
scroll to position [444, 0]
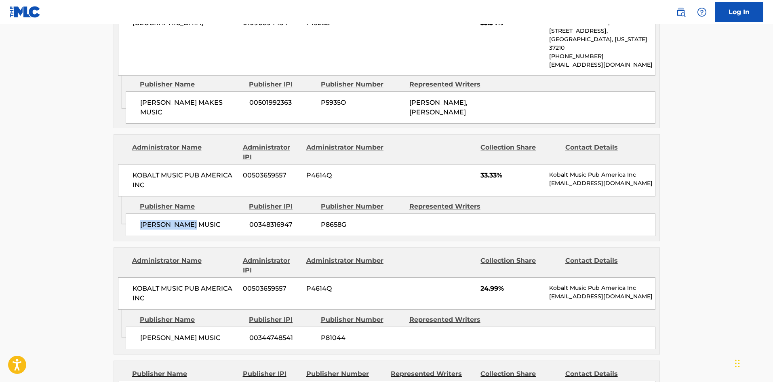
drag, startPoint x: 139, startPoint y: 214, endPoint x: 215, endPoint y: 216, distance: 76.8
click at [215, 216] on div "[PERSON_NAME] MUSIC 00348316947 P8658G" at bounding box center [391, 224] width 530 height 23
drag, startPoint x: 482, startPoint y: 169, endPoint x: 499, endPoint y: 168, distance: 17.4
click at [499, 170] on span "33.33%" at bounding box center [511, 175] width 63 height 10
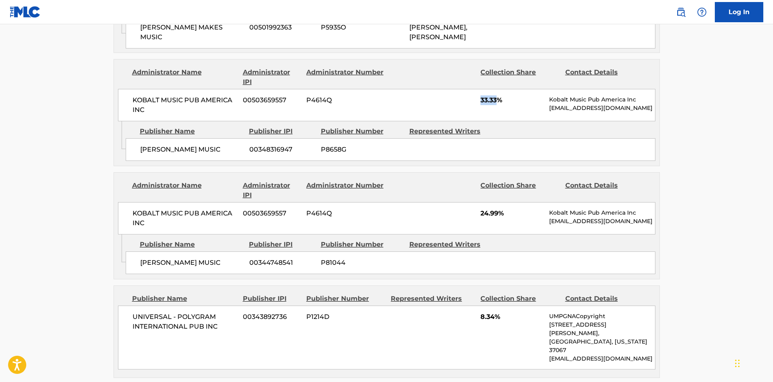
scroll to position [525, 0]
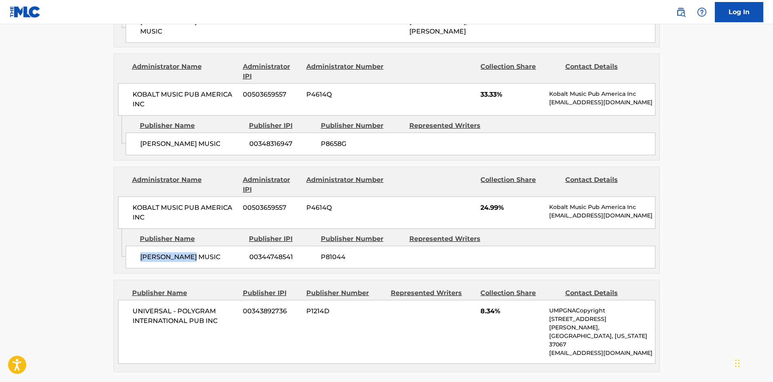
drag, startPoint x: 140, startPoint y: 248, endPoint x: 223, endPoint y: 241, distance: 83.9
click at [223, 246] on div "[PERSON_NAME] MUSIC 00344748541 P81044" at bounding box center [391, 257] width 530 height 23
drag, startPoint x: 481, startPoint y: 198, endPoint x: 498, endPoint y: 197, distance: 17.0
click at [498, 203] on span "24.99%" at bounding box center [511, 208] width 63 height 10
drag, startPoint x: 131, startPoint y: 300, endPoint x: 228, endPoint y: 318, distance: 98.7
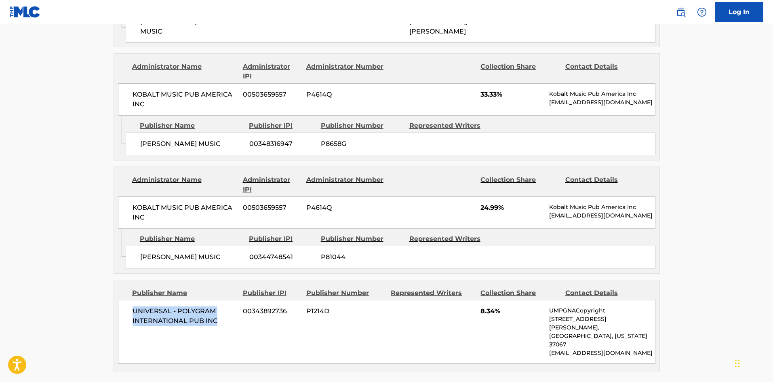
click at [228, 318] on div "UNIVERSAL - POLYGRAM INTERNATIONAL PUB INC 00343892736 P1214D 8.34% UMPGNACopyr…" at bounding box center [386, 332] width 537 height 64
drag, startPoint x: 480, startPoint y: 305, endPoint x: 493, endPoint y: 305, distance: 12.9
click at [493, 305] on div "UNIVERSAL - POLYGRAM INTERNATIONAL PUB INC 00343892736 P1214D 8.34% UMPGNACopyr…" at bounding box center [386, 332] width 537 height 64
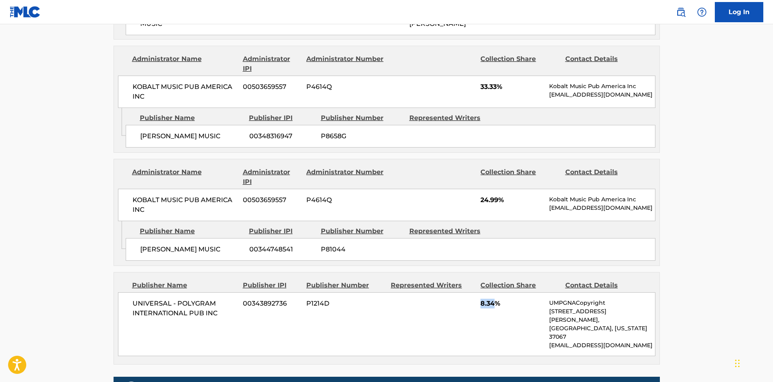
scroll to position [566, 0]
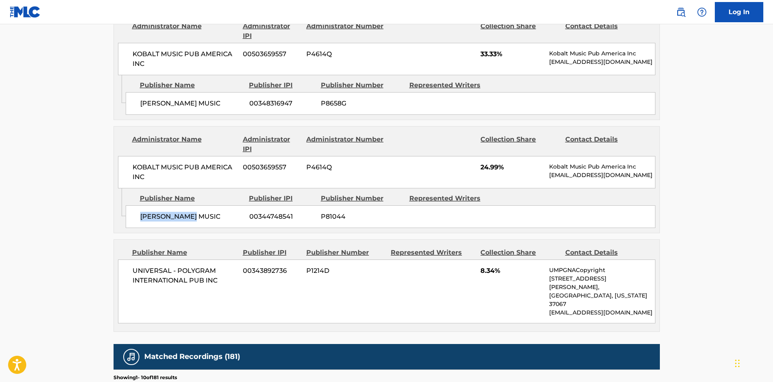
drag, startPoint x: 139, startPoint y: 213, endPoint x: 253, endPoint y: 194, distance: 115.9
click at [252, 205] on div "[PERSON_NAME] MUSIC 00344748541 P81044" at bounding box center [391, 216] width 530 height 23
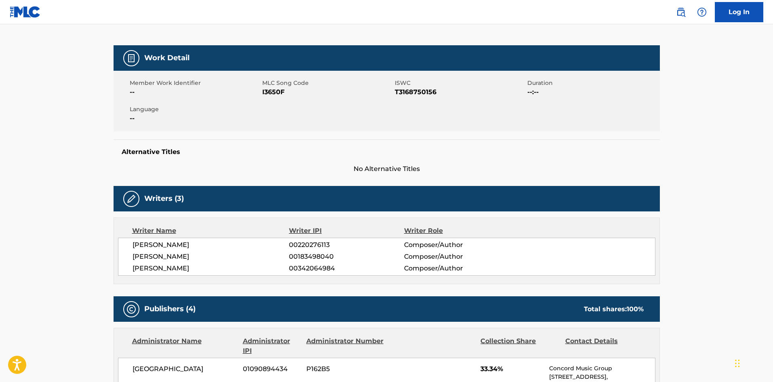
scroll to position [0, 0]
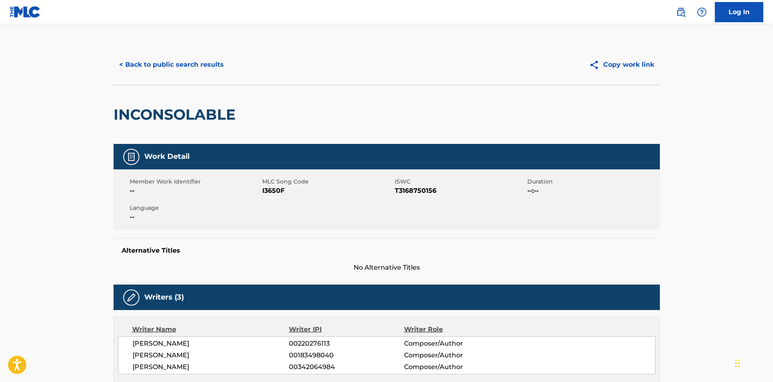
click at [190, 64] on button "< Back to public search results" at bounding box center [172, 65] width 116 height 20
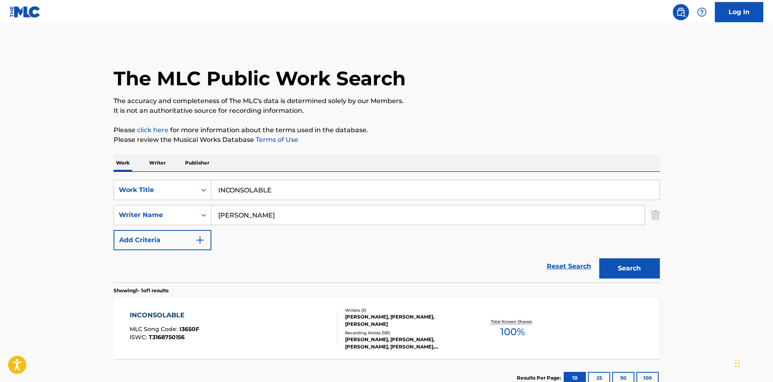
scroll to position [12, 0]
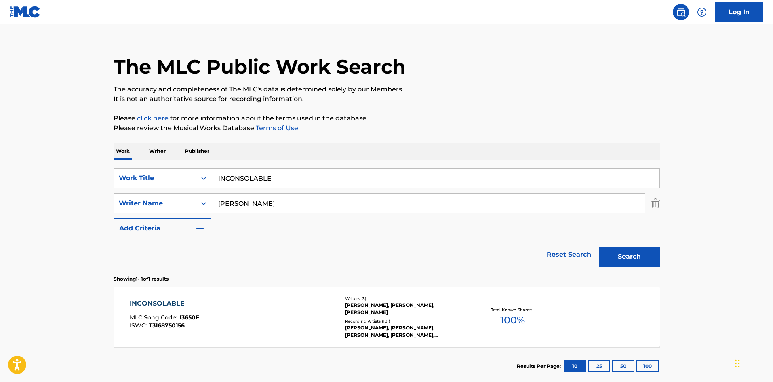
drag, startPoint x: 305, startPoint y: 179, endPoint x: 120, endPoint y: 83, distance: 208.1
click at [0, 132] on main "The MLC Public Work Search The accuracy and completeness of The MLC's data is d…" at bounding box center [386, 201] width 773 height 376
paste input "S IT JUST M"
type input "IS IT JUST ME"
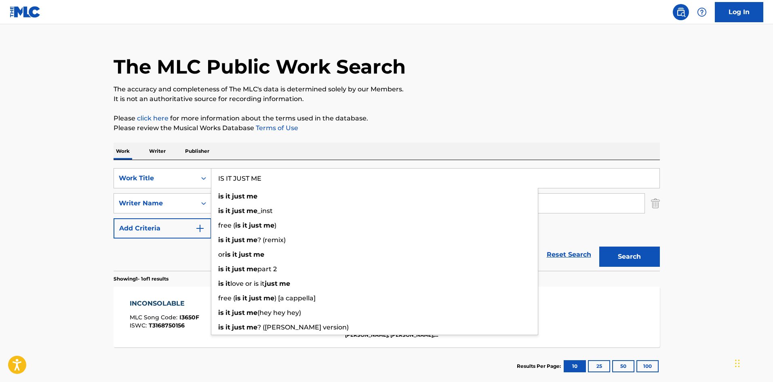
drag, startPoint x: 275, startPoint y: 110, endPoint x: 275, endPoint y: 166, distance: 56.2
click at [275, 112] on div "The MLC Public Work Search The accuracy and completeness of The MLC's data is d…" at bounding box center [387, 209] width 566 height 352
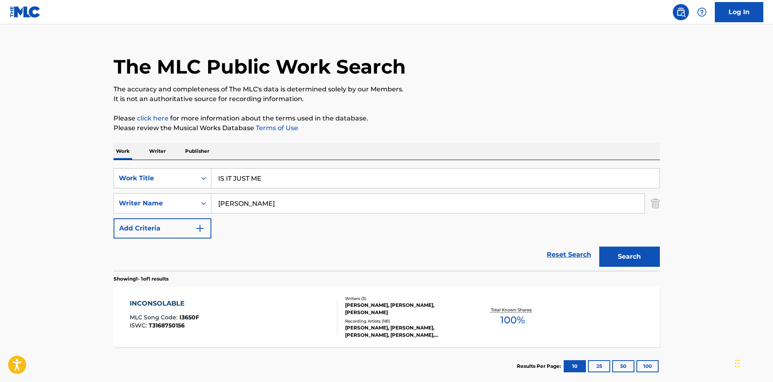
drag, startPoint x: 266, startPoint y: 208, endPoint x: 0, endPoint y: 160, distance: 270.7
click at [0, 161] on main "The MLC Public Work Search The accuracy and completeness of The MLC's data is d…" at bounding box center [386, 201] width 773 height 376
paste input "[PERSON_NAME]"
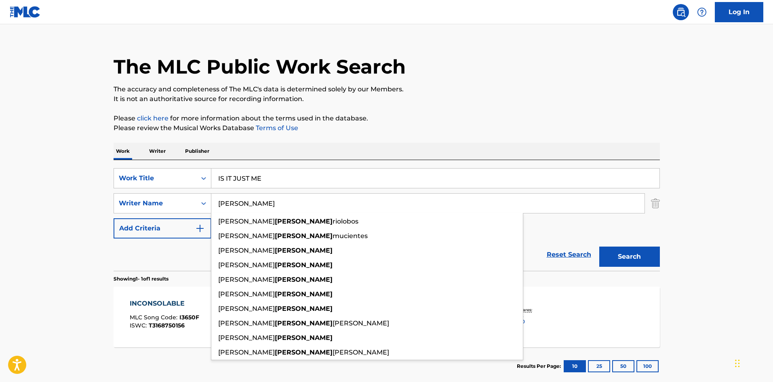
type input "[PERSON_NAME]"
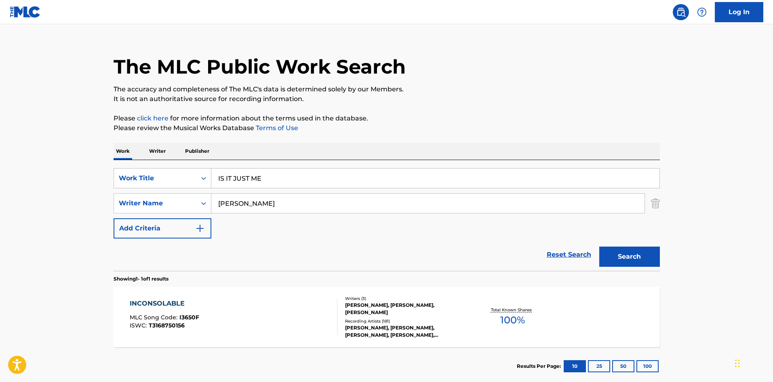
click at [619, 258] on button "Search" at bounding box center [629, 256] width 61 height 20
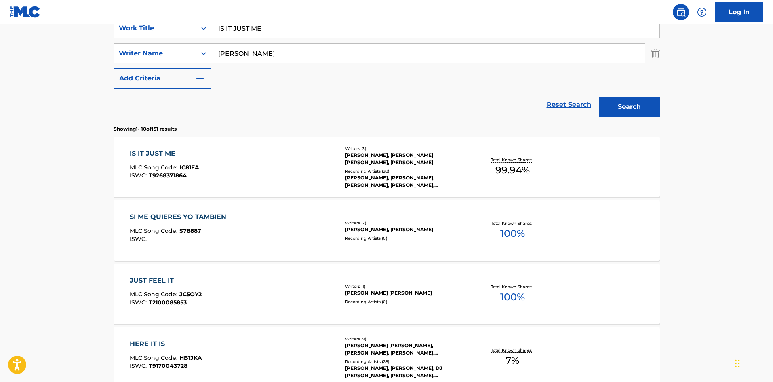
scroll to position [40, 0]
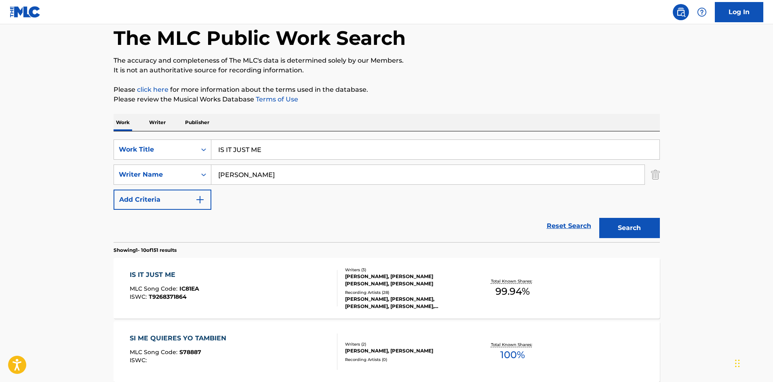
click at [161, 275] on div "IS IT JUST ME" at bounding box center [164, 275] width 69 height 10
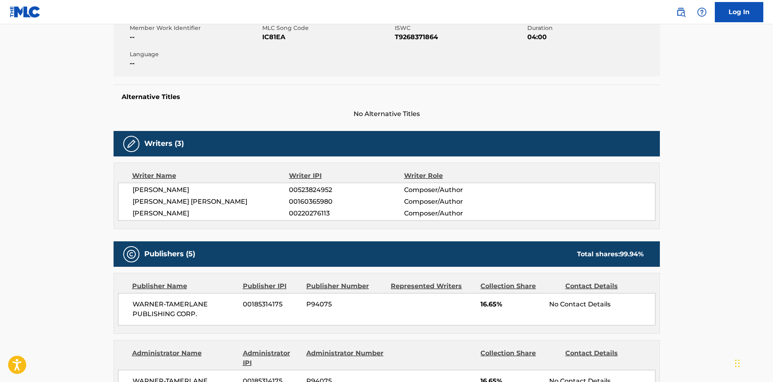
scroll to position [283, 0]
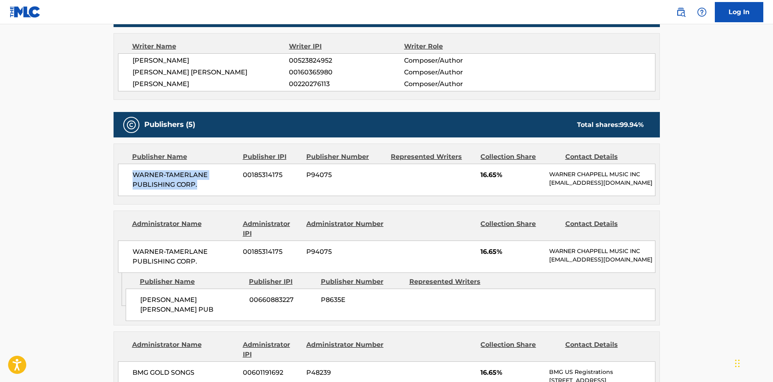
drag, startPoint x: 133, startPoint y: 172, endPoint x: 226, endPoint y: 175, distance: 93.0
click at [204, 191] on div "WARNER-[PERSON_NAME] PUBLISHING CORP. 00185314175 P94075 16.65% [PERSON_NAME] M…" at bounding box center [386, 180] width 537 height 32
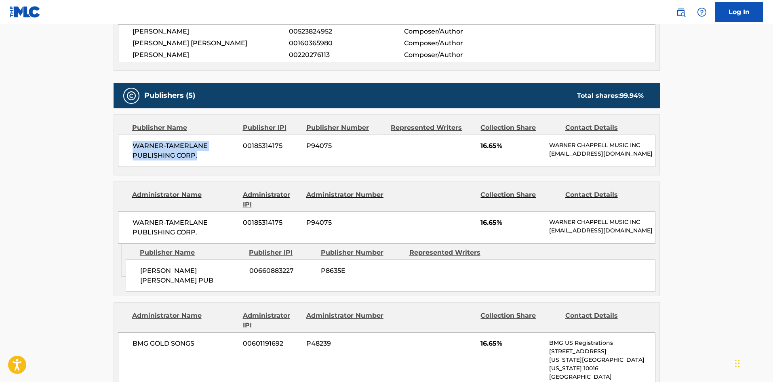
scroll to position [323, 0]
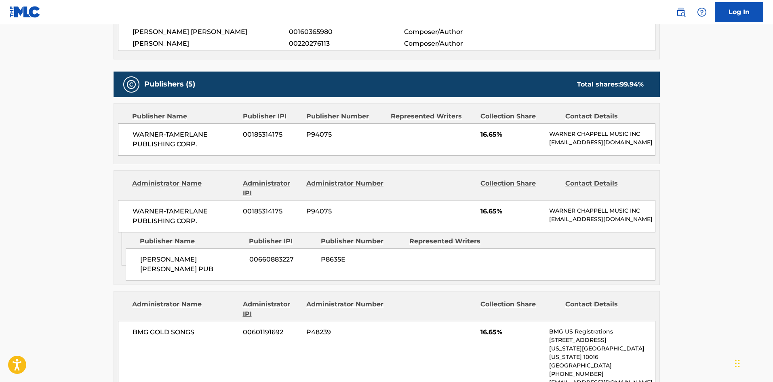
click at [181, 190] on div "Administrator Name" at bounding box center [184, 188] width 105 height 19
drag, startPoint x: 133, startPoint y: 127, endPoint x: 227, endPoint y: 142, distance: 94.4
click at [227, 142] on div "WARNER-[PERSON_NAME] PUBLISHING CORP. 00185314175 P94075 16.65% [PERSON_NAME] M…" at bounding box center [386, 139] width 537 height 32
drag, startPoint x: 481, startPoint y: 135, endPoint x: 498, endPoint y: 135, distance: 17.0
click at [498, 135] on span "16.65%" at bounding box center [511, 135] width 63 height 10
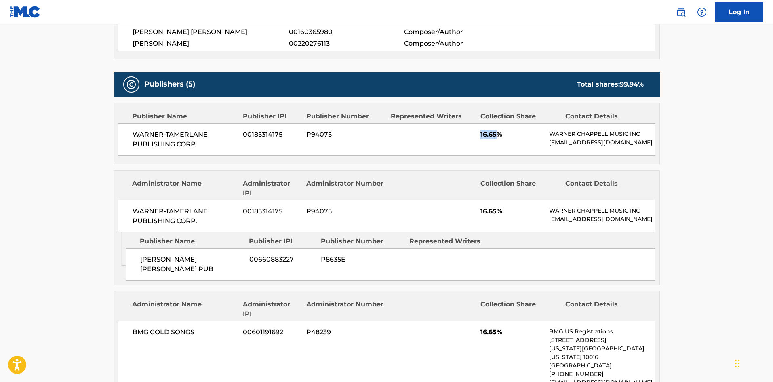
scroll to position [404, 0]
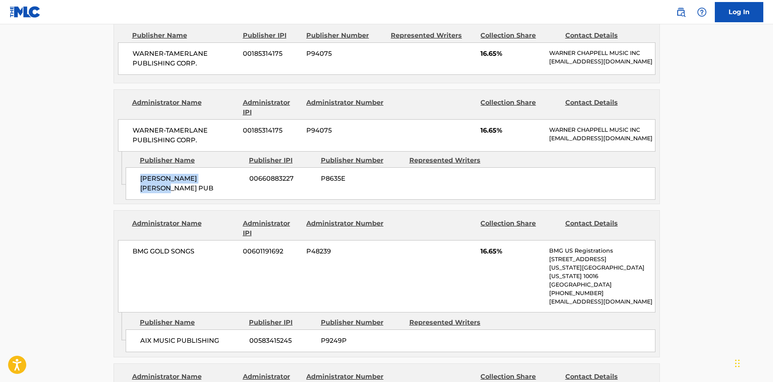
drag, startPoint x: 140, startPoint y: 194, endPoint x: 236, endPoint y: 190, distance: 95.8
click at [236, 190] on span "[PERSON_NAME] [PERSON_NAME] PUB" at bounding box center [191, 183] width 103 height 19
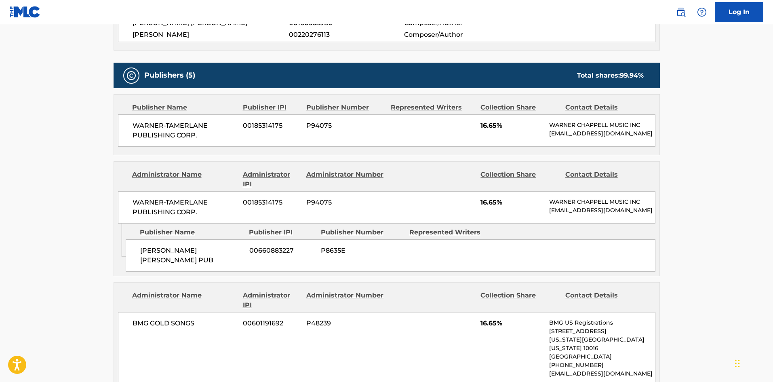
scroll to position [323, 0]
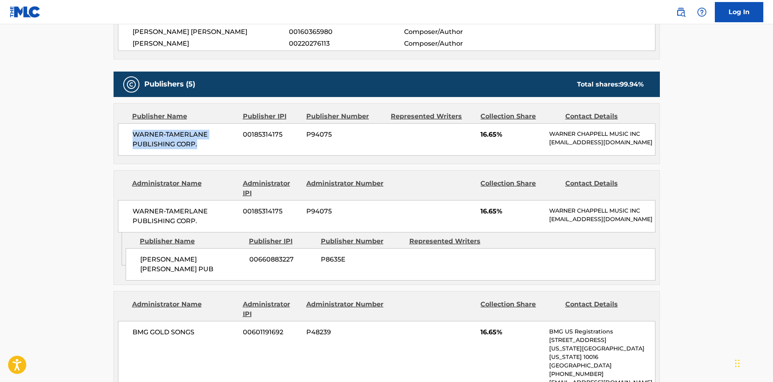
drag, startPoint x: 132, startPoint y: 134, endPoint x: 302, endPoint y: 18, distance: 205.2
click at [209, 143] on span "WARNER-TAMERLANE PUBLISHING CORP." at bounding box center [184, 139] width 105 height 19
drag, startPoint x: 478, startPoint y: 137, endPoint x: 498, endPoint y: 132, distance: 20.8
click at [498, 132] on div "WARNER-[PERSON_NAME] PUBLISHING CORP. 00185314175 P94075 16.65% [PERSON_NAME] M…" at bounding box center [386, 139] width 537 height 32
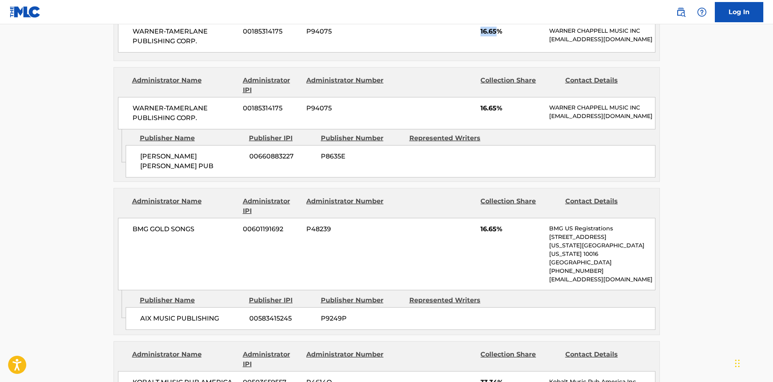
scroll to position [444, 0]
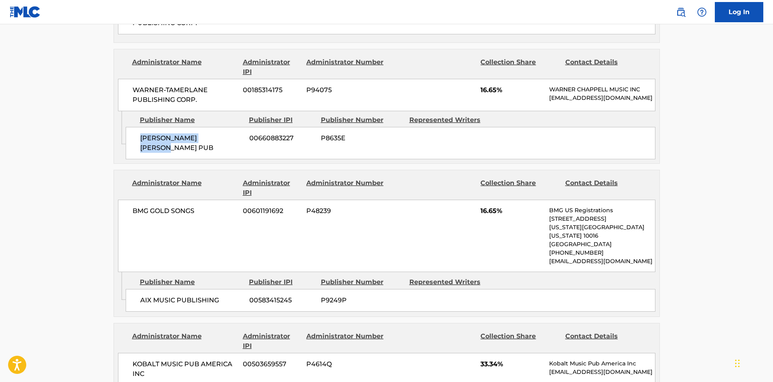
drag, startPoint x: 141, startPoint y: 153, endPoint x: 243, endPoint y: 151, distance: 101.8
click at [243, 151] on div "[PERSON_NAME] [PERSON_NAME] PUB 00660883227 P8635E" at bounding box center [391, 143] width 530 height 32
drag, startPoint x: 481, startPoint y: 95, endPoint x: 499, endPoint y: 97, distance: 18.3
click at [499, 95] on span "16.65%" at bounding box center [511, 90] width 63 height 10
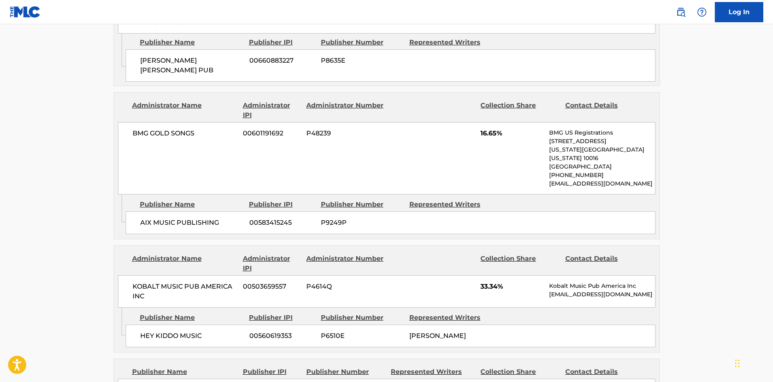
scroll to position [525, 0]
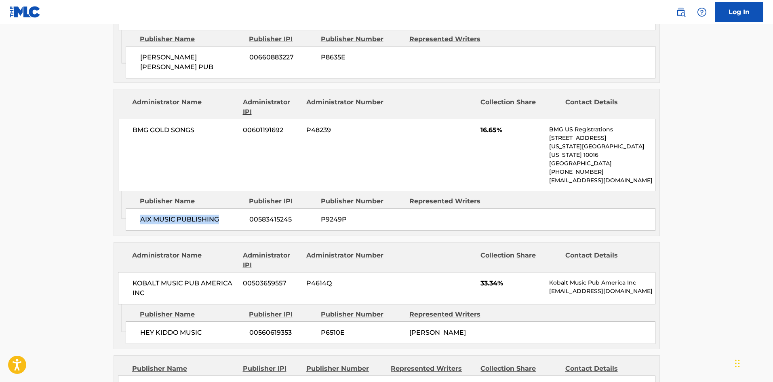
drag, startPoint x: 141, startPoint y: 217, endPoint x: 306, endPoint y: 29, distance: 250.4
click at [235, 217] on span "AIX MUSIC PUBLISHING" at bounding box center [191, 219] width 103 height 10
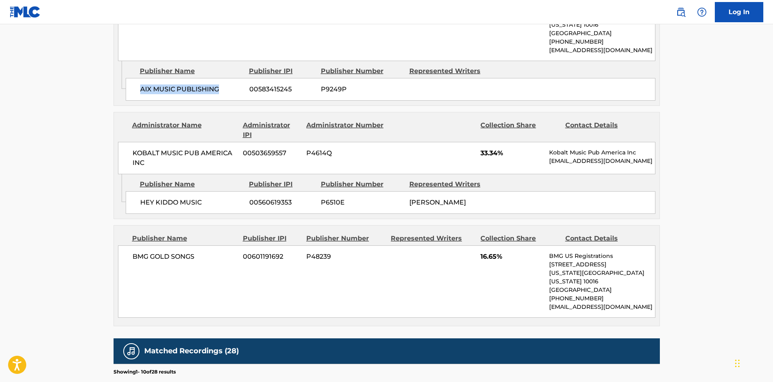
scroll to position [687, 0]
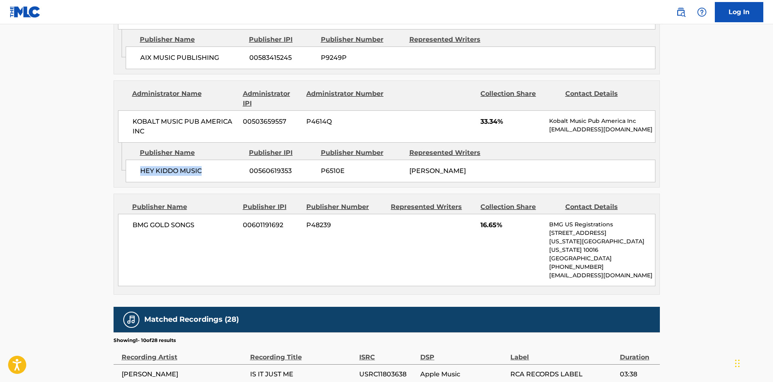
drag, startPoint x: 138, startPoint y: 166, endPoint x: 225, endPoint y: 168, distance: 87.3
click at [225, 168] on div "HEY KIDDO MUSIC 00560619353 P6510E [PERSON_NAME]" at bounding box center [391, 171] width 530 height 23
drag, startPoint x: 132, startPoint y: 222, endPoint x: 220, endPoint y: 220, distance: 87.3
click at [220, 220] on span "BMG GOLD SONGS" at bounding box center [184, 225] width 105 height 10
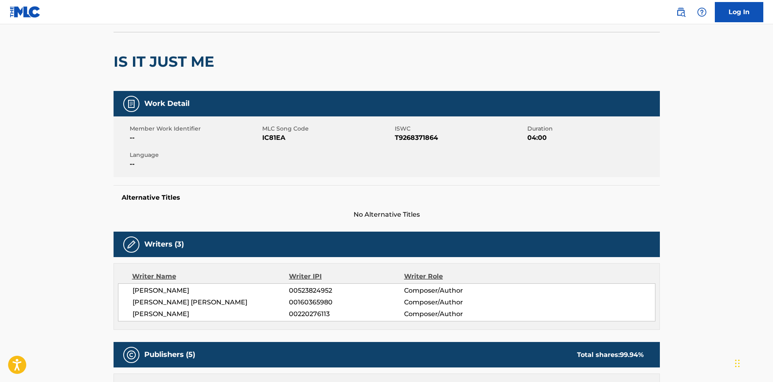
scroll to position [0, 0]
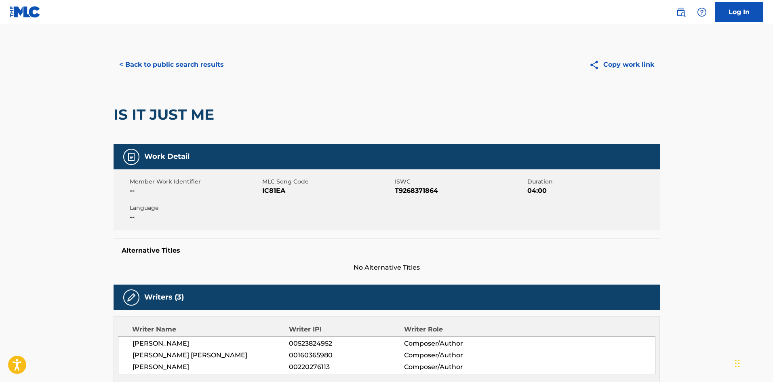
click at [202, 58] on button "< Back to public search results" at bounding box center [172, 65] width 116 height 20
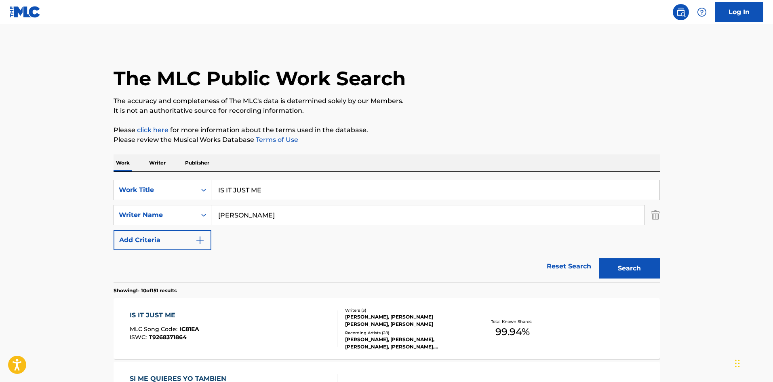
scroll to position [40, 0]
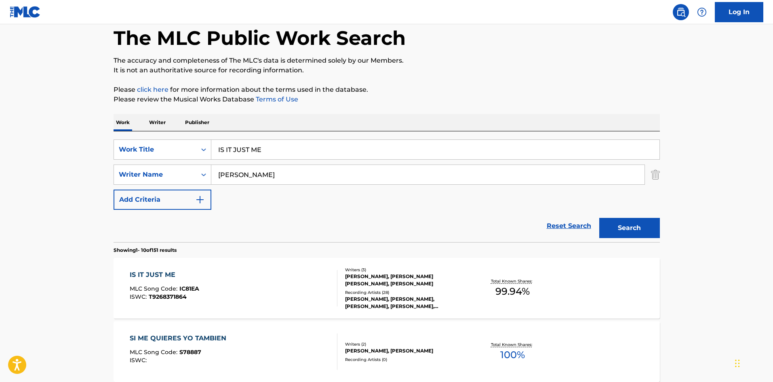
drag, startPoint x: 287, startPoint y: 149, endPoint x: 0, endPoint y: 125, distance: 288.2
paste input "T'S GOTTA BE YOU"
type input "IT'S GOTTA BE YOU"
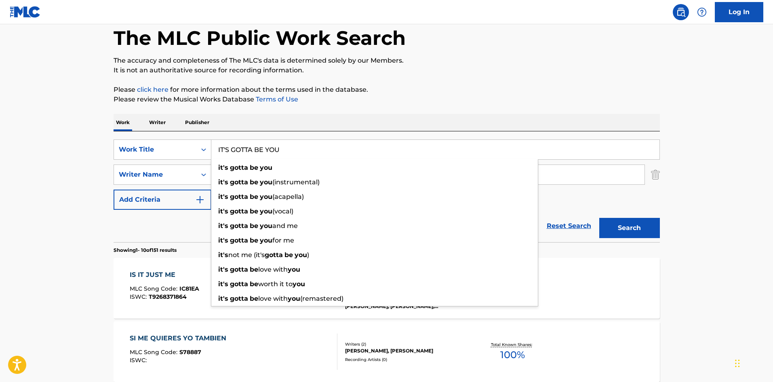
click at [294, 88] on p "Please click here for more information about the terms used in the database." at bounding box center [387, 90] width 546 height 10
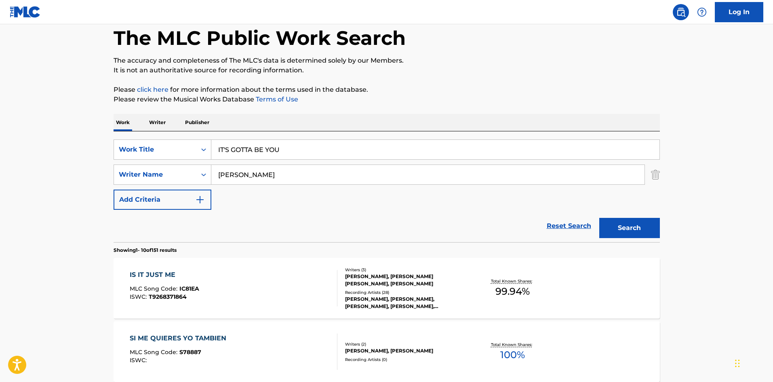
drag, startPoint x: 298, startPoint y: 172, endPoint x: 13, endPoint y: 179, distance: 284.9
paste input "[PERSON_NAME]"
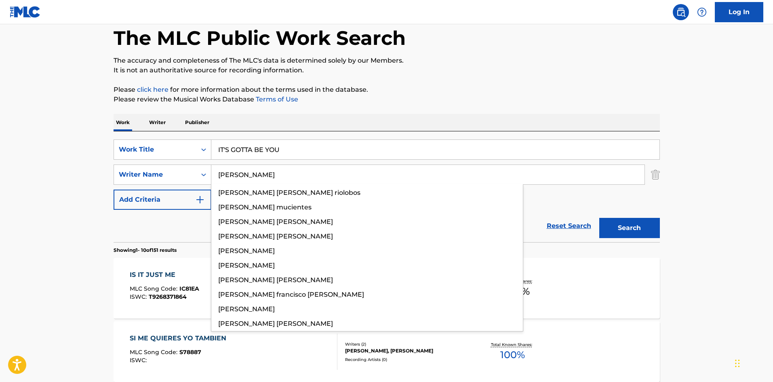
type input "[PERSON_NAME]"
click at [612, 218] on button "Search" at bounding box center [629, 228] width 61 height 20
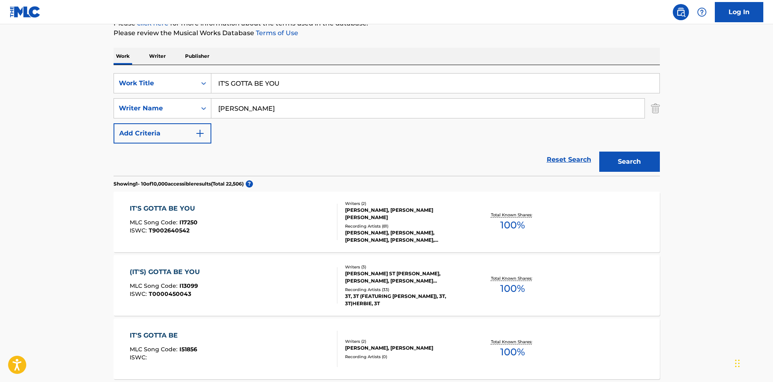
scroll to position [121, 0]
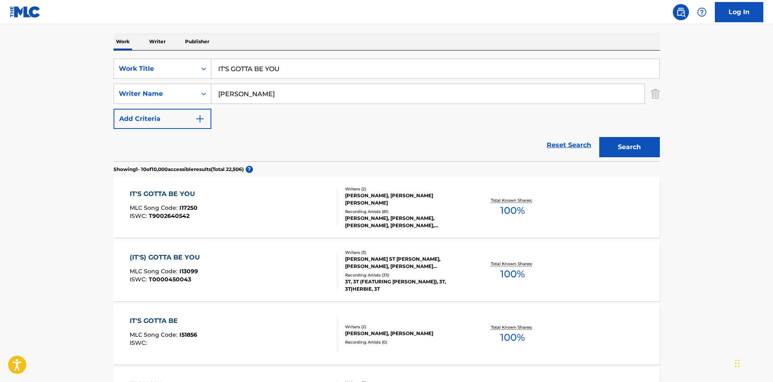
click at [168, 194] on div "IT'S GOTTA BE YOU" at bounding box center [164, 194] width 69 height 10
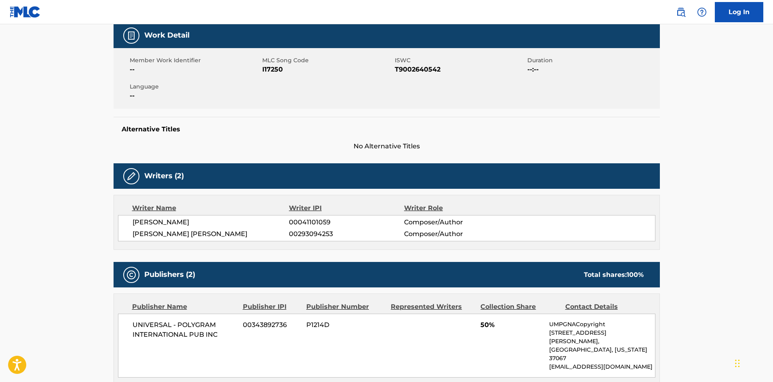
scroll to position [242, 0]
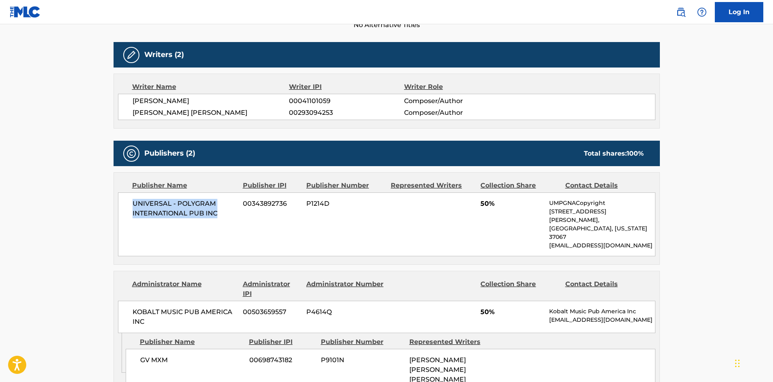
drag, startPoint x: 132, startPoint y: 203, endPoint x: 228, endPoint y: 220, distance: 98.0
click at [228, 220] on div "UNIVERSAL - POLYGRAM INTERNATIONAL PUB INC 00343892736 P1214D 50% UMPGNACopyrig…" at bounding box center [386, 224] width 537 height 64
drag, startPoint x: 482, startPoint y: 207, endPoint x: 488, endPoint y: 203, distance: 8.0
click at [489, 206] on span "50%" at bounding box center [511, 204] width 63 height 10
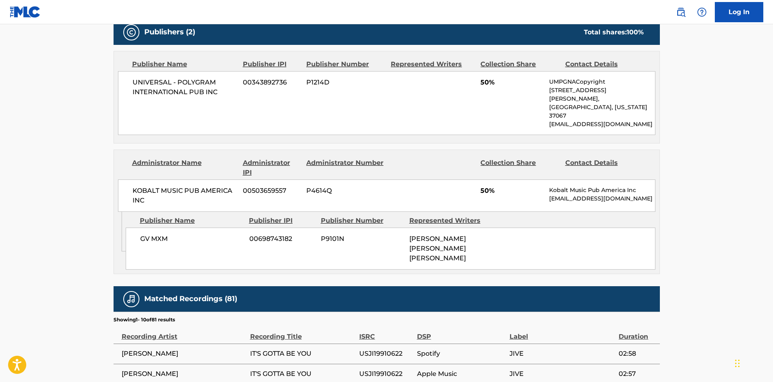
click at [143, 234] on span "GV MXM" at bounding box center [191, 239] width 103 height 10
drag, startPoint x: 139, startPoint y: 221, endPoint x: 209, endPoint y: 229, distance: 69.9
click at [209, 229] on div "GV MXM 00698743182 P9101N [PERSON_NAME] [PERSON_NAME] [PERSON_NAME]" at bounding box center [391, 248] width 530 height 42
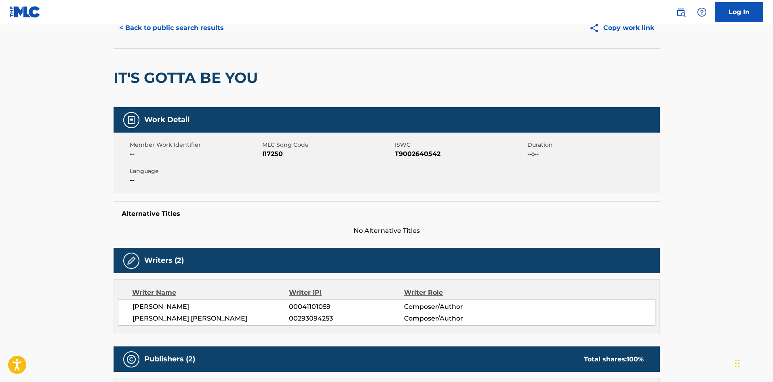
scroll to position [0, 0]
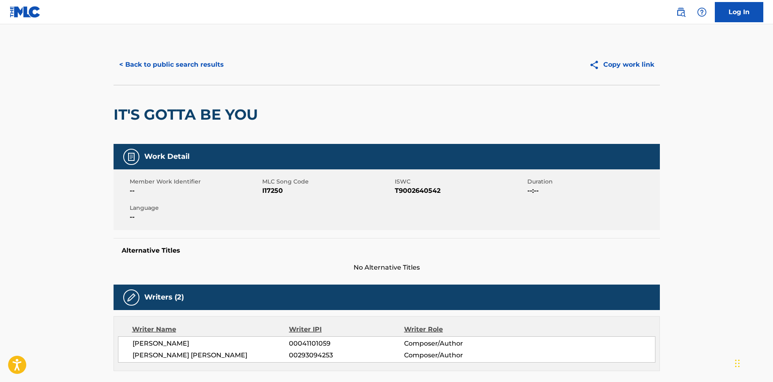
click at [167, 61] on button "< Back to public search results" at bounding box center [172, 65] width 116 height 20
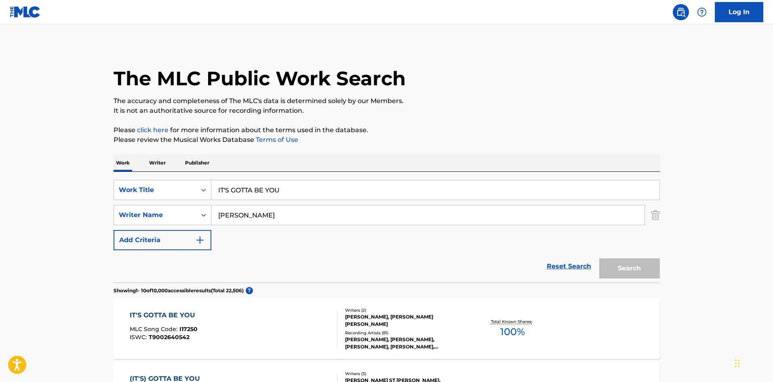
scroll to position [121, 0]
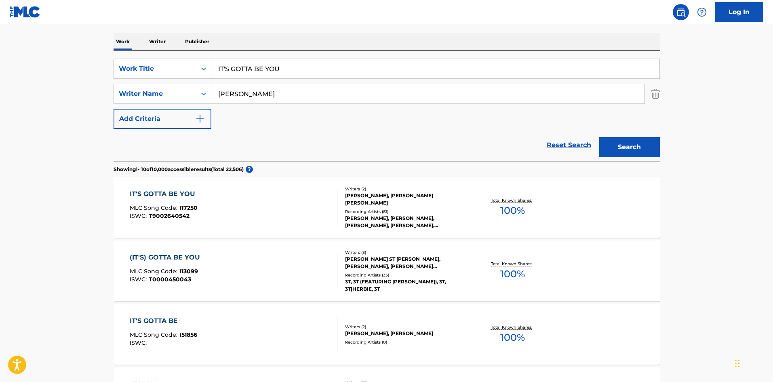
drag, startPoint x: 298, startPoint y: 70, endPoint x: 11, endPoint y: 50, distance: 287.5
click at [11, 50] on main "The MLC Public Work Search The accuracy and completeness of The MLC's data is d…" at bounding box center [386, 378] width 773 height 951
paste input "Just Like You Like It"
type input "Just Like You Like It"
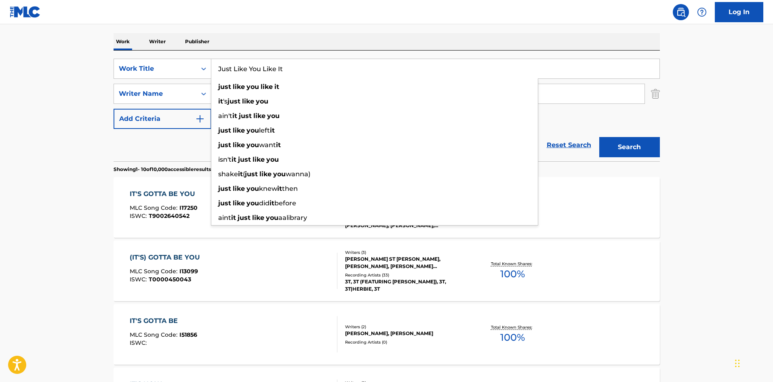
click at [311, 36] on div "Work Writer Publisher" at bounding box center [387, 41] width 546 height 17
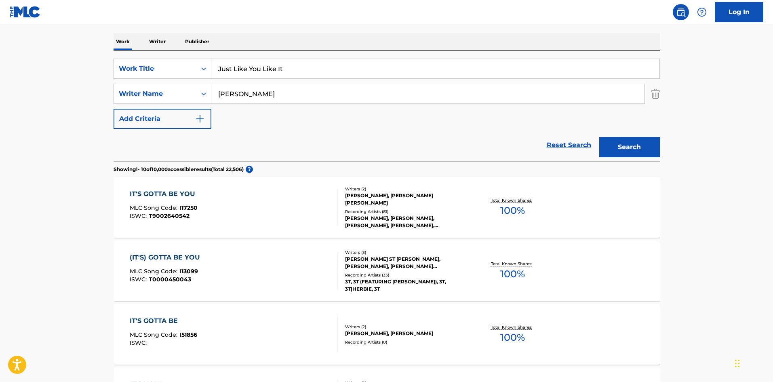
drag, startPoint x: 273, startPoint y: 94, endPoint x: 0, endPoint y: 114, distance: 273.8
click at [2, 122] on main "The MLC Public Work Search The accuracy and completeness of The MLC's data is d…" at bounding box center [386, 378] width 773 height 951
paste input "[PERSON_NAME]"
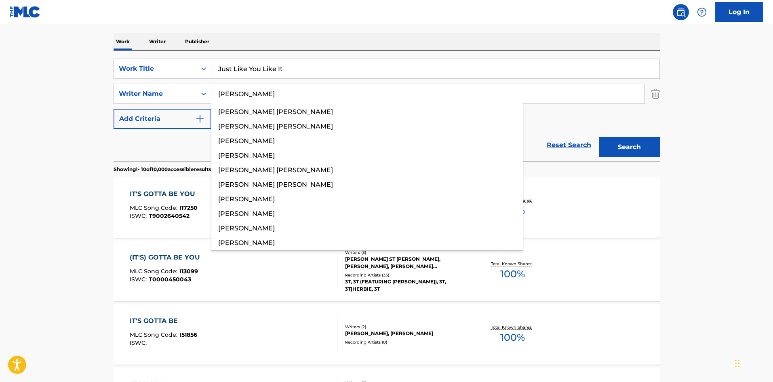
type input "[PERSON_NAME]"
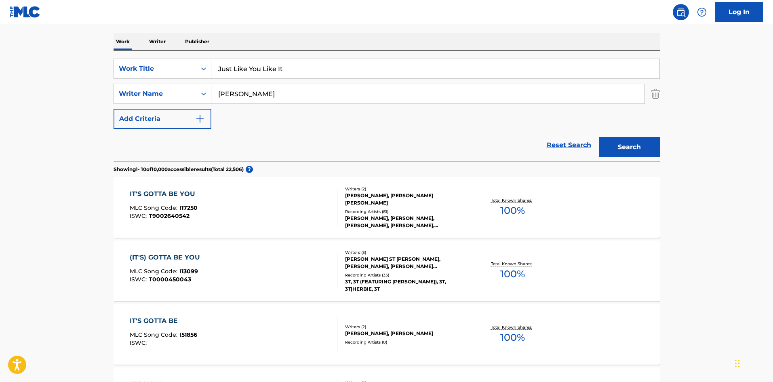
click at [635, 146] on button "Search" at bounding box center [629, 147] width 61 height 20
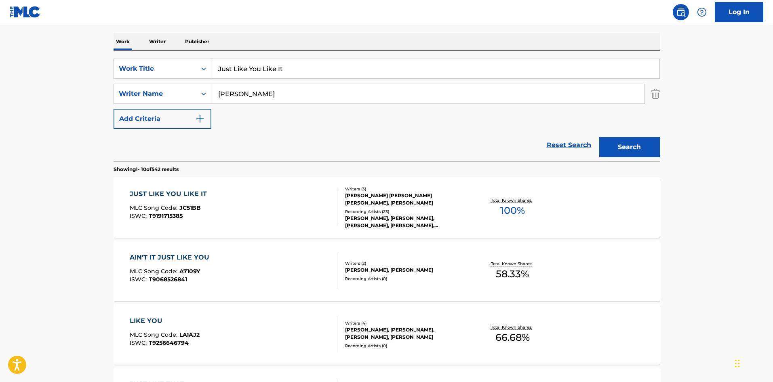
click at [170, 191] on div "JUST LIKE YOU LIKE IT" at bounding box center [170, 194] width 81 height 10
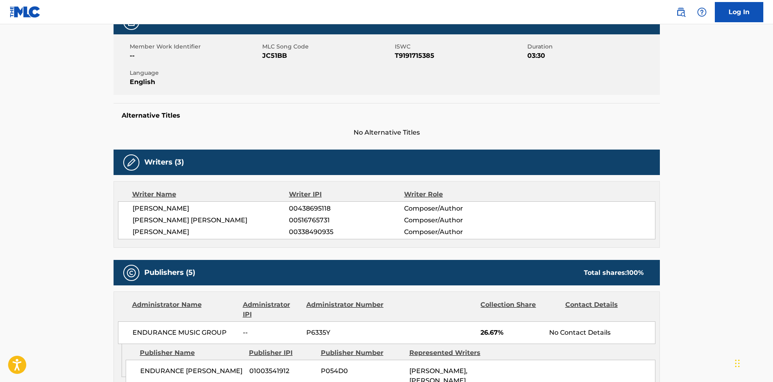
scroll to position [283, 0]
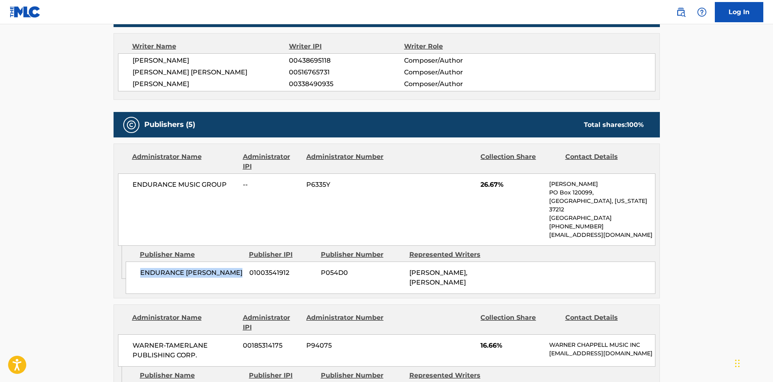
drag, startPoint x: 140, startPoint y: 223, endPoint x: 242, endPoint y: 264, distance: 109.6
click at [242, 268] on span "ENDURANCE [PERSON_NAME]" at bounding box center [191, 273] width 103 height 10
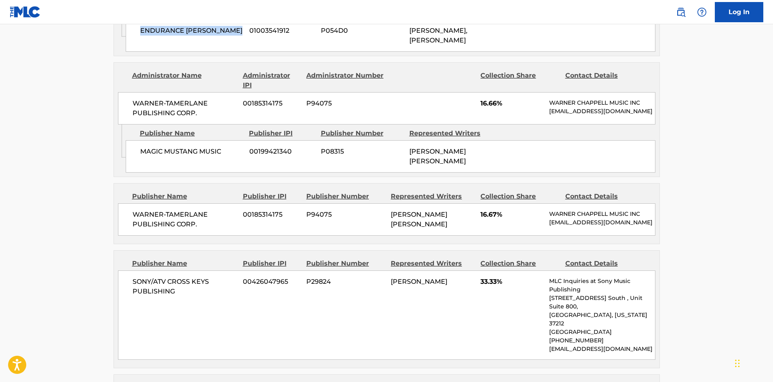
scroll to position [525, 0]
click at [144, 149] on span "MAGIC MUSTANG MUSIC" at bounding box center [191, 151] width 103 height 10
drag, startPoint x: 140, startPoint y: 149, endPoint x: 237, endPoint y: 145, distance: 97.0
click at [237, 146] on span "MAGIC MUSTANG MUSIC" at bounding box center [191, 151] width 103 height 10
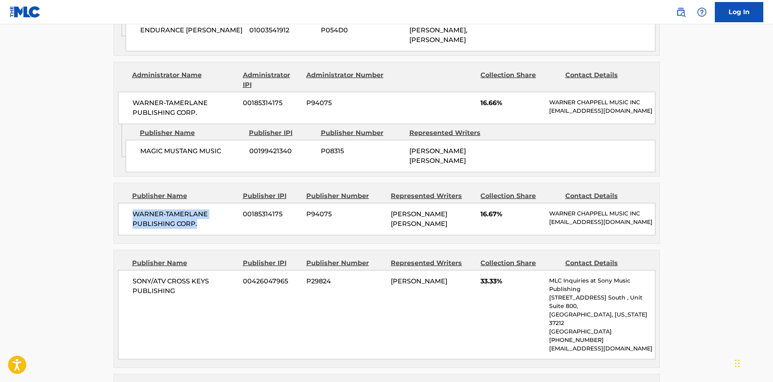
drag, startPoint x: 132, startPoint y: 208, endPoint x: 206, endPoint y: 221, distance: 74.6
click at [206, 221] on span "WARNER-TAMERLANE PUBLISHING CORP." at bounding box center [184, 218] width 105 height 19
drag, startPoint x: 479, startPoint y: 212, endPoint x: 496, endPoint y: 212, distance: 17.0
click at [496, 212] on div "WARNER-[PERSON_NAME] PUBLISHING CORP. 00185314175 P94075 [PERSON_NAME] [PERSON_…" at bounding box center [386, 219] width 537 height 32
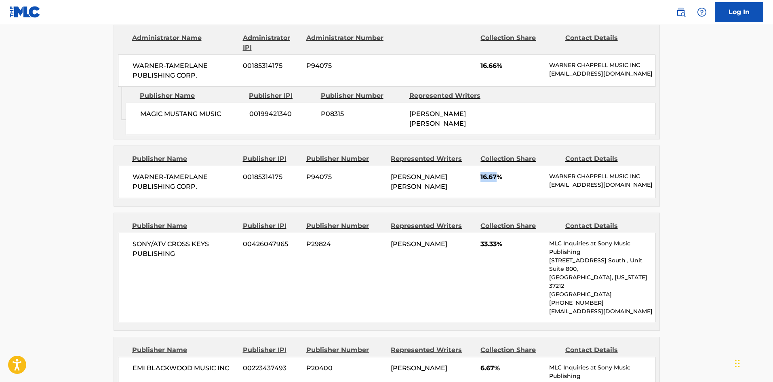
scroll to position [606, 0]
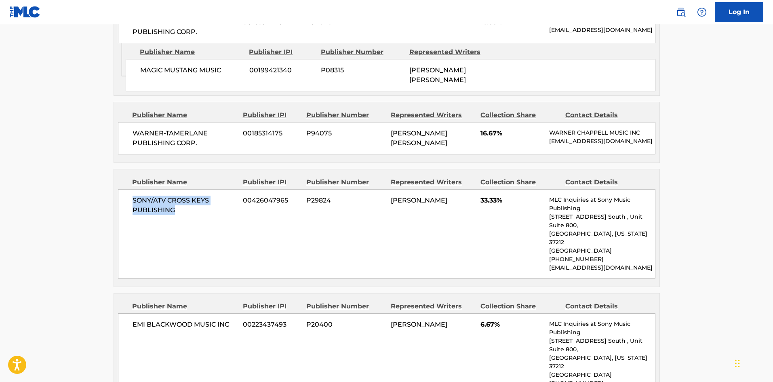
drag, startPoint x: 132, startPoint y: 206, endPoint x: 179, endPoint y: 213, distance: 47.0
click at [179, 213] on span "SONY/ATV CROSS KEYS PUBLISHING" at bounding box center [184, 205] width 105 height 19
drag, startPoint x: 482, startPoint y: 205, endPoint x: 497, endPoint y: 200, distance: 16.1
click at [497, 200] on span "33.33%" at bounding box center [511, 201] width 63 height 10
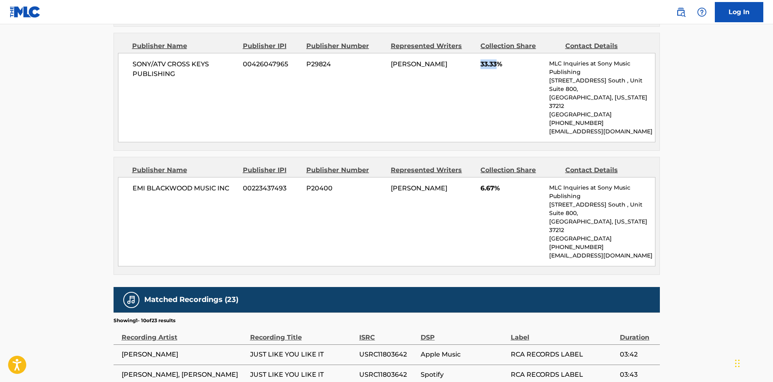
scroll to position [768, 0]
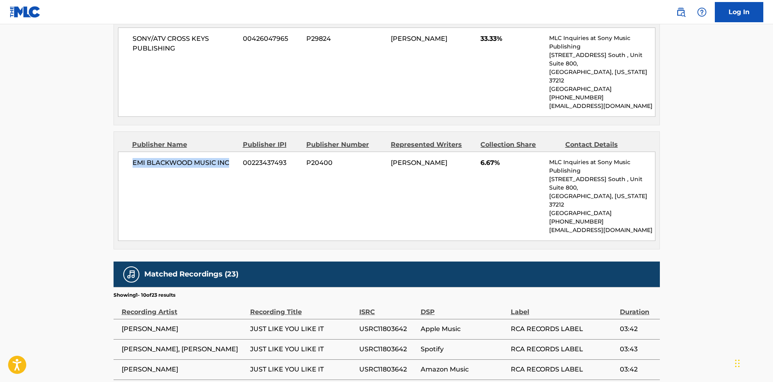
drag, startPoint x: 131, startPoint y: 151, endPoint x: 235, endPoint y: 154, distance: 104.3
click at [235, 154] on div "EMI [PERSON_NAME] MUSIC INC 00223437493 P20400 [PERSON_NAME] 6.67% MLC Inquirie…" at bounding box center [386, 195] width 537 height 89
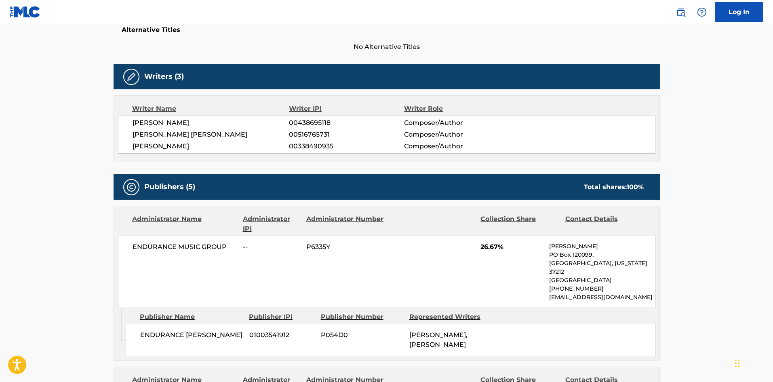
scroll to position [323, 0]
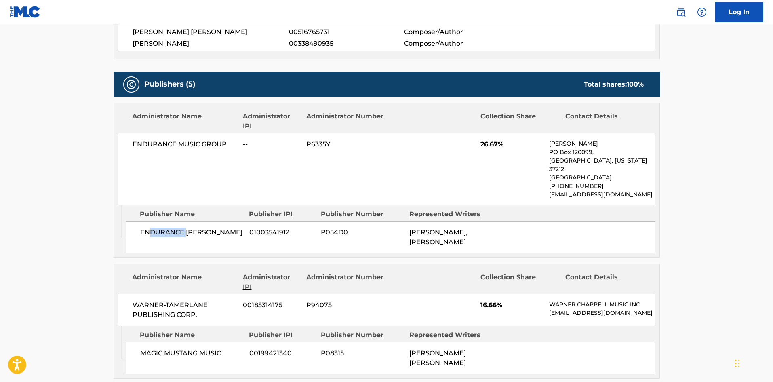
drag, startPoint x: 147, startPoint y: 215, endPoint x: 187, endPoint y: 232, distance: 42.7
click at [187, 232] on div "ENDURANCE [PERSON_NAME] 01003541912 P054D0 [PERSON_NAME], [PERSON_NAME]" at bounding box center [391, 237] width 530 height 32
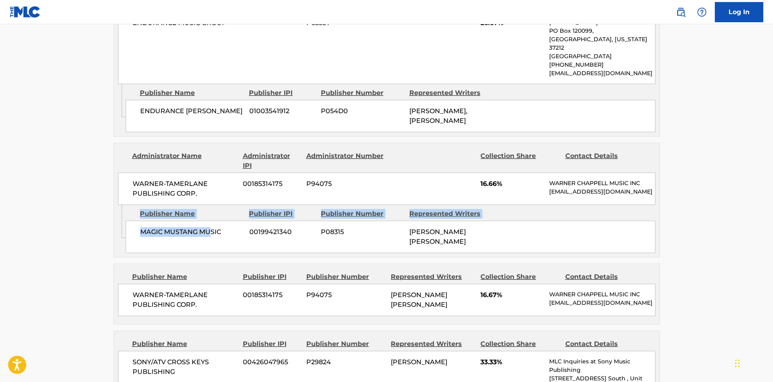
drag, startPoint x: 123, startPoint y: 235, endPoint x: 212, endPoint y: 224, distance: 89.6
click at [212, 224] on div "Admin Original Publisher Connecting Line Publisher Name Publisher IPI Publisher…" at bounding box center [386, 231] width 545 height 52
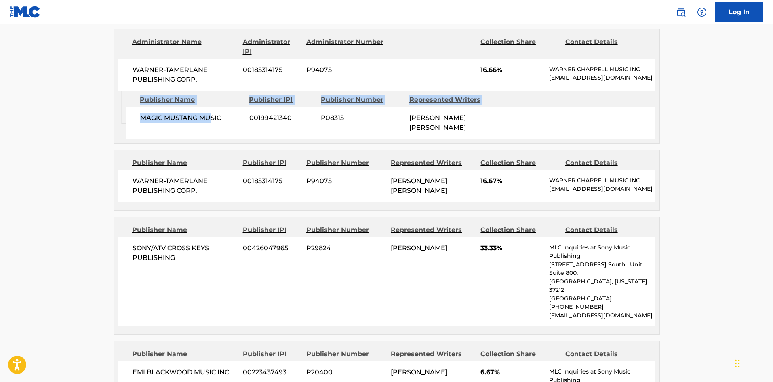
scroll to position [566, 0]
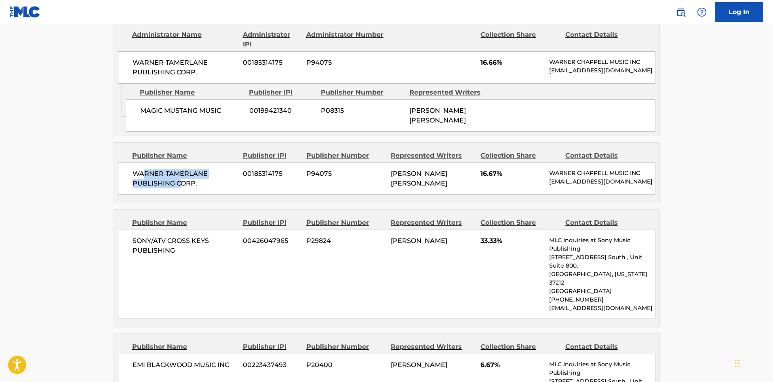
drag, startPoint x: 172, startPoint y: 176, endPoint x: 187, endPoint y: 189, distance: 19.5
click at [186, 186] on div "WARNER-[PERSON_NAME] PUBLISHING CORP. 00185314175 P94075 [PERSON_NAME] [PERSON_…" at bounding box center [386, 178] width 537 height 32
drag, startPoint x: 140, startPoint y: 250, endPoint x: 191, endPoint y: 265, distance: 53.0
click at [191, 265] on div "SONY/ATV CROSS KEYS PUBLISHING 00426047965 P29824 [PERSON_NAME] 33.33% MLC Inqu…" at bounding box center [386, 273] width 537 height 89
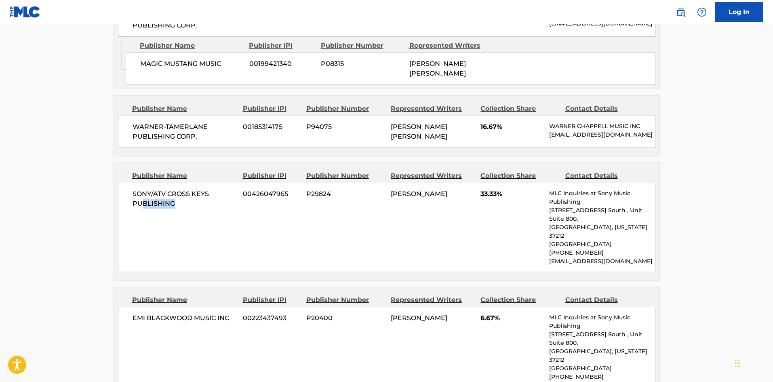
scroll to position [727, 0]
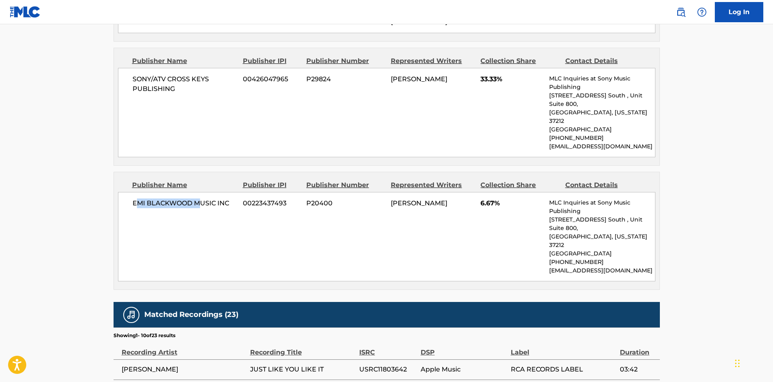
drag, startPoint x: 139, startPoint y: 183, endPoint x: 250, endPoint y: 116, distance: 129.2
click at [236, 172] on div "Publisher Name Publisher IPI Publisher Number Represented Writers Collection Sh…" at bounding box center [386, 230] width 545 height 117
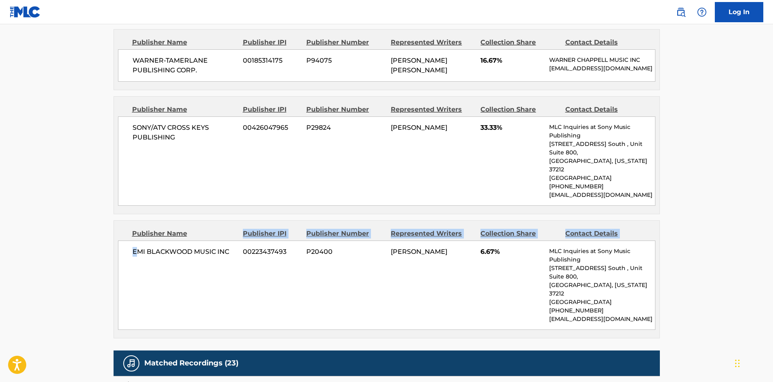
scroll to position [646, 0]
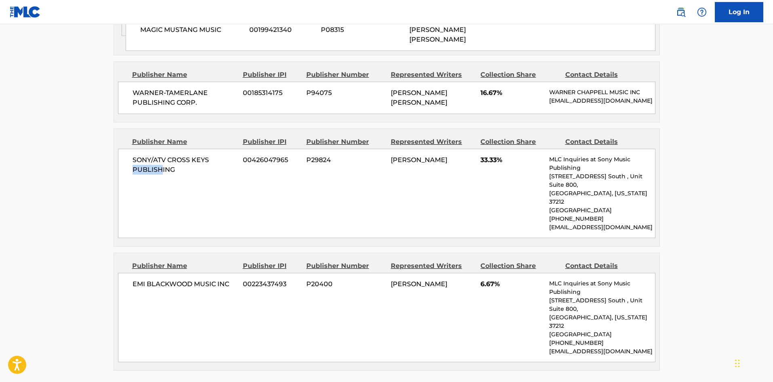
drag, startPoint x: 130, startPoint y: 172, endPoint x: 163, endPoint y: 169, distance: 33.3
click at [163, 169] on div "SONY/ATV CROSS KEYS PUBLISHING 00426047965 P29824 [PERSON_NAME] 33.33% MLC Inqu…" at bounding box center [386, 193] width 537 height 89
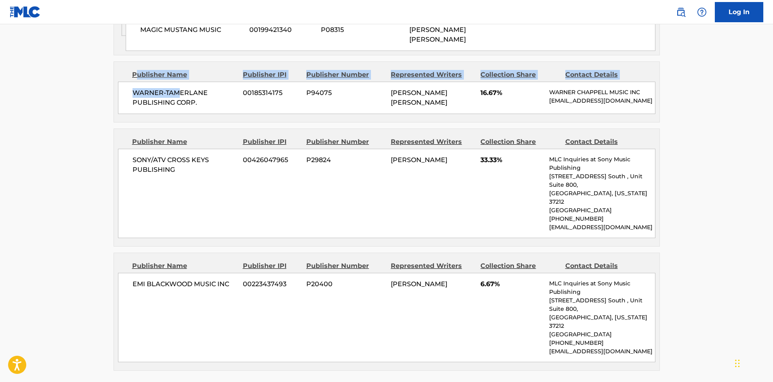
drag, startPoint x: 137, startPoint y: 59, endPoint x: 180, endPoint y: 93, distance: 54.4
click at [180, 93] on div "Publisher Name Publisher IPI Publisher Number Represented Writers Collection Sh…" at bounding box center [387, 91] width 546 height 61
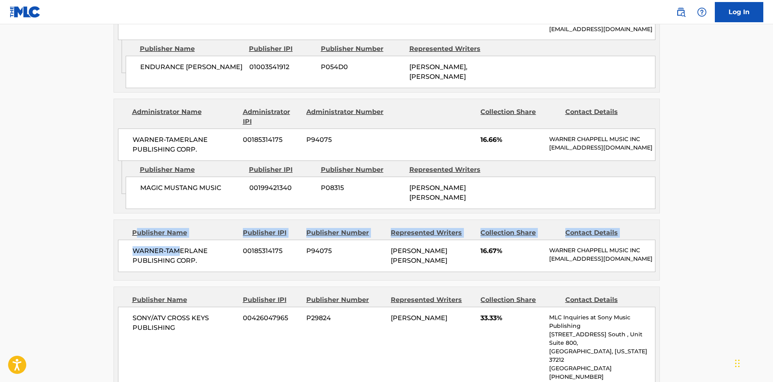
scroll to position [485, 0]
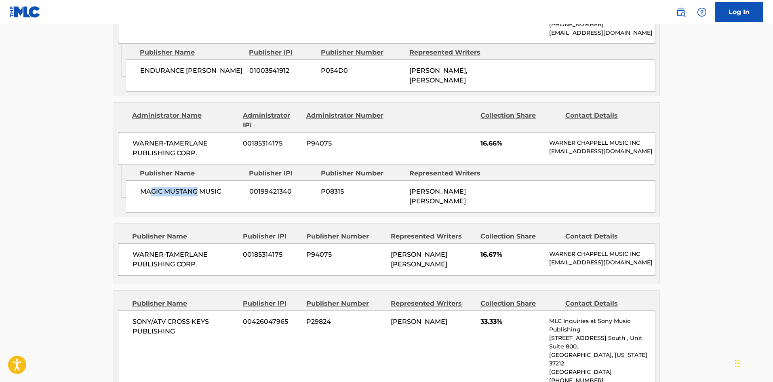
drag, startPoint x: 153, startPoint y: 190, endPoint x: 204, endPoint y: 189, distance: 50.5
click at [200, 195] on div "MAGIC MUSTANG MUSIC 00199421340 P08315 [PERSON_NAME] [PERSON_NAME]" at bounding box center [391, 196] width 530 height 32
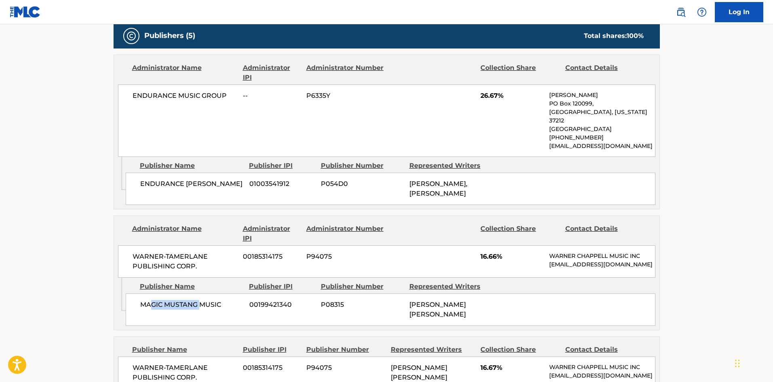
scroll to position [364, 0]
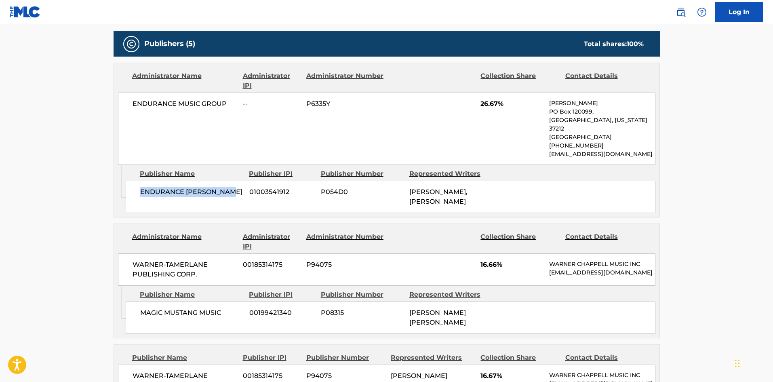
drag, startPoint x: 142, startPoint y: 181, endPoint x: 235, endPoint y: 188, distance: 93.6
click at [235, 189] on div "ENDURANCE [PERSON_NAME] 01003541912 P054D0 [PERSON_NAME], [PERSON_NAME]" at bounding box center [391, 197] width 530 height 32
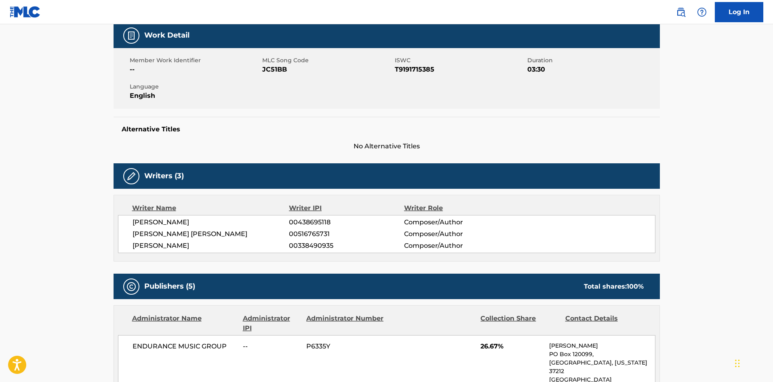
scroll to position [0, 0]
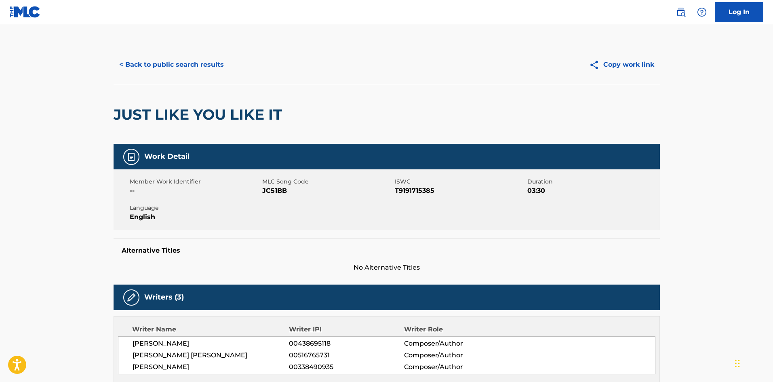
click at [188, 62] on button "< Back to public search results" at bounding box center [172, 65] width 116 height 20
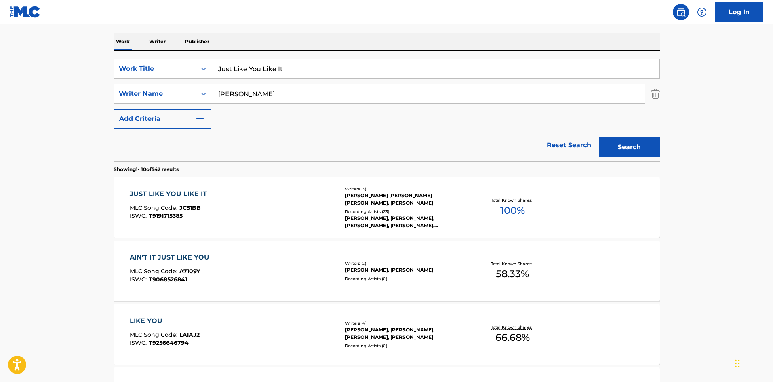
drag, startPoint x: 178, startPoint y: 69, endPoint x: 0, endPoint y: 57, distance: 178.5
click at [0, 57] on main "The MLC Public Work Search The accuracy and completeness of The MLC's data is d…" at bounding box center [386, 378] width 773 height 951
paste input "10000 PROMISES"
type input "10000 PROMISES"
drag, startPoint x: 307, startPoint y: 87, endPoint x: 39, endPoint y: 110, distance: 269.2
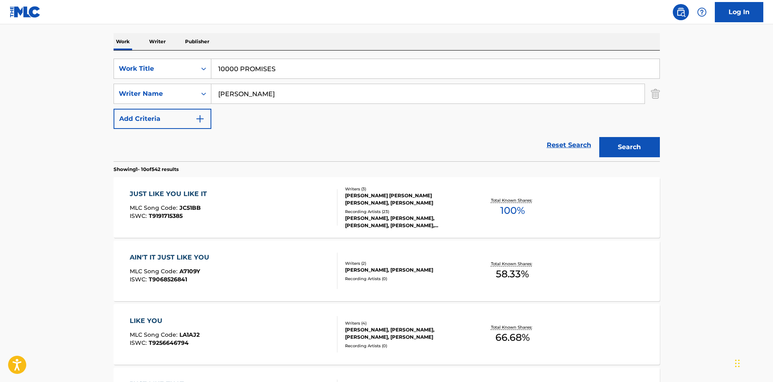
click at [45, 111] on main "The MLC Public Work Search The accuracy and completeness of The MLC's data is d…" at bounding box center [386, 378] width 773 height 951
paste input "[PERSON_NAME]"
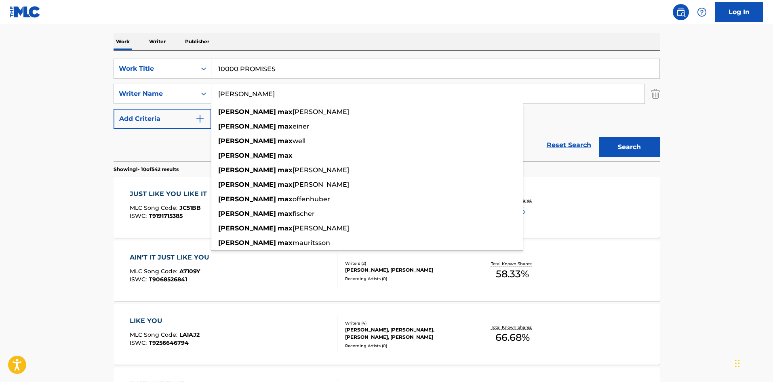
type input "[PERSON_NAME]"
click at [599, 137] on button "Search" at bounding box center [629, 147] width 61 height 20
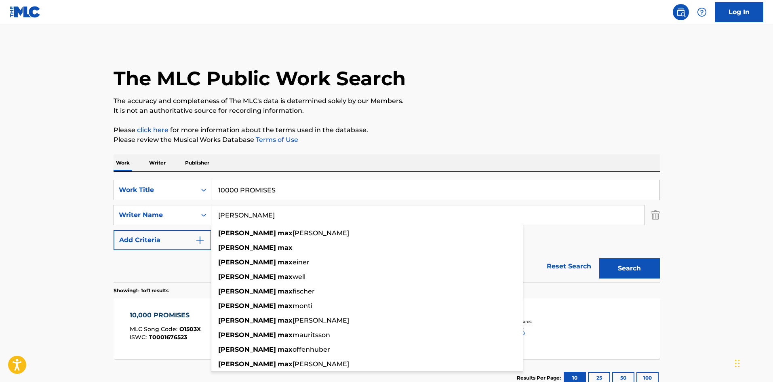
click at [412, 110] on p "It is not an authoritative source for recording information." at bounding box center [387, 111] width 546 height 10
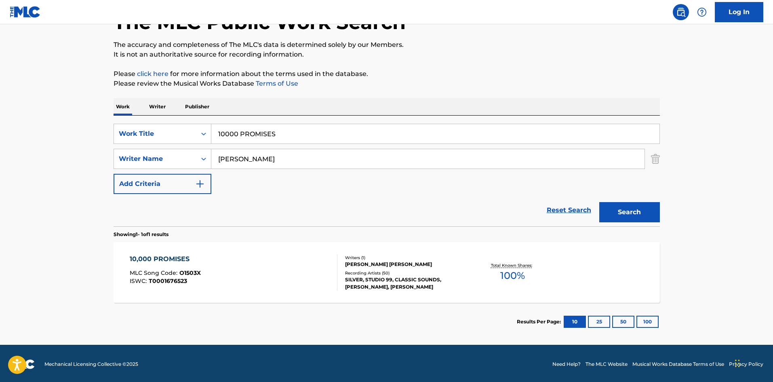
scroll to position [58, 0]
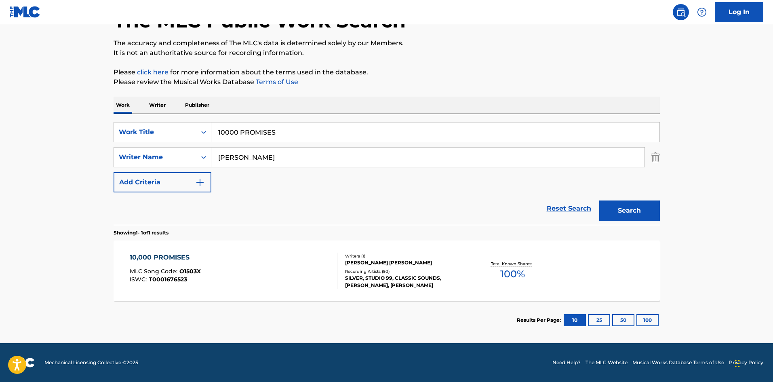
click at [161, 260] on div "10,000 PROMISES" at bounding box center [165, 257] width 71 height 10
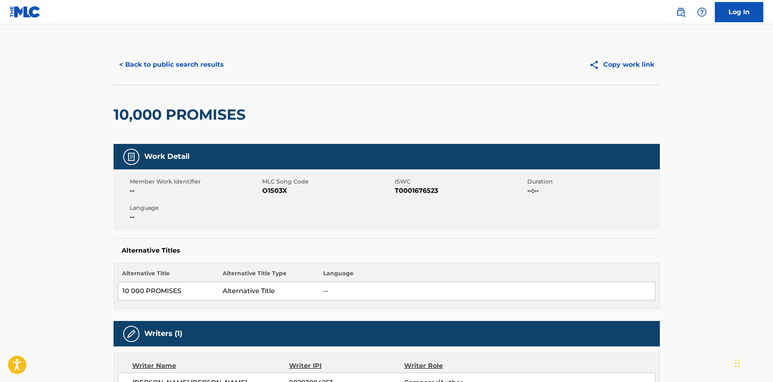
click at [170, 74] on button "< Back to public search results" at bounding box center [172, 65] width 116 height 20
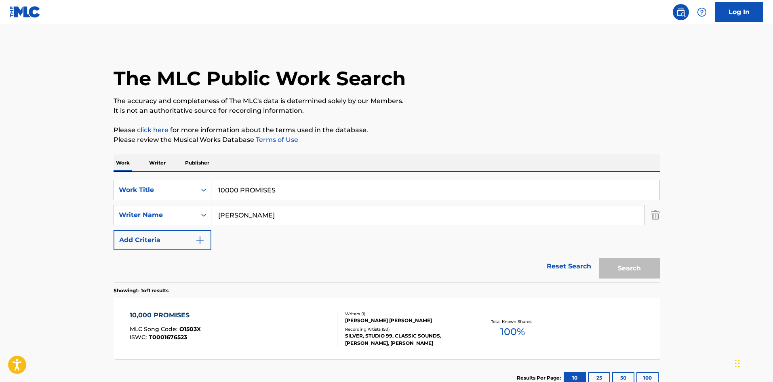
scroll to position [12, 0]
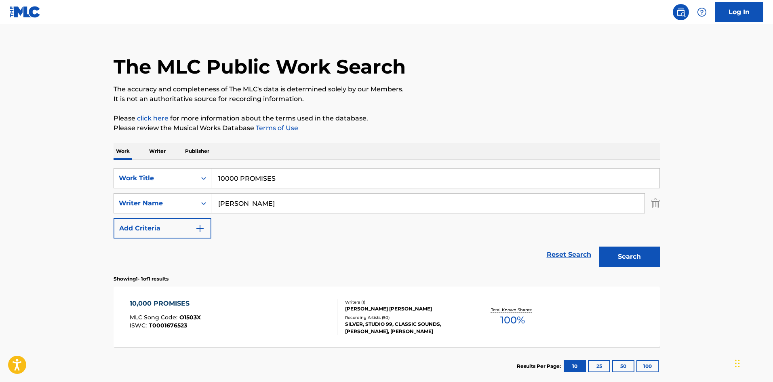
drag, startPoint x: 286, startPoint y: 175, endPoint x: 128, endPoint y: 156, distance: 159.6
click at [66, 170] on main "The MLC Public Work Search The accuracy and completeness of The MLC's data is d…" at bounding box center [386, 201] width 773 height 376
paste input "THE CALL"
type input "THE CALL"
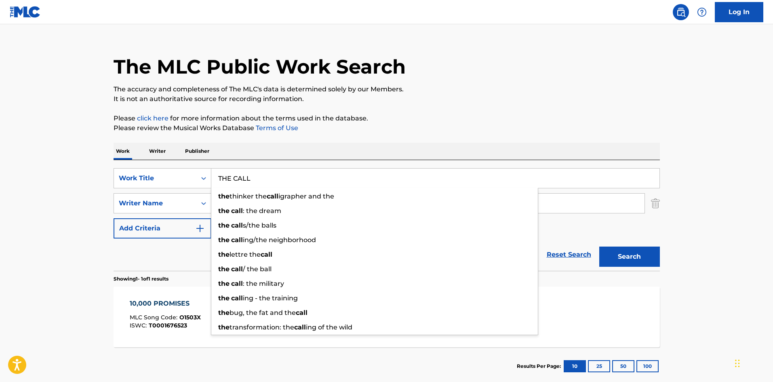
drag, startPoint x: 399, startPoint y: 71, endPoint x: 392, endPoint y: 78, distance: 9.7
click at [396, 74] on h1 "The MLC Public Work Search" at bounding box center [260, 67] width 292 height 24
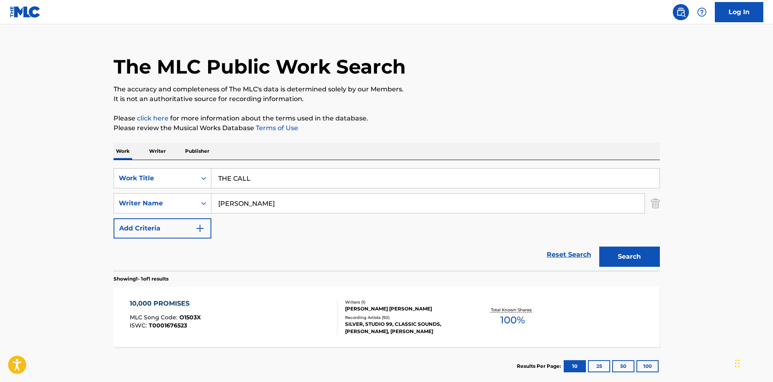
drag, startPoint x: 303, startPoint y: 197, endPoint x: 0, endPoint y: 201, distance: 303.0
click at [0, 206] on main "The MLC Public Work Search The accuracy and completeness of The MLC's data is d…" at bounding box center [386, 201] width 773 height 376
paste input "[PERSON_NAME]"
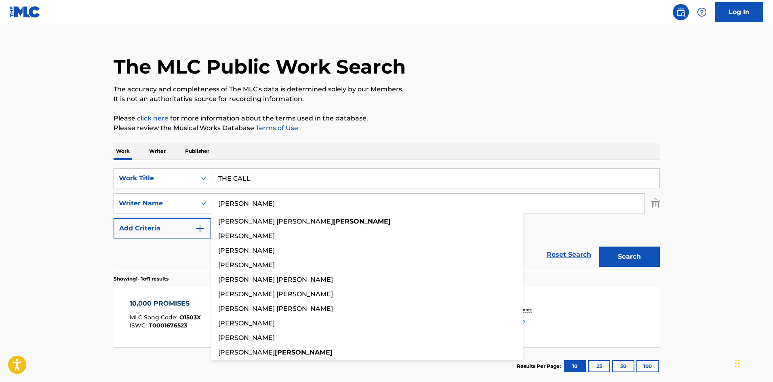
type input "[PERSON_NAME]"
click at [652, 259] on button "Search" at bounding box center [629, 256] width 61 height 20
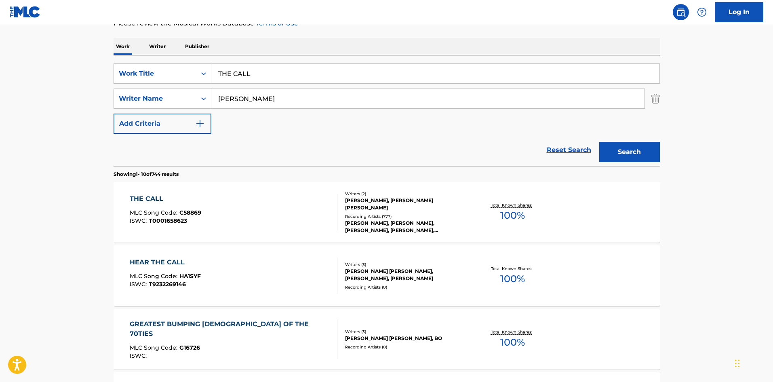
scroll to position [121, 0]
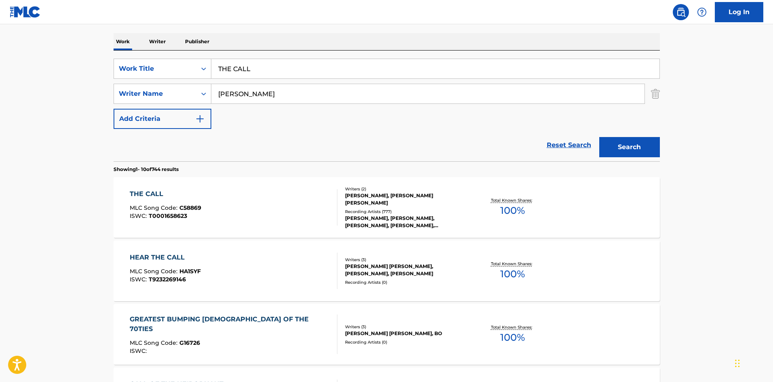
click at [142, 193] on div "THE CALL" at bounding box center [165, 194] width 71 height 10
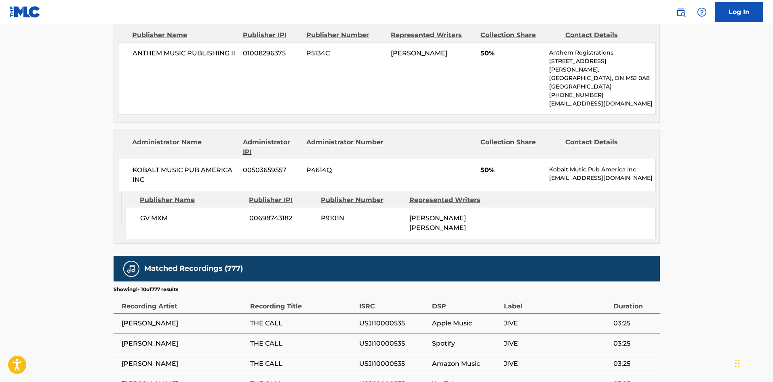
scroll to position [444, 0]
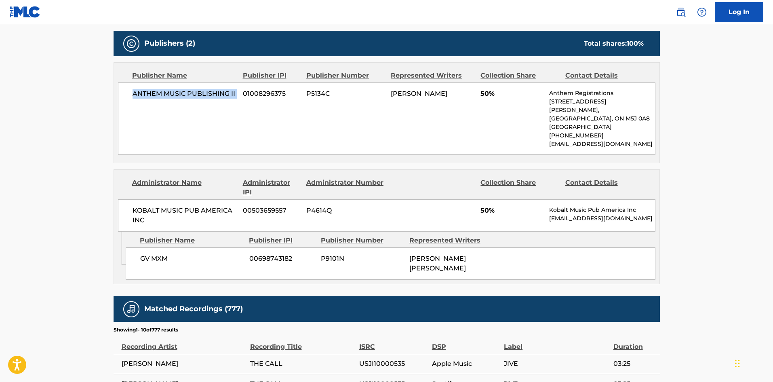
drag, startPoint x: 132, startPoint y: 93, endPoint x: 242, endPoint y: 86, distance: 110.9
click at [242, 86] on div "ANTHEM MUSIC PUBLISHING II 01008296375 P5134C [PERSON_NAME] 50% Anthem Registra…" at bounding box center [386, 118] width 537 height 72
drag, startPoint x: 480, startPoint y: 93, endPoint x: 490, endPoint y: 92, distance: 9.8
click at [489, 92] on div "ANTHEM MUSIC PUBLISHING II 01008296375 P5134C [PERSON_NAME] 50% Anthem Registra…" at bounding box center [386, 118] width 537 height 72
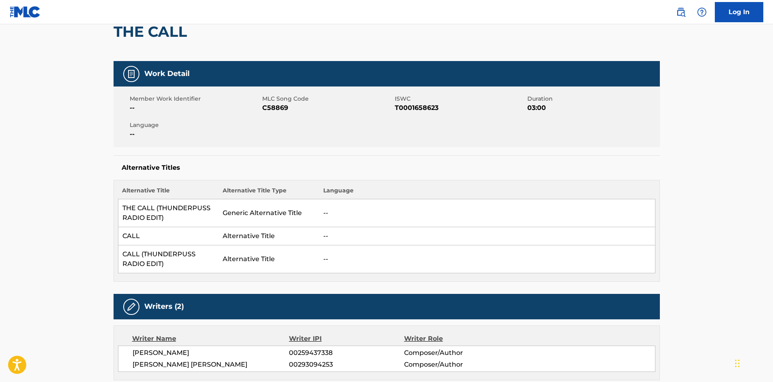
scroll to position [0, 0]
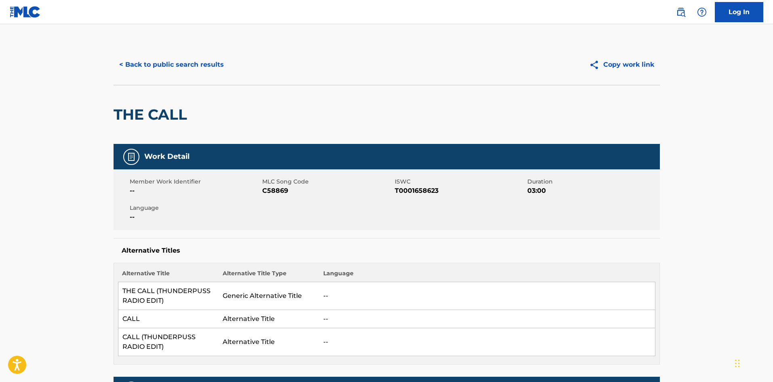
click at [185, 65] on button "< Back to public search results" at bounding box center [172, 65] width 116 height 20
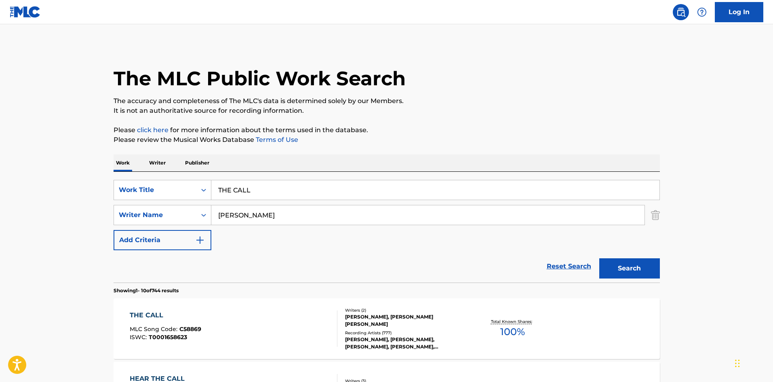
scroll to position [121, 0]
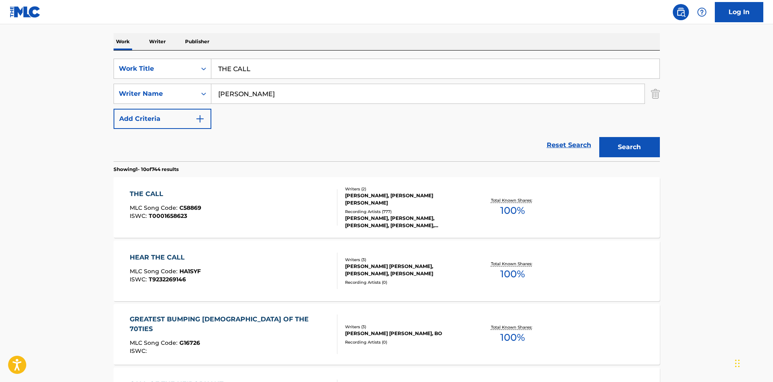
drag, startPoint x: 296, startPoint y: 64, endPoint x: 8, endPoint y: 61, distance: 288.0
click at [8, 69] on main "The MLC Public Work Search The accuracy and completeness of The MLC's data is d…" at bounding box center [386, 378] width 773 height 951
paste input "DROWNING"
type input "DROWNING"
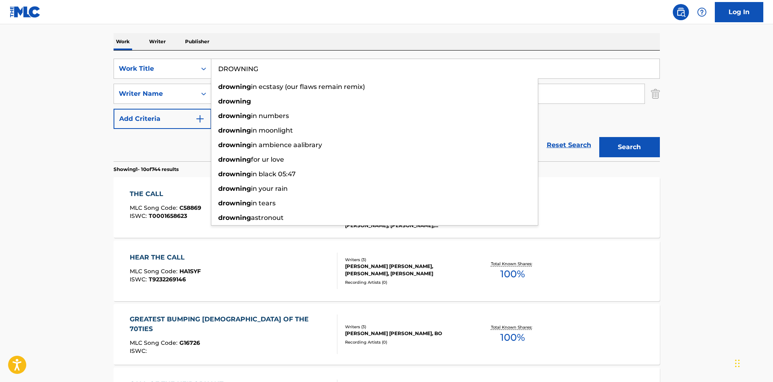
click at [304, 31] on div "The MLC Public Work Search The accuracy and completeness of The MLC's data is d…" at bounding box center [387, 386] width 566 height 927
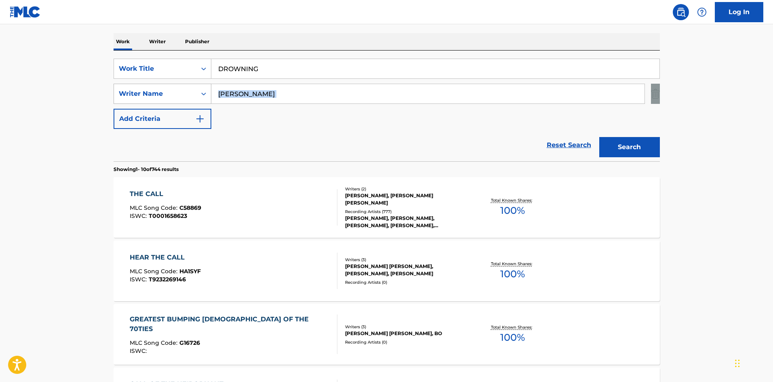
drag, startPoint x: 285, startPoint y: 83, endPoint x: 139, endPoint y: 95, distance: 147.1
click at [77, 105] on main "The MLC Public Work Search The accuracy and completeness of The MLC's data is d…" at bounding box center [386, 378] width 773 height 951
click at [291, 96] on input "[PERSON_NAME]" at bounding box center [427, 93] width 433 height 19
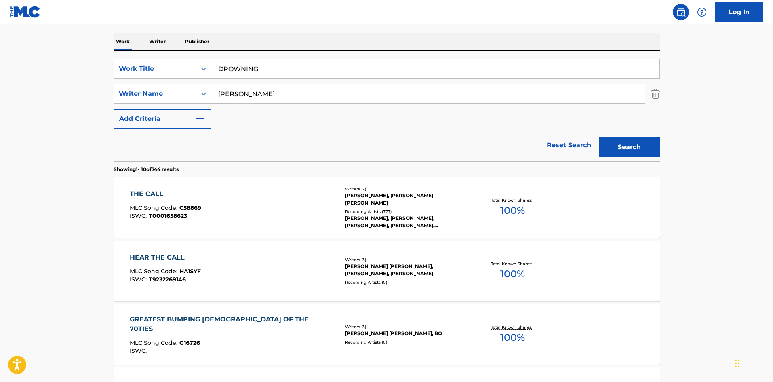
paste input "[PERSON_NAME]"
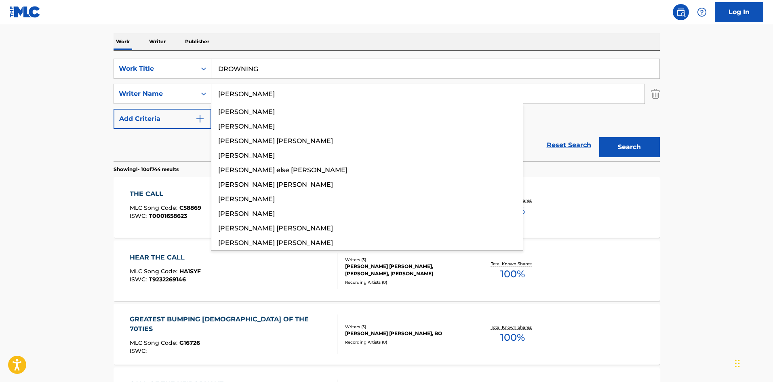
type input "[PERSON_NAME]"
click at [619, 147] on button "Search" at bounding box center [629, 147] width 61 height 20
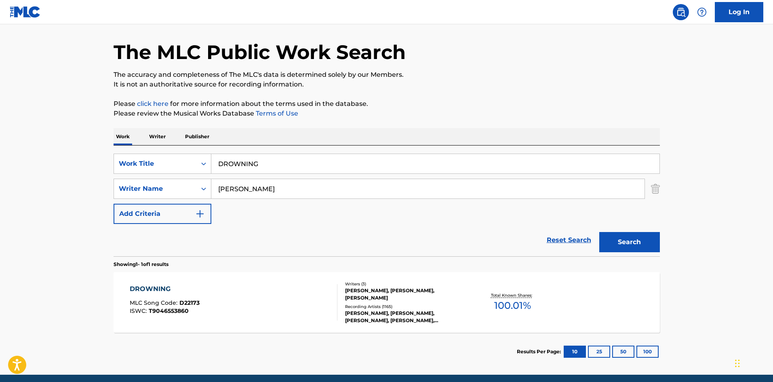
scroll to position [58, 0]
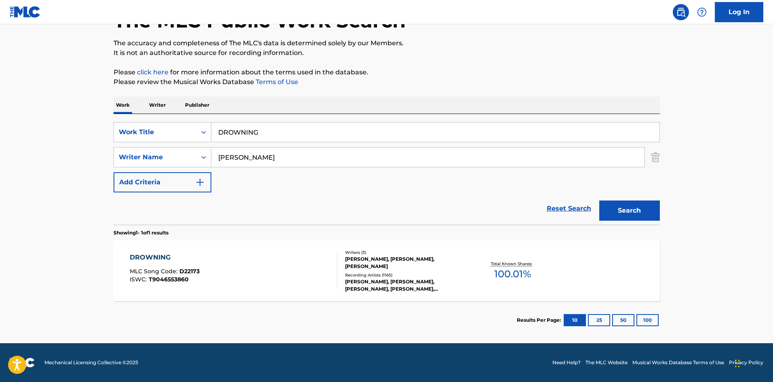
click at [166, 252] on div "DROWNING MLC Song Code : D22173 ISWC : T9046553860 Writers ( 3 ) [PERSON_NAME],…" at bounding box center [387, 270] width 546 height 61
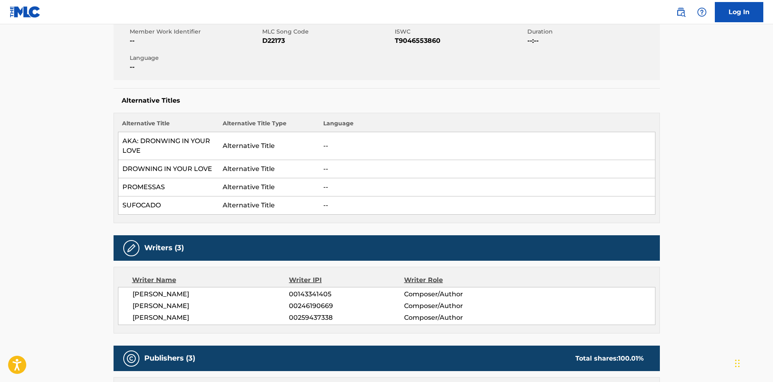
scroll to position [323, 0]
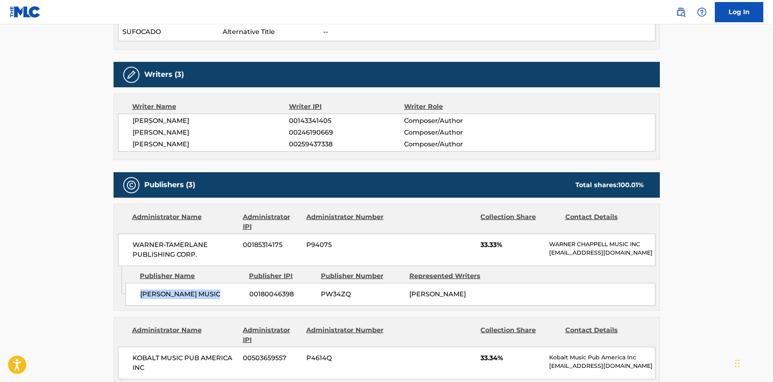
drag, startPoint x: 140, startPoint y: 301, endPoint x: 239, endPoint y: 297, distance: 99.1
click at [239, 297] on span "[PERSON_NAME] MUSIC" at bounding box center [191, 294] width 103 height 10
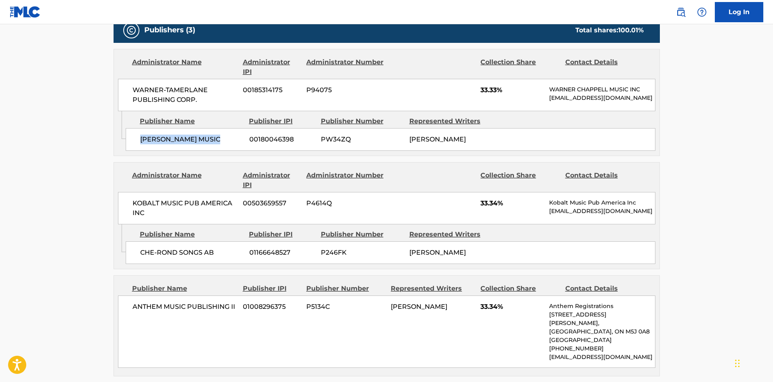
scroll to position [485, 0]
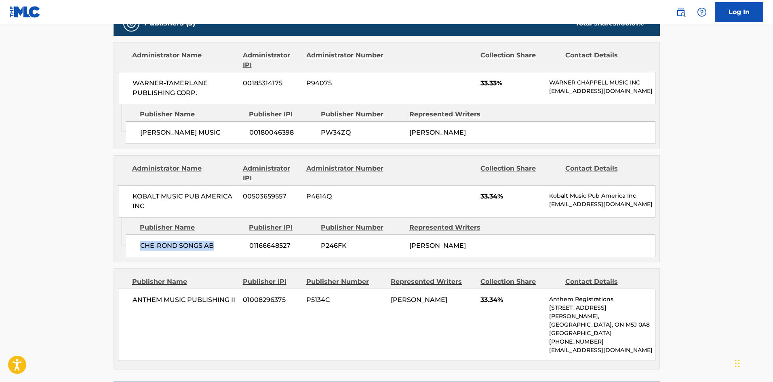
drag, startPoint x: 139, startPoint y: 247, endPoint x: 233, endPoint y: 240, distance: 94.8
click at [233, 240] on div "CHE-ROND SONGS AB 01166648527 P246FK [PERSON_NAME]" at bounding box center [391, 245] width 530 height 23
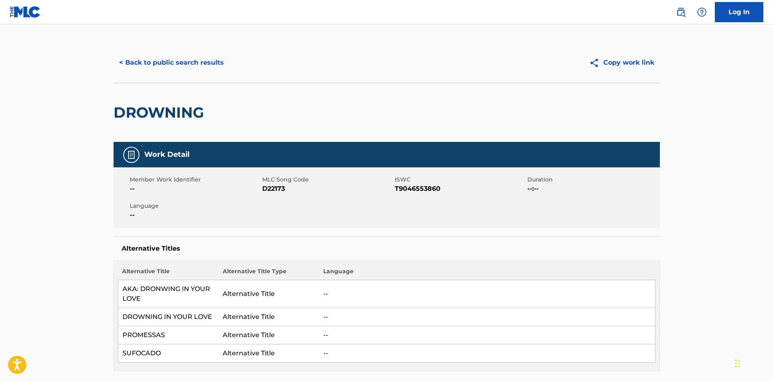
scroll to position [0, 0]
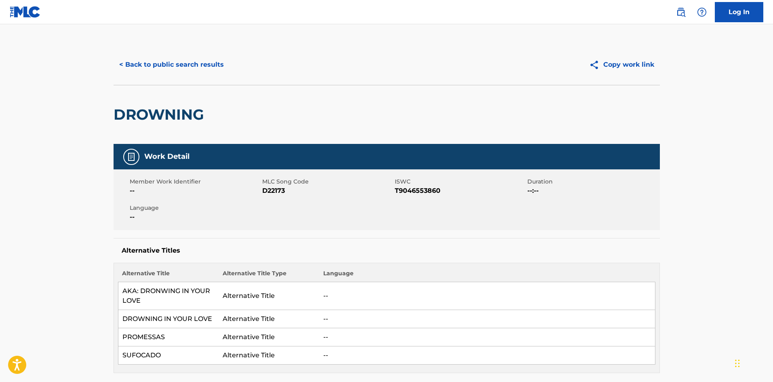
click at [187, 67] on button "< Back to public search results" at bounding box center [172, 65] width 116 height 20
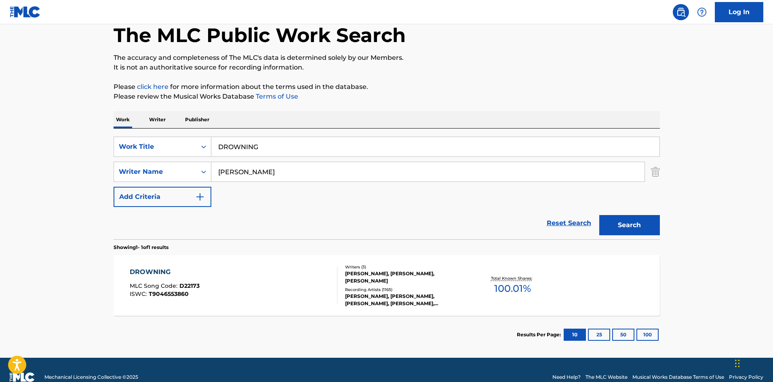
scroll to position [52, 0]
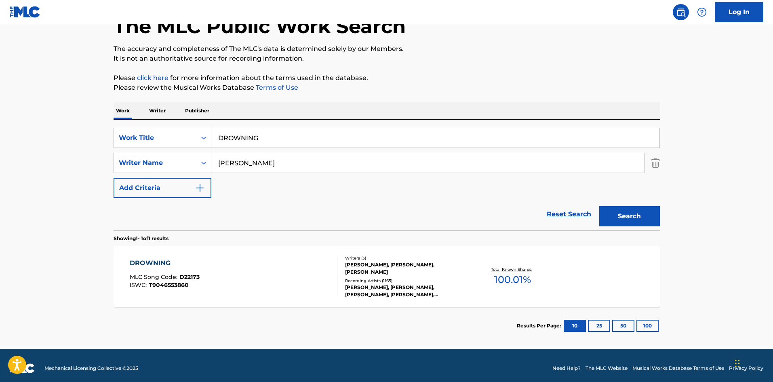
drag, startPoint x: 284, startPoint y: 139, endPoint x: 249, endPoint y: 4, distance: 139.2
click at [102, 133] on main "The MLC Public Work Search The accuracy and completeness of The MLC's data is d…" at bounding box center [386, 160] width 773 height 376
paste input "GET ANOTHER BOYFRIEND"
type input "GET ANOTHER BOYFRIEND"
click at [331, 75] on p "Please click here for more information about the terms used in the database." at bounding box center [387, 78] width 546 height 10
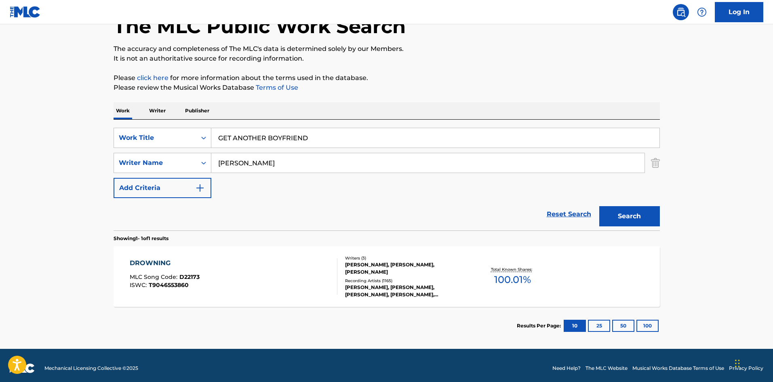
drag, startPoint x: 296, startPoint y: 160, endPoint x: 0, endPoint y: 154, distance: 295.7
click at [0, 159] on main "The MLC Public Work Search The accuracy and completeness of The MLC's data is d…" at bounding box center [386, 160] width 773 height 376
paste input "[PERSON_NAME]"
type input "[PERSON_NAME]"
click at [647, 218] on button "Search" at bounding box center [629, 216] width 61 height 20
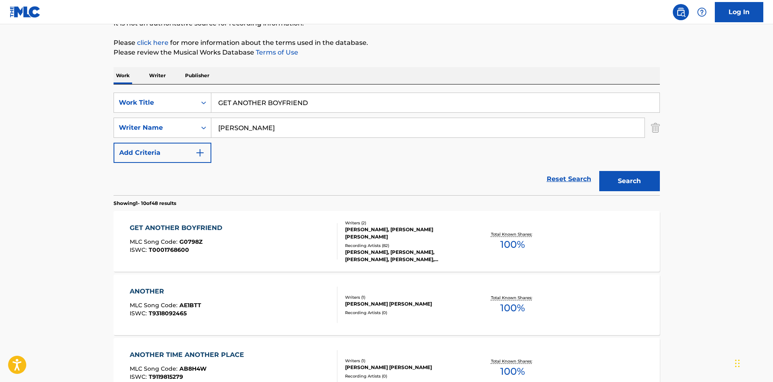
scroll to position [81, 0]
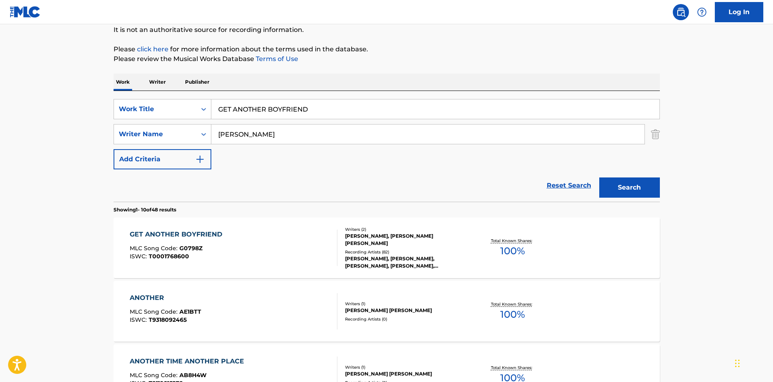
click at [208, 239] on div "GET ANOTHER BOYFRIEND" at bounding box center [178, 234] width 97 height 10
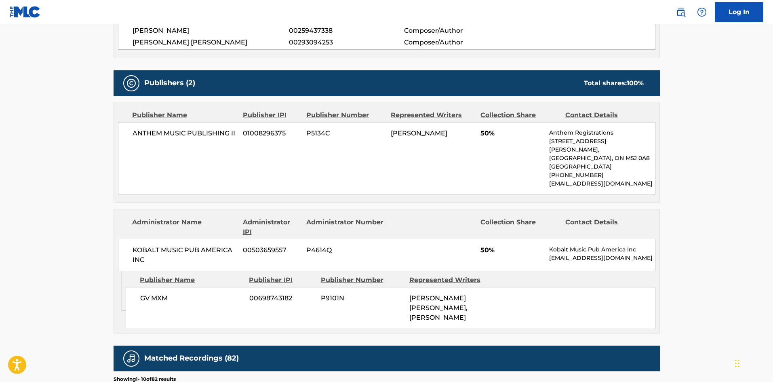
scroll to position [323, 0]
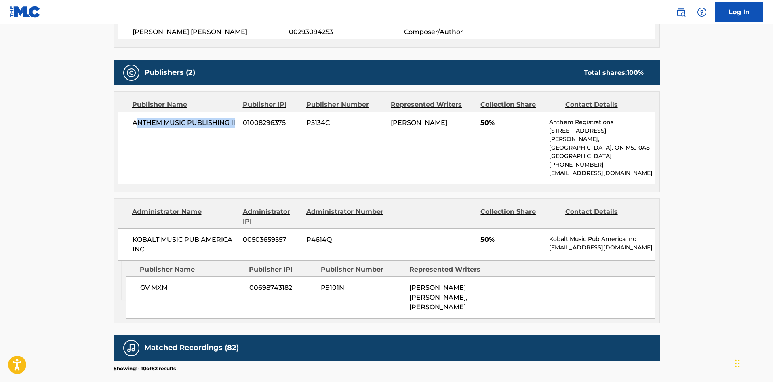
drag, startPoint x: 136, startPoint y: 127, endPoint x: 235, endPoint y: 119, distance: 99.7
click at [235, 119] on span "ANTHEM MUSIC PUBLISHING II" at bounding box center [184, 123] width 105 height 10
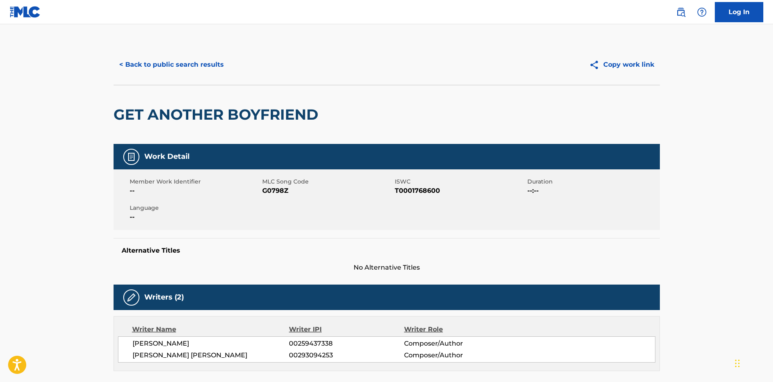
click at [206, 61] on button "< Back to public search results" at bounding box center [172, 65] width 116 height 20
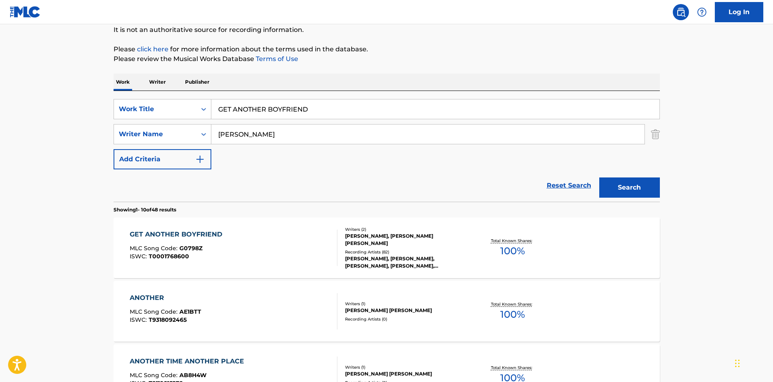
drag, startPoint x: 344, startPoint y: 108, endPoint x: 95, endPoint y: 59, distance: 253.6
paste input "DOWN (YOU'RE THE ONE FOR ME)"
type input "GET DOWN (YOU'RE THE ONE FOR ME)"
drag, startPoint x: 298, startPoint y: 130, endPoint x: 0, endPoint y: 147, distance: 297.8
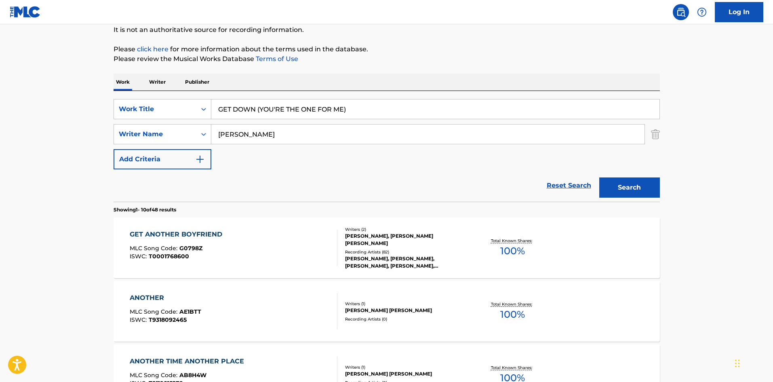
paste input "COTTURA"
type input "COTTURA"
click at [625, 186] on button "Search" at bounding box center [629, 187] width 61 height 20
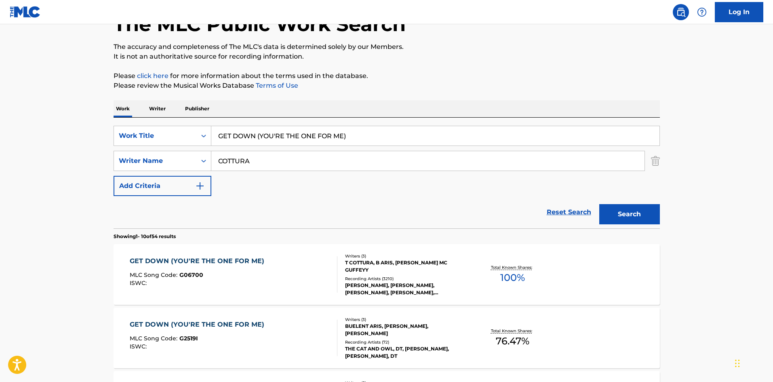
scroll to position [40, 0]
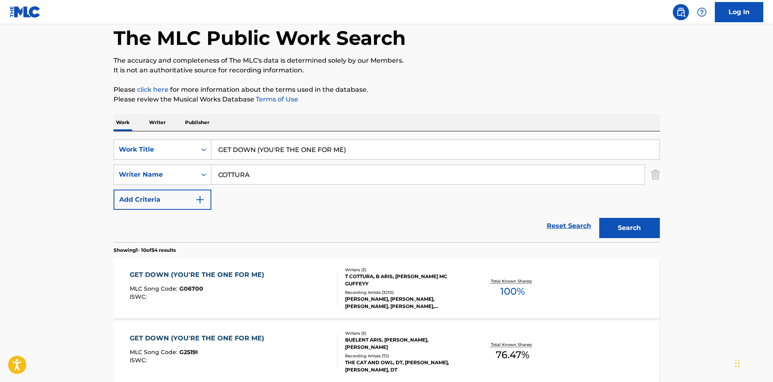
click at [177, 283] on div "GET DOWN (YOU'RE THE ONE FOR ME) MLC Song Code : G06700 ISWC :" at bounding box center [199, 288] width 139 height 36
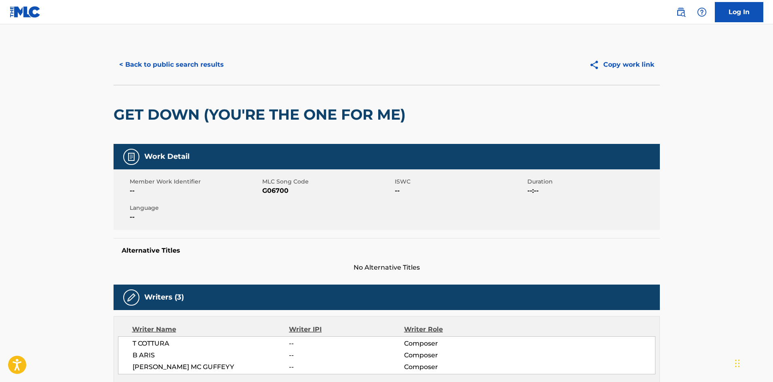
click at [179, 60] on button "< Back to public search results" at bounding box center [172, 65] width 116 height 20
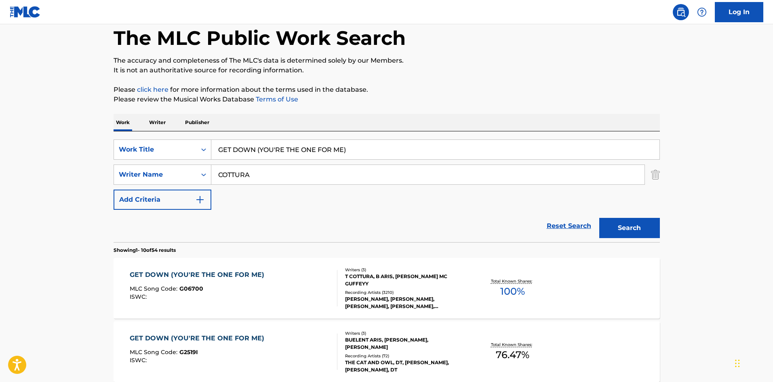
drag, startPoint x: 369, startPoint y: 152, endPoint x: 13, endPoint y: 123, distance: 357.5
paste input "I WANNA BE WITH YOU"
type input "I WANNA BE WITH YOU"
drag, startPoint x: 315, startPoint y: 98, endPoint x: 307, endPoint y: 170, distance: 72.7
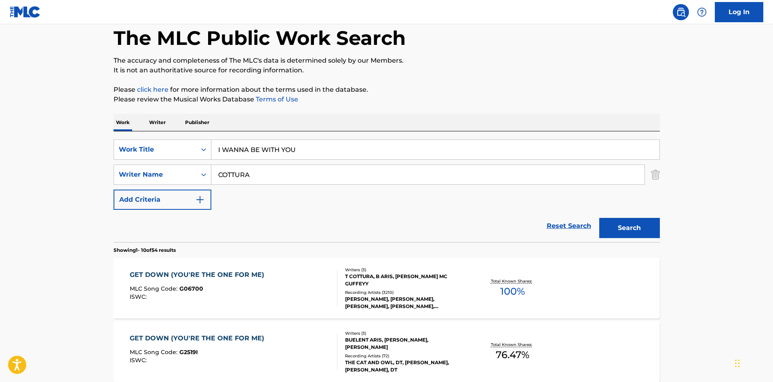
click at [315, 99] on p "Please review the Musical Works Database Terms of Use" at bounding box center [387, 100] width 546 height 10
drag, startPoint x: 297, startPoint y: 180, endPoint x: 2, endPoint y: 172, distance: 295.0
paste input "[PERSON_NAME]"
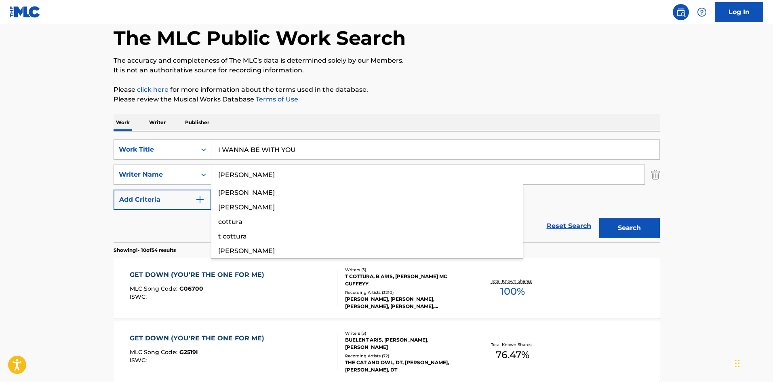
type input "[PERSON_NAME]"
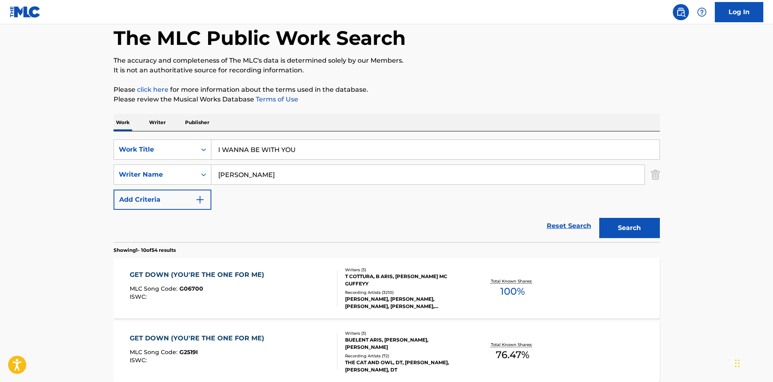
click at [651, 229] on button "Search" at bounding box center [629, 228] width 61 height 20
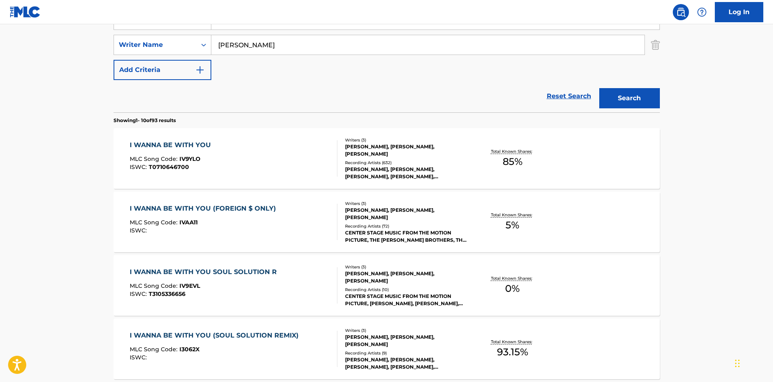
scroll to position [162, 0]
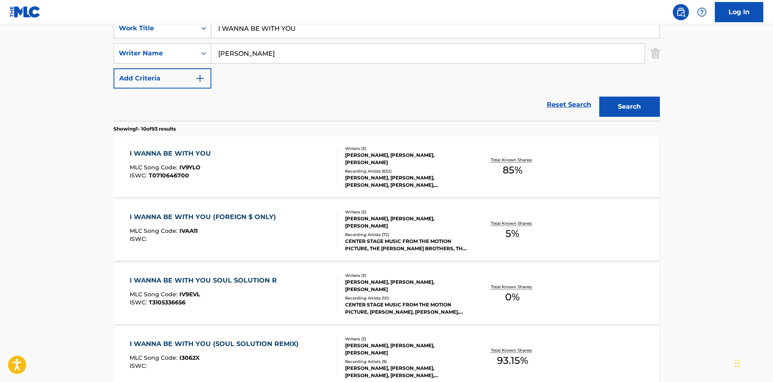
click at [193, 148] on div "I WANNA BE WITH YOU MLC Song Code : IV9YLO ISWC : T0710646700 Writers ( 3 ) [PE…" at bounding box center [387, 167] width 546 height 61
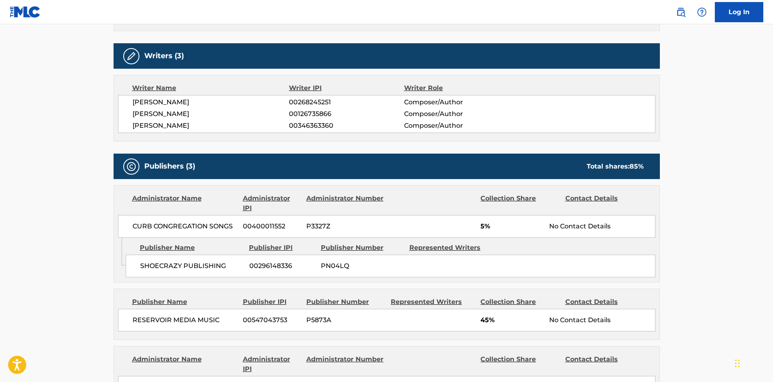
scroll to position [283, 0]
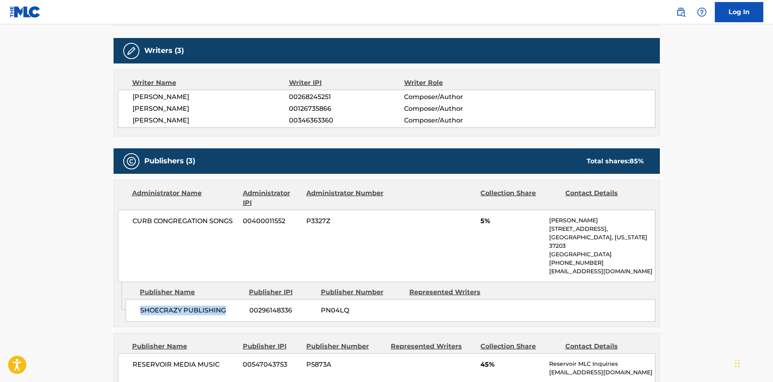
drag, startPoint x: 139, startPoint y: 303, endPoint x: 246, endPoint y: 300, distance: 107.1
click at [246, 300] on div "SHOECRAZY PUBLISHING 00296148336 PN04LQ" at bounding box center [391, 310] width 530 height 23
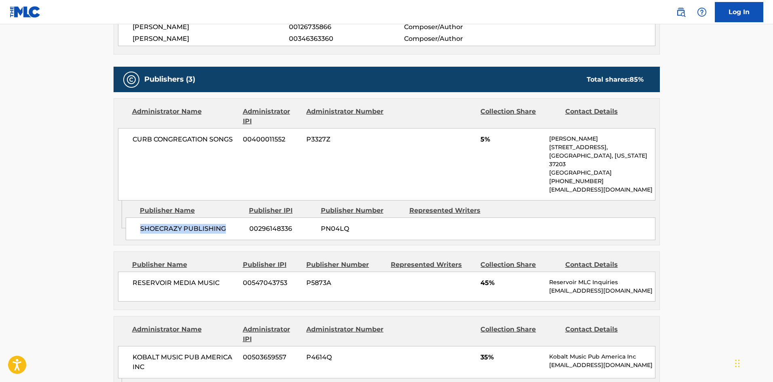
scroll to position [485, 0]
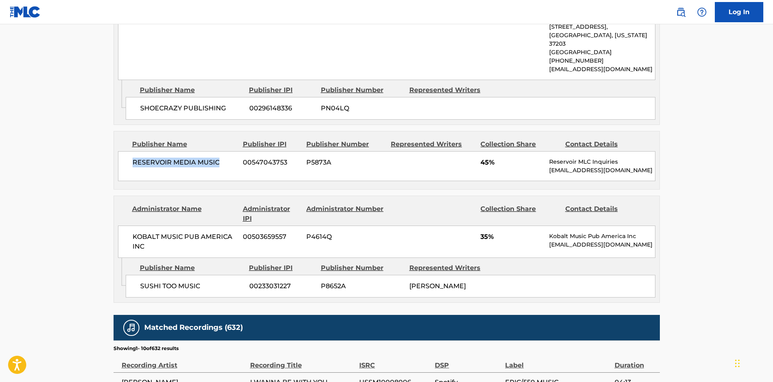
drag, startPoint x: 127, startPoint y: 149, endPoint x: 235, endPoint y: 149, distance: 107.9
click at [235, 151] on div "RESERVOIR MEDIA MUSIC 00547043753 P5873A 45% Reservoir MLC Inquiries [EMAIL_ADD…" at bounding box center [386, 166] width 537 height 30
drag, startPoint x: 477, startPoint y: 151, endPoint x: 488, endPoint y: 154, distance: 11.5
click at [488, 154] on div "RESERVOIR MEDIA MUSIC 00547043753 P5873A 45% Reservoir MLC Inquiries [EMAIL_ADD…" at bounding box center [386, 166] width 537 height 30
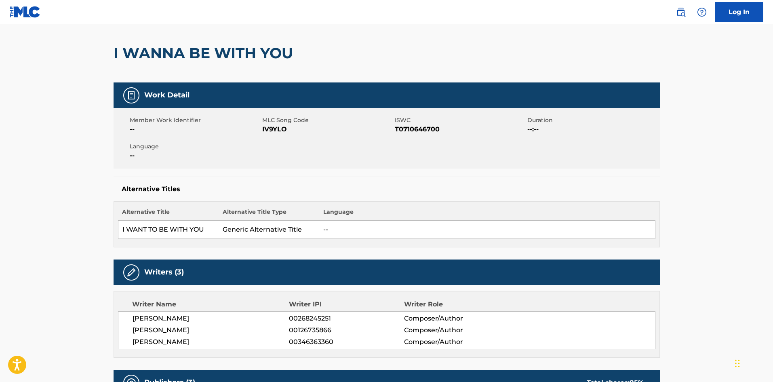
scroll to position [0, 0]
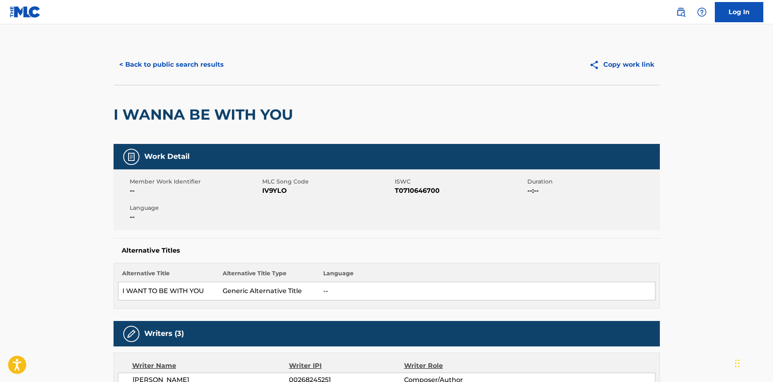
click at [185, 67] on button "< Back to public search results" at bounding box center [172, 65] width 116 height 20
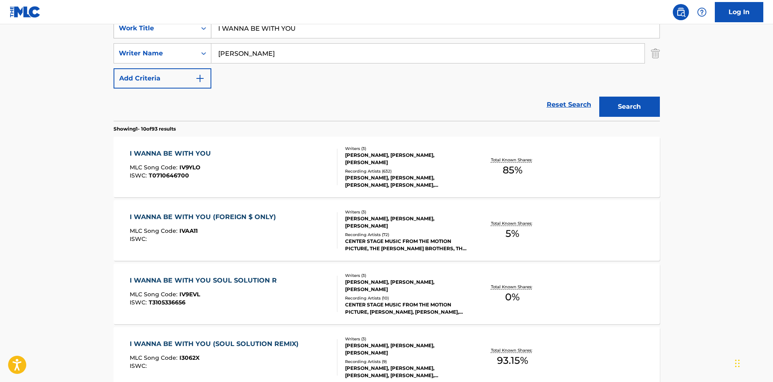
drag, startPoint x: 352, startPoint y: 33, endPoint x: 162, endPoint y: 29, distance: 190.3
click at [174, 32] on div "SearchWithCriteria8baf8954-4b75-4357-a0b7-129bcfc10bad Work Title I WANNA BE WI…" at bounding box center [387, 28] width 546 height 20
paste input "NCOMPLETE"
type input "INCOMPLETE"
click at [554, 88] on div "SearchWithCriteria8baf8954-4b75-4357-a0b7-129bcfc10bad Work Title INCOMPLETE Se…" at bounding box center [387, 53] width 546 height 70
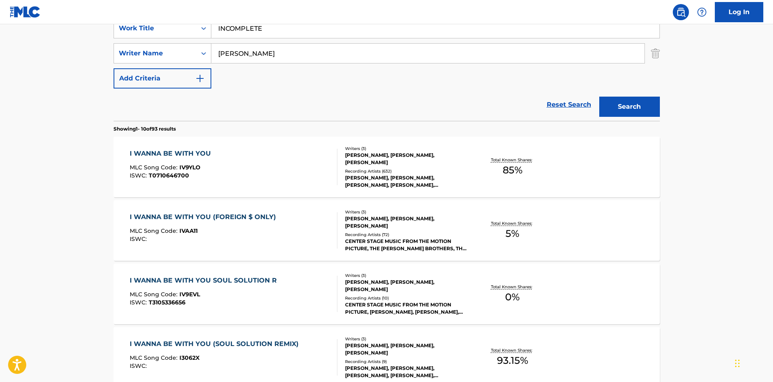
drag, startPoint x: 328, startPoint y: 55, endPoint x: 0, endPoint y: 48, distance: 328.1
click at [0, 51] on main "The MLC Public Work Search The accuracy and completeness of The MLC's data is d…" at bounding box center [386, 338] width 773 height 951
paste input "[PERSON_NAME]"
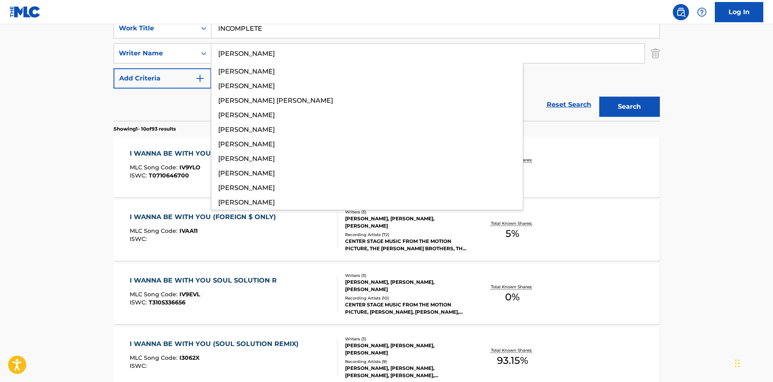
type input "[PERSON_NAME]"
click at [637, 113] on button "Search" at bounding box center [629, 107] width 61 height 20
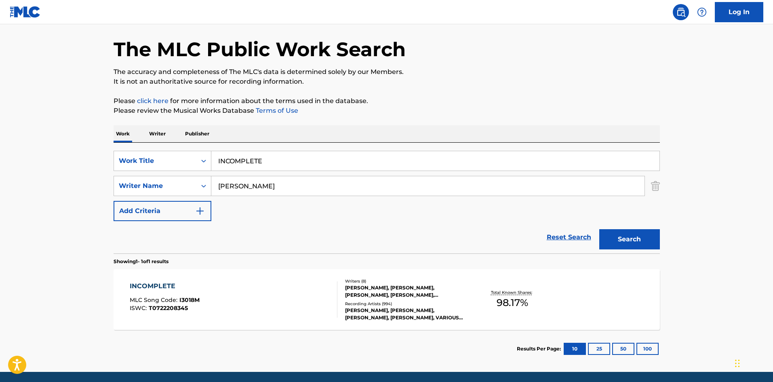
scroll to position [58, 0]
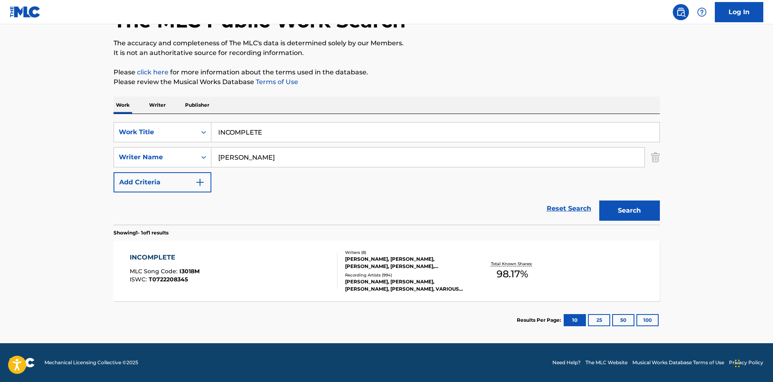
click at [148, 260] on div "INCOMPLETE" at bounding box center [165, 257] width 70 height 10
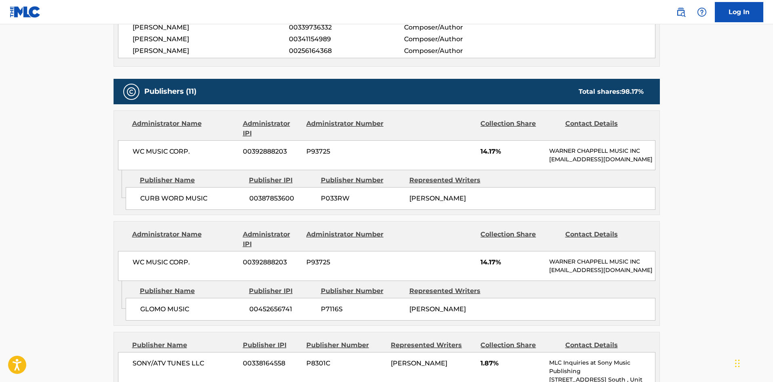
scroll to position [606, 0]
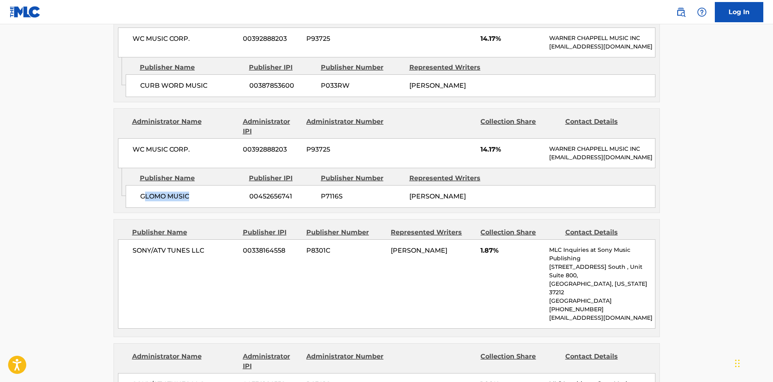
drag, startPoint x: 144, startPoint y: 212, endPoint x: 208, endPoint y: 210, distance: 64.7
click at [208, 201] on span "GLOMO MUSIC" at bounding box center [191, 196] width 103 height 10
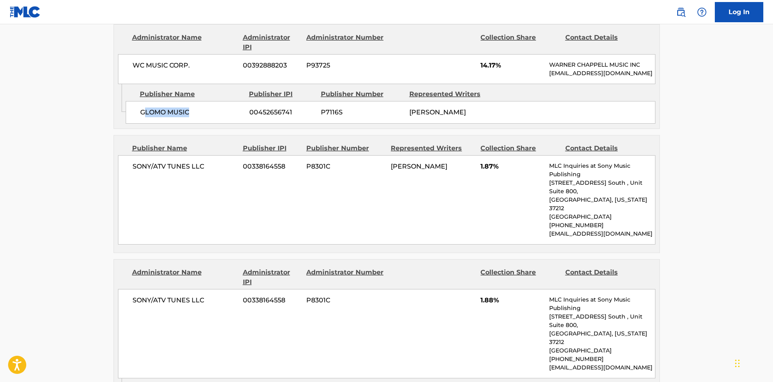
scroll to position [808, 0]
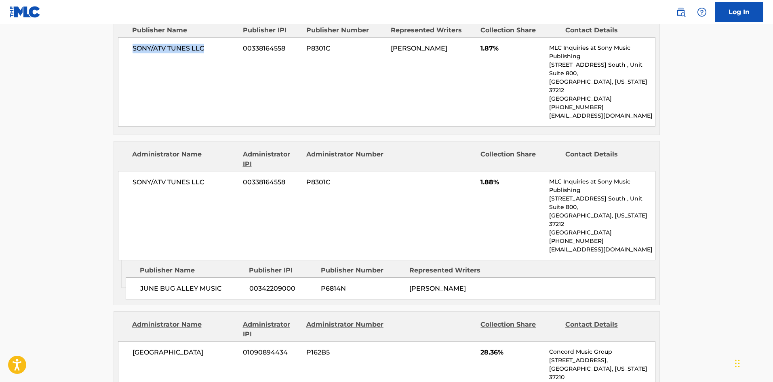
drag, startPoint x: 132, startPoint y: 70, endPoint x: 226, endPoint y: 70, distance: 93.7
click at [226, 53] on span "SONY/ATV TUNES LLC" at bounding box center [184, 49] width 105 height 10
drag, startPoint x: 140, startPoint y: 274, endPoint x: 227, endPoint y: 274, distance: 87.3
click at [227, 284] on span "JUNE BUG ALLEY MUSIC" at bounding box center [191, 289] width 103 height 10
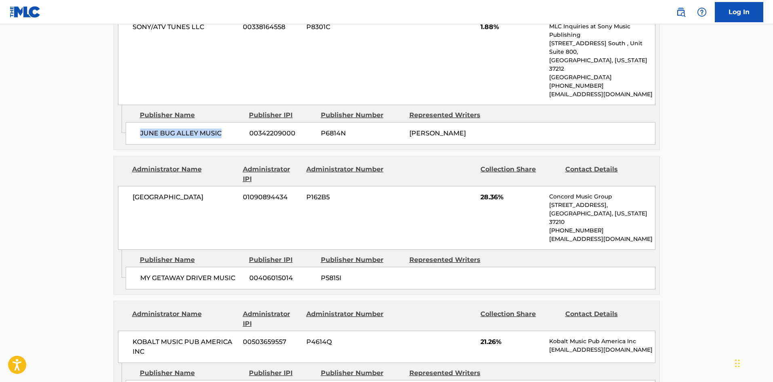
scroll to position [969, 0]
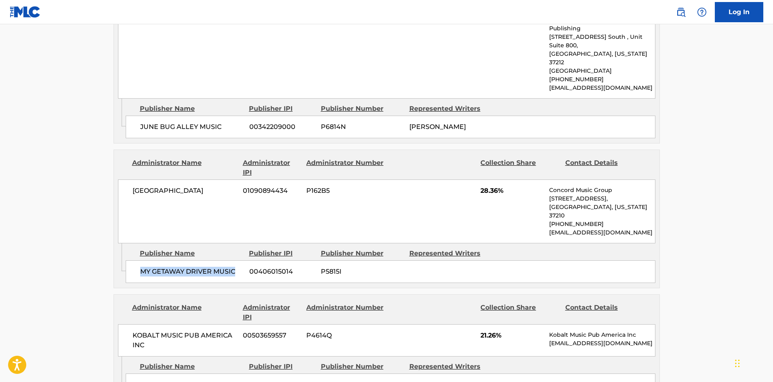
drag, startPoint x: 139, startPoint y: 243, endPoint x: 246, endPoint y: 247, distance: 106.3
click at [246, 260] on div "MY GETAWAY DRIVER MUSIC 00406015014 P5815I" at bounding box center [391, 271] width 530 height 23
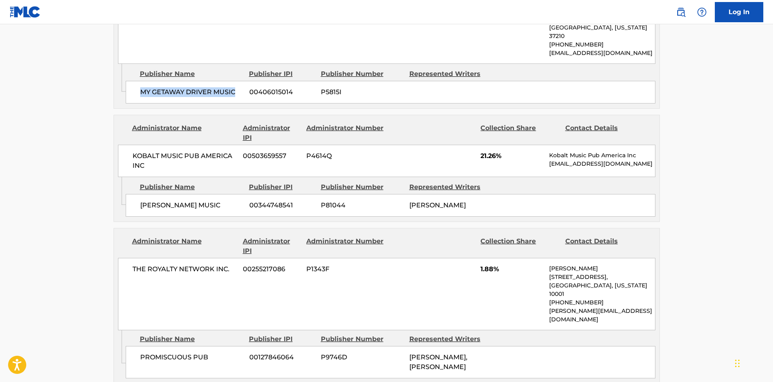
scroll to position [1171, 0]
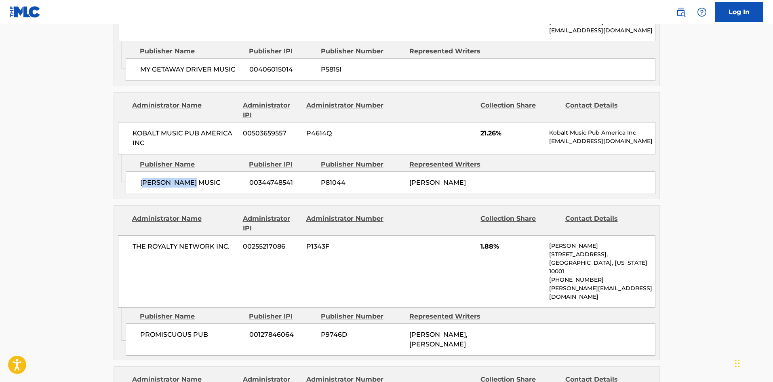
drag, startPoint x: 143, startPoint y: 158, endPoint x: 245, endPoint y: 154, distance: 102.3
click at [245, 171] on div "[PERSON_NAME] MUSIC 00344748541 P81044 [PERSON_NAME]" at bounding box center [391, 182] width 530 height 23
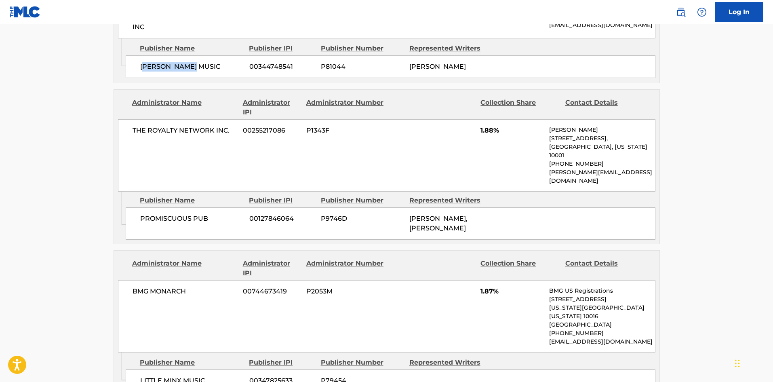
scroll to position [1293, 0]
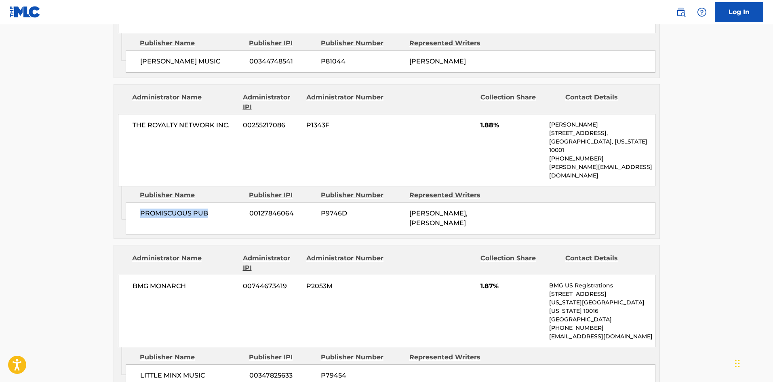
drag, startPoint x: 132, startPoint y: 172, endPoint x: 232, endPoint y: 172, distance: 99.8
click at [232, 202] on div "PROMISCUOUS PUB 00127846064 P9746D [PERSON_NAME], [PERSON_NAME]" at bounding box center [391, 218] width 530 height 32
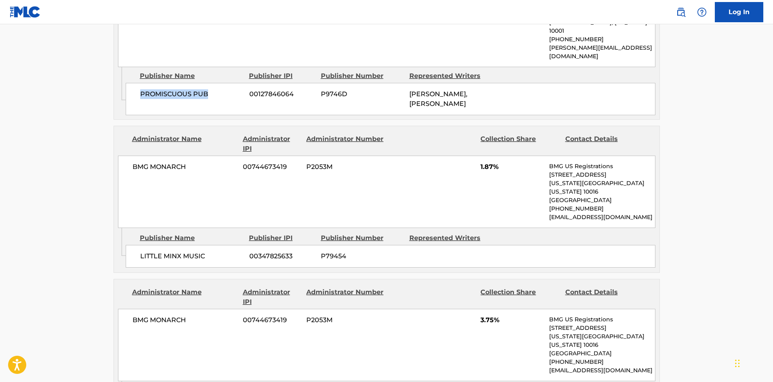
scroll to position [1414, 0]
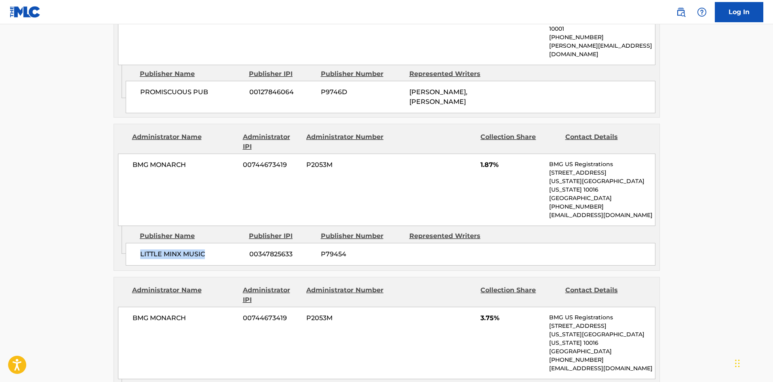
drag, startPoint x: 136, startPoint y: 204, endPoint x: 263, endPoint y: 13, distance: 229.6
click at [221, 243] on div "LITTLE MINX MUSIC 00347825633 P79454" at bounding box center [391, 254] width 530 height 23
click at [482, 160] on span "1.87%" at bounding box center [511, 165] width 63 height 10
drag, startPoint x: 480, startPoint y: 123, endPoint x: 494, endPoint y: 121, distance: 14.3
click at [494, 160] on span "1.87%" at bounding box center [511, 165] width 63 height 10
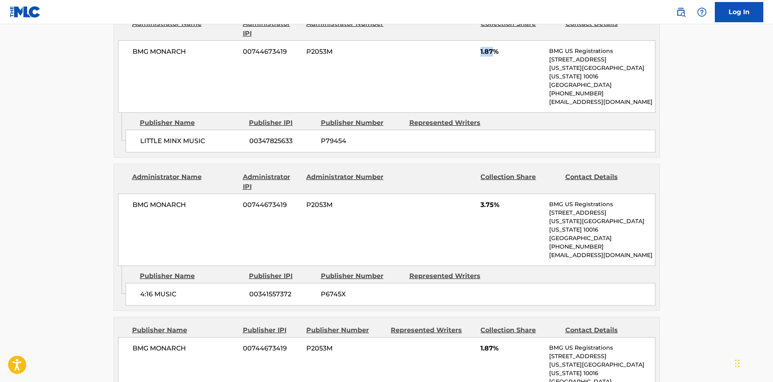
scroll to position [1535, 0]
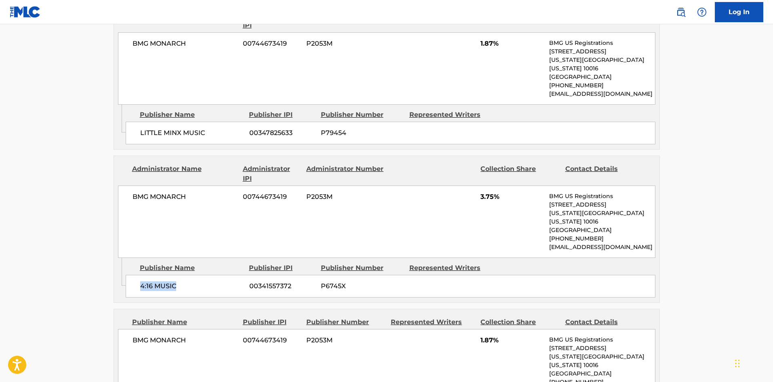
drag, startPoint x: 138, startPoint y: 227, endPoint x: 216, endPoint y: 225, distance: 78.0
click at [216, 275] on div "4:16 MUSIC 00341557372 P6745X" at bounding box center [391, 286] width 530 height 23
drag, startPoint x: 481, startPoint y: 145, endPoint x: 494, endPoint y: 144, distance: 13.4
click at [494, 192] on span "3.75%" at bounding box center [511, 197] width 63 height 10
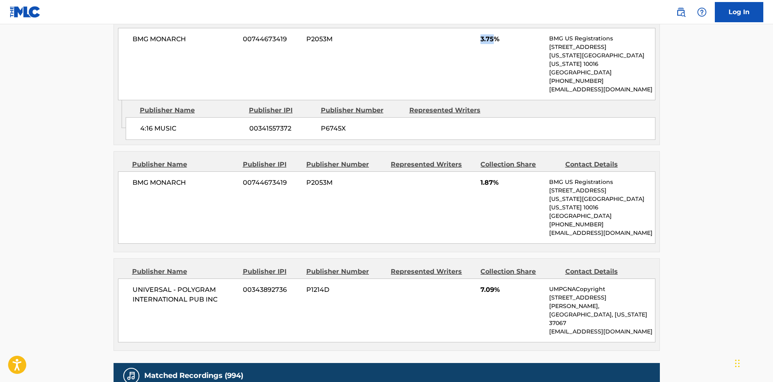
scroll to position [1697, 0]
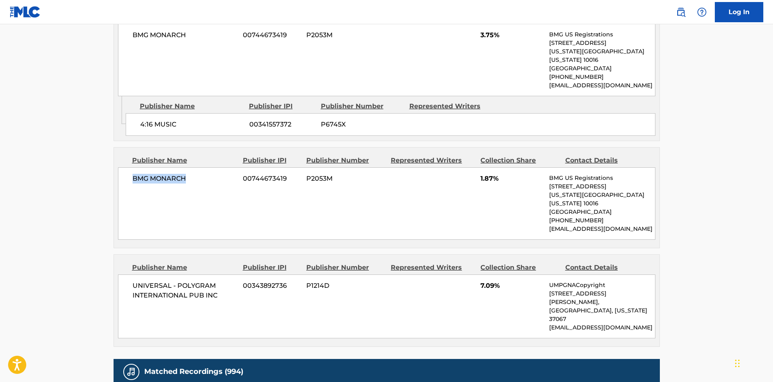
drag, startPoint x: 128, startPoint y: 124, endPoint x: 206, endPoint y: 125, distance: 77.2
click at [206, 167] on div "BMG MONARCH 00744673419 P2053M 1.87% BMG US Registrations [STREET_ADDRESS][US_S…" at bounding box center [386, 203] width 537 height 72
drag, startPoint x: 133, startPoint y: 218, endPoint x: 229, endPoint y: 236, distance: 97.8
click at [229, 274] on div "UNIVERSAL - POLYGRAM INTERNATIONAL PUB INC 00343892736 P1214D 7.09% UMPGNACopyr…" at bounding box center [386, 306] width 537 height 64
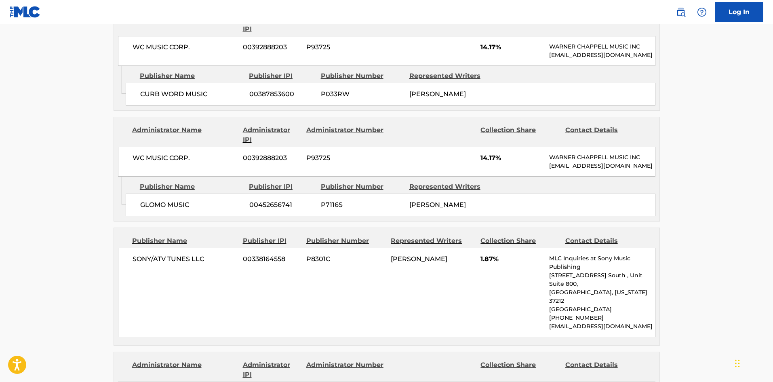
scroll to position [606, 0]
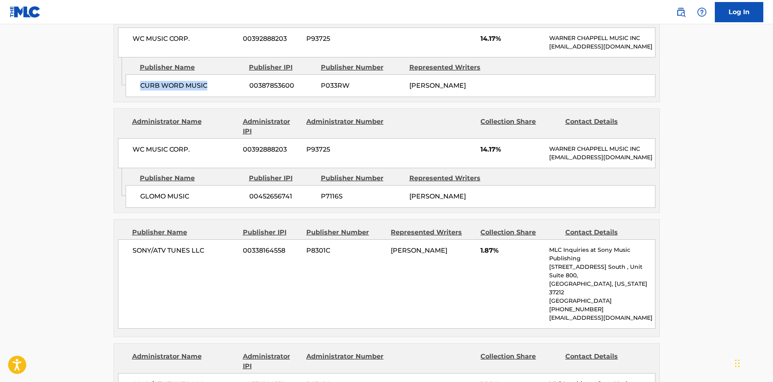
drag, startPoint x: 145, startPoint y: 91, endPoint x: 217, endPoint y: 107, distance: 73.3
click at [223, 97] on div "CURB WORD MUSIC 00387853600 P033RW [PERSON_NAME]" at bounding box center [391, 85] width 530 height 23
drag, startPoint x: 151, startPoint y: 207, endPoint x: 191, endPoint y: 215, distance: 40.3
click at [191, 208] on div "GLOMO MUSIC 00452656741 P7116S [PERSON_NAME]" at bounding box center [391, 196] width 530 height 23
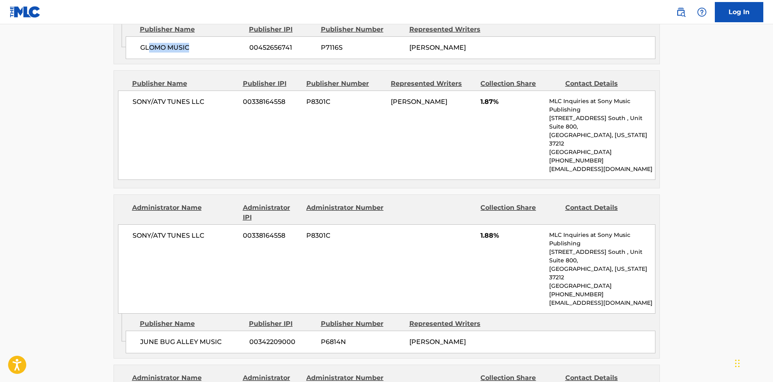
scroll to position [768, 0]
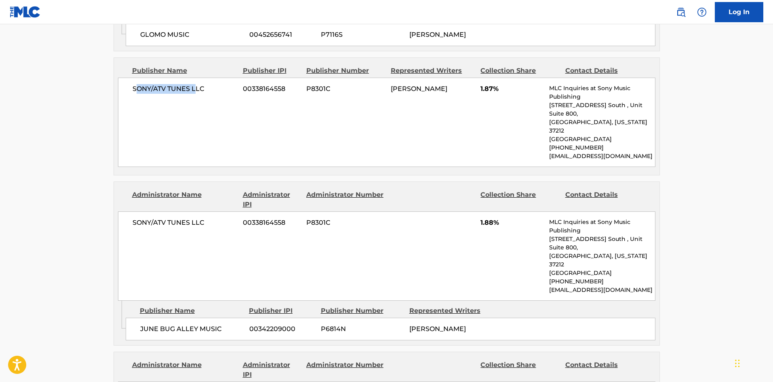
drag, startPoint x: 138, startPoint y: 105, endPoint x: 196, endPoint y: 107, distance: 57.8
click at [196, 94] on span "SONY/ATV TUNES LLC" at bounding box center [184, 89] width 105 height 10
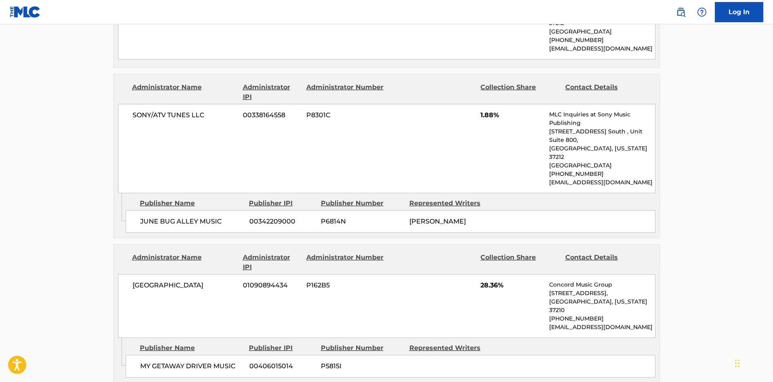
scroll to position [889, 0]
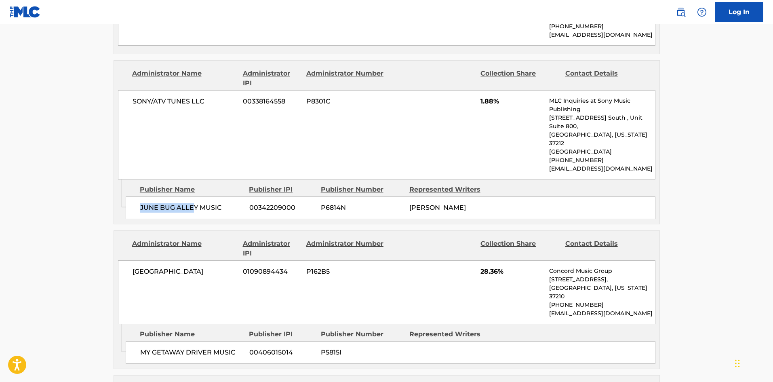
drag, startPoint x: 139, startPoint y: 187, endPoint x: 194, endPoint y: 195, distance: 55.9
click at [194, 196] on div "JUNE BUG ALLEY MUSIC 00342209000 P6814N [PERSON_NAME]" at bounding box center [391, 207] width 530 height 23
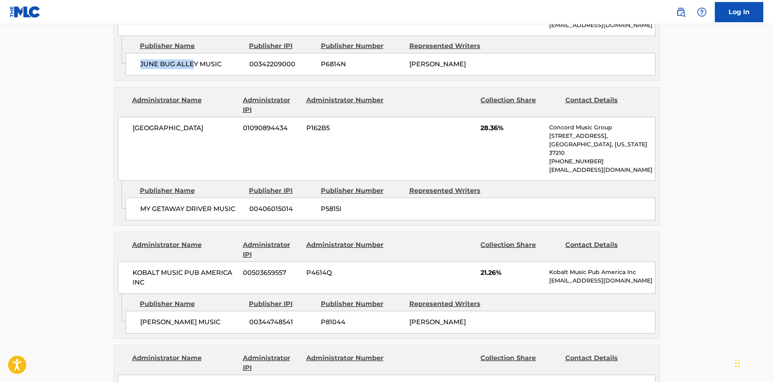
scroll to position [1050, 0]
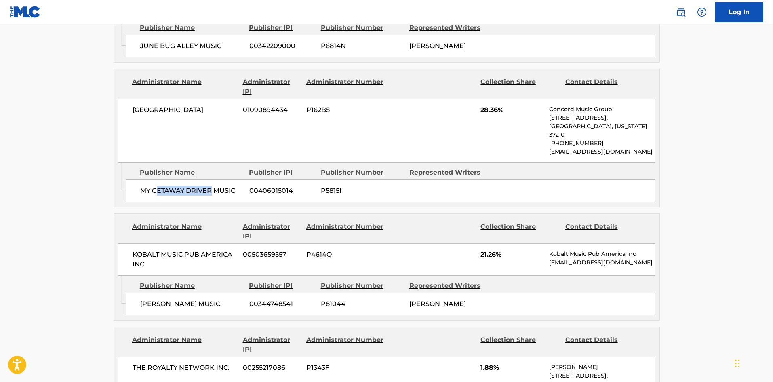
drag, startPoint x: 158, startPoint y: 165, endPoint x: 215, endPoint y: 168, distance: 57.1
click at [215, 186] on span "MY GETAWAY DRIVER MUSIC" at bounding box center [191, 191] width 103 height 10
drag, startPoint x: 166, startPoint y: 281, endPoint x: 208, endPoint y: 284, distance: 43.0
click at [208, 292] on div "[PERSON_NAME] MUSIC 00344748541 P81044 [PERSON_NAME]" at bounding box center [391, 303] width 530 height 23
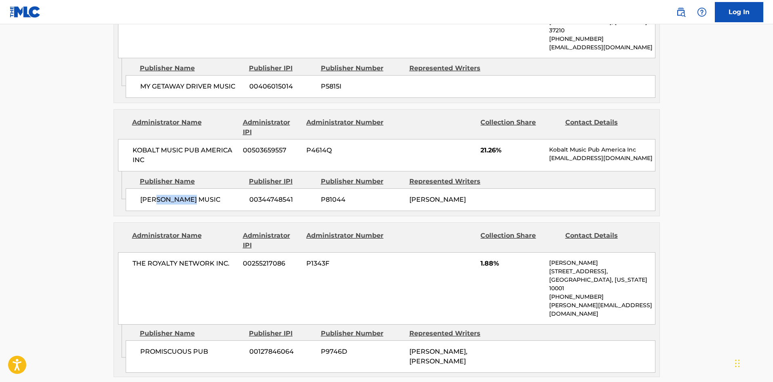
scroll to position [1171, 0]
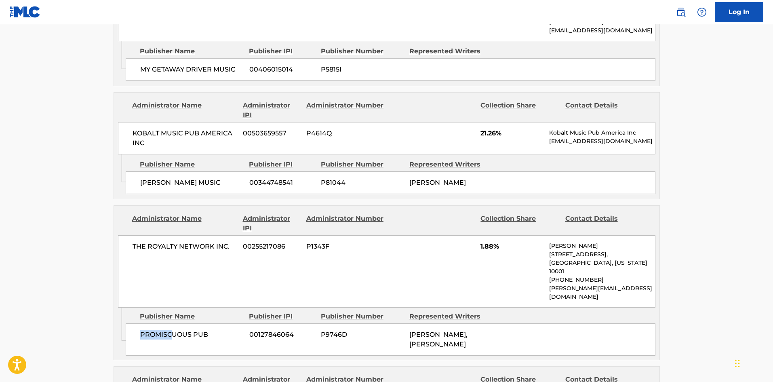
drag, startPoint x: 137, startPoint y: 295, endPoint x: 185, endPoint y: 288, distance: 48.2
click at [183, 323] on div "PROMISCUOUS PUB 00127846064 P9746D [PERSON_NAME], [PERSON_NAME]" at bounding box center [391, 339] width 530 height 32
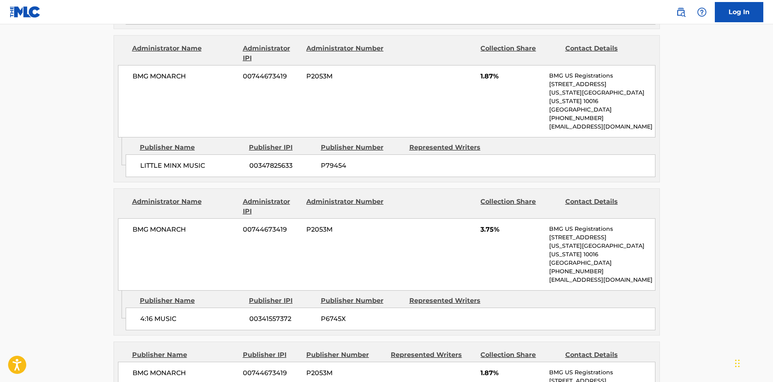
scroll to position [1656, 0]
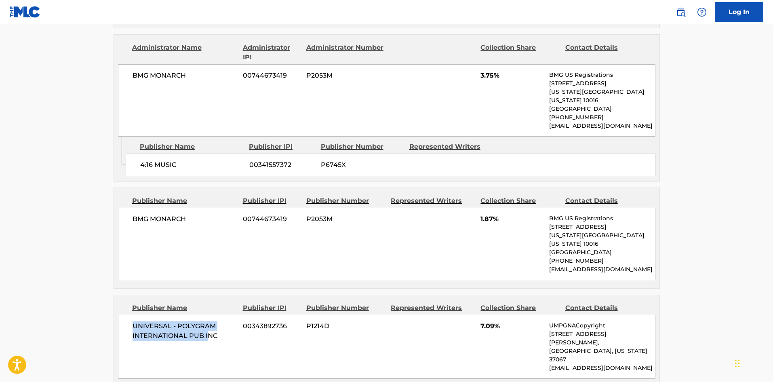
drag, startPoint x: 132, startPoint y: 252, endPoint x: 206, endPoint y: 268, distance: 76.1
click at [208, 315] on div "UNIVERSAL - POLYGRAM INTERNATIONAL PUB INC 00343892736 P1214D 7.09% UMPGNACopyr…" at bounding box center [386, 347] width 537 height 64
drag, startPoint x: 137, startPoint y: 158, endPoint x: 205, endPoint y: 162, distance: 68.0
click at [204, 214] on span "BMG MONARCH" at bounding box center [184, 219] width 105 height 10
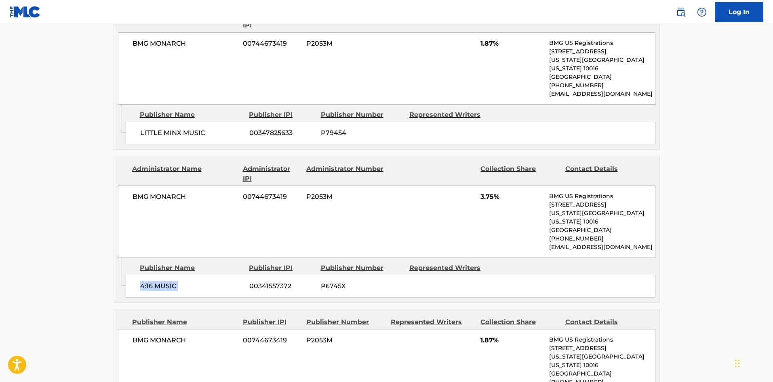
drag, startPoint x: 142, startPoint y: 224, endPoint x: 246, endPoint y: 226, distance: 104.6
click at [246, 275] on div "4:16 MUSIC 00341557372 P6745X" at bounding box center [391, 286] width 530 height 23
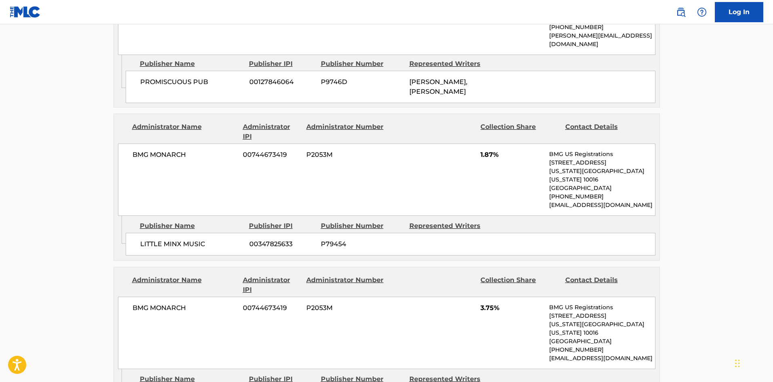
scroll to position [1414, 0]
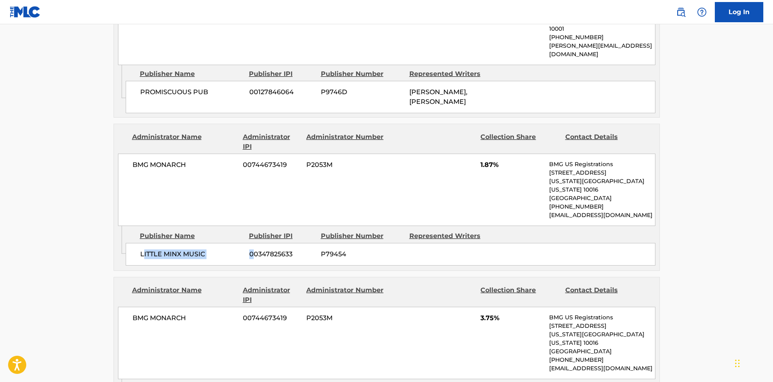
drag, startPoint x: 143, startPoint y: 197, endPoint x: 252, endPoint y: 206, distance: 109.5
click at [252, 243] on div "LITTLE MINX MUSIC 00347825633 P79454" at bounding box center [391, 254] width 530 height 23
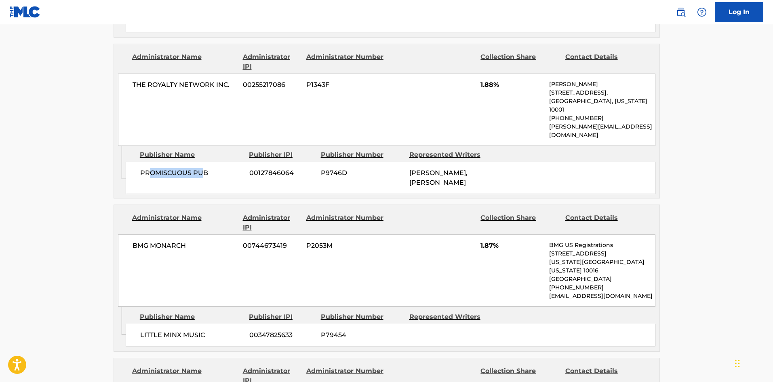
drag, startPoint x: 150, startPoint y: 126, endPoint x: 202, endPoint y: 125, distance: 52.1
click at [202, 168] on span "PROMISCUOUS PUB" at bounding box center [191, 173] width 103 height 10
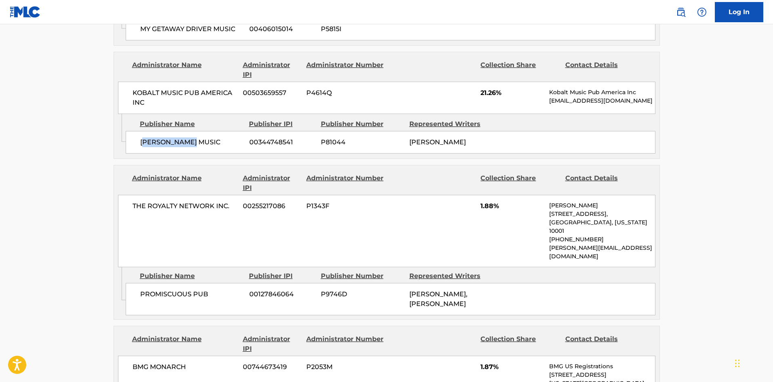
drag, startPoint x: 145, startPoint y: 113, endPoint x: 197, endPoint y: 113, distance: 51.7
click at [197, 137] on span "[PERSON_NAME] MUSIC" at bounding box center [191, 142] width 103 height 10
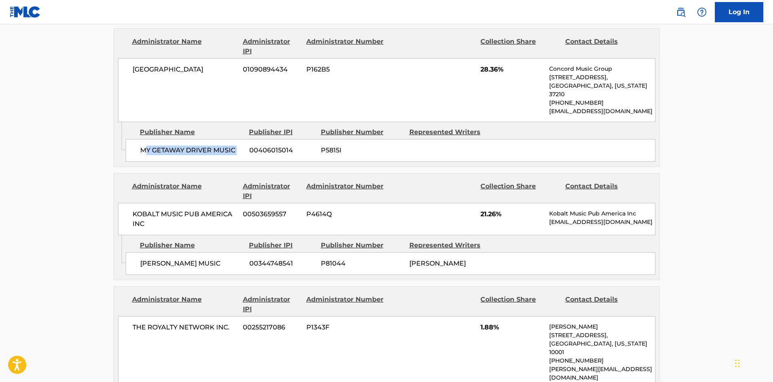
drag, startPoint x: 148, startPoint y: 119, endPoint x: 247, endPoint y: 122, distance: 99.0
click at [247, 139] on div "MY GETAWAY DRIVER MUSIC 00406015014 P5815I" at bounding box center [391, 150] width 530 height 23
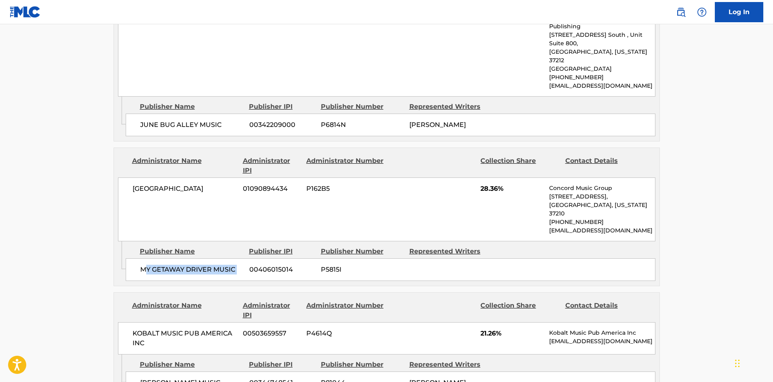
scroll to position [969, 0]
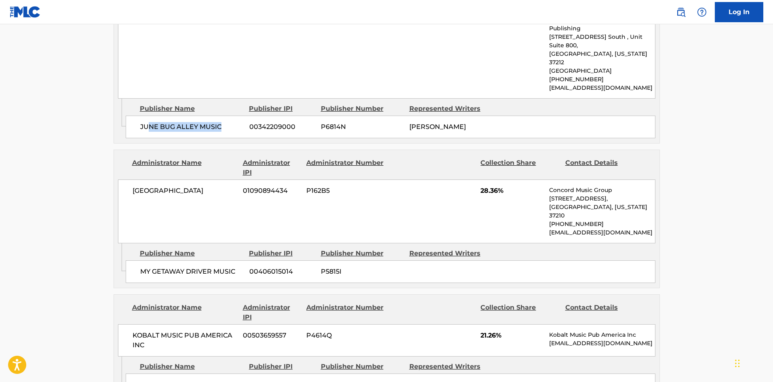
drag, startPoint x: 146, startPoint y: 108, endPoint x: 222, endPoint y: 108, distance: 75.5
click at [222, 122] on span "JUNE BUG ALLEY MUSIC" at bounding box center [191, 127] width 103 height 10
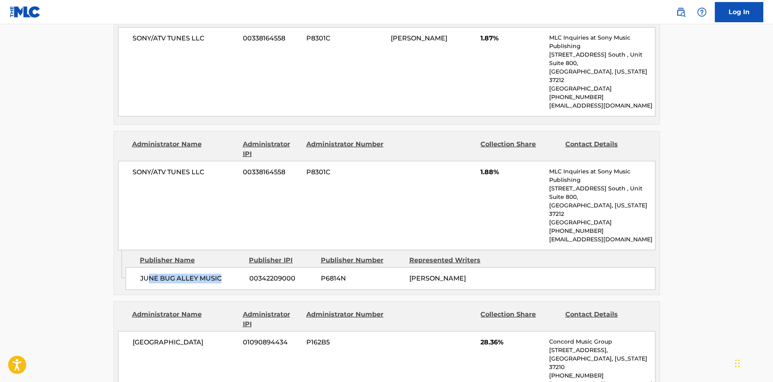
scroll to position [808, 0]
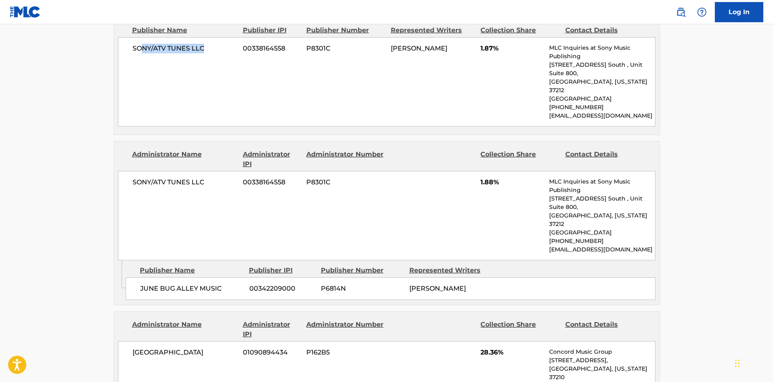
drag, startPoint x: 141, startPoint y: 65, endPoint x: 221, endPoint y: 63, distance: 80.0
click at [221, 53] on span "SONY/ATV TUNES LLC" at bounding box center [184, 49] width 105 height 10
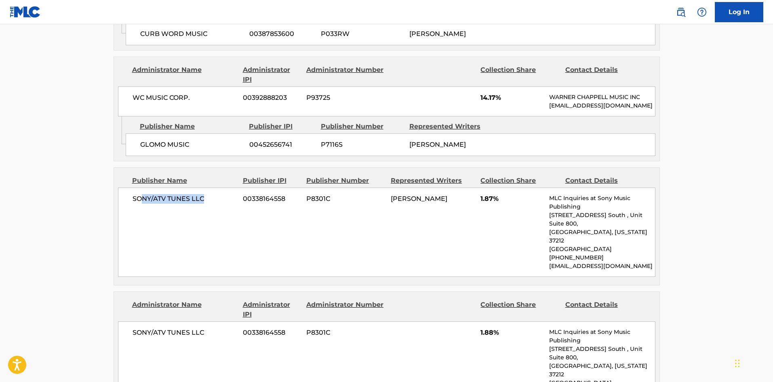
scroll to position [646, 0]
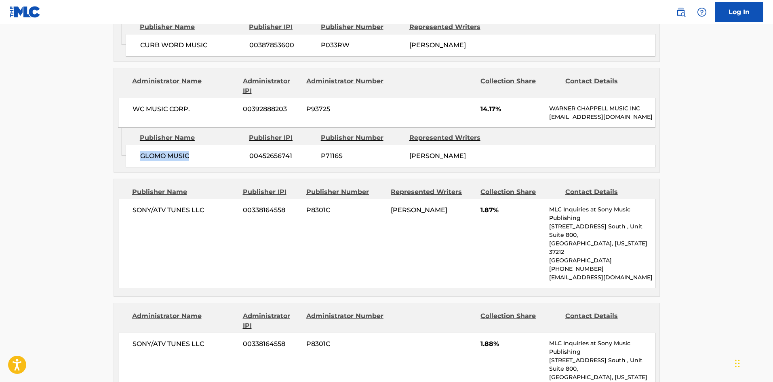
drag, startPoint x: 142, startPoint y: 174, endPoint x: 200, endPoint y: 173, distance: 58.2
click at [200, 161] on span "GLOMO MUSIC" at bounding box center [191, 156] width 103 height 10
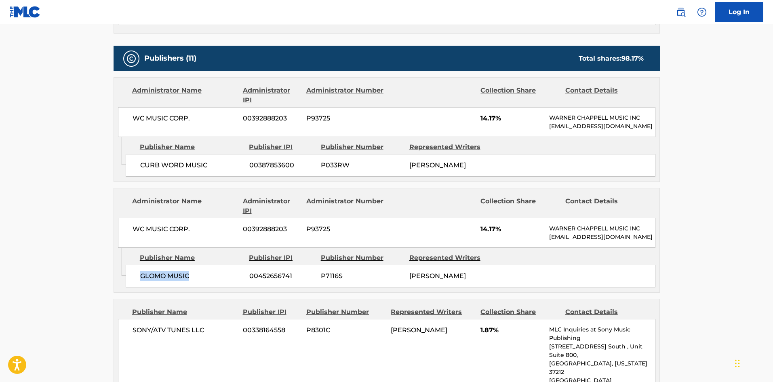
scroll to position [525, 0]
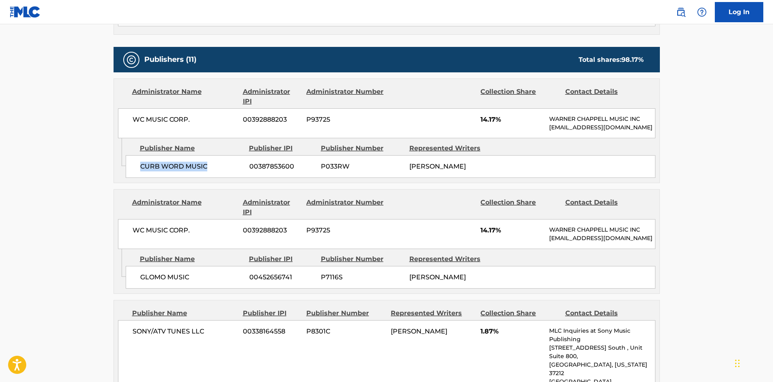
drag, startPoint x: 137, startPoint y: 175, endPoint x: 210, endPoint y: 171, distance: 74.0
click at [208, 174] on div "CURB WORD MUSIC 00387853600 P033RW [PERSON_NAME]" at bounding box center [391, 166] width 530 height 23
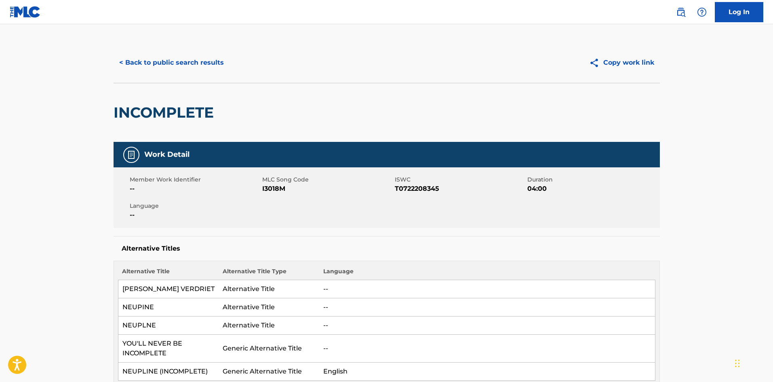
scroll to position [0, 0]
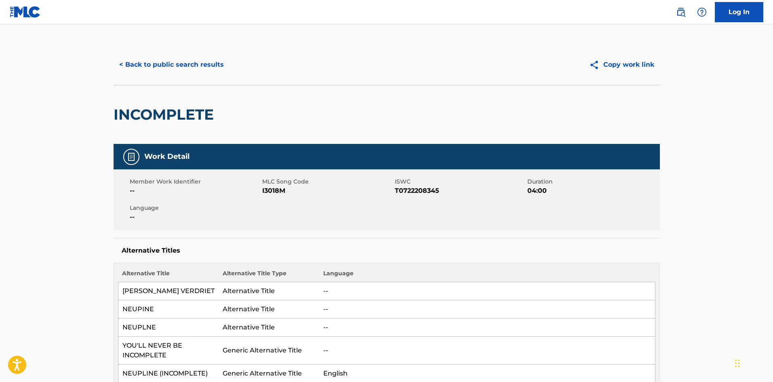
click at [184, 61] on button "< Back to public search results" at bounding box center [172, 65] width 116 height 20
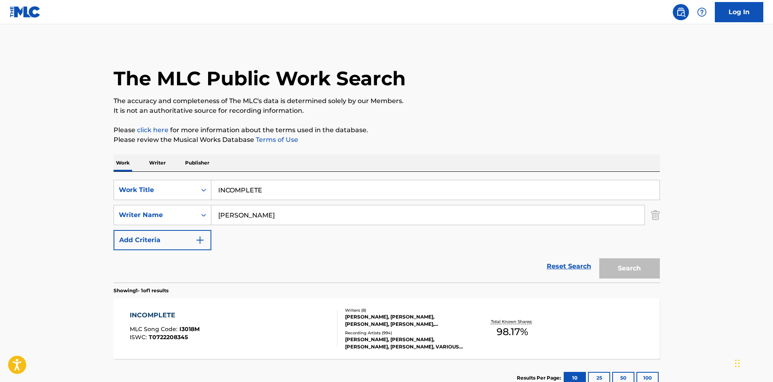
scroll to position [12, 0]
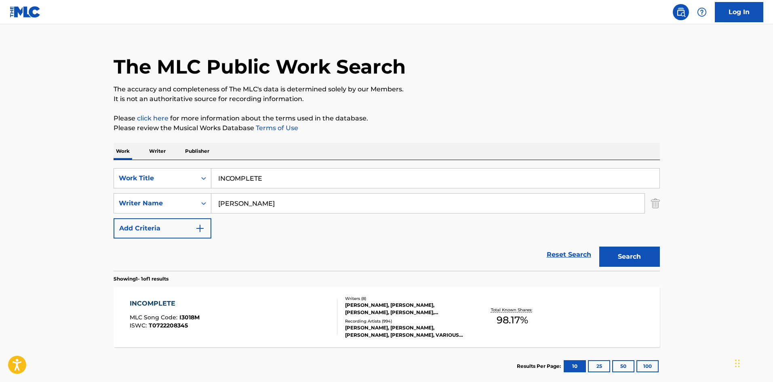
drag, startPoint x: 172, startPoint y: 183, endPoint x: 0, endPoint y: 156, distance: 173.7
click at [23, 164] on main "The MLC Public Work Search The accuracy and completeness of The MLC's data is d…" at bounding box center [386, 201] width 773 height 376
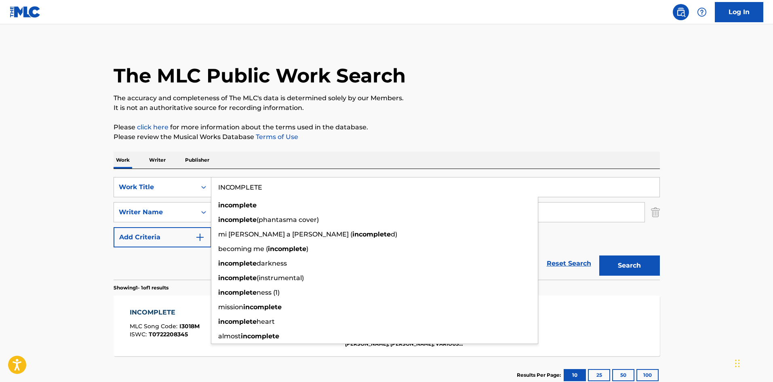
scroll to position [0, 0]
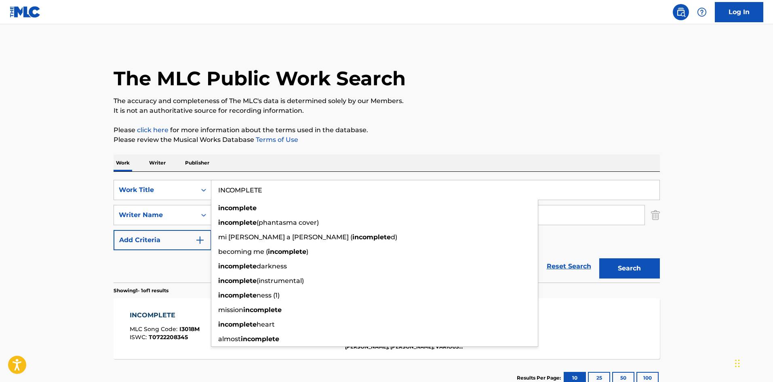
drag, startPoint x: 292, startPoint y: 188, endPoint x: 13, endPoint y: 175, distance: 279.4
click at [24, 178] on main "The MLC Public Work Search The accuracy and completeness of The MLC's data is d…" at bounding box center [386, 212] width 773 height 376
paste input "T'S GOTTA BE YOU"
type input "IT'S GOTTA BE YOU"
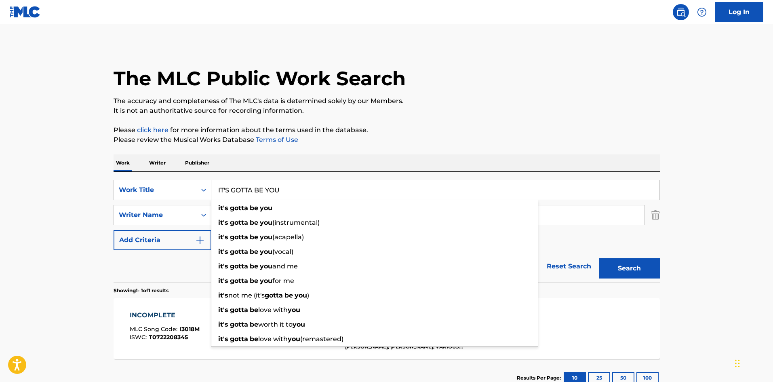
drag, startPoint x: 300, startPoint y: 92, endPoint x: 292, endPoint y: 105, distance: 15.6
click at [300, 93] on div "The MLC Public Work Search" at bounding box center [387, 73] width 546 height 59
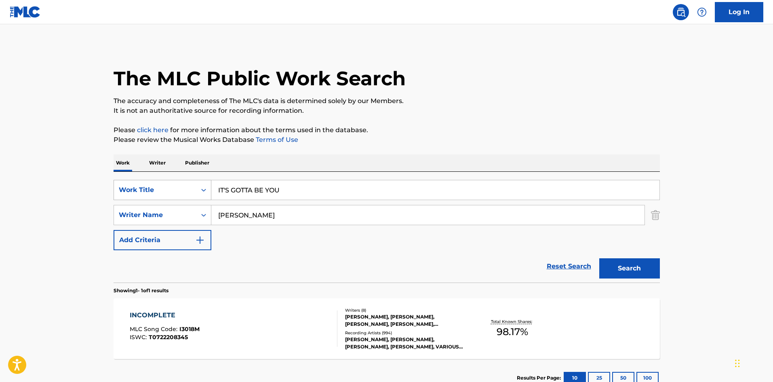
drag, startPoint x: 268, startPoint y: 217, endPoint x: 194, endPoint y: 184, distance: 80.3
click at [57, 217] on main "The MLC Public Work Search The accuracy and completeness of The MLC's data is d…" at bounding box center [386, 212] width 773 height 376
paste input "[PERSON_NAME]"
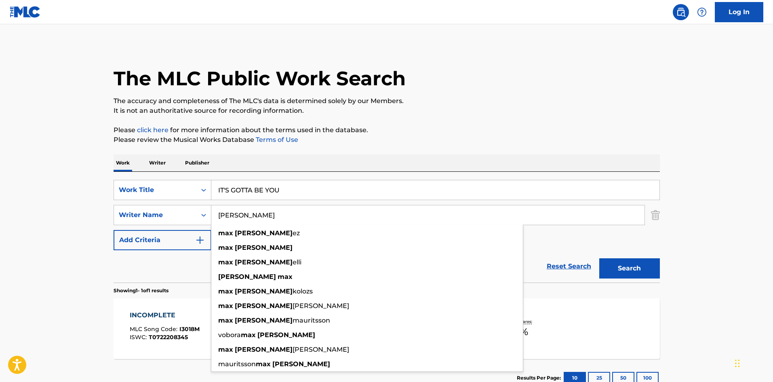
drag, startPoint x: 232, startPoint y: 215, endPoint x: 1, endPoint y: 191, distance: 232.7
click at [0, 197] on main "The MLC Public Work Search The accuracy and completeness of The MLC's data is d…" at bounding box center [386, 212] width 773 height 376
type input "[PERSON_NAME]"
click at [599, 258] on button "Search" at bounding box center [629, 268] width 61 height 20
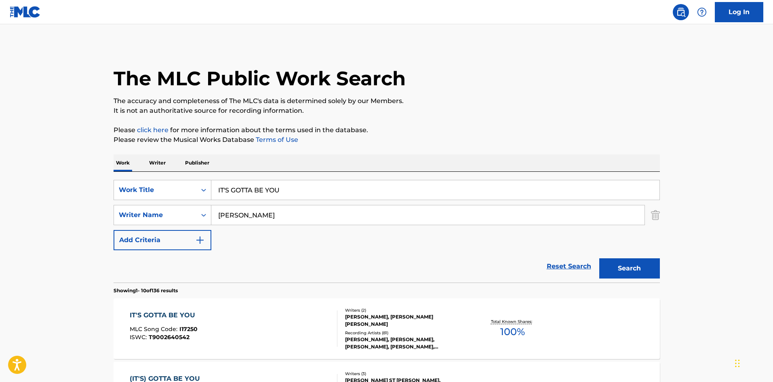
click at [370, 88] on h1 "The MLC Public Work Search" at bounding box center [260, 78] width 292 height 24
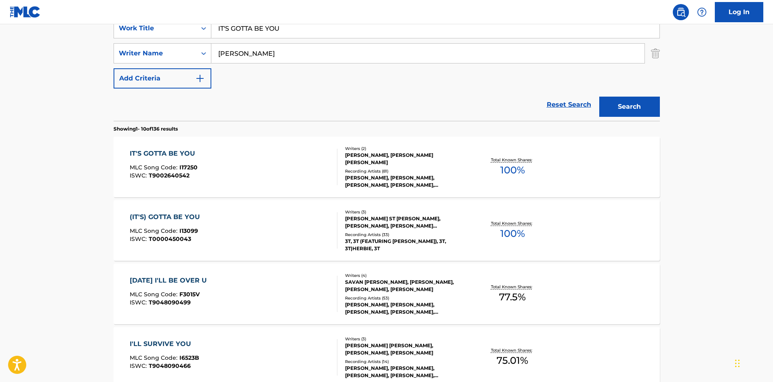
click at [162, 153] on div "IT'S GOTTA BE YOU" at bounding box center [164, 154] width 69 height 10
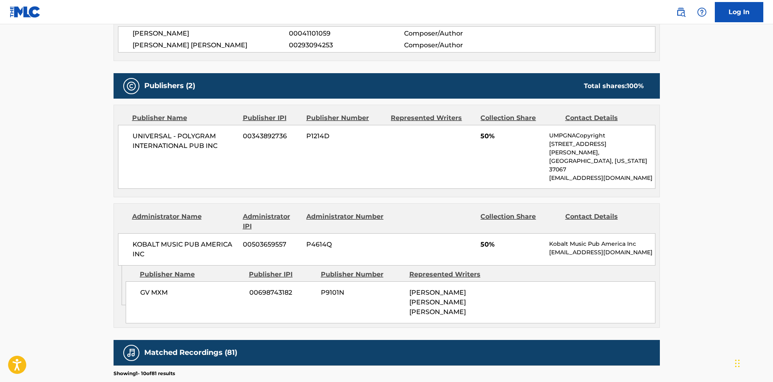
scroll to position [323, 0]
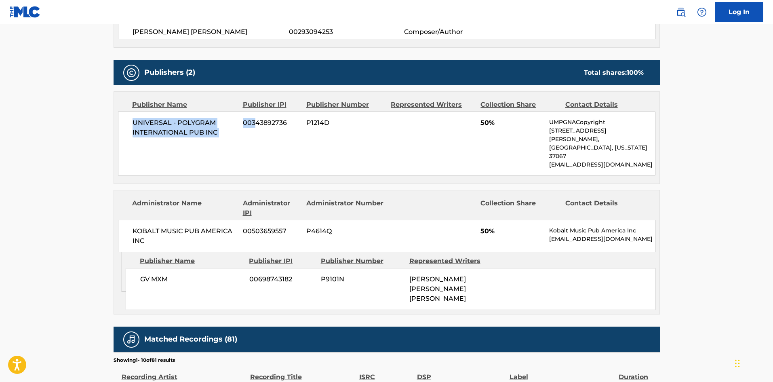
drag, startPoint x: 132, startPoint y: 122, endPoint x: 257, endPoint y: 144, distance: 127.1
click at [257, 144] on div "UNIVERSAL - POLYGRAM INTERNATIONAL PUB INC 00343892736 P1214D 50% UMPGNACopyrig…" at bounding box center [386, 143] width 537 height 64
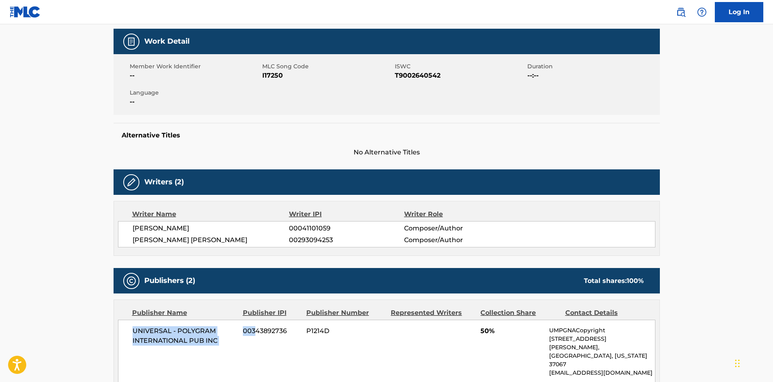
scroll to position [0, 0]
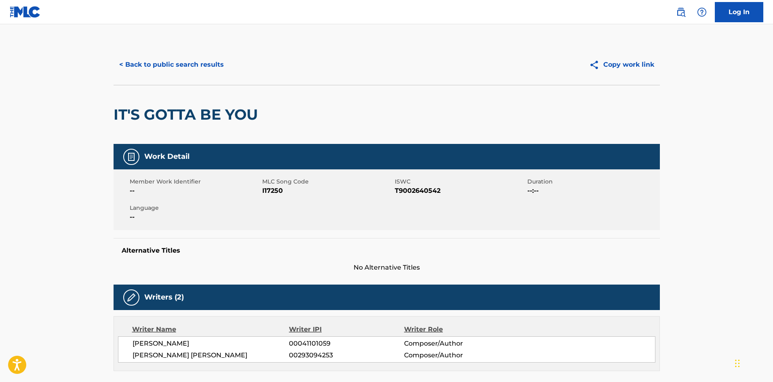
click at [219, 48] on div "< Back to public search results Copy work link" at bounding box center [387, 64] width 546 height 40
click at [181, 72] on button "< Back to public search results" at bounding box center [172, 65] width 116 height 20
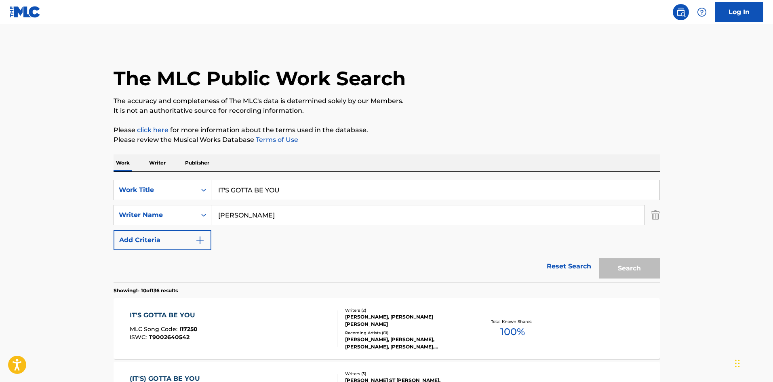
scroll to position [162, 0]
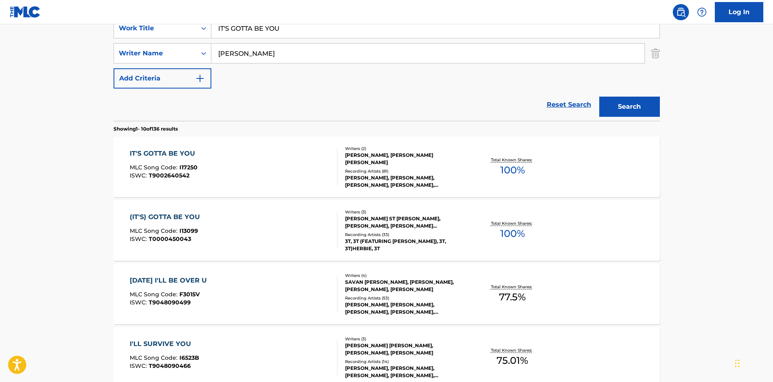
drag, startPoint x: 309, startPoint y: 36, endPoint x: 8, endPoint y: 20, distance: 301.8
click at [0, 32] on main "The MLC Public Work Search The accuracy and completeness of The MLC's data is d…" at bounding box center [386, 338] width 773 height 951
paste input "LARGER THAN LIFE"
type input "LARGER THAN LIFE"
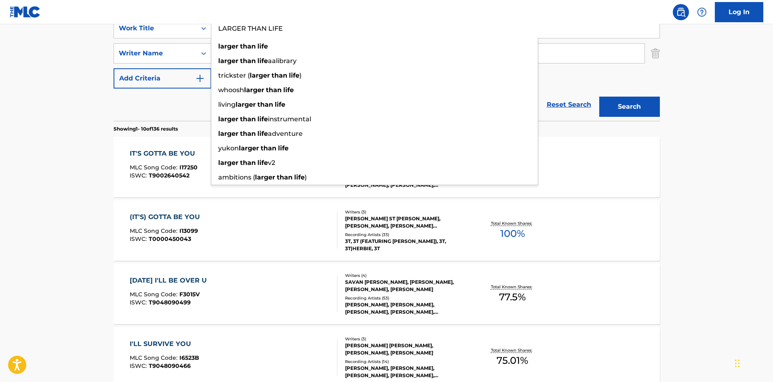
click at [204, 105] on div "Reset Search Search" at bounding box center [387, 104] width 546 height 32
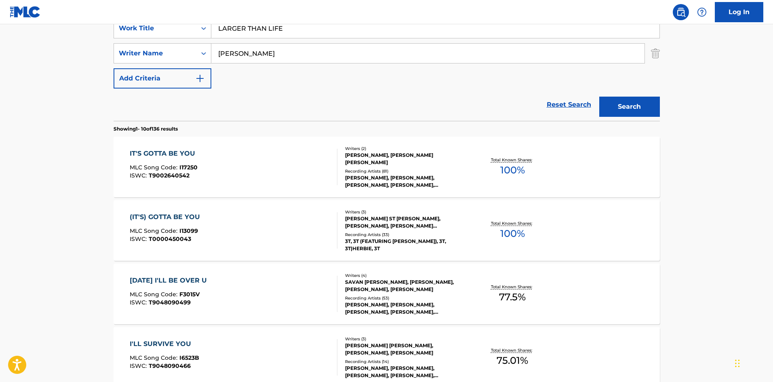
drag, startPoint x: 265, startPoint y: 61, endPoint x: 0, endPoint y: 55, distance: 265.1
click at [0, 59] on main "The MLC Public Work Search The accuracy and completeness of The MLC's data is d…" at bounding box center [386, 338] width 773 height 951
paste input "[PERSON_NAME]"
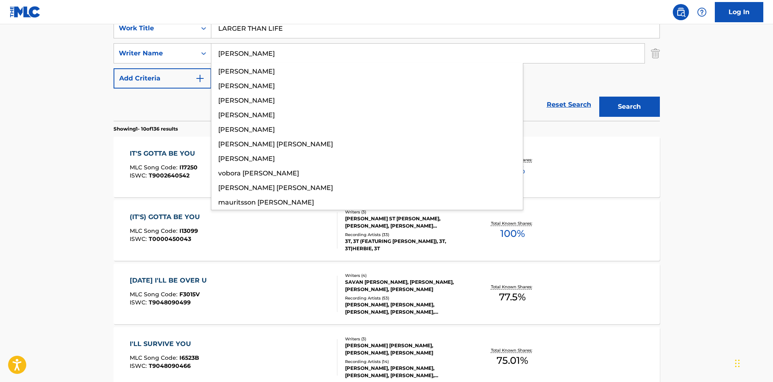
type input "[PERSON_NAME]"
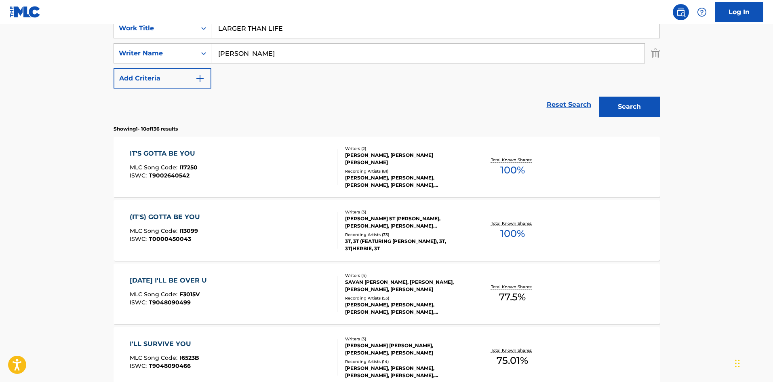
click at [643, 105] on button "Search" at bounding box center [629, 107] width 61 height 20
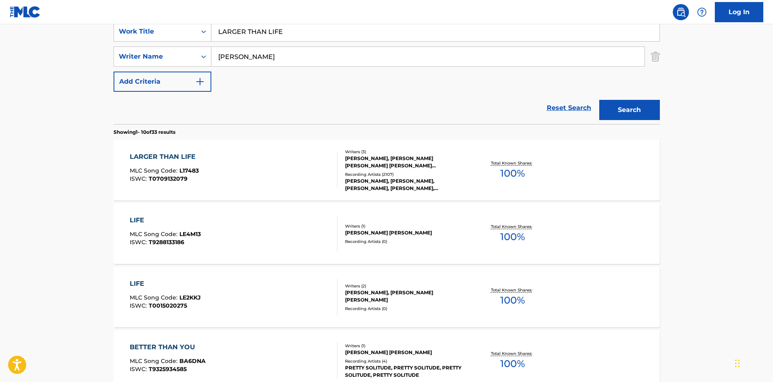
scroll to position [121, 0]
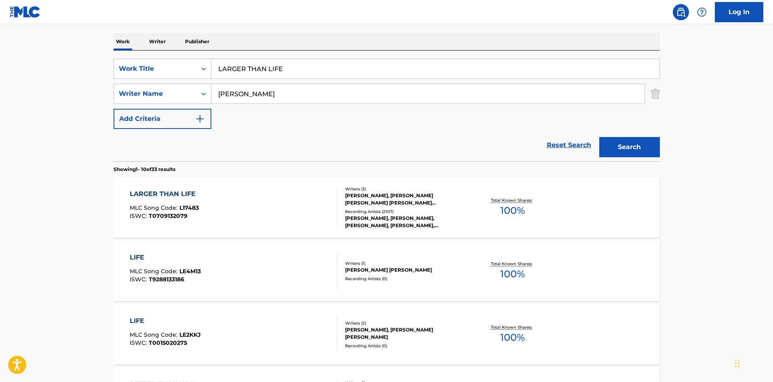
click at [179, 191] on div "LARGER THAN LIFE" at bounding box center [165, 194] width 70 height 10
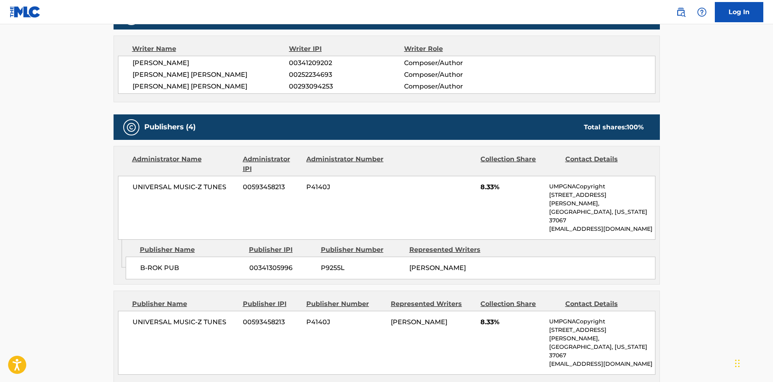
scroll to position [364, 0]
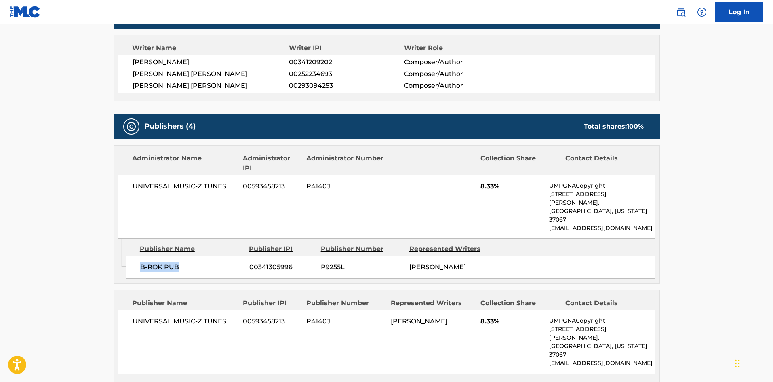
drag, startPoint x: 142, startPoint y: 253, endPoint x: 211, endPoint y: 234, distance: 72.1
click at [206, 262] on span "B-ROK PUB" at bounding box center [191, 267] width 103 height 10
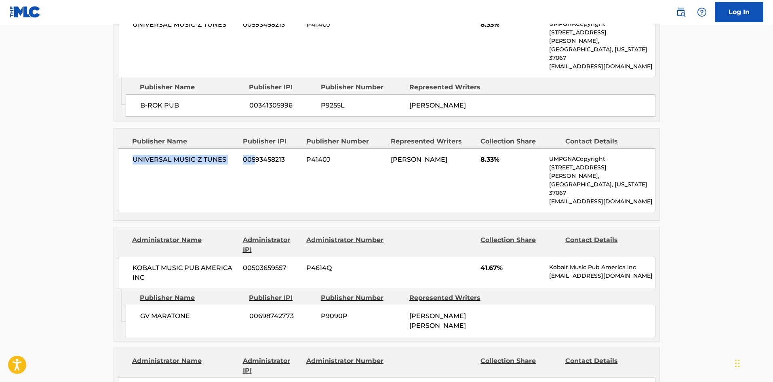
drag, startPoint x: 130, startPoint y: 137, endPoint x: 254, endPoint y: 144, distance: 125.0
click at [254, 148] on div "UNIVERSAL MUSIC-Z TUNES 00593458213 P4140J [PERSON_NAME] 8.33% UMPGNACopyright …" at bounding box center [386, 180] width 537 height 64
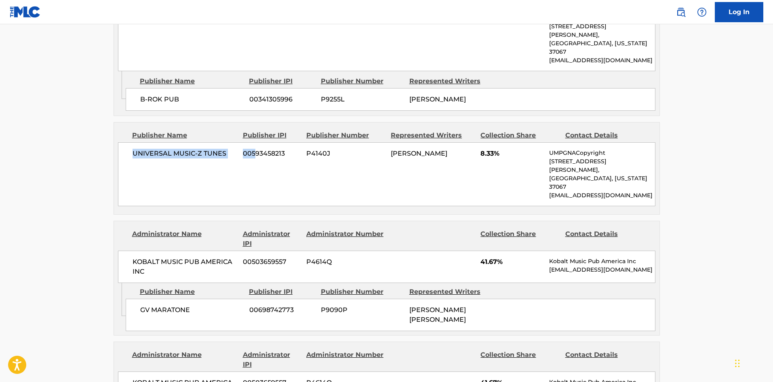
scroll to position [646, 0]
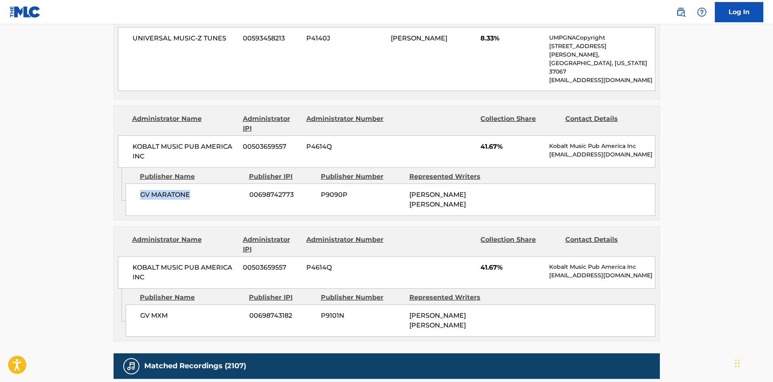
drag, startPoint x: 141, startPoint y: 159, endPoint x: 212, endPoint y: 157, distance: 71.9
click at [212, 190] on span "GV MARATONE" at bounding box center [191, 195] width 103 height 10
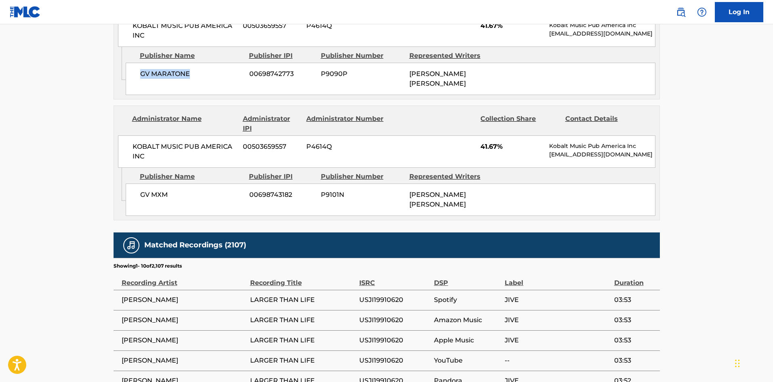
scroll to position [768, 0]
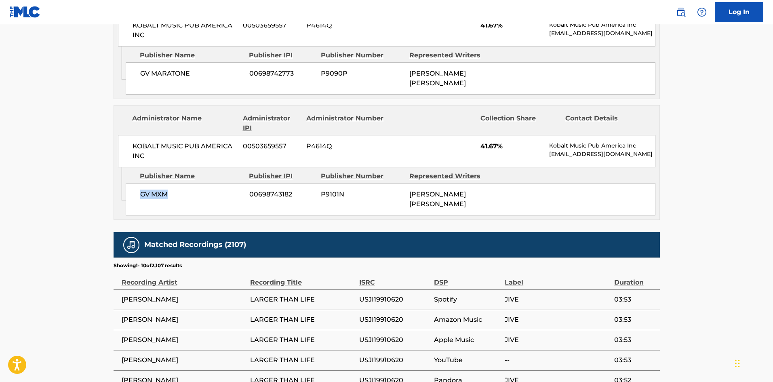
drag, startPoint x: 142, startPoint y: 155, endPoint x: 204, endPoint y: 147, distance: 62.3
click at [203, 183] on div "GV MXM 00698743182 P9101N [PERSON_NAME] [PERSON_NAME]" at bounding box center [391, 199] width 530 height 32
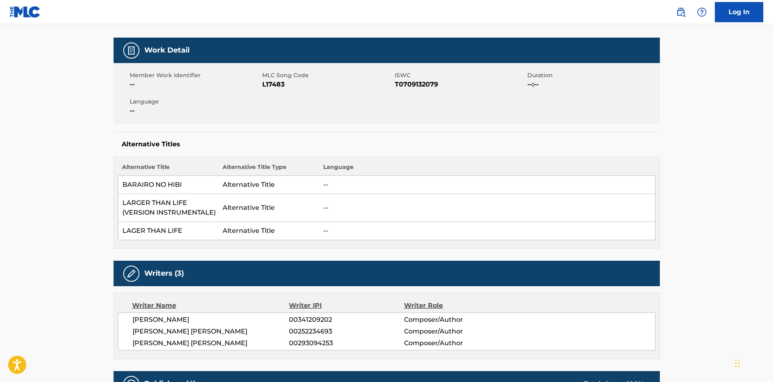
scroll to position [0, 0]
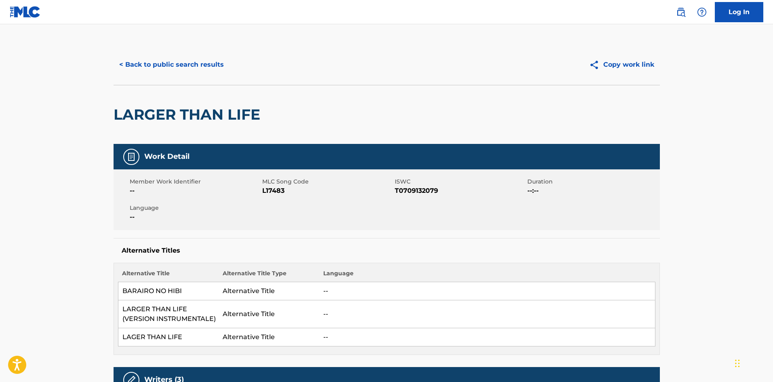
click at [189, 62] on button "< Back to public search results" at bounding box center [172, 65] width 116 height 20
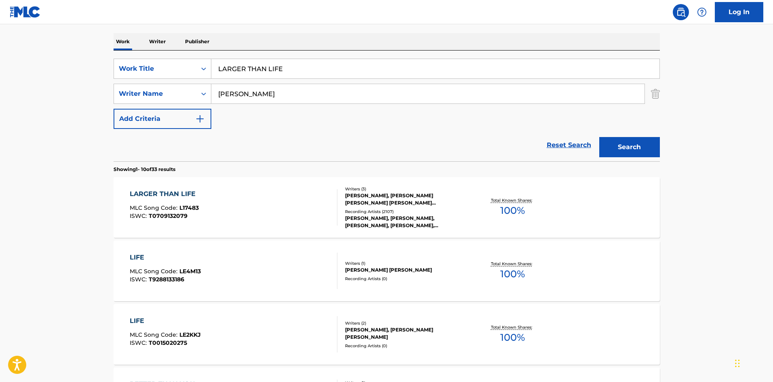
drag, startPoint x: 309, startPoint y: 59, endPoint x: 79, endPoint y: 65, distance: 230.3
click at [77, 66] on main "The MLC Public Work Search The accuracy and completeness of The MLC's data is d…" at bounding box center [386, 378] width 773 height 951
paste input "ET'S HAVE A PARTY"
type input "LET'S HAVE A PARTY"
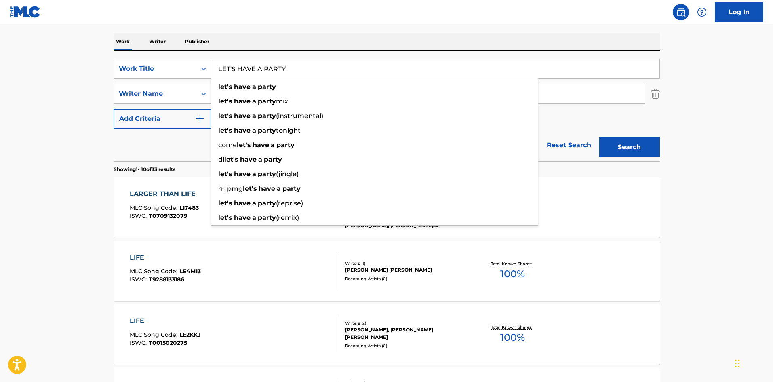
click at [357, 21] on nav "Log In" at bounding box center [386, 12] width 773 height 24
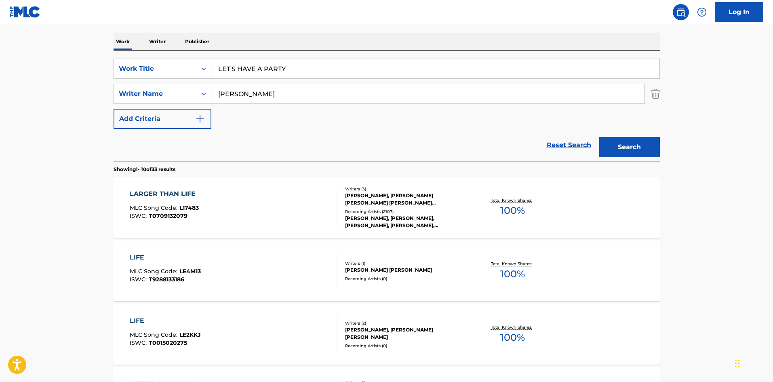
drag, startPoint x: 289, startPoint y: 91, endPoint x: 0, endPoint y: 93, distance: 288.8
click at [31, 94] on main "The MLC Public Work Search The accuracy and completeness of The MLC's data is d…" at bounding box center [386, 378] width 773 height 951
paste input "MCPHERSO"
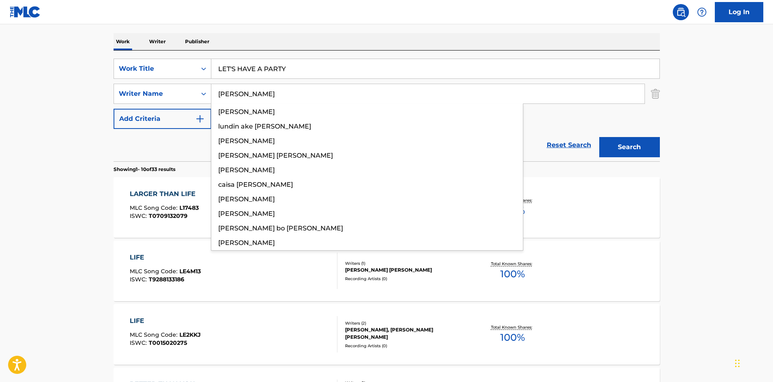
type input "[PERSON_NAME]"
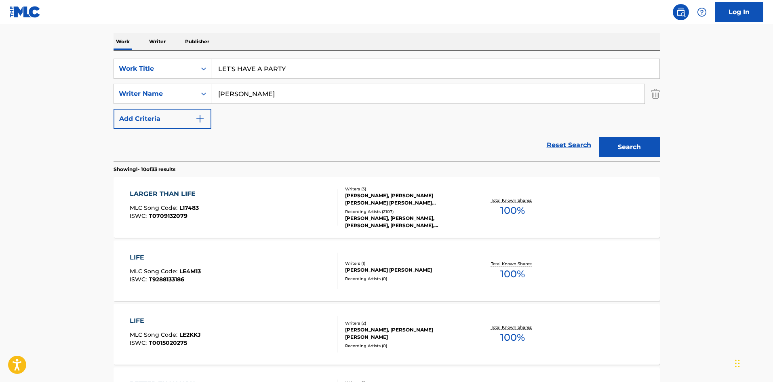
click at [645, 145] on button "Search" at bounding box center [629, 147] width 61 height 20
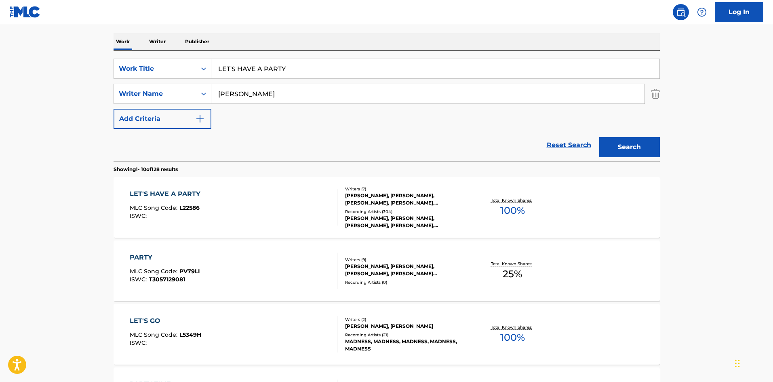
click at [173, 194] on div "LET'S HAVE A PARTY" at bounding box center [167, 194] width 75 height 10
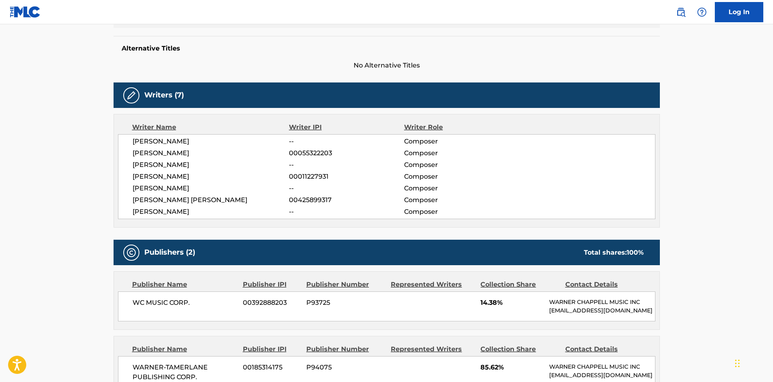
scroll to position [283, 0]
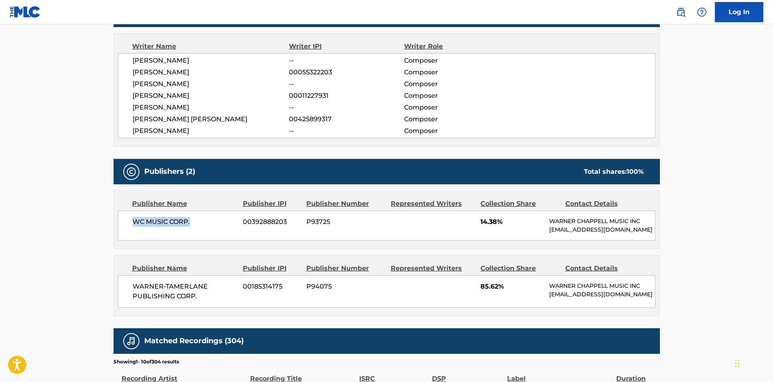
drag, startPoint x: 132, startPoint y: 222, endPoint x: 199, endPoint y: 217, distance: 67.2
click at [196, 221] on span "WC MUSIC CORP." at bounding box center [184, 222] width 105 height 10
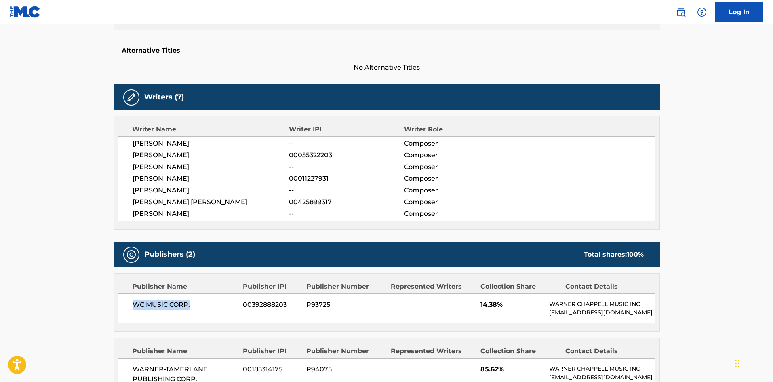
scroll to position [0, 0]
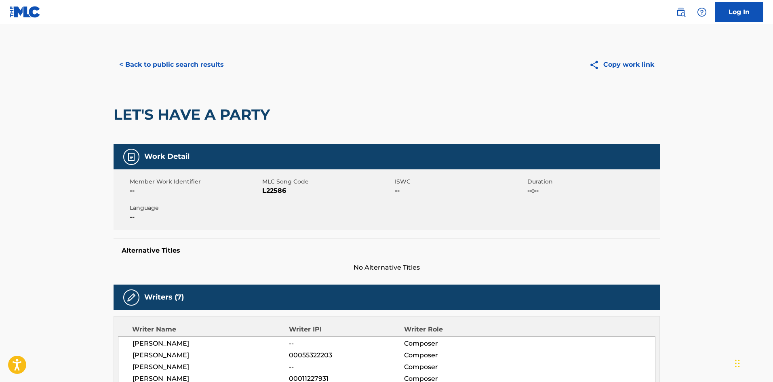
click at [158, 65] on button "< Back to public search results" at bounding box center [172, 65] width 116 height 20
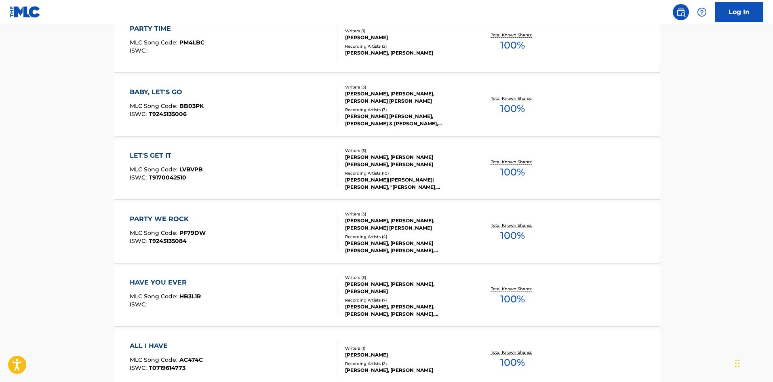
scroll to position [485, 0]
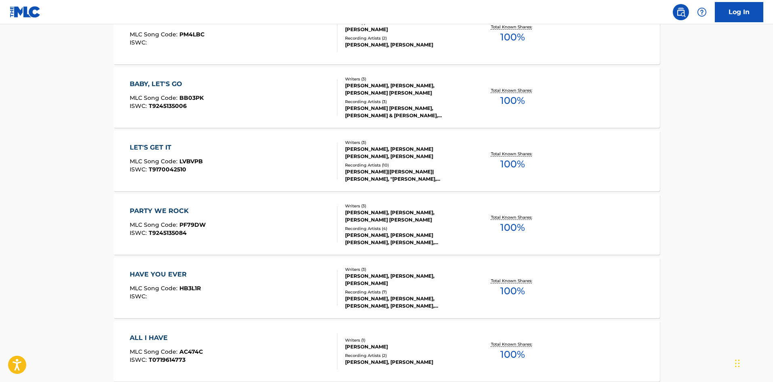
click at [696, 170] on main "The MLC Public Work Search The accuracy and completeness of The MLC's data is d…" at bounding box center [386, 14] width 773 height 951
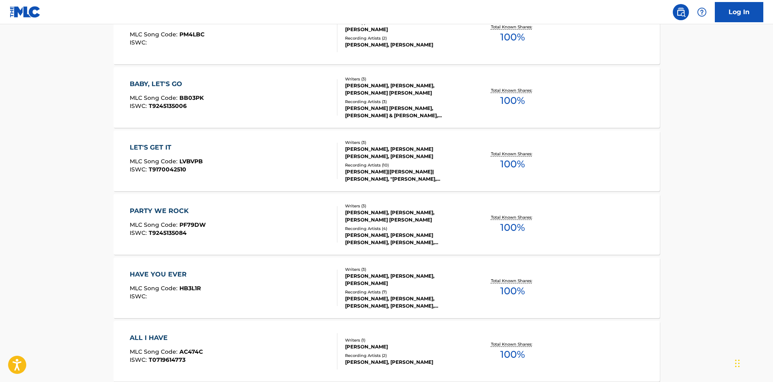
click at [696, 170] on main "The MLC Public Work Search The accuracy and completeness of The MLC's data is d…" at bounding box center [386, 14] width 773 height 951
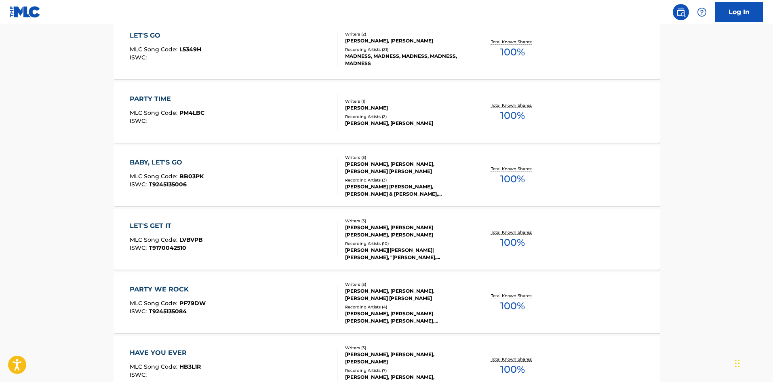
scroll to position [433, 0]
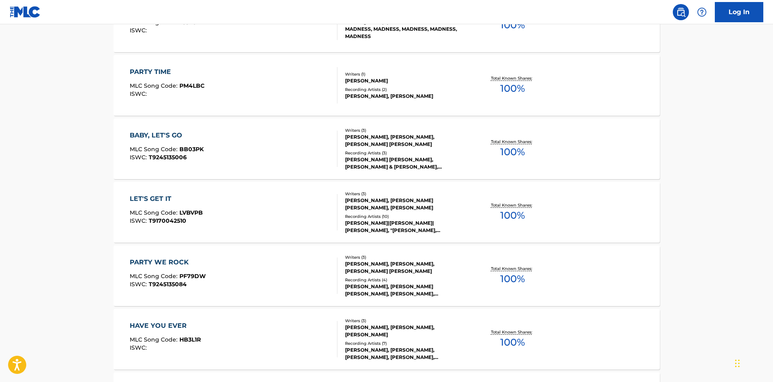
click at [720, 116] on main "The MLC Public Work Search The accuracy and completeness of The MLC's data is d…" at bounding box center [386, 66] width 773 height 951
click at [719, 116] on main "The MLC Public Work Search The accuracy and completeness of The MLC's data is d…" at bounding box center [386, 66] width 773 height 951
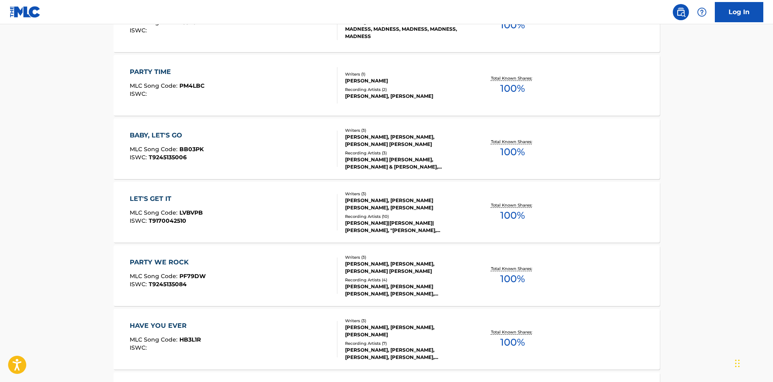
click at [719, 116] on main "The MLC Public Work Search The accuracy and completeness of The MLC's data is d…" at bounding box center [386, 66] width 773 height 951
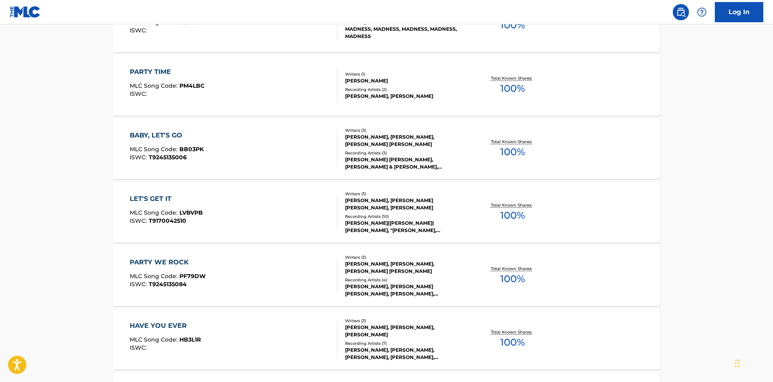
click at [719, 116] on main "The MLC Public Work Search The accuracy and completeness of The MLC's data is d…" at bounding box center [386, 66] width 773 height 951
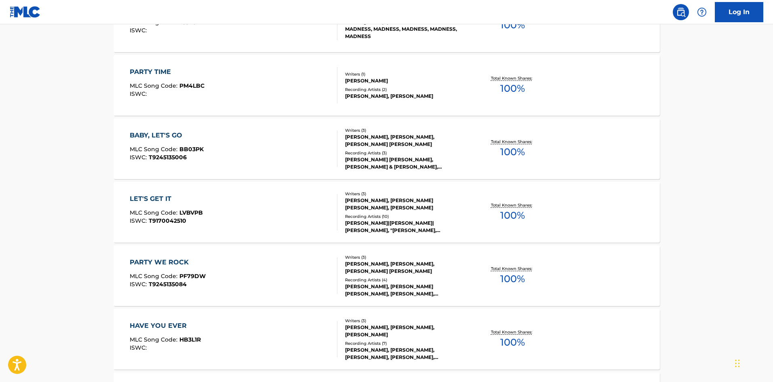
click at [719, 116] on main "The MLC Public Work Search The accuracy and completeness of The MLC's data is d…" at bounding box center [386, 66] width 773 height 951
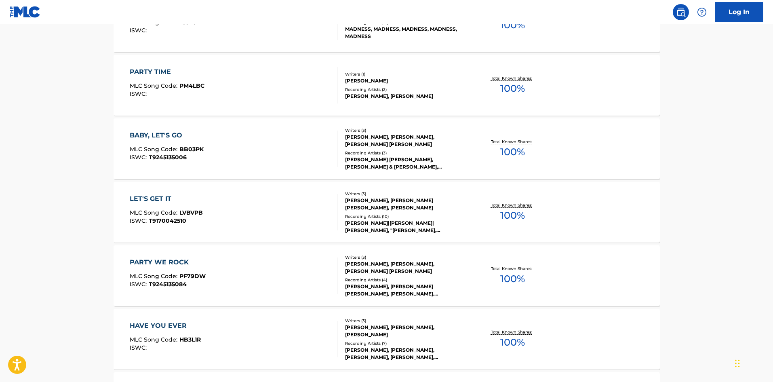
click at [719, 116] on main "The MLC Public Work Search The accuracy and completeness of The MLC's data is d…" at bounding box center [386, 66] width 773 height 951
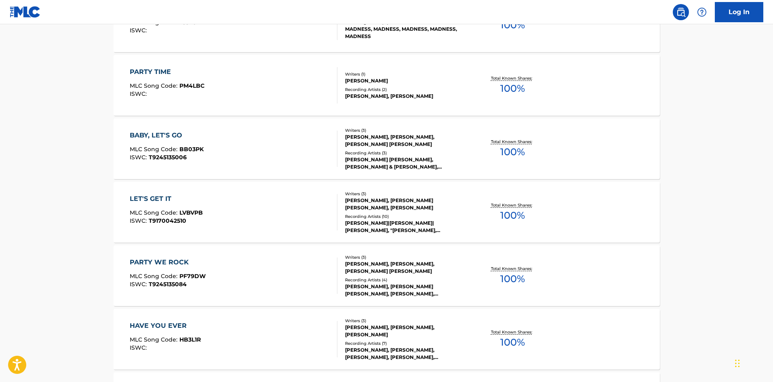
click at [719, 116] on main "The MLC Public Work Search The accuracy and completeness of The MLC's data is d…" at bounding box center [386, 66] width 773 height 951
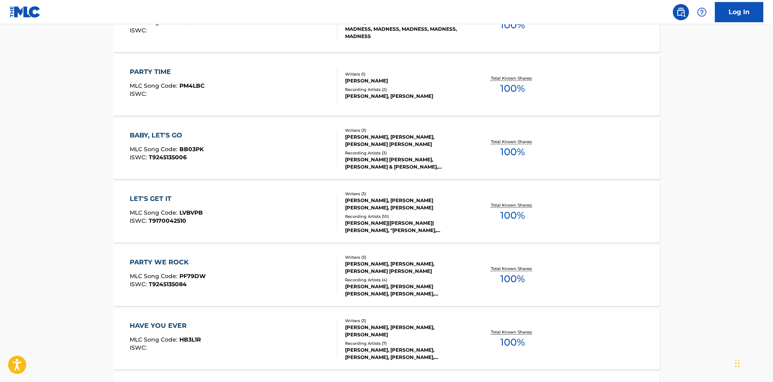
click at [719, 116] on main "The MLC Public Work Search The accuracy and completeness of The MLC's data is d…" at bounding box center [386, 66] width 773 height 951
click at [716, 114] on main "The MLC Public Work Search The accuracy and completeness of The MLC's data is d…" at bounding box center [386, 66] width 773 height 951
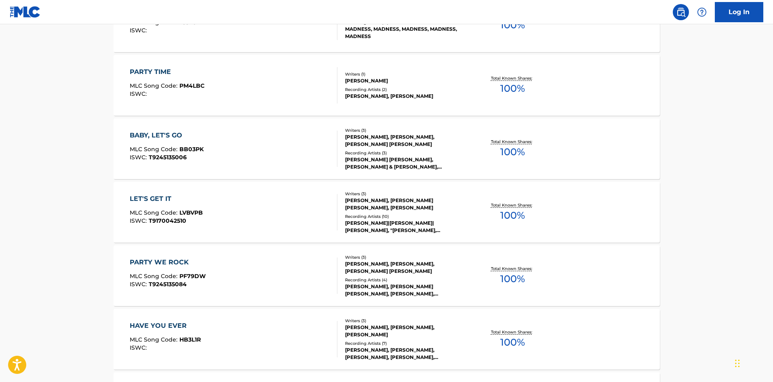
click at [716, 114] on main "The MLC Public Work Search The accuracy and completeness of The MLC's data is d…" at bounding box center [386, 66] width 773 height 951
click at [713, 115] on main "The MLC Public Work Search The accuracy and completeness of The MLC's data is d…" at bounding box center [386, 66] width 773 height 951
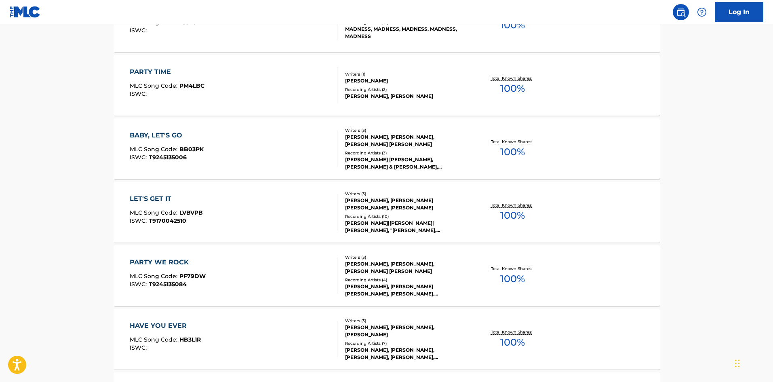
click at [713, 115] on main "The MLC Public Work Search The accuracy and completeness of The MLC's data is d…" at bounding box center [386, 66] width 773 height 951
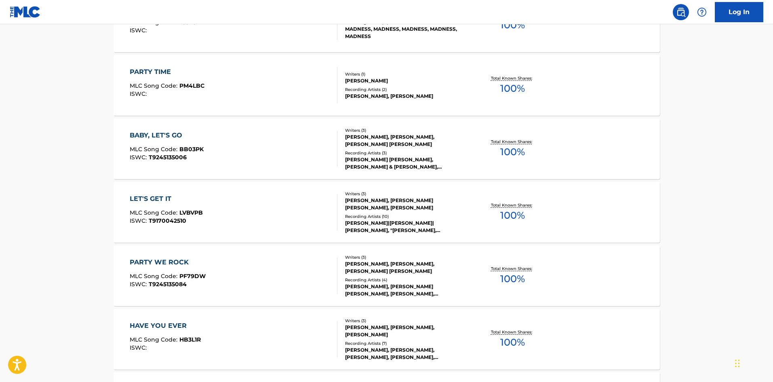
click at [713, 115] on main "The MLC Public Work Search The accuracy and completeness of The MLC's data is d…" at bounding box center [386, 66] width 773 height 951
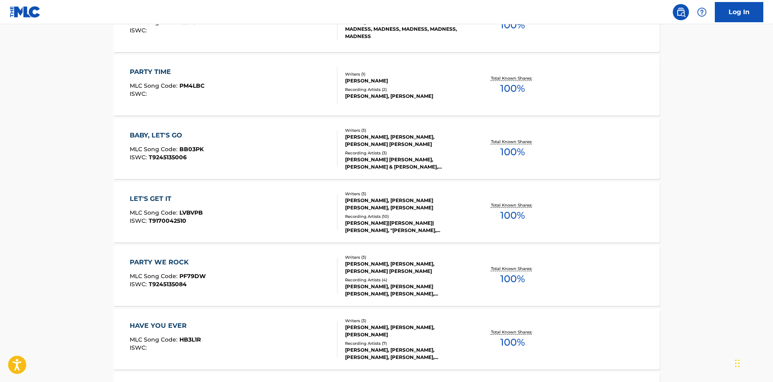
click at [681, 116] on main "The MLC Public Work Search The accuracy and completeness of The MLC's data is d…" at bounding box center [386, 66] width 773 height 951
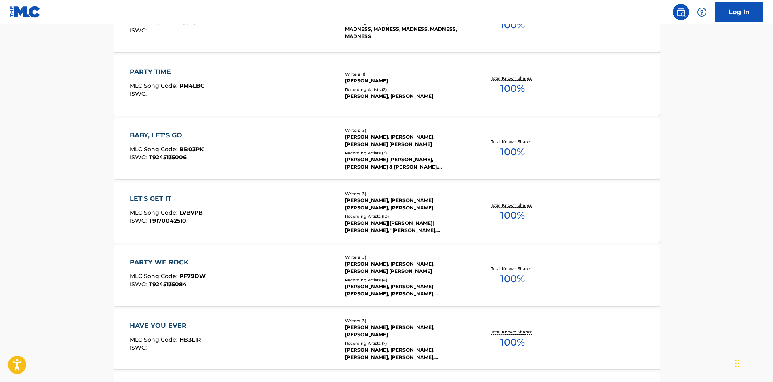
click at [684, 117] on main "The MLC Public Work Search The accuracy and completeness of The MLC's data is d…" at bounding box center [386, 66] width 773 height 951
click at [685, 117] on main "The MLC Public Work Search The accuracy and completeness of The MLC's data is d…" at bounding box center [386, 66] width 773 height 951
click at [684, 117] on main "The MLC Public Work Search The accuracy and completeness of The MLC's data is d…" at bounding box center [386, 66] width 773 height 951
click at [683, 118] on main "The MLC Public Work Search The accuracy and completeness of The MLC's data is d…" at bounding box center [386, 66] width 773 height 951
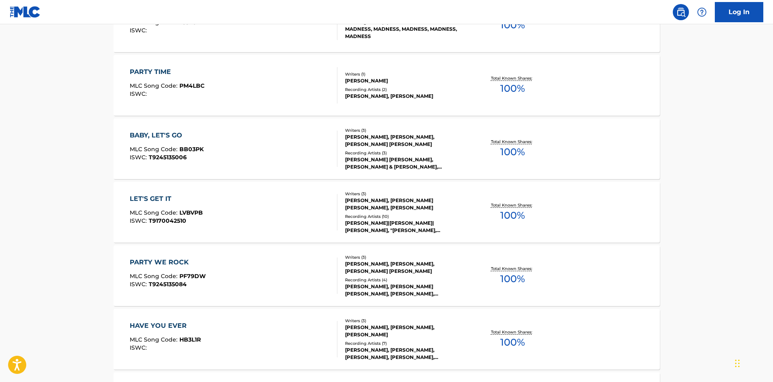
click at [683, 118] on main "The MLC Public Work Search The accuracy and completeness of The MLC's data is d…" at bounding box center [386, 66] width 773 height 951
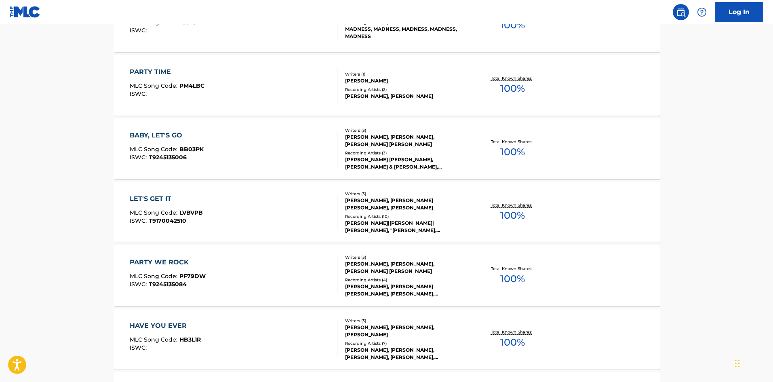
click at [683, 118] on main "The MLC Public Work Search The accuracy and completeness of The MLC's data is d…" at bounding box center [386, 66] width 773 height 951
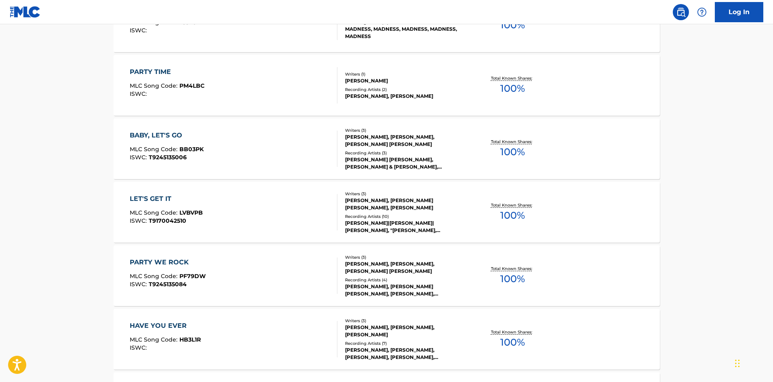
click at [683, 118] on main "The MLC Public Work Search The accuracy and completeness of The MLC's data is d…" at bounding box center [386, 66] width 773 height 951
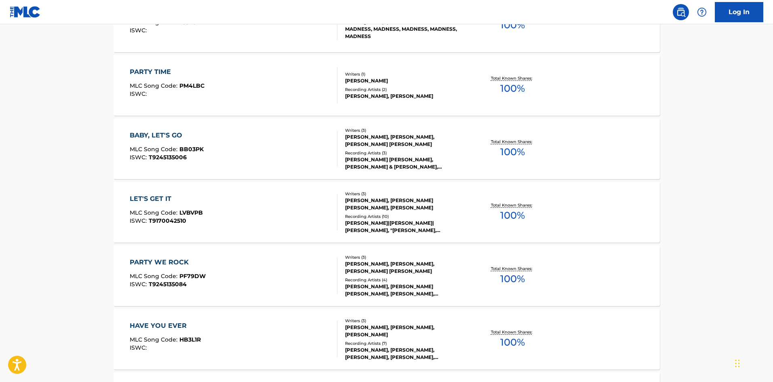
click at [683, 118] on main "The MLC Public Work Search The accuracy and completeness of The MLC's data is d…" at bounding box center [386, 66] width 773 height 951
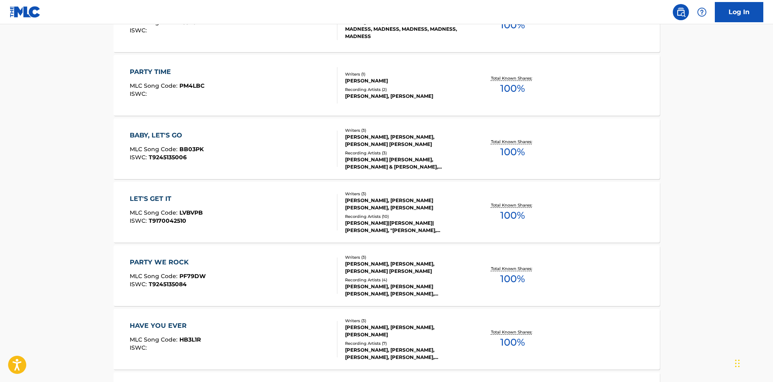
click at [683, 118] on main "The MLC Public Work Search The accuracy and completeness of The MLC's data is d…" at bounding box center [386, 66] width 773 height 951
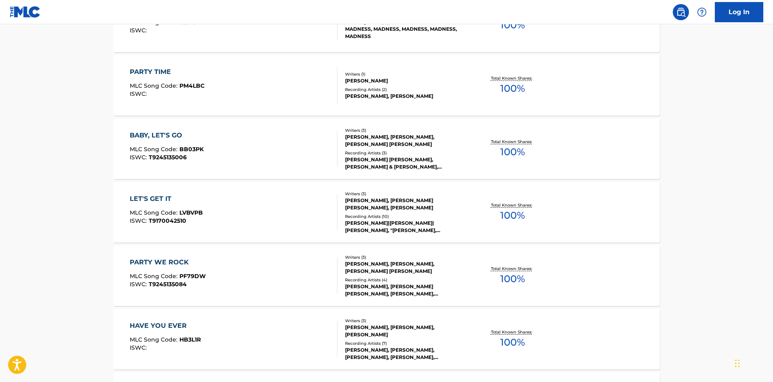
click at [683, 118] on main "The MLC Public Work Search The accuracy and completeness of The MLC's data is d…" at bounding box center [386, 66] width 773 height 951
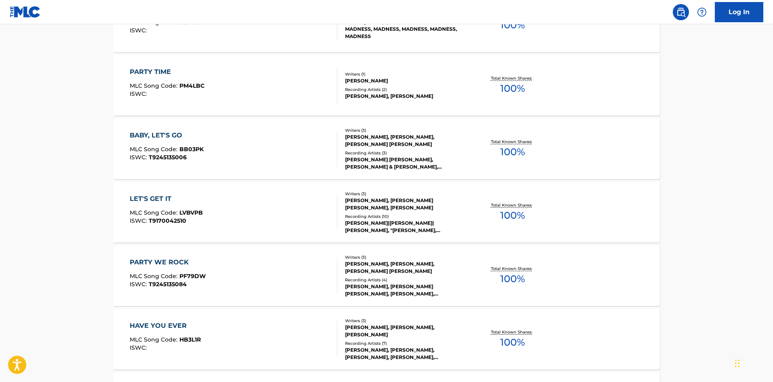
click at [683, 118] on main "The MLC Public Work Search The accuracy and completeness of The MLC's data is d…" at bounding box center [386, 66] width 773 height 951
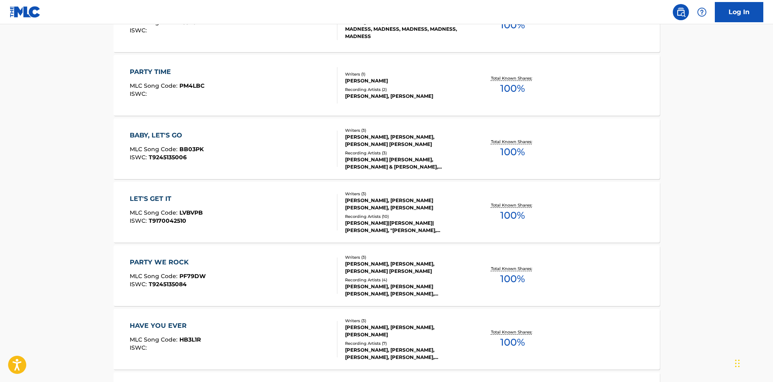
click at [683, 118] on main "The MLC Public Work Search The accuracy and completeness of The MLC's data is d…" at bounding box center [386, 66] width 773 height 951
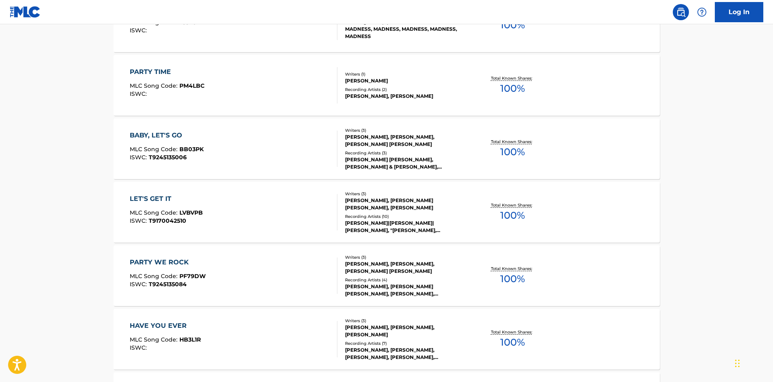
click at [683, 118] on main "The MLC Public Work Search The accuracy and completeness of The MLC's data is d…" at bounding box center [386, 66] width 773 height 951
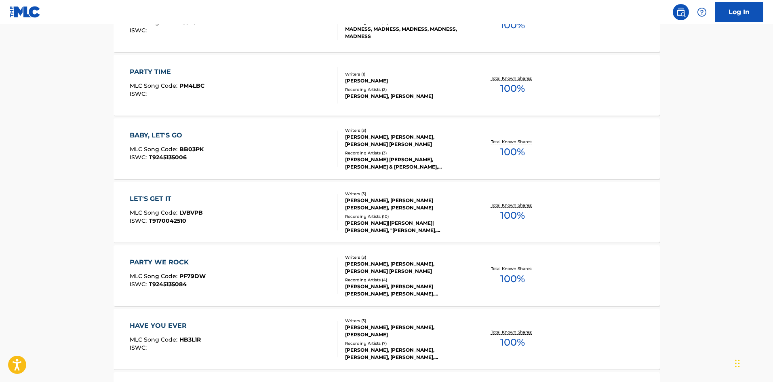
click at [683, 118] on main "The MLC Public Work Search The accuracy and completeness of The MLC's data is d…" at bounding box center [386, 66] width 773 height 951
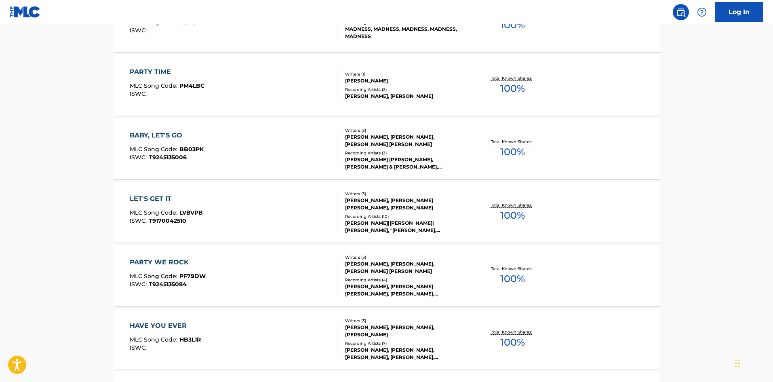
click at [683, 118] on main "The MLC Public Work Search The accuracy and completeness of The MLC's data is d…" at bounding box center [386, 66] width 773 height 951
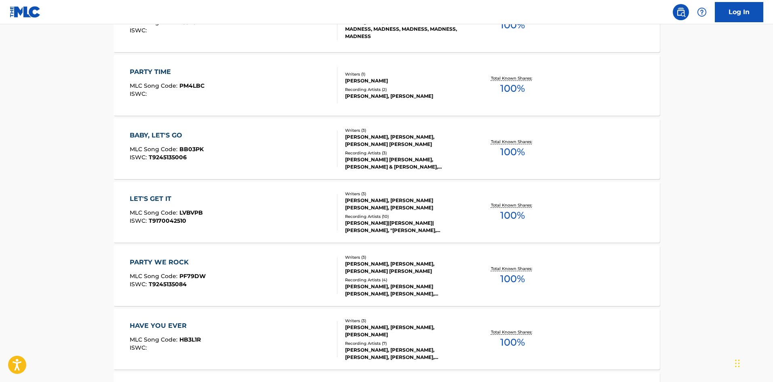
click at [683, 118] on main "The MLC Public Work Search The accuracy and completeness of The MLC's data is d…" at bounding box center [386, 66] width 773 height 951
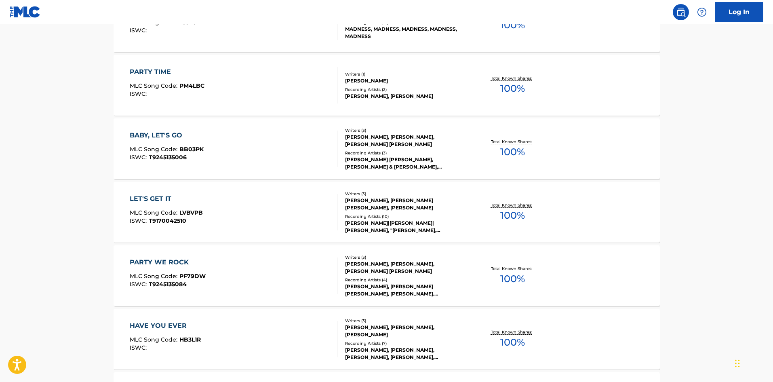
click at [683, 118] on main "The MLC Public Work Search The accuracy and completeness of The MLC's data is d…" at bounding box center [386, 66] width 773 height 951
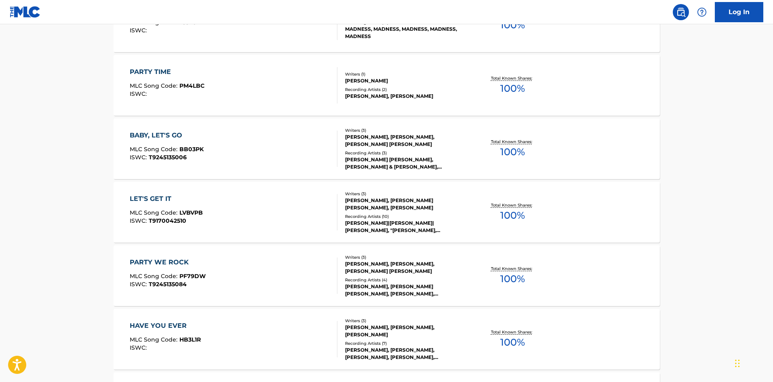
click at [683, 118] on main "The MLC Public Work Search The accuracy and completeness of The MLC's data is d…" at bounding box center [386, 66] width 773 height 951
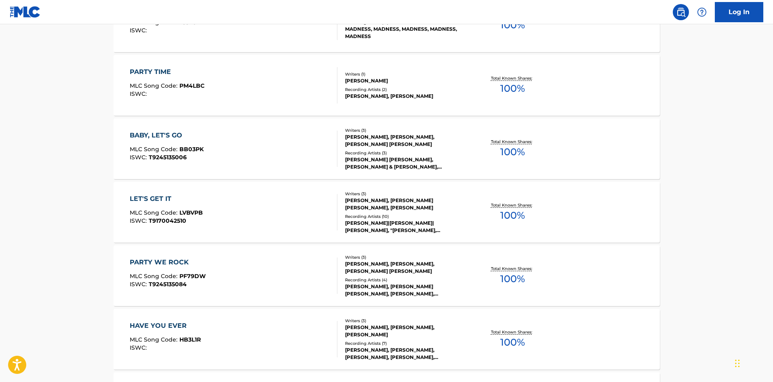
click at [683, 118] on main "The MLC Public Work Search The accuracy and completeness of The MLC's data is d…" at bounding box center [386, 66] width 773 height 951
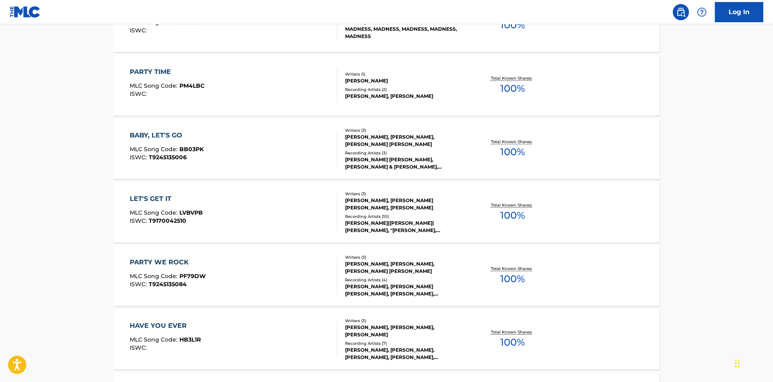
click at [683, 118] on main "The MLC Public Work Search The accuracy and completeness of The MLC's data is d…" at bounding box center [386, 66] width 773 height 951
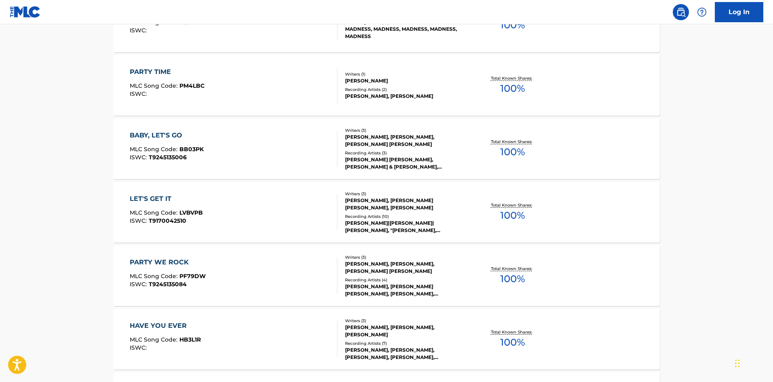
click at [683, 118] on main "The MLC Public Work Search The accuracy and completeness of The MLC's data is d…" at bounding box center [386, 66] width 773 height 951
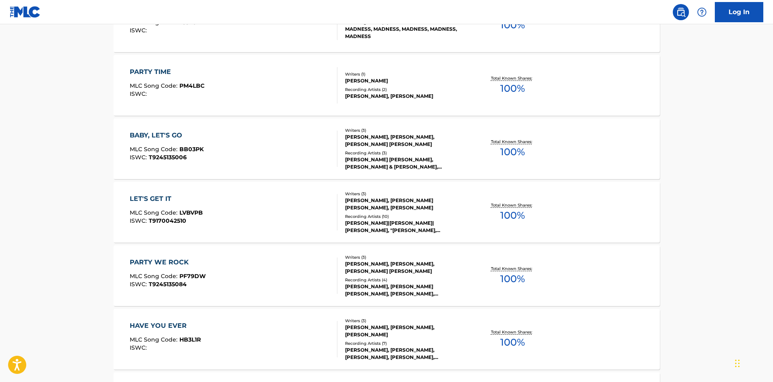
click at [683, 118] on main "The MLC Public Work Search The accuracy and completeness of The MLC's data is d…" at bounding box center [386, 66] width 773 height 951
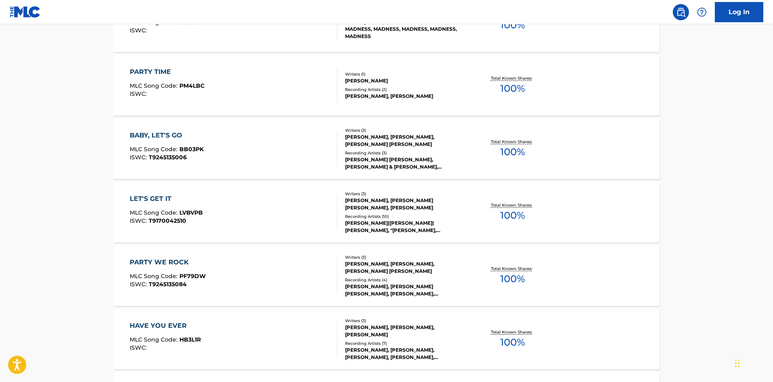
click at [683, 118] on main "The MLC Public Work Search The accuracy and completeness of The MLC's data is d…" at bounding box center [386, 66] width 773 height 951
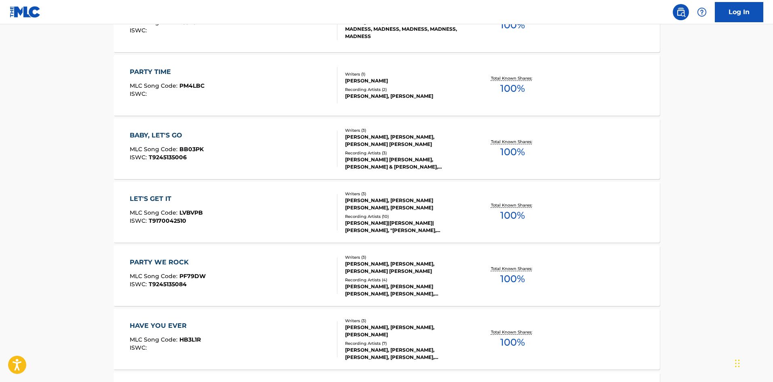
click at [678, 114] on main "The MLC Public Work Search The accuracy and completeness of The MLC's data is d…" at bounding box center [386, 66] width 773 height 951
click at [679, 113] on main "The MLC Public Work Search The accuracy and completeness of The MLC's data is d…" at bounding box center [386, 66] width 773 height 951
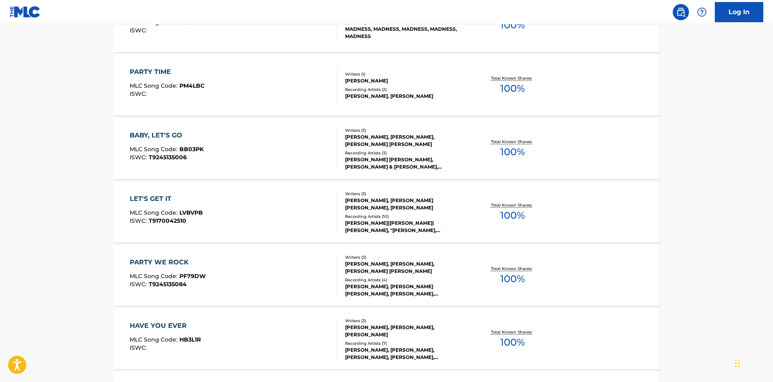
click at [679, 113] on main "The MLC Public Work Search The accuracy and completeness of The MLC's data is d…" at bounding box center [386, 66] width 773 height 951
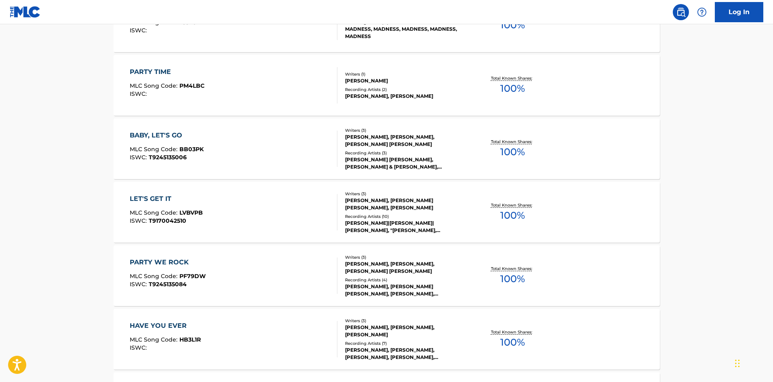
click at [679, 113] on main "The MLC Public Work Search The accuracy and completeness of The MLC's data is d…" at bounding box center [386, 66] width 773 height 951
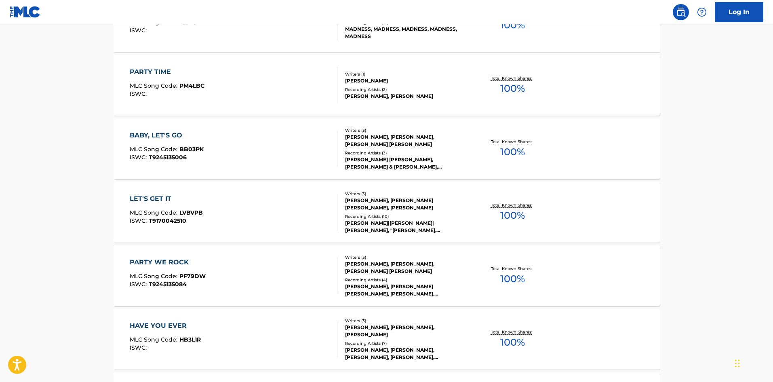
click at [679, 113] on main "The MLC Public Work Search The accuracy and completeness of The MLC's data is d…" at bounding box center [386, 66] width 773 height 951
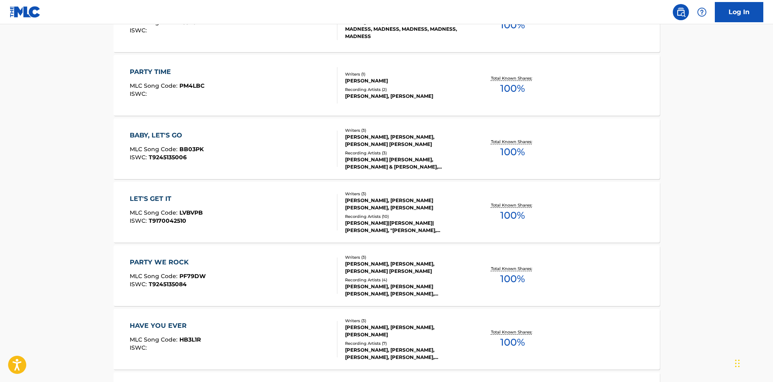
click at [679, 113] on main "The MLC Public Work Search The accuracy and completeness of The MLC's data is d…" at bounding box center [386, 66] width 773 height 951
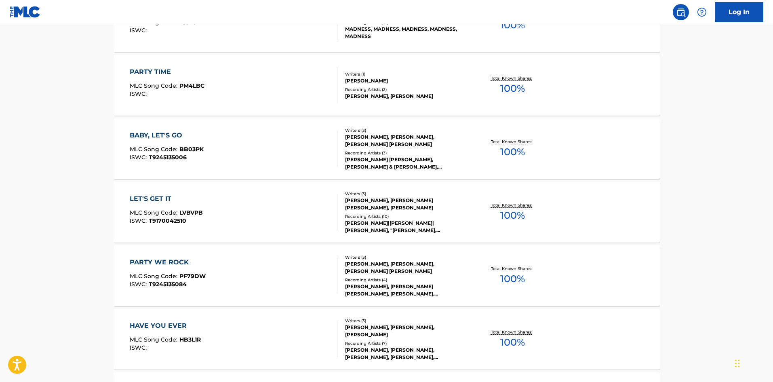
click at [679, 113] on main "The MLC Public Work Search The accuracy and completeness of The MLC's data is d…" at bounding box center [386, 66] width 773 height 951
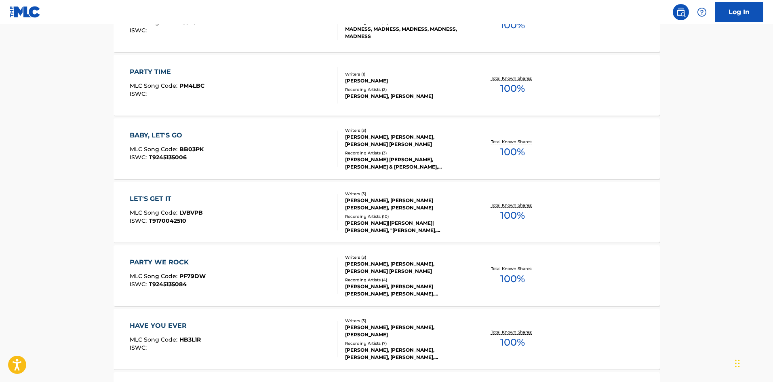
click at [679, 113] on main "The MLC Public Work Search The accuracy and completeness of The MLC's data is d…" at bounding box center [386, 66] width 773 height 951
click at [679, 114] on main "The MLC Public Work Search The accuracy and completeness of The MLC's data is d…" at bounding box center [386, 66] width 773 height 951
click at [677, 115] on main "The MLC Public Work Search The accuracy and completeness of The MLC's data is d…" at bounding box center [386, 66] width 773 height 951
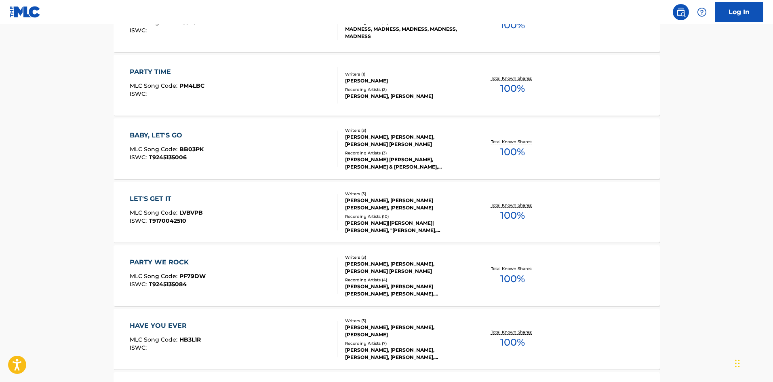
click at [677, 115] on main "The MLC Public Work Search The accuracy and completeness of The MLC's data is d…" at bounding box center [386, 66] width 773 height 951
